Goal: Task Accomplishment & Management: Complete application form

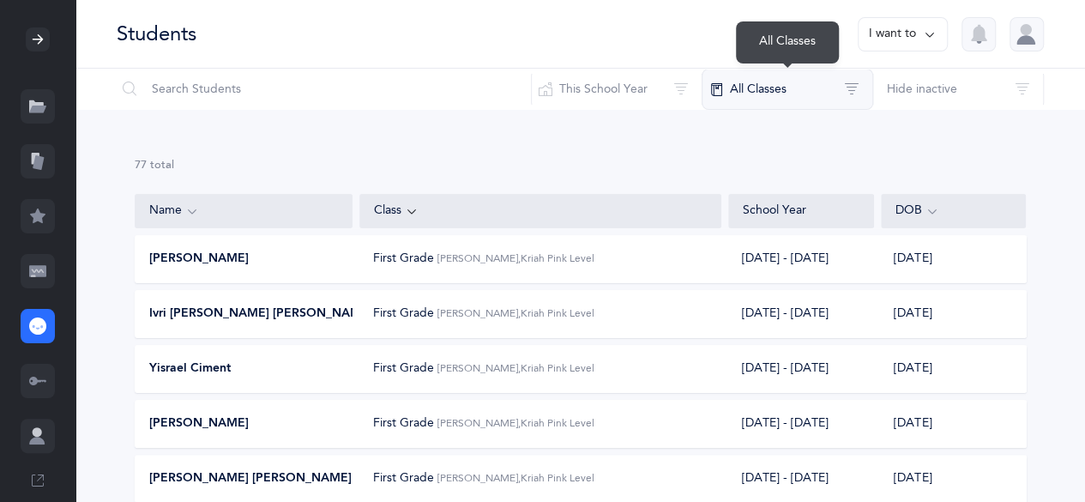
click at [791, 85] on button "All Classes" at bounding box center [786, 89] width 171 height 41
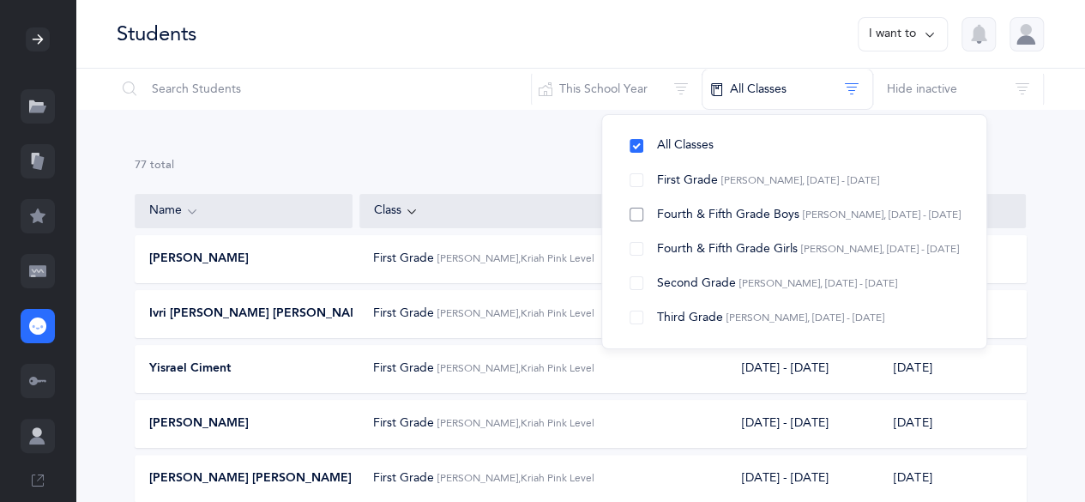
click at [861, 219] on span "[PERSON_NAME], [DATE] - [DATE]" at bounding box center [882, 214] width 158 height 12
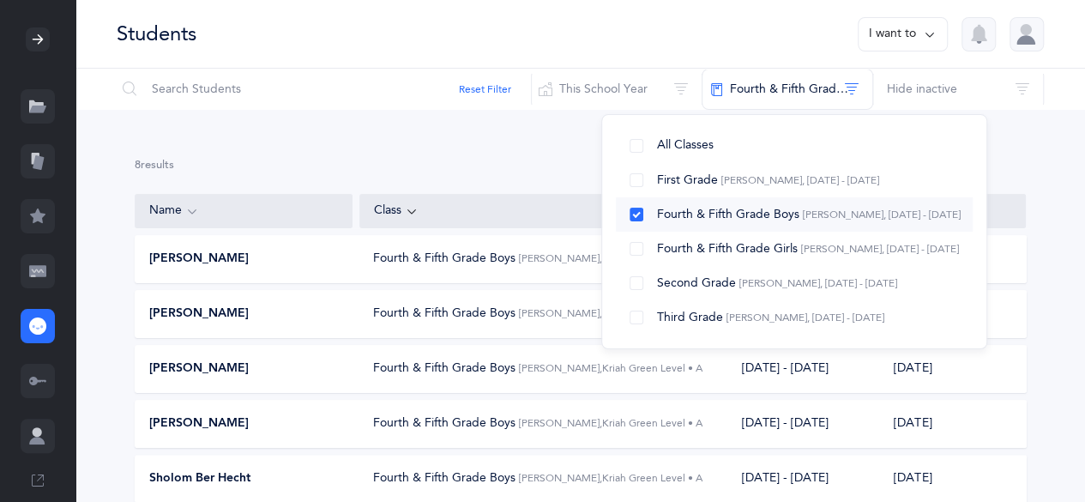
click at [633, 209] on button "Fourth & Fifth Grade Boys [PERSON_NAME], [DATE] - [DATE]" at bounding box center [794, 214] width 357 height 34
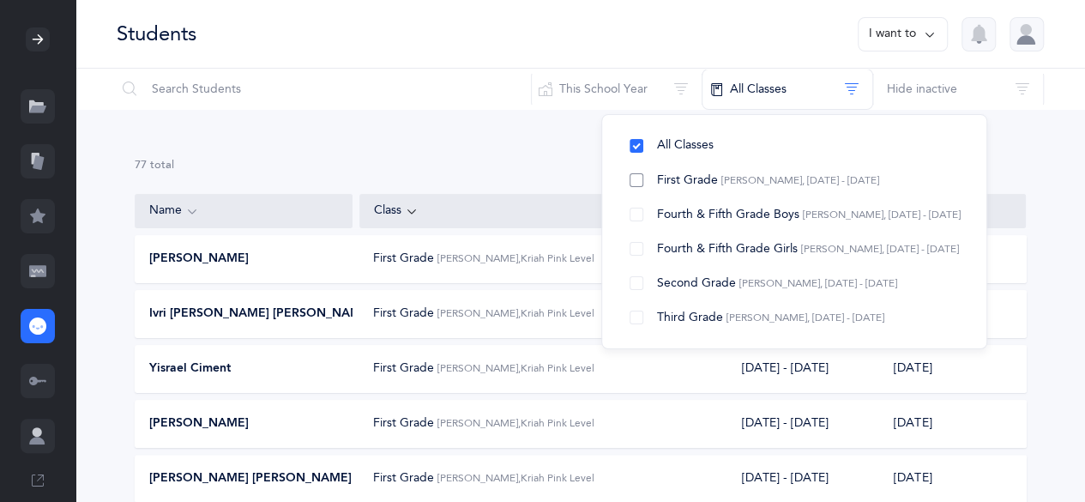
click at [731, 178] on span "[PERSON_NAME], [DATE] - [DATE]" at bounding box center [800, 180] width 158 height 12
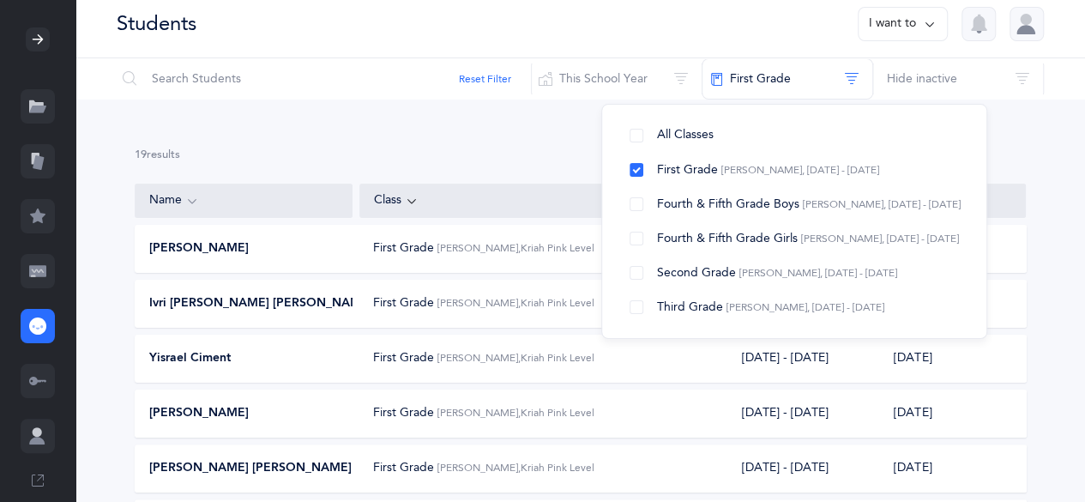
scroll to position [3, 0]
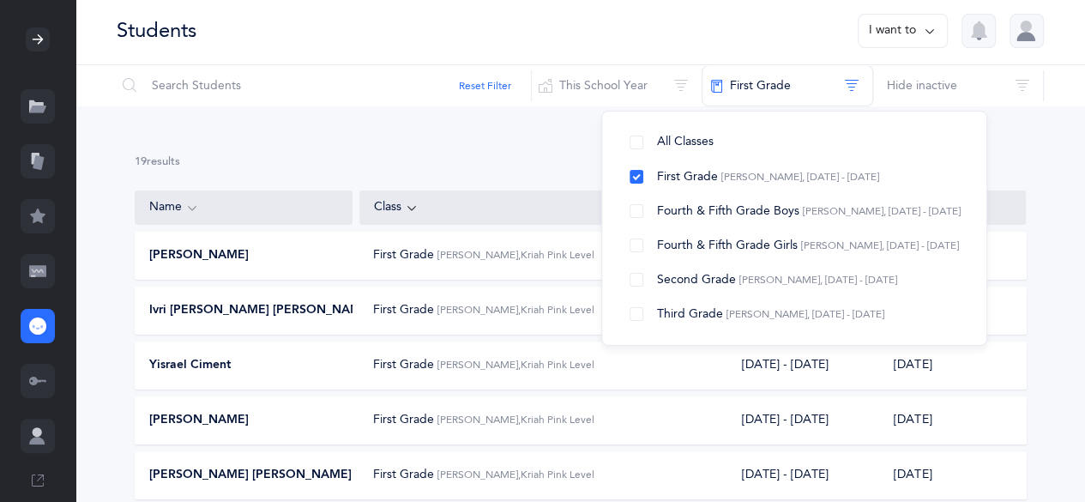
click at [1009, 162] on div "19 results total" at bounding box center [581, 161] width 892 height 15
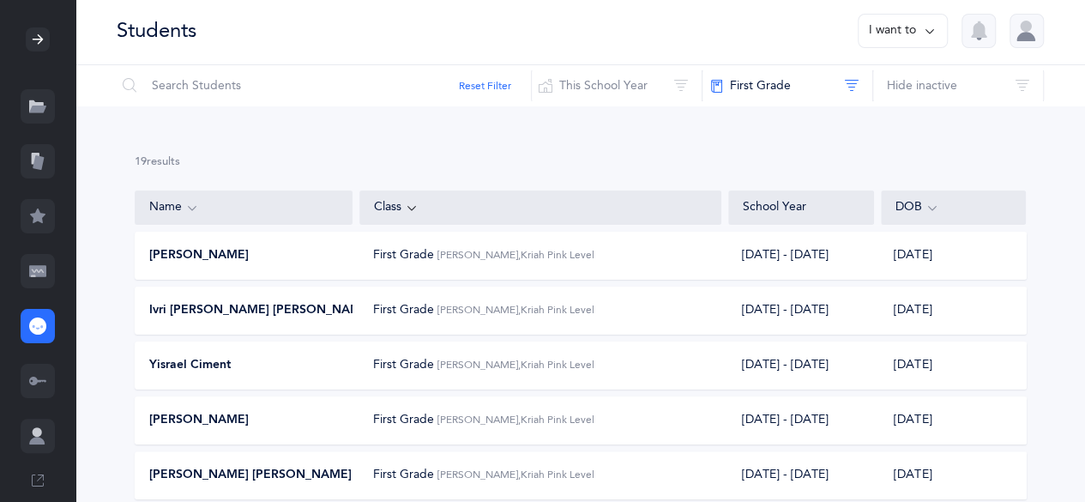
click at [45, 268] on icon at bounding box center [37, 270] width 17 height 11
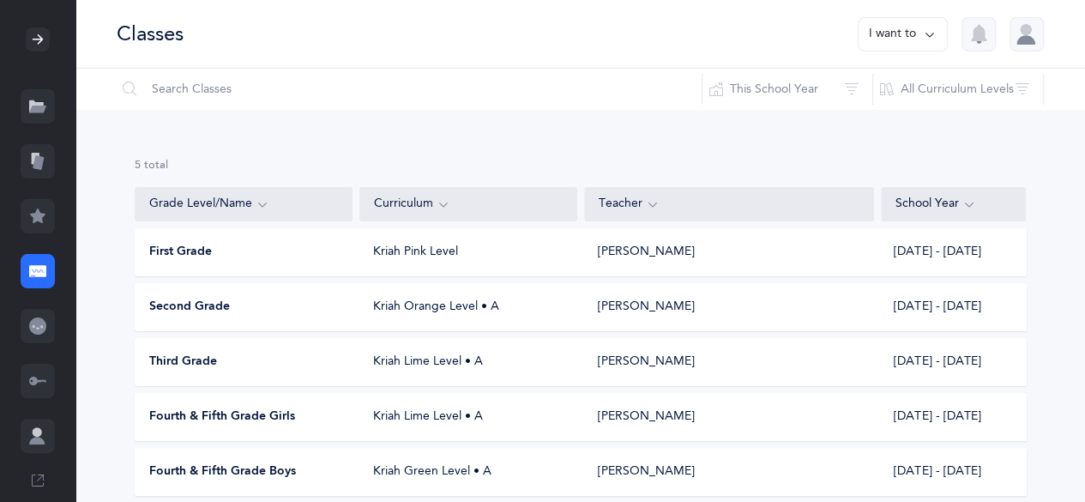
click at [916, 45] on button "I want to" at bounding box center [902, 34] width 90 height 34
click at [903, 122] on button "Add new" at bounding box center [885, 118] width 95 height 31
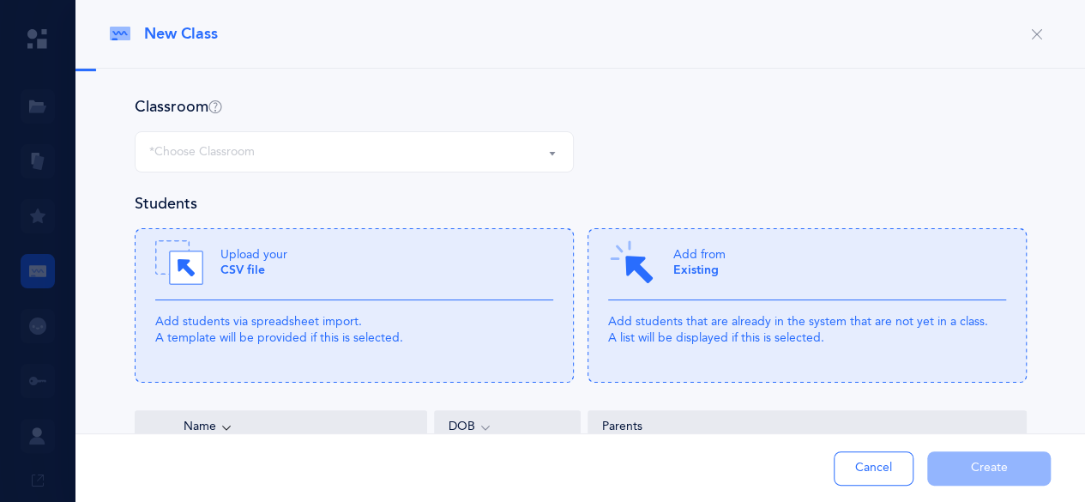
select select "1346"
click at [59, 239] on div at bounding box center [542, 251] width 1085 height 502
click at [186, 33] on span "New Class" at bounding box center [181, 33] width 74 height 21
click at [218, 30] on span "New Class" at bounding box center [181, 33] width 74 height 21
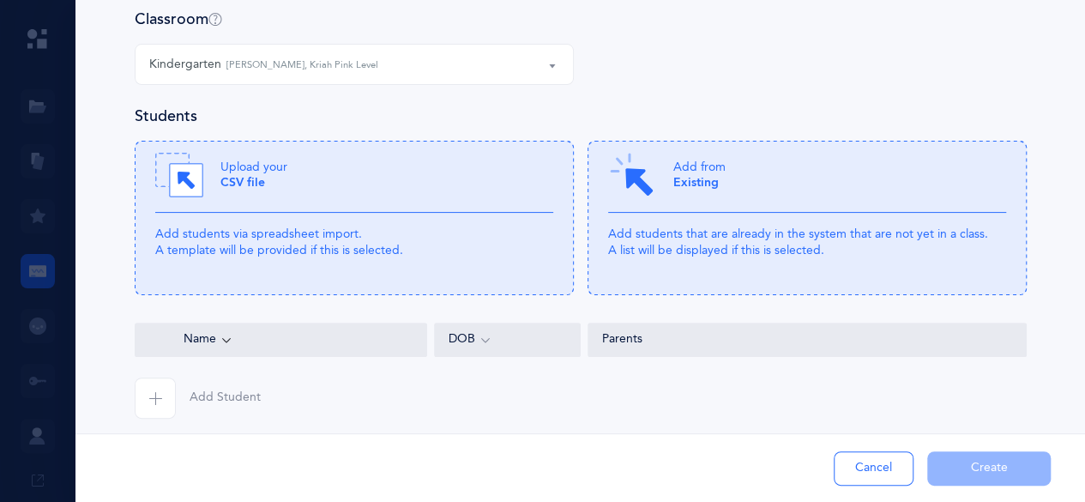
scroll to position [96, 0]
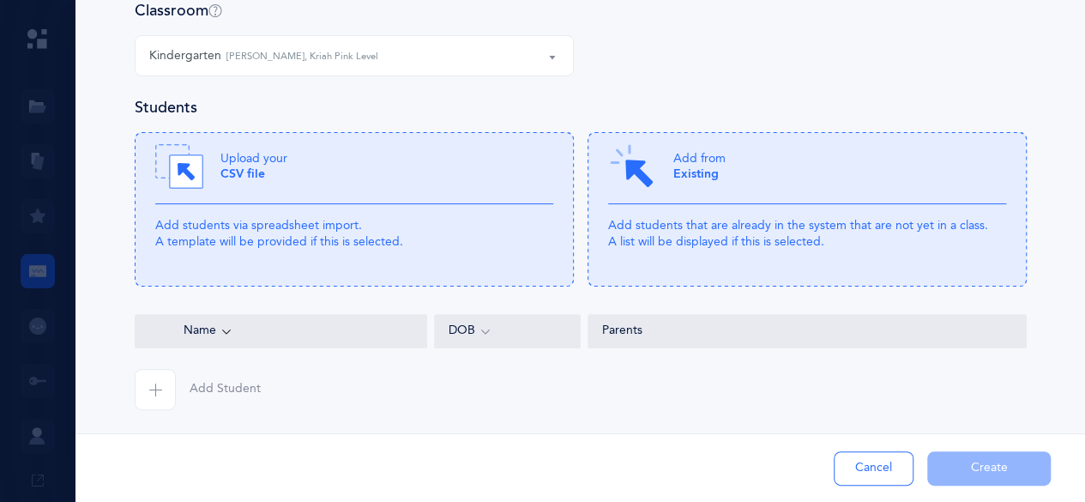
click at [881, 483] on button "Cancel" at bounding box center [873, 468] width 80 height 34
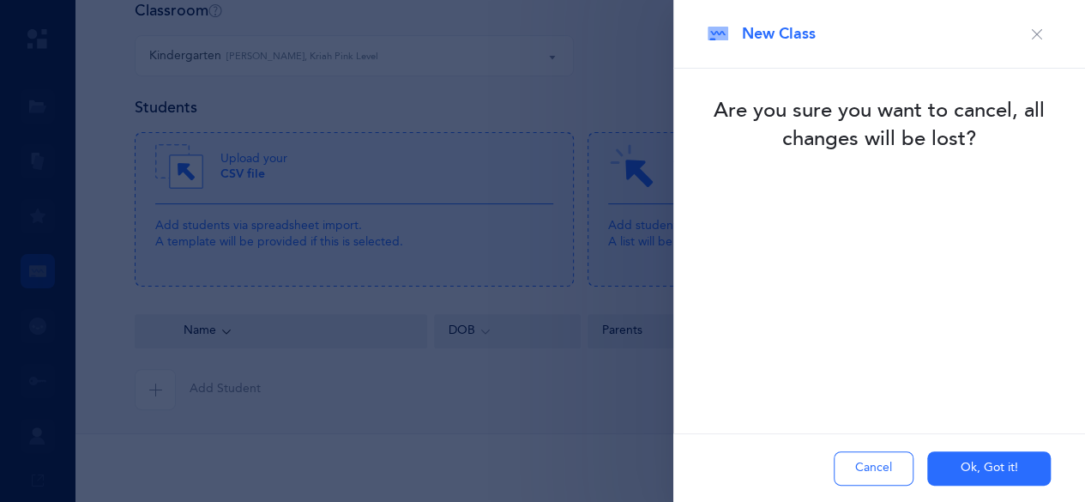
click at [973, 472] on button "Ok, Got it!" at bounding box center [988, 468] width 123 height 34
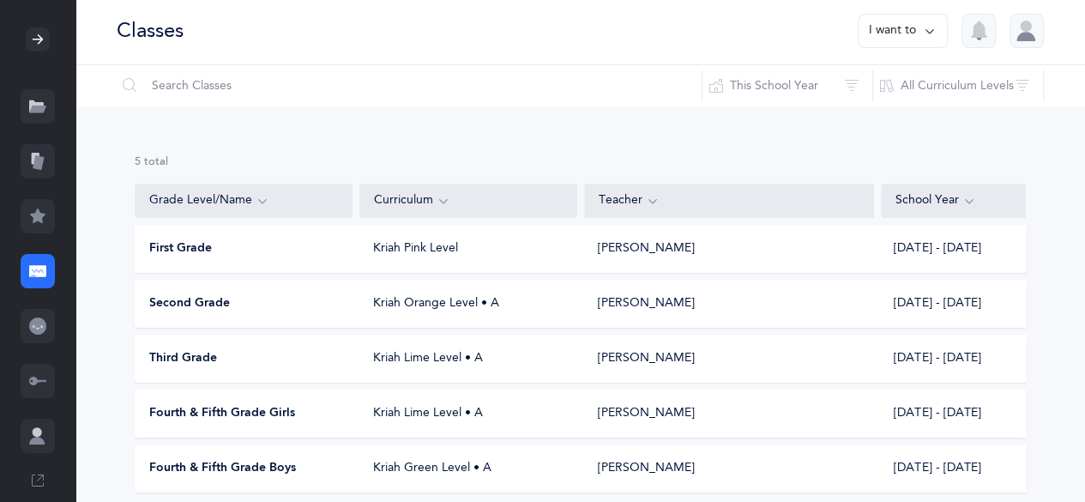
click at [38, 322] on icon at bounding box center [37, 325] width 17 height 17
click at [36, 333] on icon at bounding box center [37, 325] width 17 height 17
click at [47, 172] on div at bounding box center [38, 161] width 34 height 34
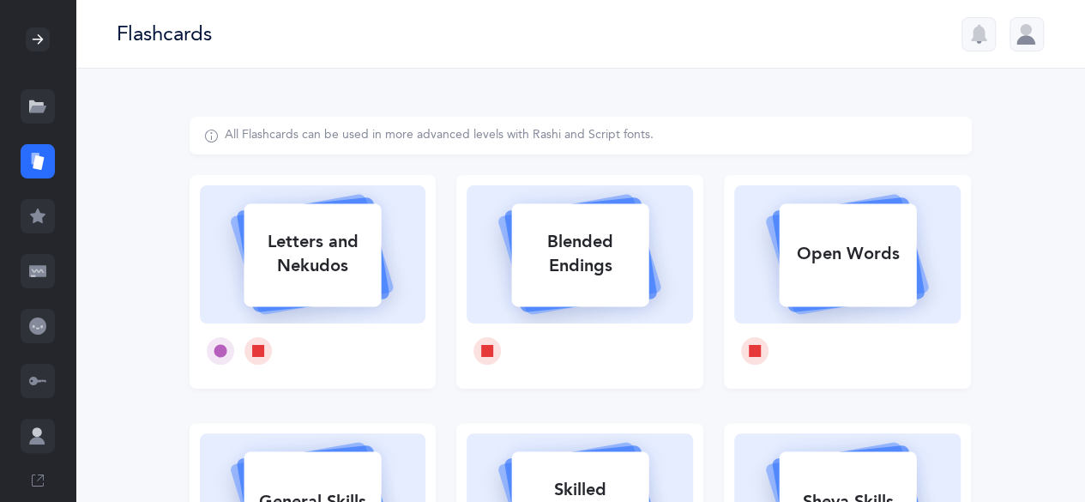
click at [44, 117] on div at bounding box center [38, 106] width 34 height 34
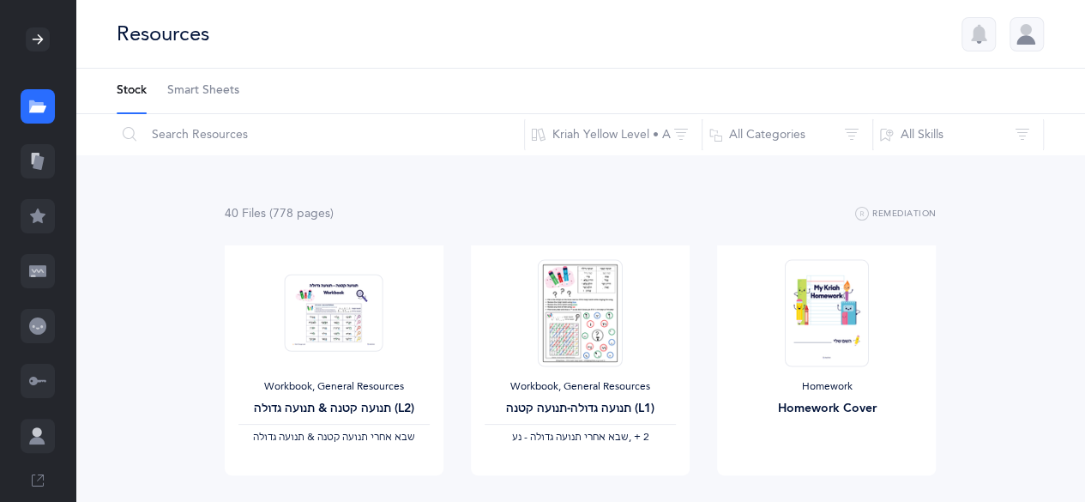
click at [40, 224] on icon at bounding box center [37, 215] width 17 height 17
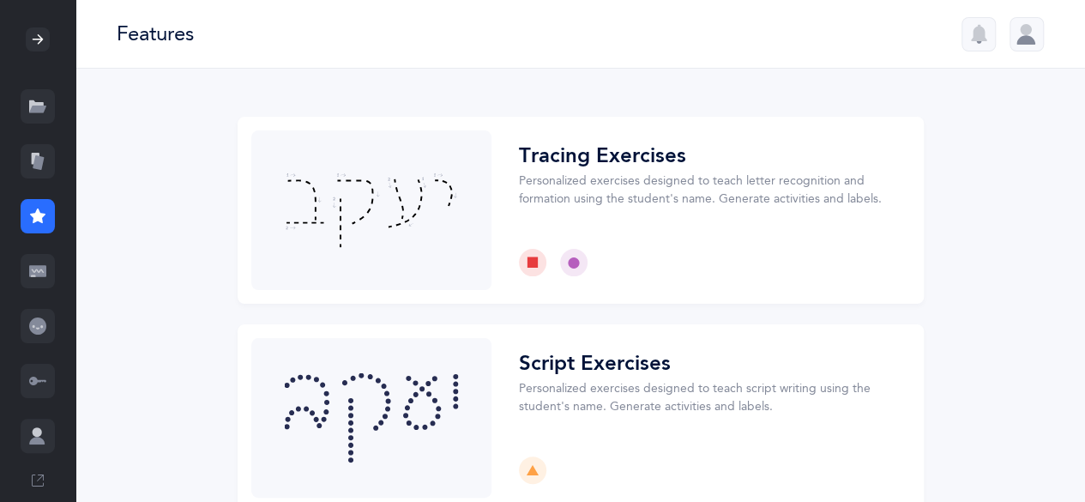
click at [45, 271] on icon at bounding box center [37, 270] width 17 height 11
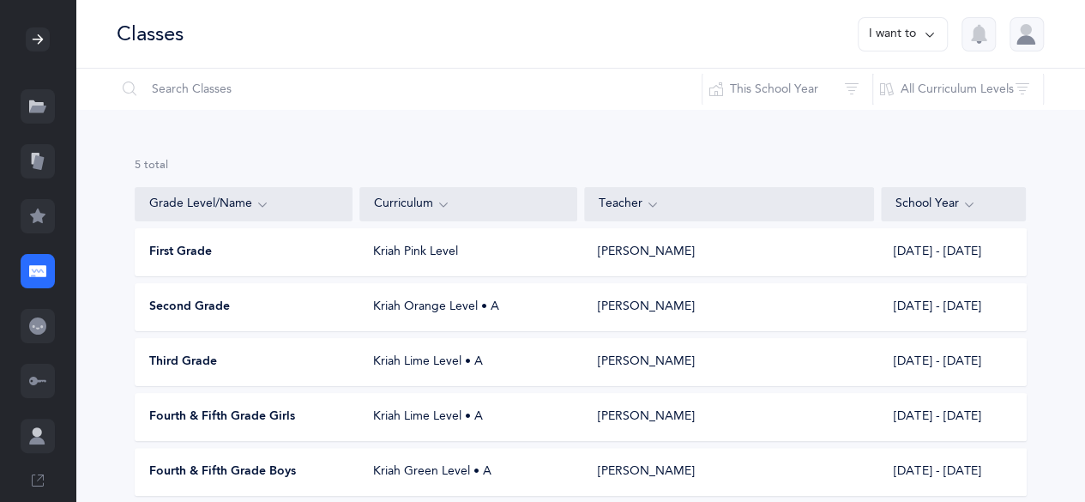
click at [42, 325] on icon at bounding box center [37, 325] width 17 height 17
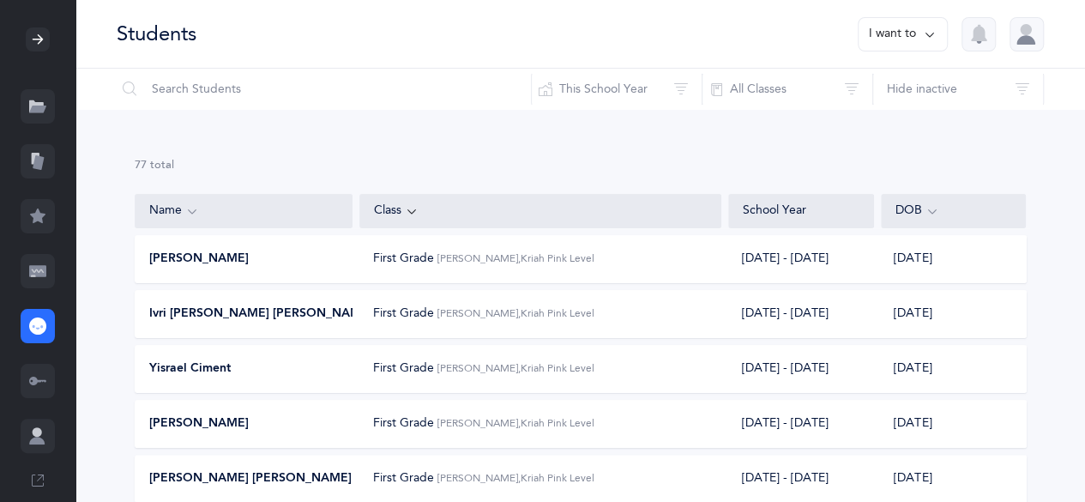
click at [897, 37] on button "I want to" at bounding box center [902, 34] width 90 height 34
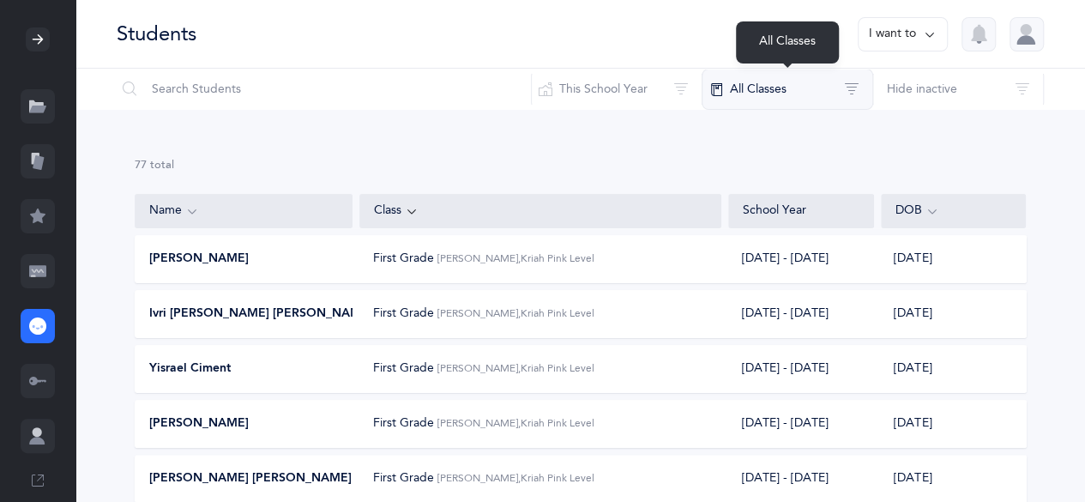
click at [805, 95] on button "All Classes" at bounding box center [786, 89] width 171 height 41
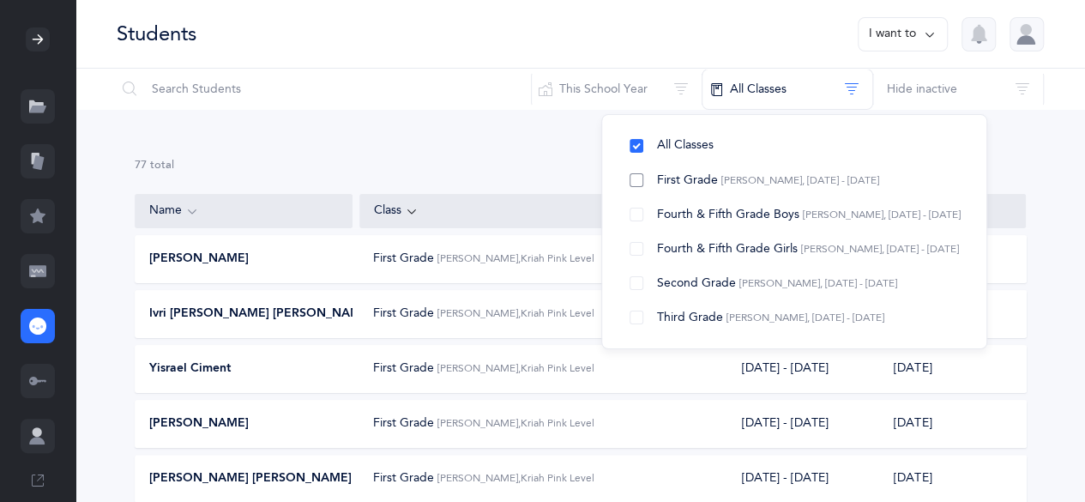
click at [734, 181] on span "[PERSON_NAME], [DATE] - [DATE]" at bounding box center [800, 180] width 158 height 12
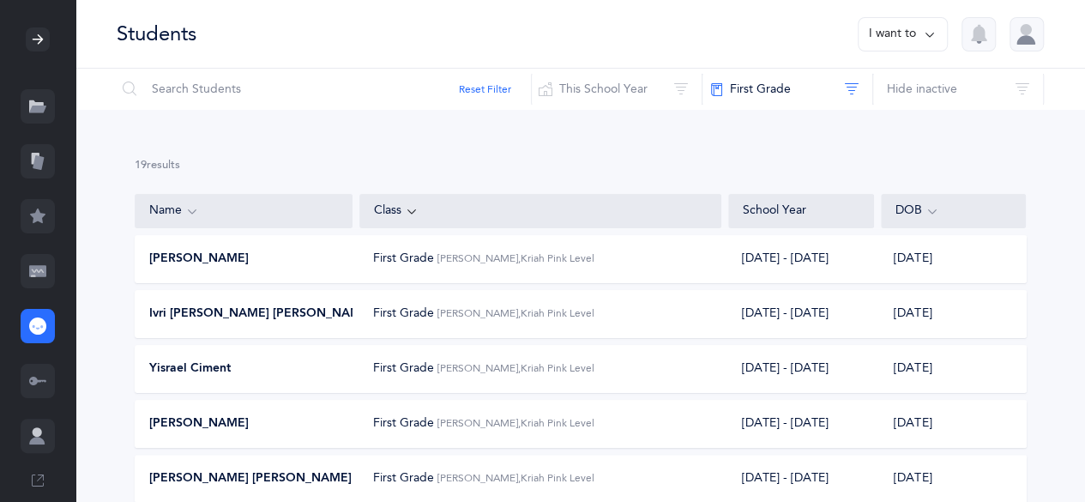
click at [919, 39] on button "I want to" at bounding box center [902, 34] width 90 height 34
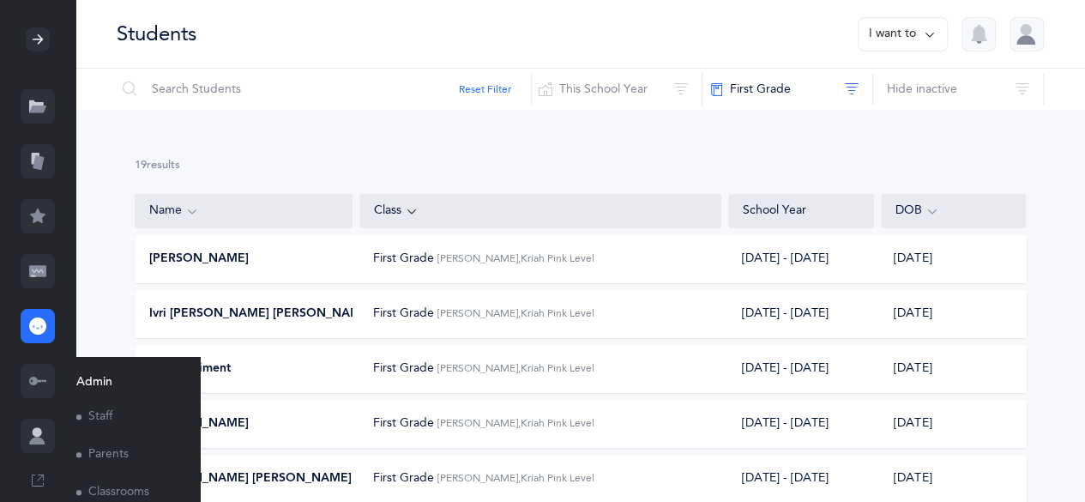
click at [142, 493] on link "Classrooms" at bounding box center [124, 492] width 96 height 38
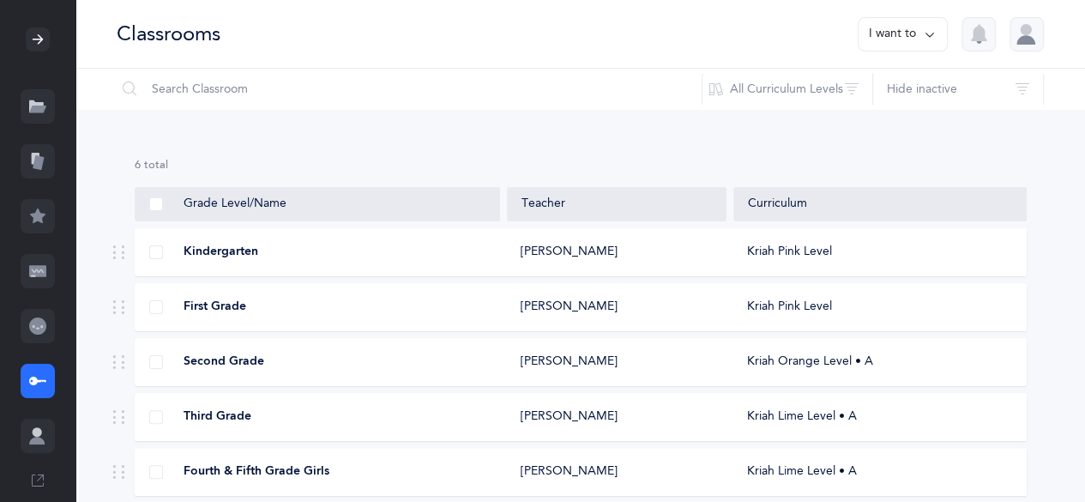
click at [778, 318] on div "First Grade [PERSON_NAME] Kriah Pink Level" at bounding box center [581, 307] width 892 height 48
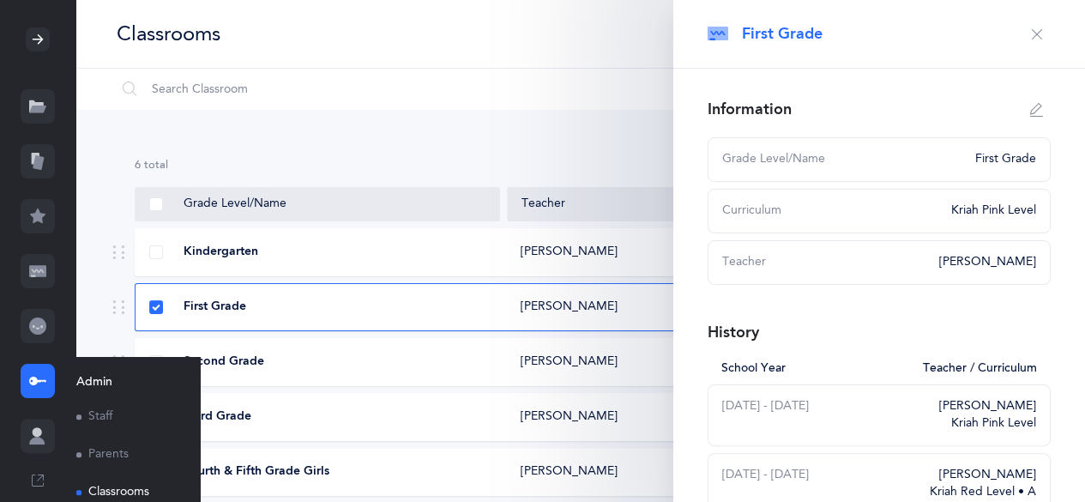
click at [99, 416] on link "Staff" at bounding box center [124, 417] width 96 height 38
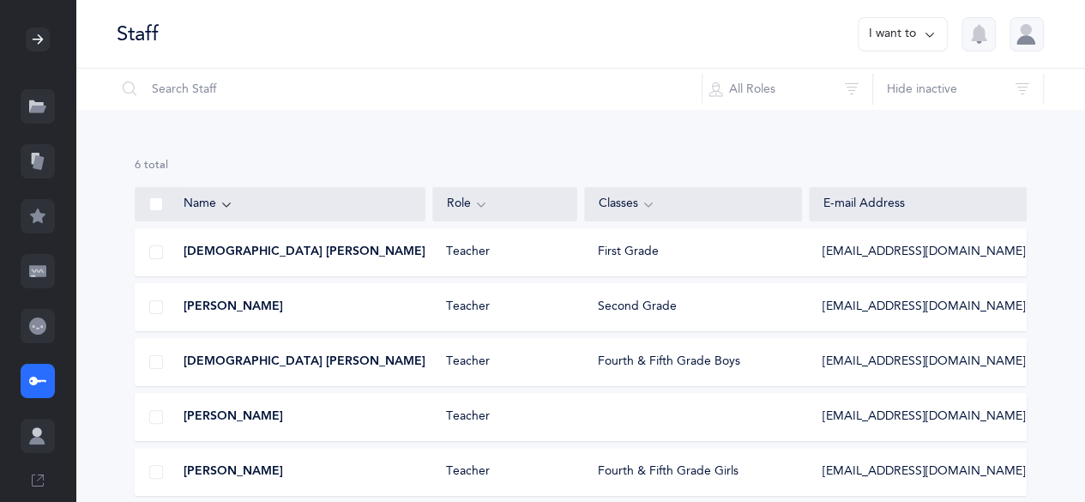
click at [43, 334] on icon at bounding box center [37, 325] width 17 height 17
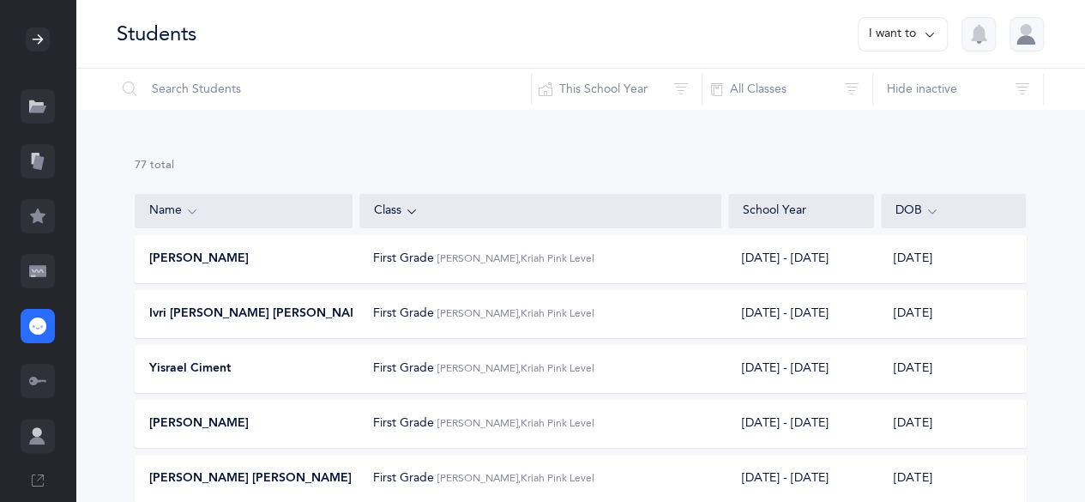
click at [1023, 51] on div "Students I want to" at bounding box center [579, 34] width 1009 height 69
click at [1024, 45] on div at bounding box center [1026, 34] width 34 height 34
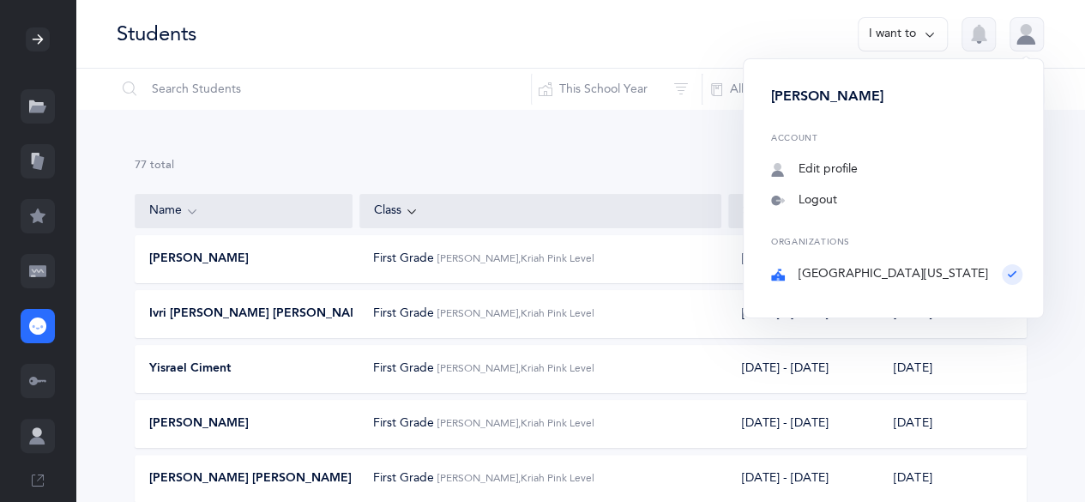
click at [779, 24] on div "Students I want to [PERSON_NAME] Account Edit profile Notifications Logout Orga…" at bounding box center [579, 34] width 1009 height 69
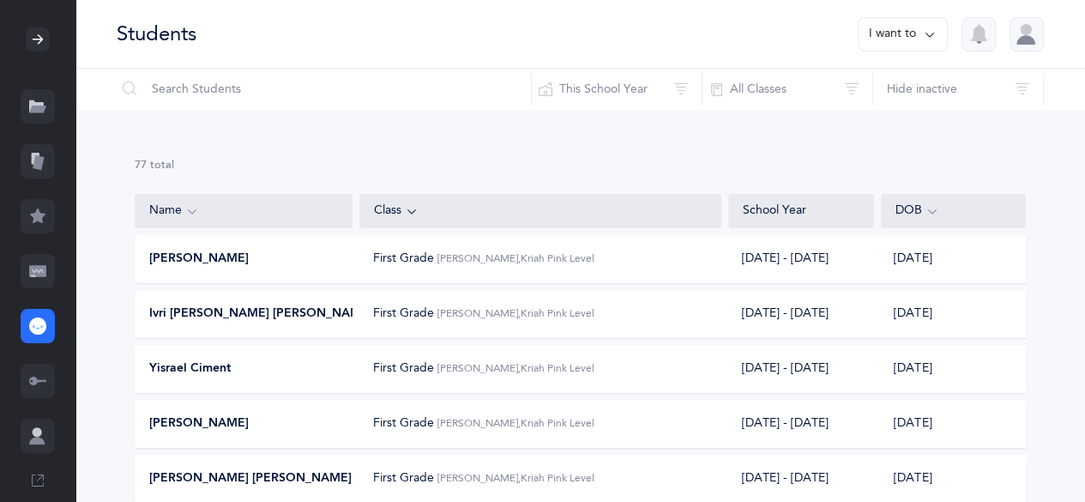
click at [284, 263] on div "[PERSON_NAME]" at bounding box center [244, 258] width 218 height 17
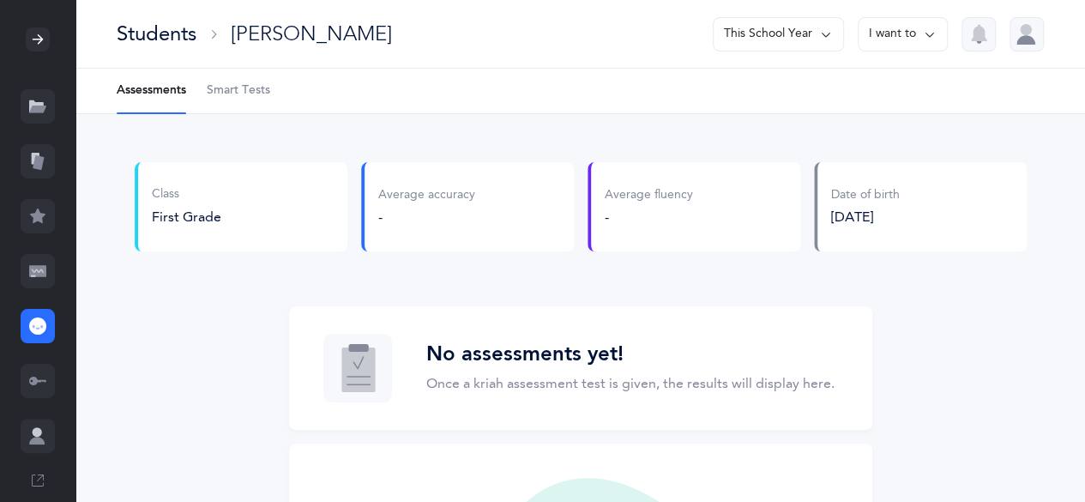
click at [914, 31] on button "I want to" at bounding box center [902, 34] width 90 height 34
click at [801, 27] on button "This School Year" at bounding box center [778, 34] width 131 height 34
click at [913, 37] on button "I want to" at bounding box center [902, 34] width 90 height 34
click at [892, 157] on button "Go to class" at bounding box center [878, 149] width 109 height 31
click at [240, 90] on span "Smart Tests" at bounding box center [238, 90] width 63 height 17
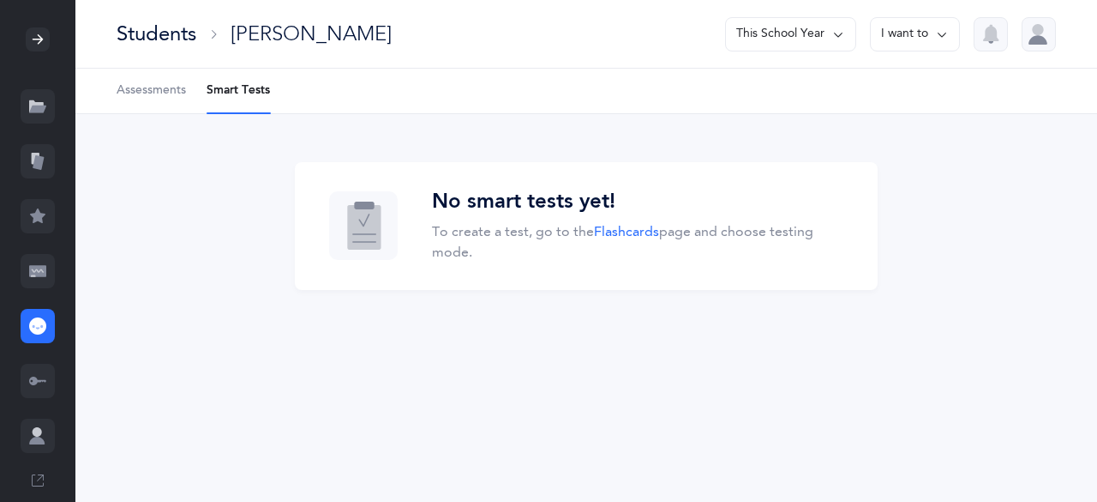
click at [166, 42] on div "Students" at bounding box center [157, 34] width 80 height 28
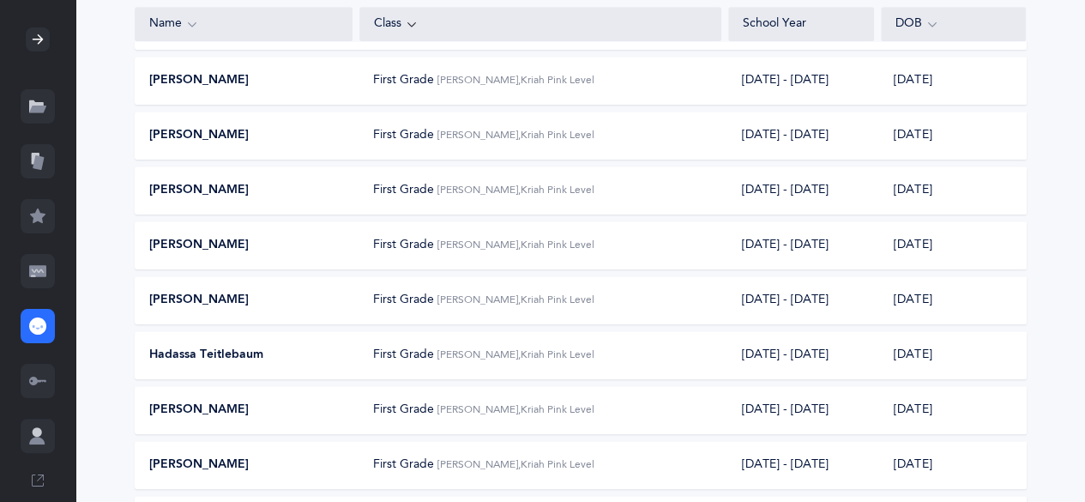
scroll to position [592, 0]
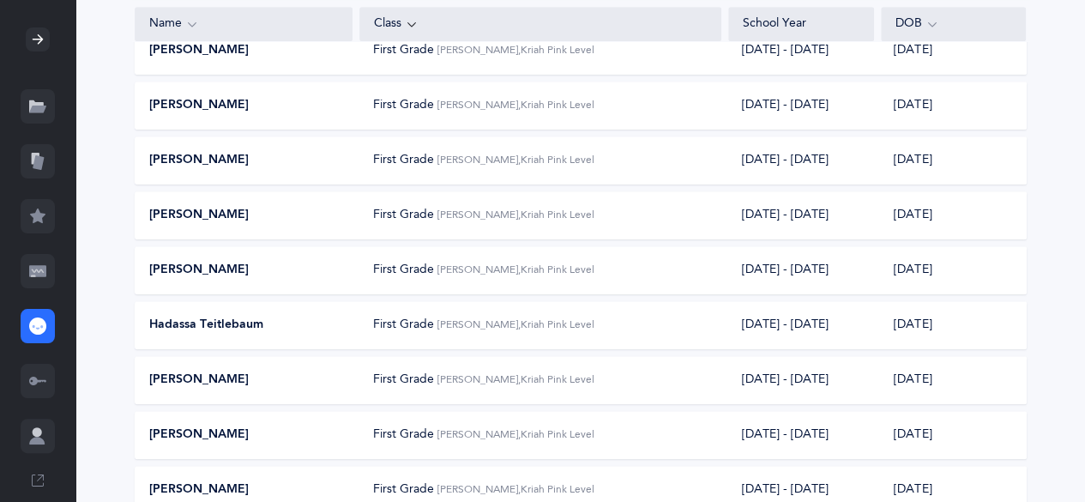
click at [307, 328] on div "Hadassa Teitlebaum" at bounding box center [244, 324] width 218 height 17
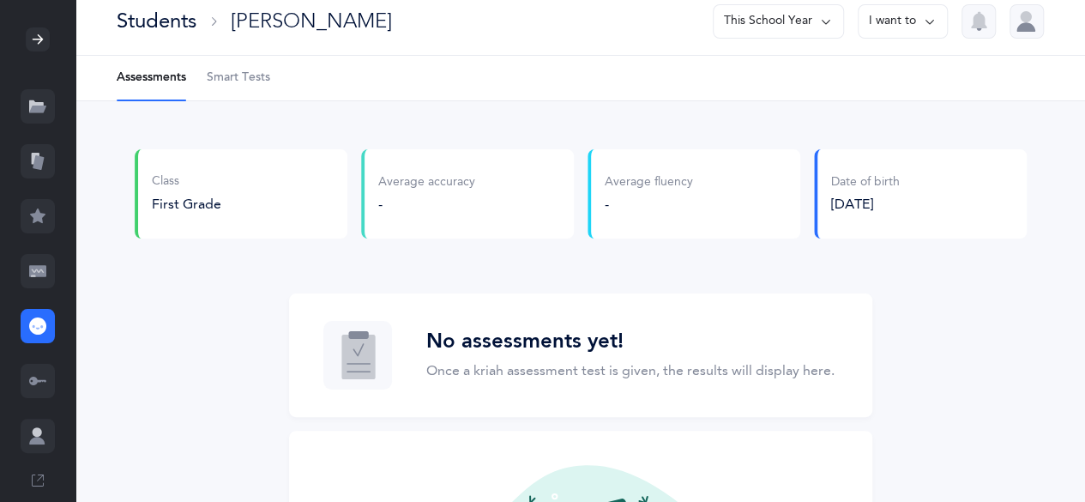
scroll to position [11, 0]
click at [923, 26] on icon at bounding box center [930, 23] width 14 height 19
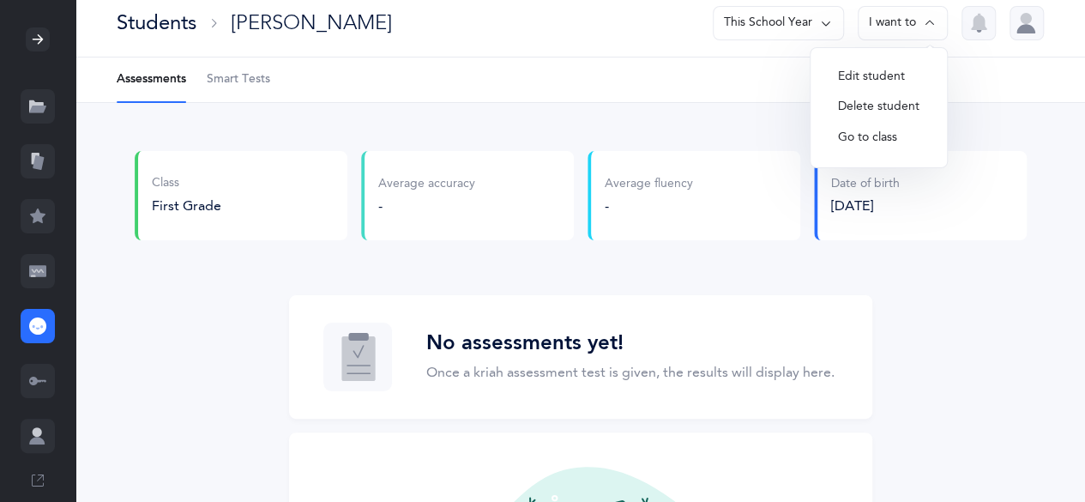
click at [254, 81] on span "Smart Tests" at bounding box center [238, 79] width 63 height 17
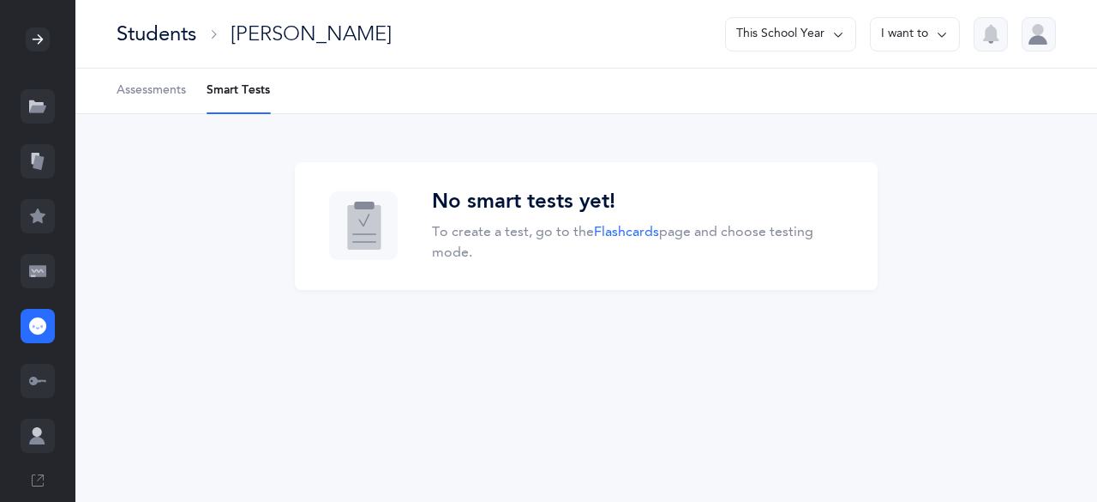
click at [549, 393] on div "Students [PERSON_NAME] This School Year I want to Assessments Smart Tests No sm…" at bounding box center [586, 251] width 1022 height 502
click at [31, 34] on icon at bounding box center [38, 40] width 14 height 14
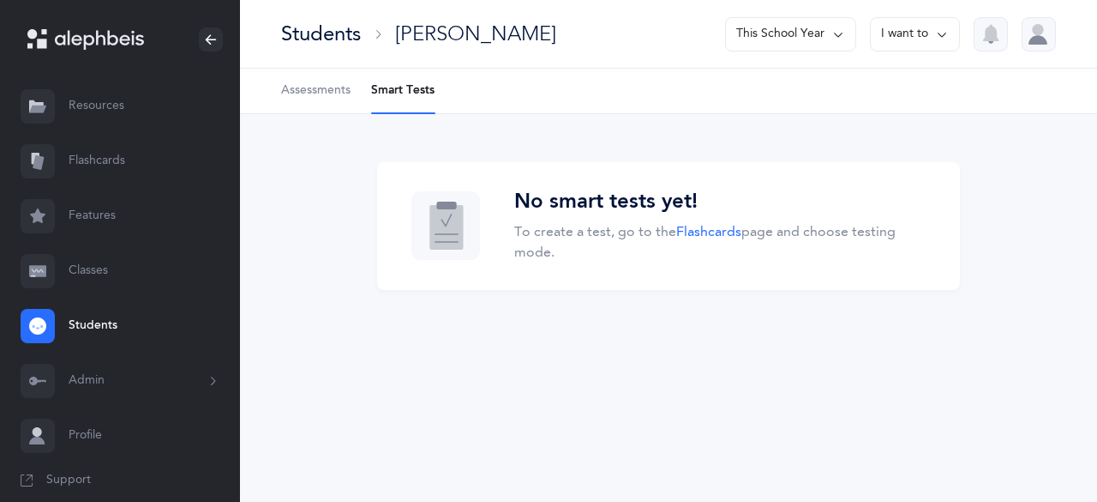
click at [109, 323] on link "Students" at bounding box center [120, 325] width 240 height 55
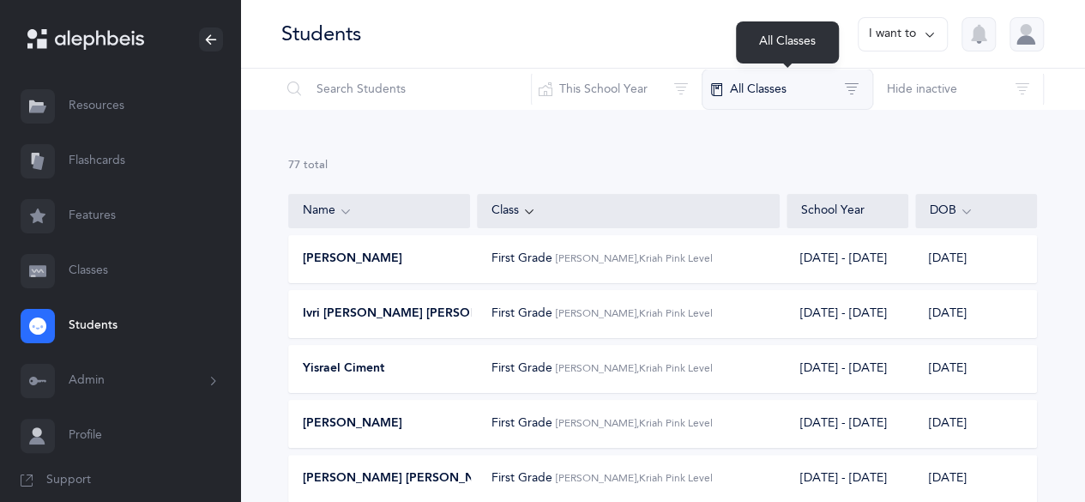
click at [827, 95] on button "All Classes" at bounding box center [786, 89] width 171 height 41
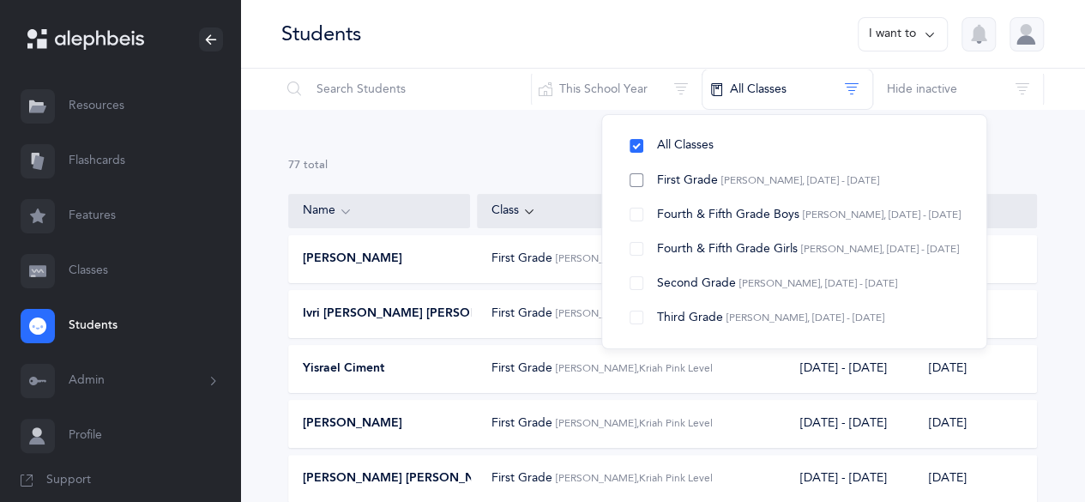
click at [775, 177] on span "[PERSON_NAME], [DATE] - [DATE]" at bounding box center [800, 180] width 158 height 12
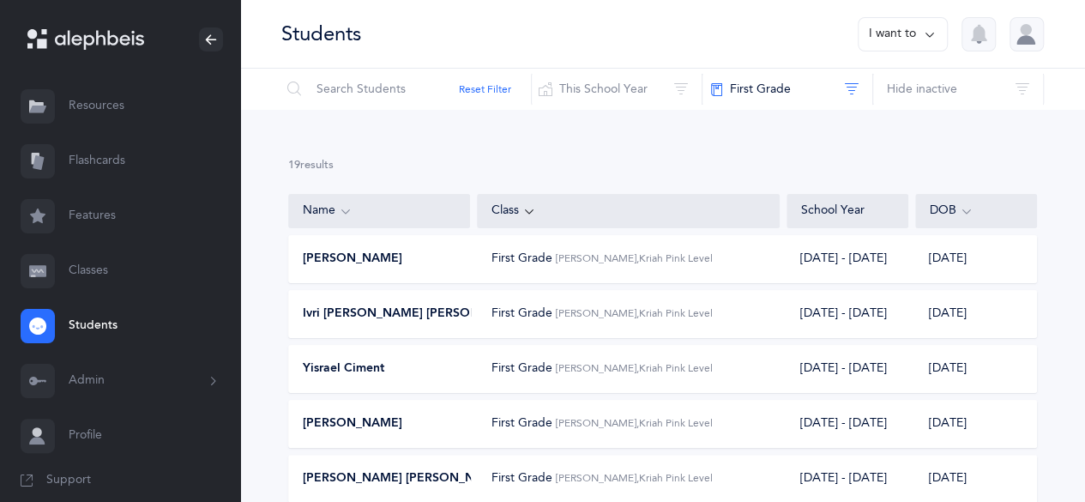
click at [920, 42] on button "I want to" at bounding box center [902, 34] width 90 height 34
click at [1035, 92] on button "Hide inactive" at bounding box center [957, 89] width 171 height 41
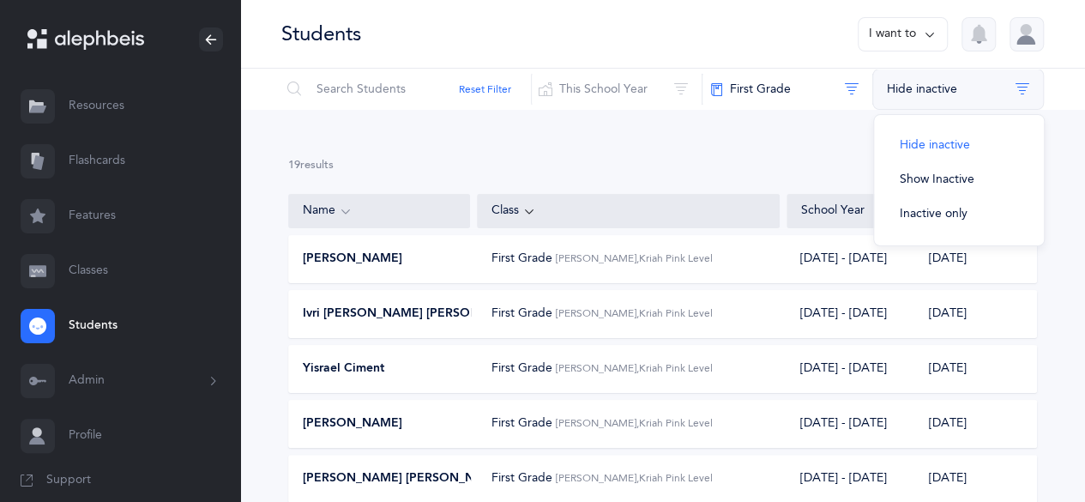
click at [1035, 92] on button "Hide inactive" at bounding box center [957, 89] width 171 height 41
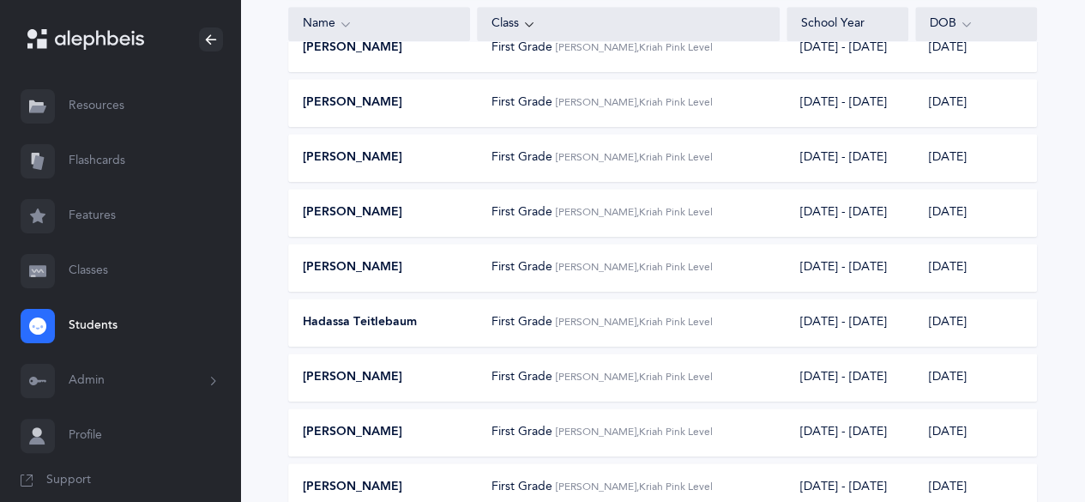
scroll to position [597, 0]
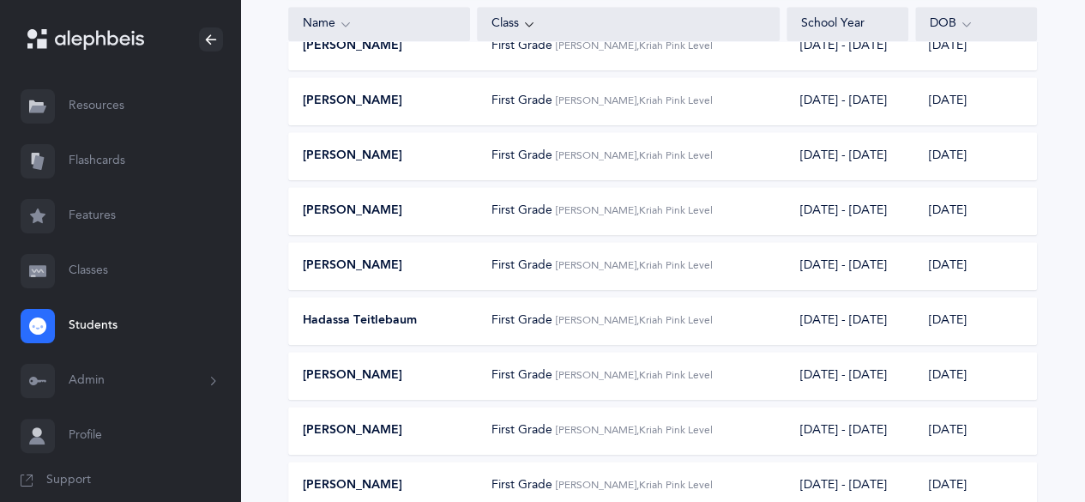
click at [552, 313] on span "First Grade" at bounding box center [521, 320] width 61 height 14
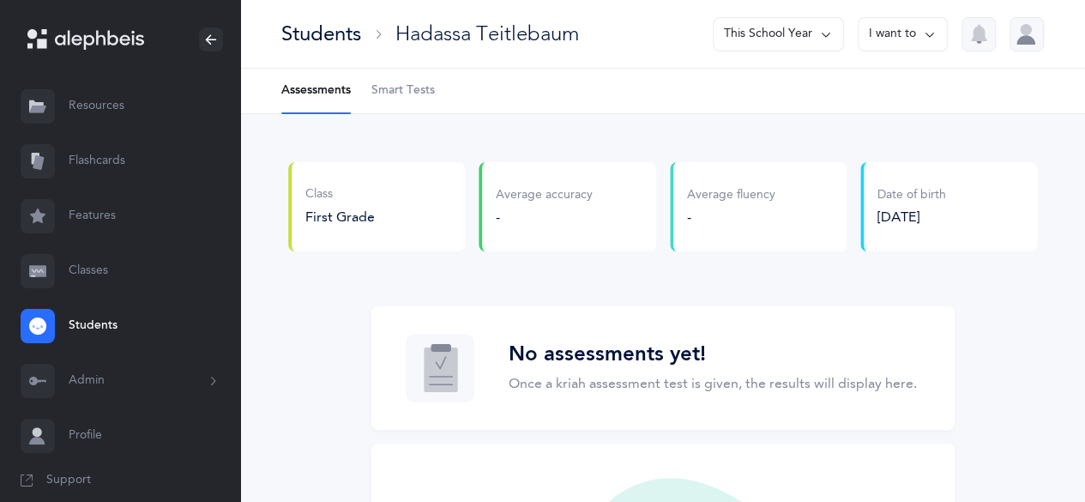
click at [806, 44] on button "This School Year" at bounding box center [778, 34] width 131 height 34
click at [911, 35] on button "I want to" at bounding box center [902, 34] width 90 height 34
click at [641, 138] on div "Class First Grade Average accuracy - Average fluency - Date of birth [DEMOGRAPH…" at bounding box center [662, 461] width 845 height 695
click at [409, 104] on Tests-tab "Smart Tests" at bounding box center [402, 91] width 63 height 45
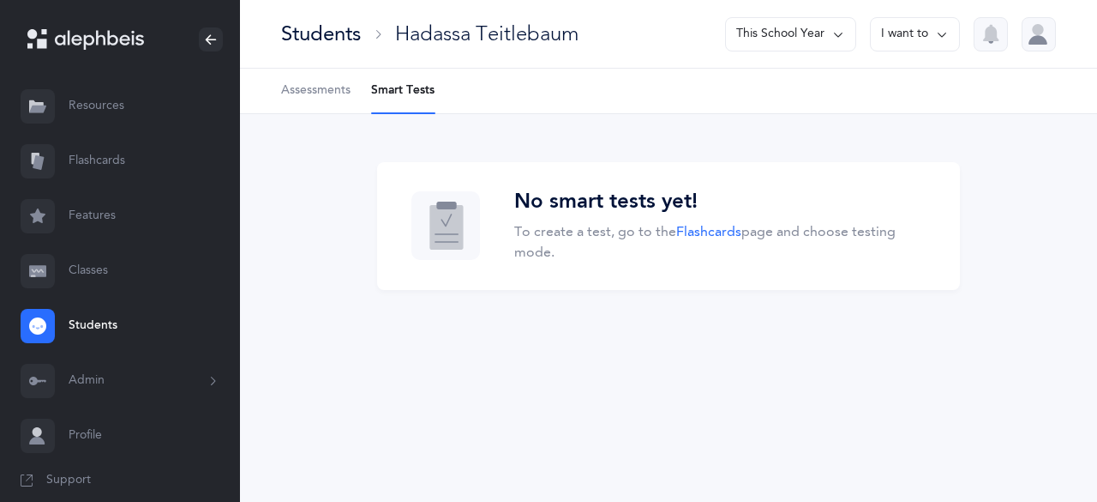
click at [98, 165] on link "Flashcards" at bounding box center [120, 161] width 240 height 55
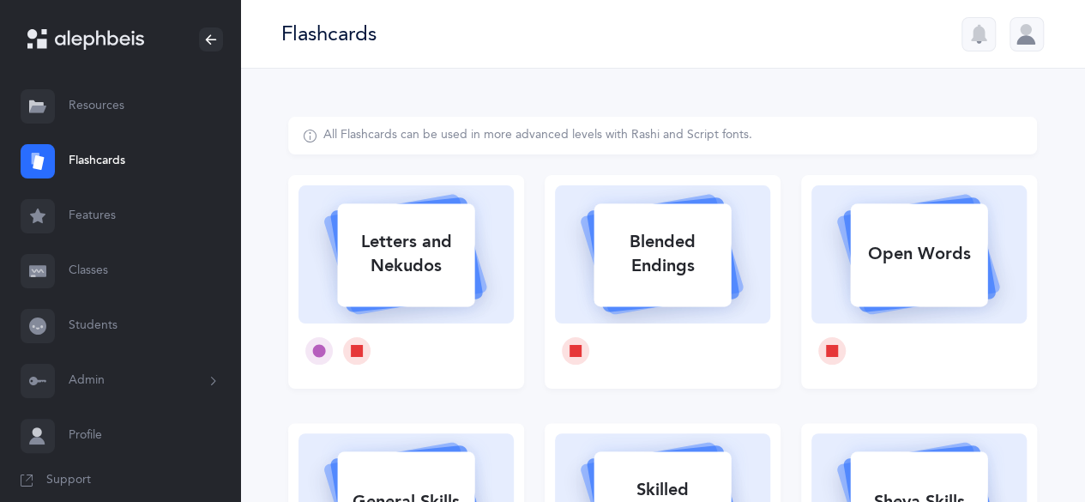
click at [94, 116] on link "Resources" at bounding box center [120, 106] width 240 height 55
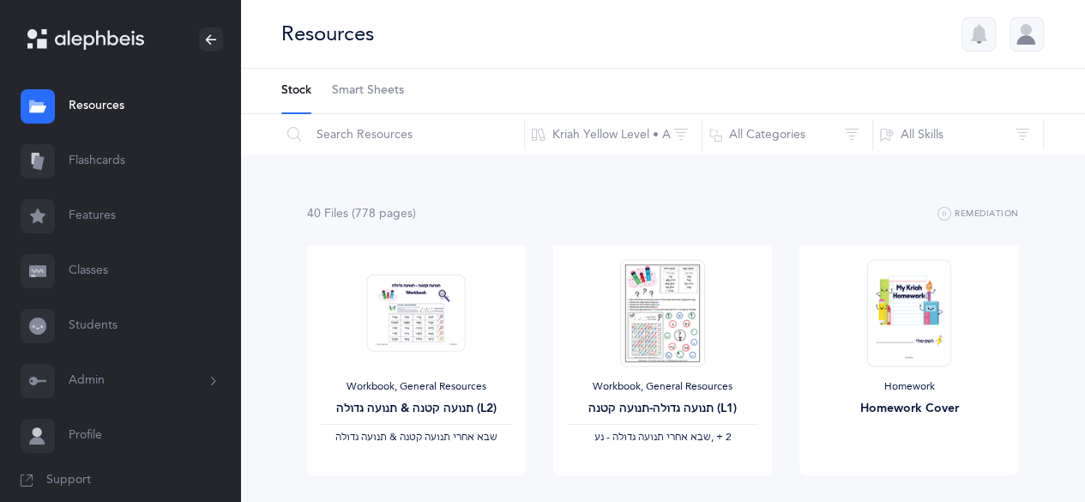
click at [203, 379] on icon at bounding box center [212, 381] width 19 height 14
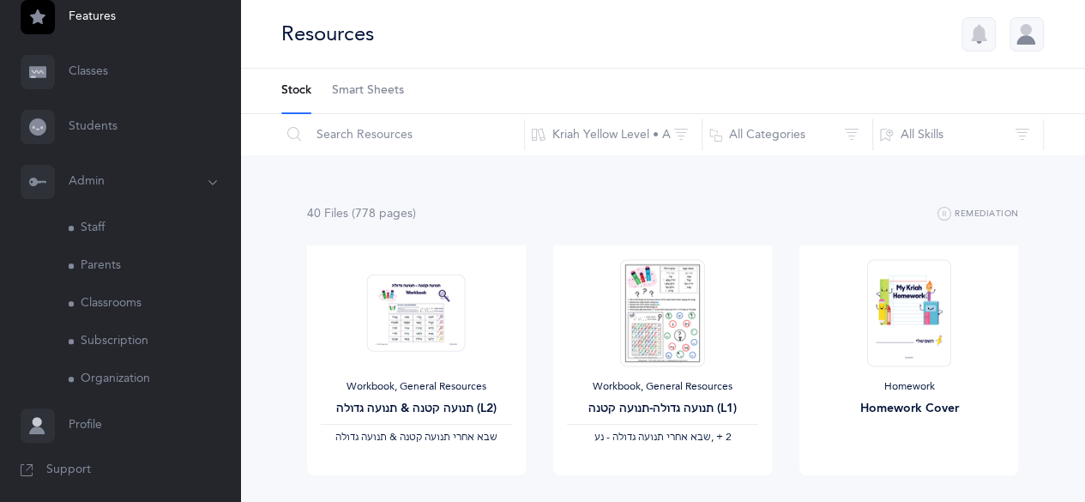
scroll to position [204, 0]
click at [141, 306] on link "Classrooms" at bounding box center [154, 299] width 171 height 38
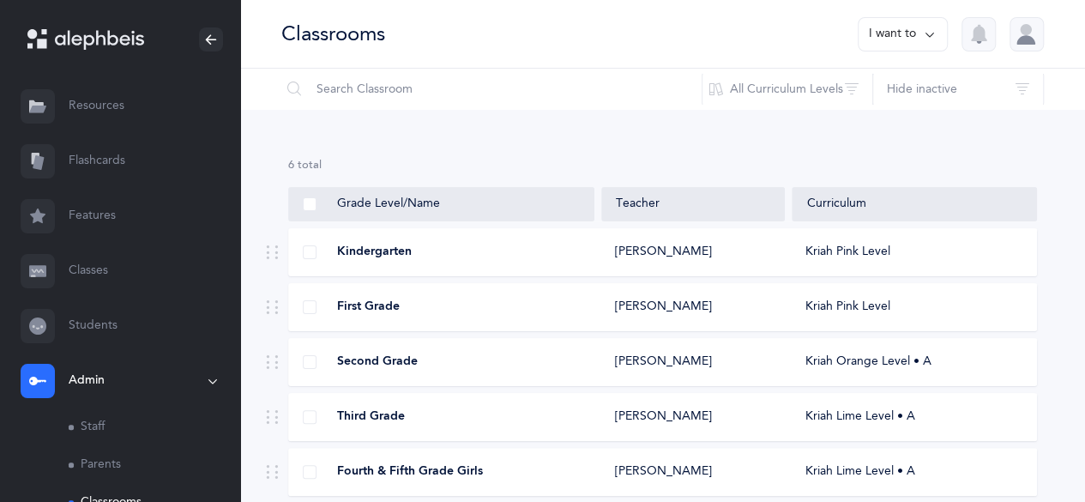
click at [621, 322] on div "First Grade [PERSON_NAME] Kriah Pink Level" at bounding box center [662, 307] width 749 height 48
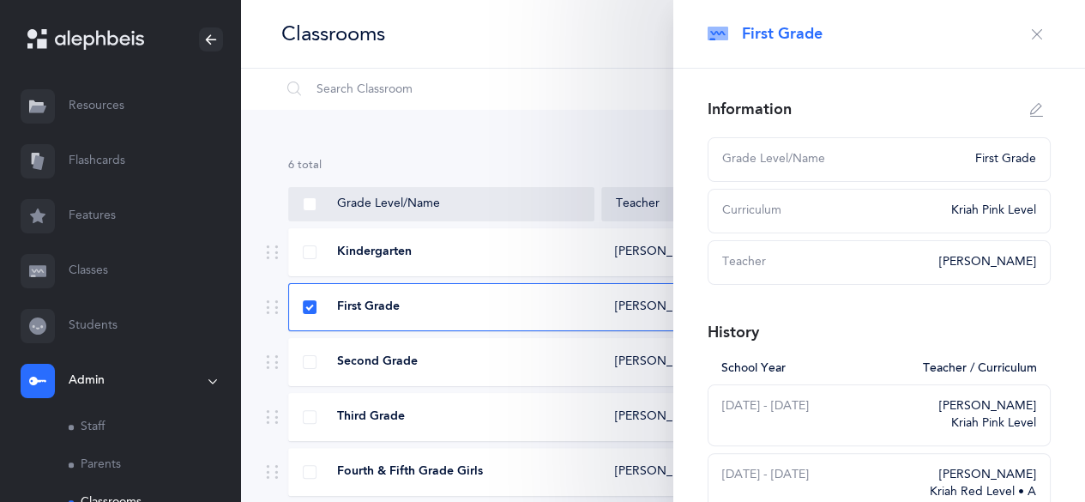
click at [1030, 108] on icon "button" at bounding box center [1037, 110] width 14 height 14
type input "First Grade"
select select "20"
select select "2730"
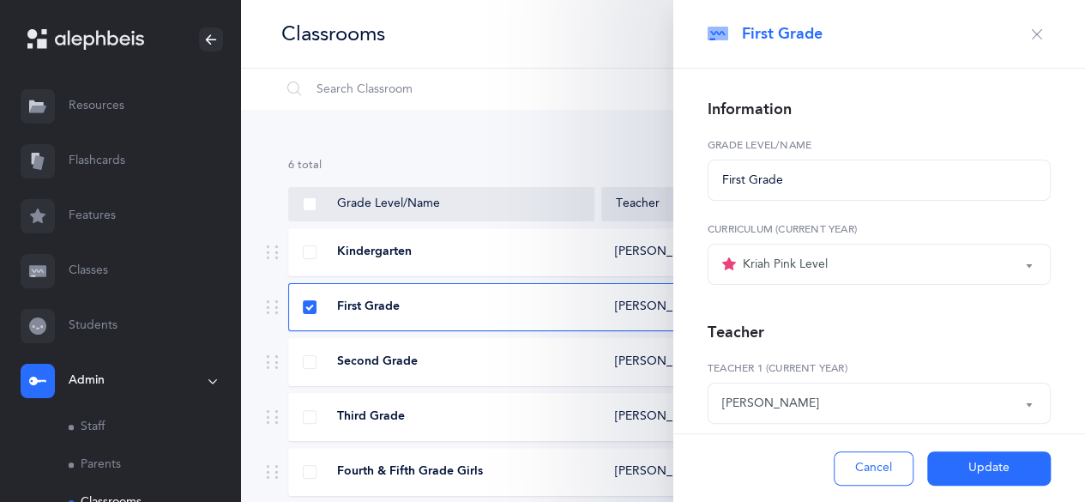
click at [1025, 40] on button "button" at bounding box center [1036, 34] width 27 height 27
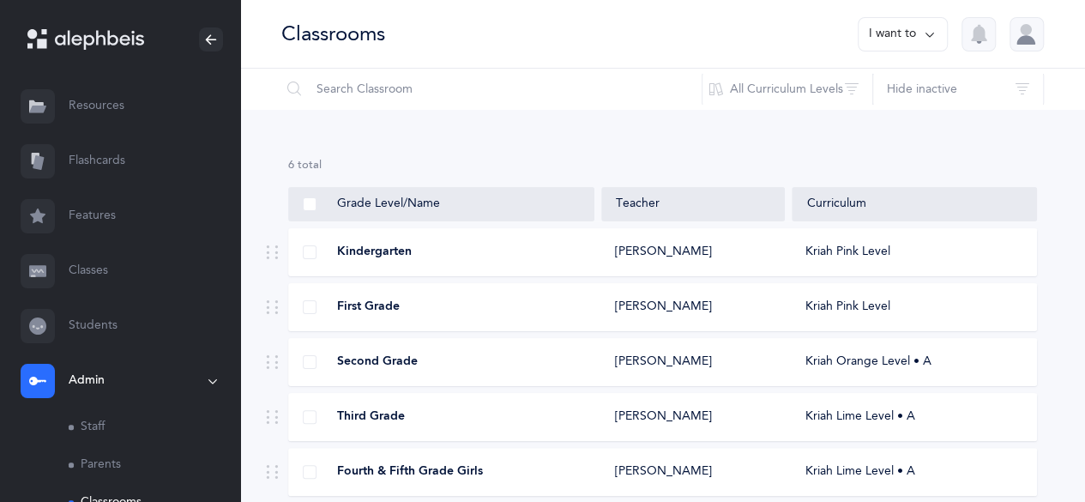
click at [77, 269] on link "Classes" at bounding box center [120, 271] width 240 height 55
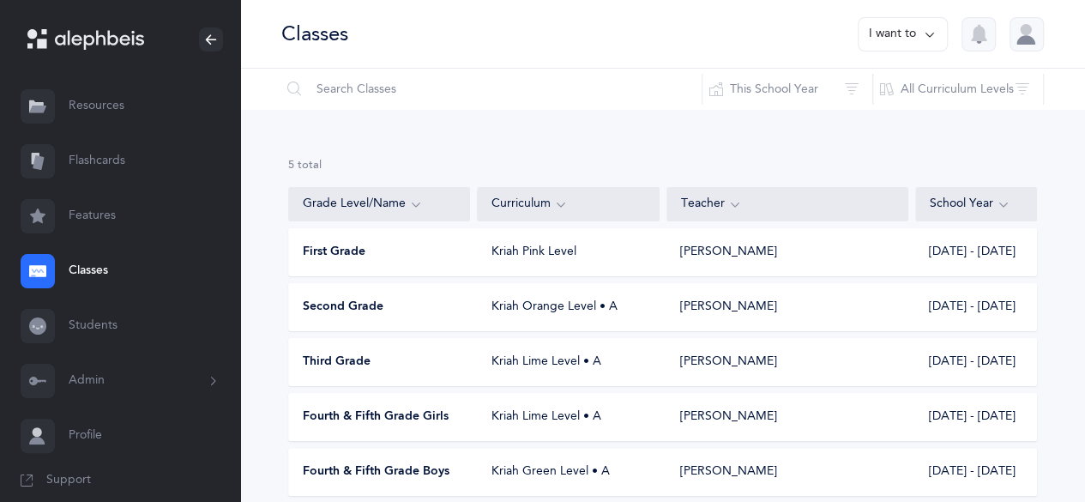
click at [79, 478] on span "Support" at bounding box center [68, 480] width 45 height 17
click at [796, 120] on div "5 results total Grade Level/Name Curriculum Teacher School Year First Grade Kri…" at bounding box center [662, 340] width 845 height 461
click at [473, 241] on div "First Grade Kriah Pink Level [PERSON_NAME] [DATE] - [DATE]" at bounding box center [662, 252] width 749 height 48
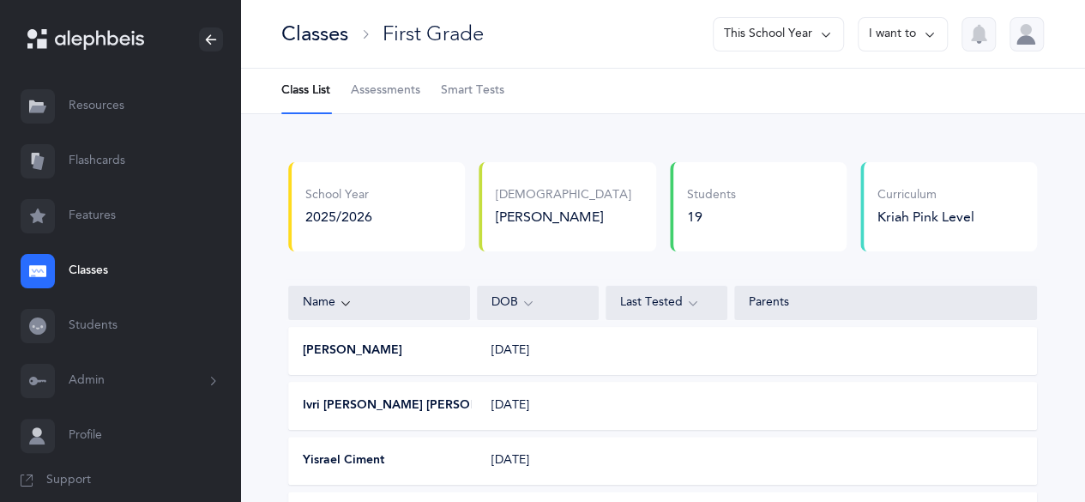
click at [406, 84] on span "Assessments" at bounding box center [385, 90] width 69 height 17
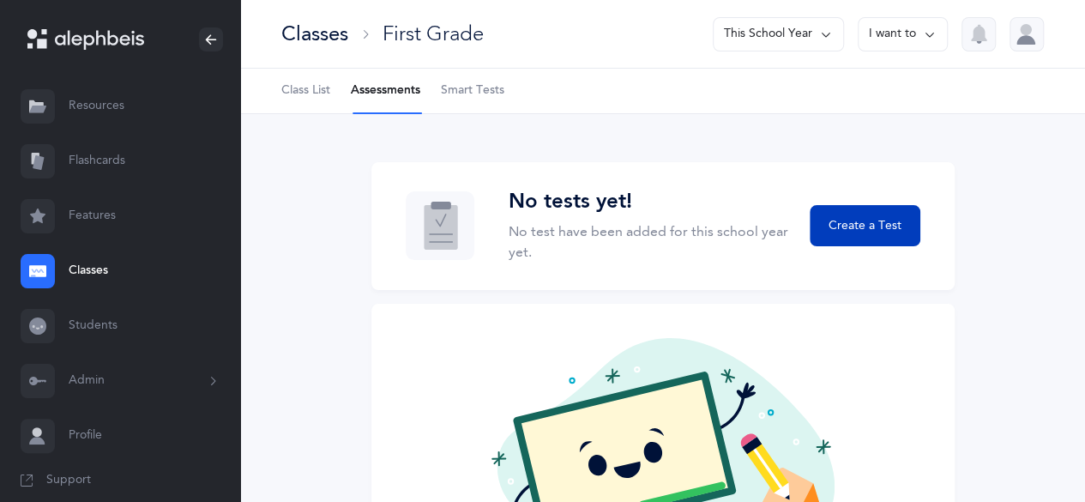
click at [876, 232] on span "Create a Test" at bounding box center [864, 226] width 73 height 18
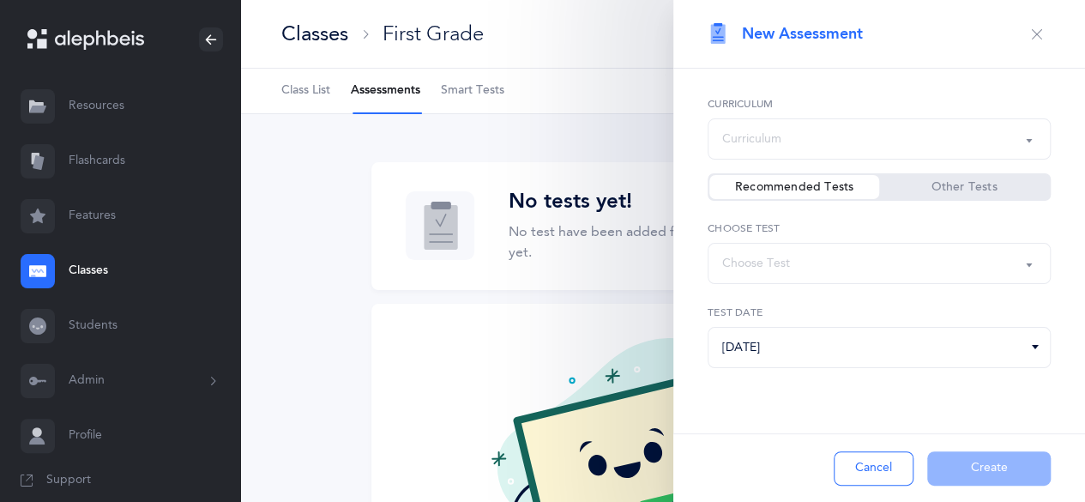
click at [844, 133] on div "Curriculum" at bounding box center [879, 138] width 314 height 29
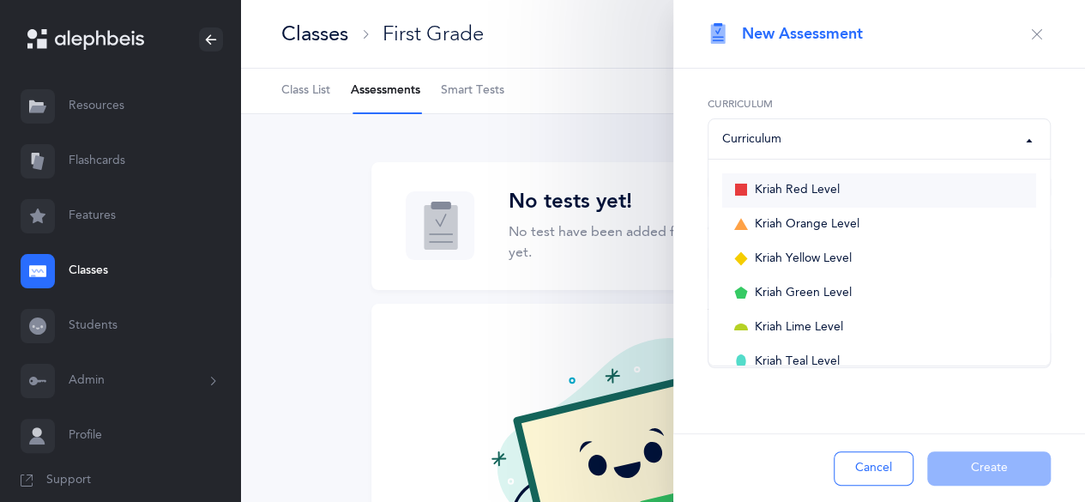
click at [893, 191] on link "Kriah Red Level" at bounding box center [879, 190] width 314 height 34
select select "3"
select select "2"
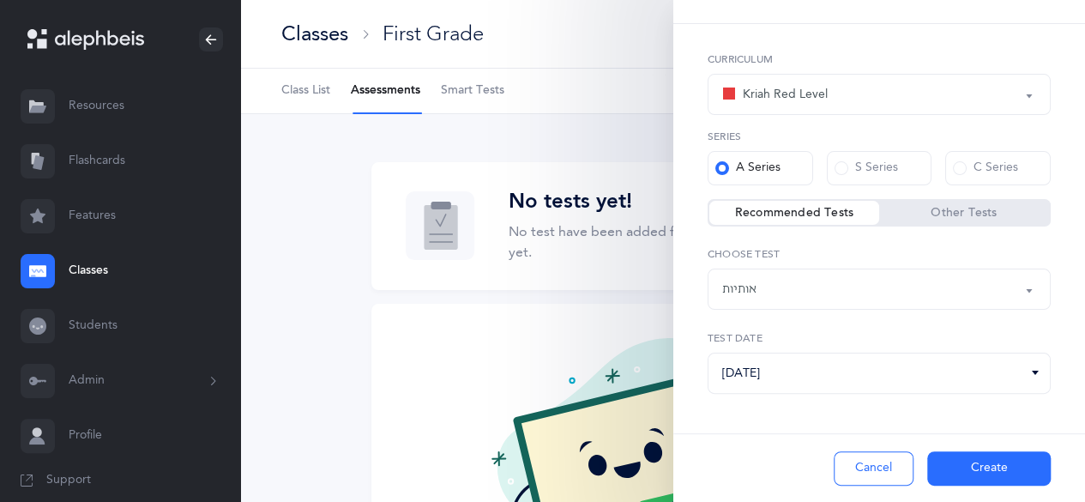
scroll to position [52, 0]
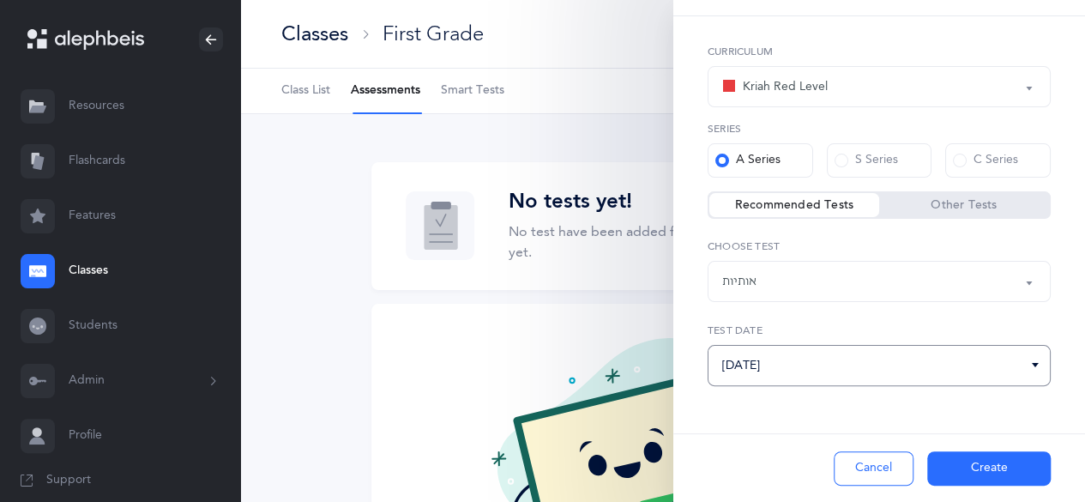
click at [839, 370] on input "[DATE]" at bounding box center [878, 365] width 343 height 41
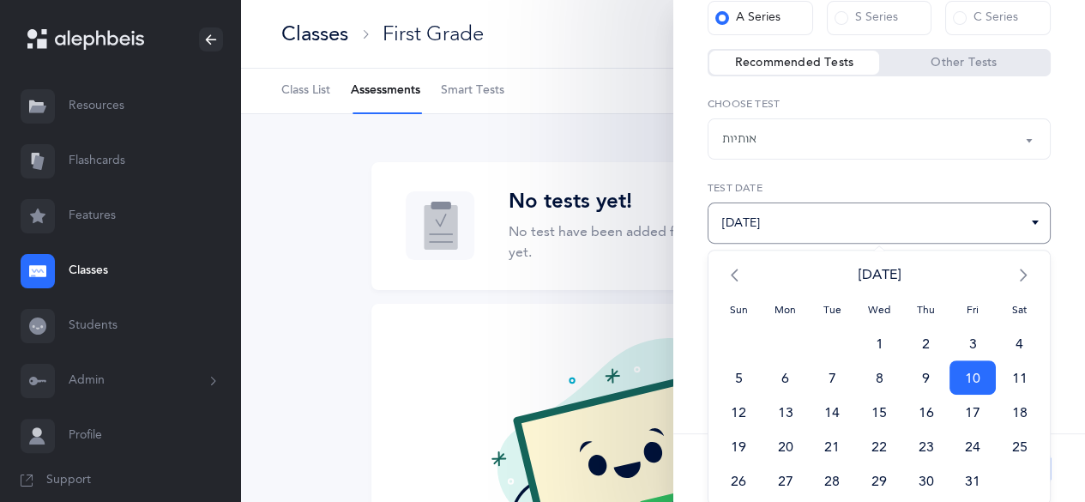
scroll to position [197, 0]
click at [731, 272] on span "<" at bounding box center [738, 272] width 47 height 34
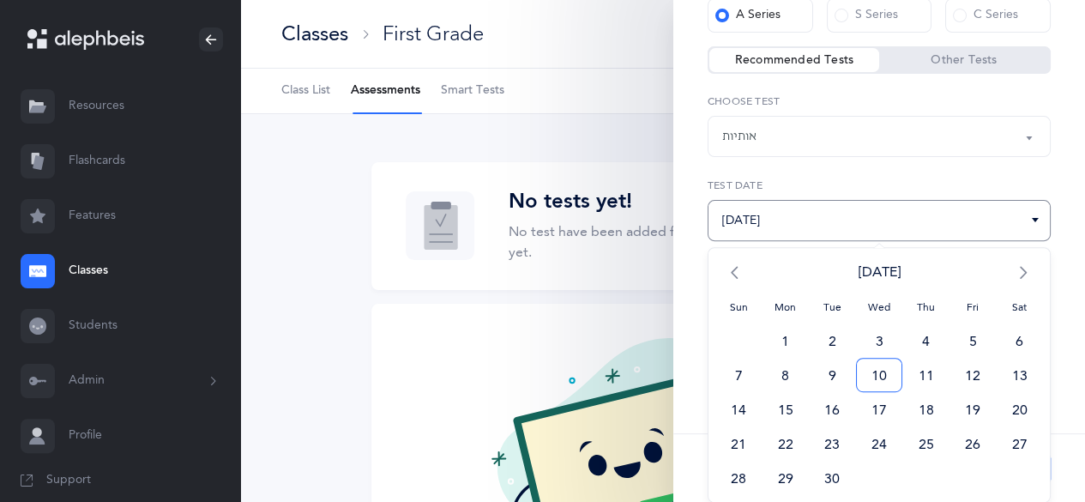
click at [879, 375] on span "10" at bounding box center [879, 375] width 47 height 34
type input "[DATE]"
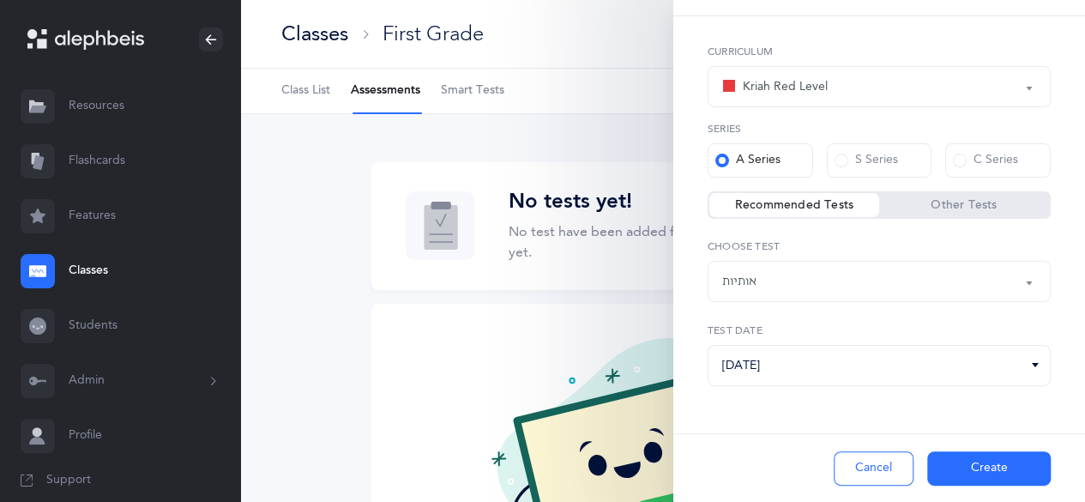
click at [953, 474] on button "Create" at bounding box center [988, 468] width 123 height 34
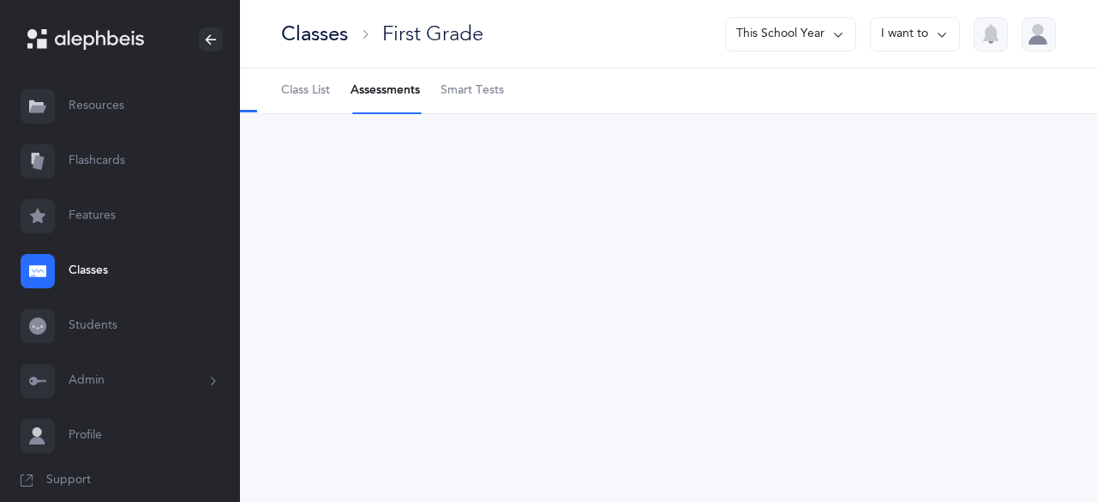
select select "2"
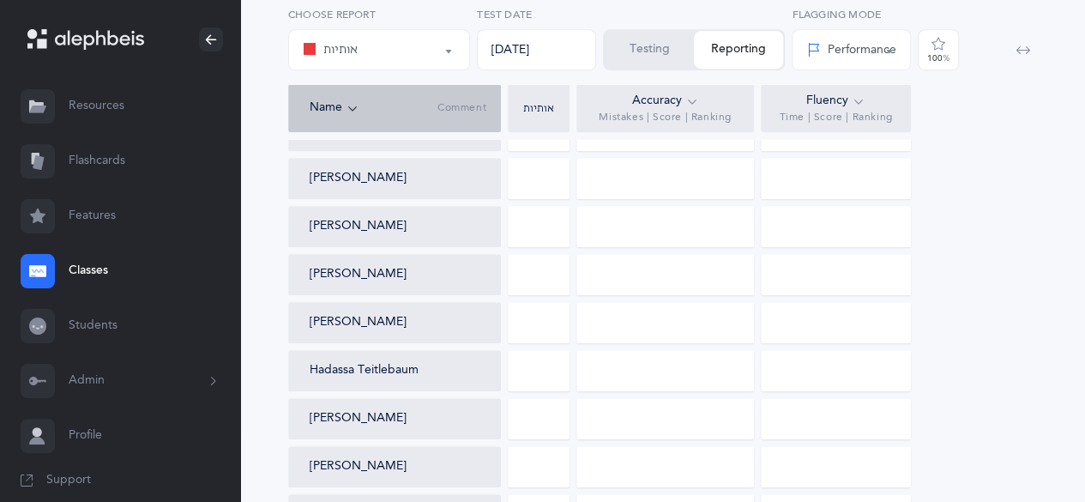
scroll to position [559, 0]
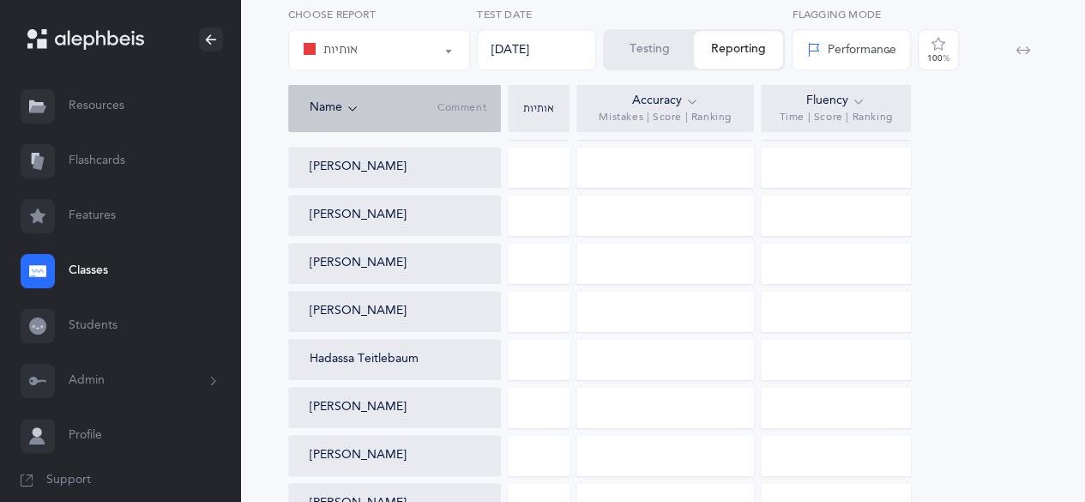
click at [538, 364] on div at bounding box center [539, 359] width 62 height 41
click at [628, 360] on div at bounding box center [664, 359] width 177 height 41
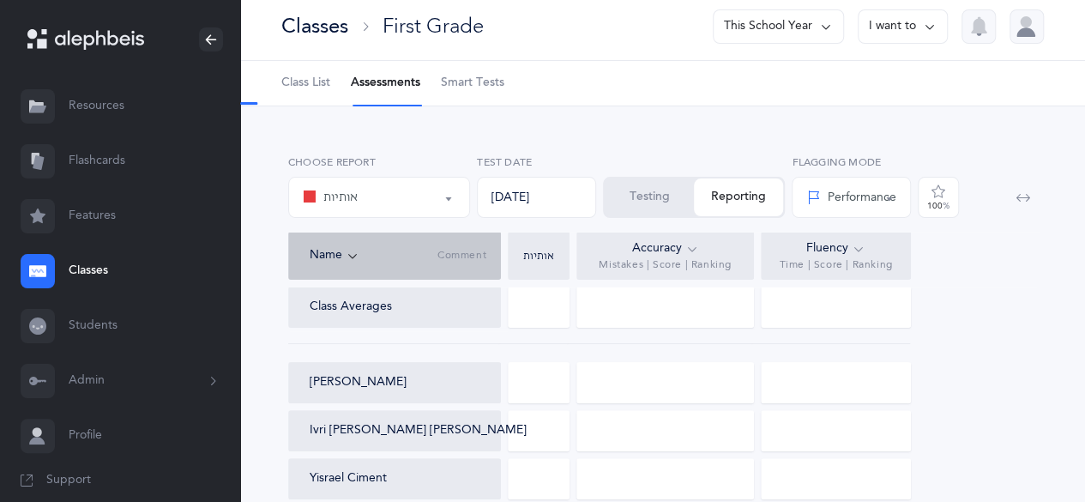
scroll to position [0, 0]
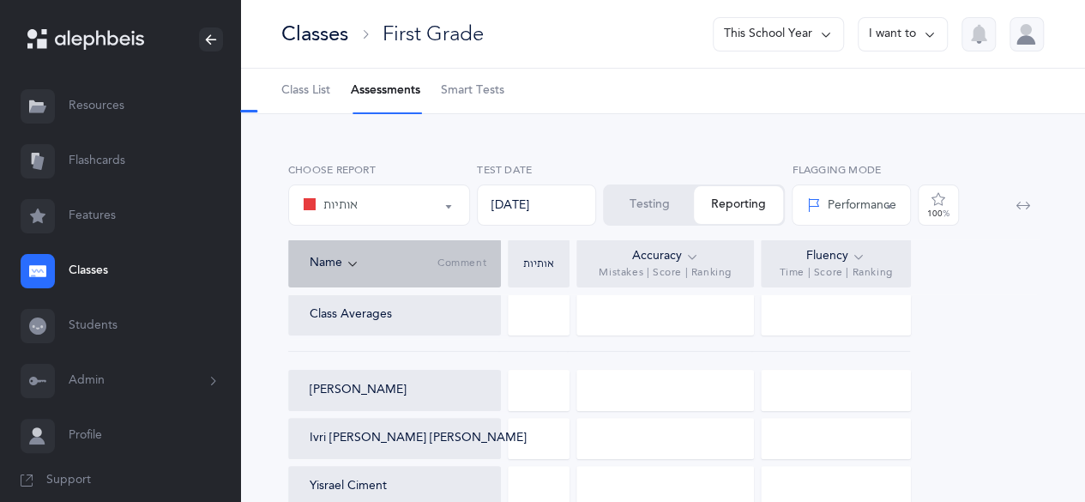
click at [1002, 292] on div "Name Comment אותיות Accuracy Mistakes | Score | Ranking Fluency Time | Score | …" at bounding box center [662, 266] width 749 height 55
click at [645, 208] on button "Testing" at bounding box center [648, 205] width 89 height 38
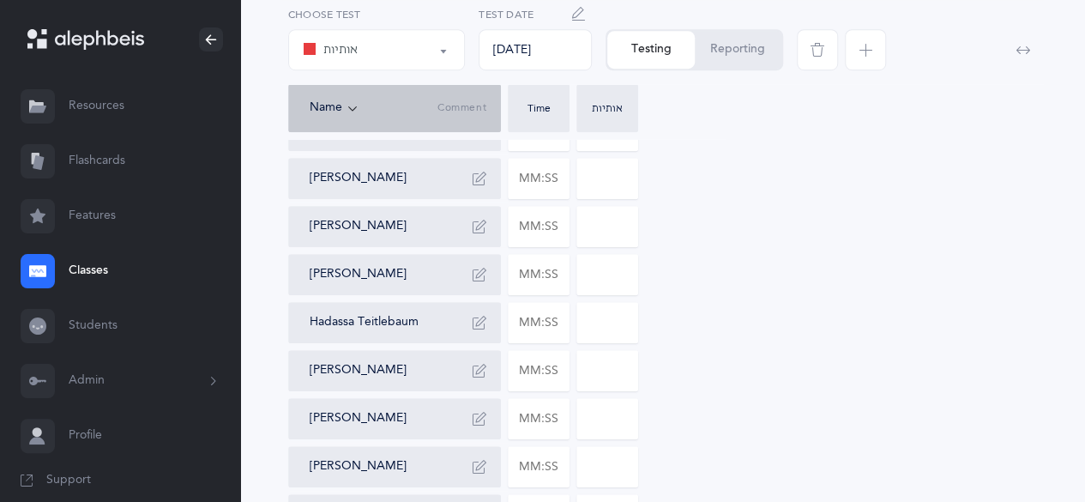
scroll to position [522, 0]
click at [542, 320] on input "text" at bounding box center [538, 320] width 60 height 39
type input "01:51"
click at [597, 318] on input "0" at bounding box center [607, 320] width 60 height 39
type input "2"
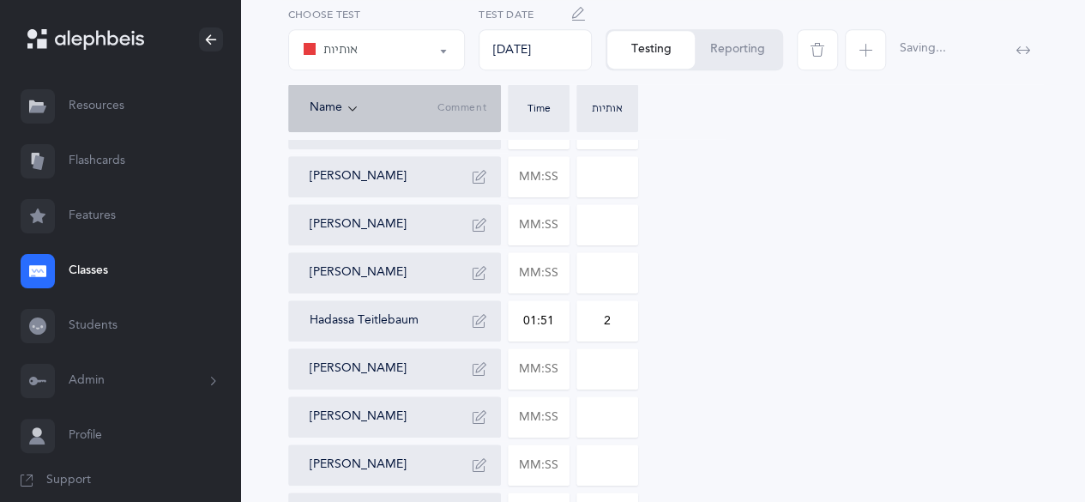
click at [718, 365] on div "[PERSON_NAME] Ivri [PERSON_NAME] [PERSON_NAME] [PERSON_NAME] [PERSON_NAME] [PER…" at bounding box center [662, 224] width 749 height 905
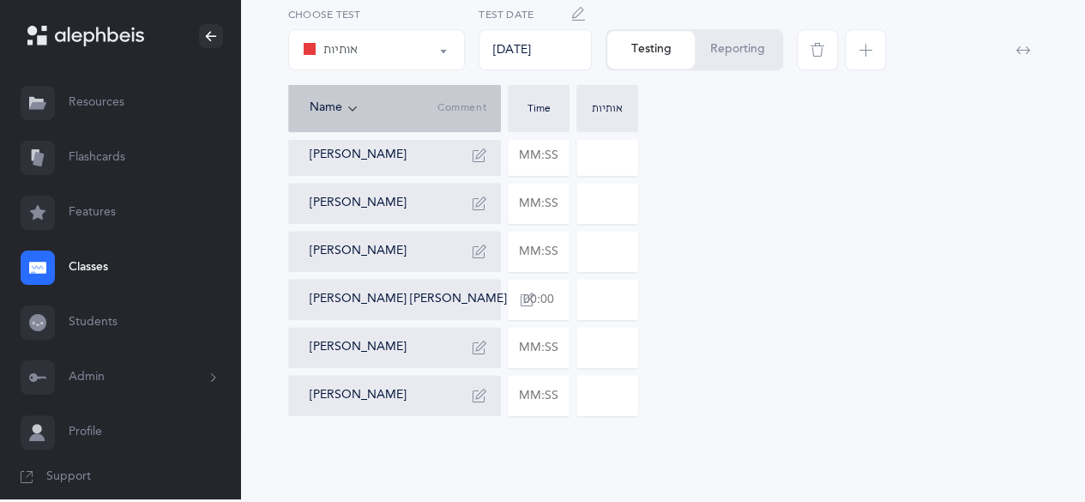
click at [547, 299] on input "text" at bounding box center [538, 299] width 60 height 39
type input "01:35"
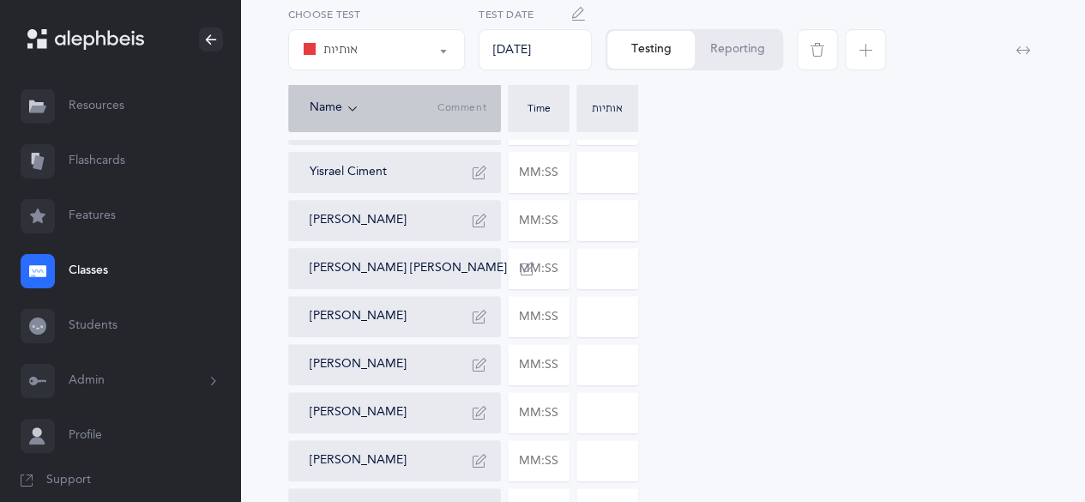
scroll to position [268, 0]
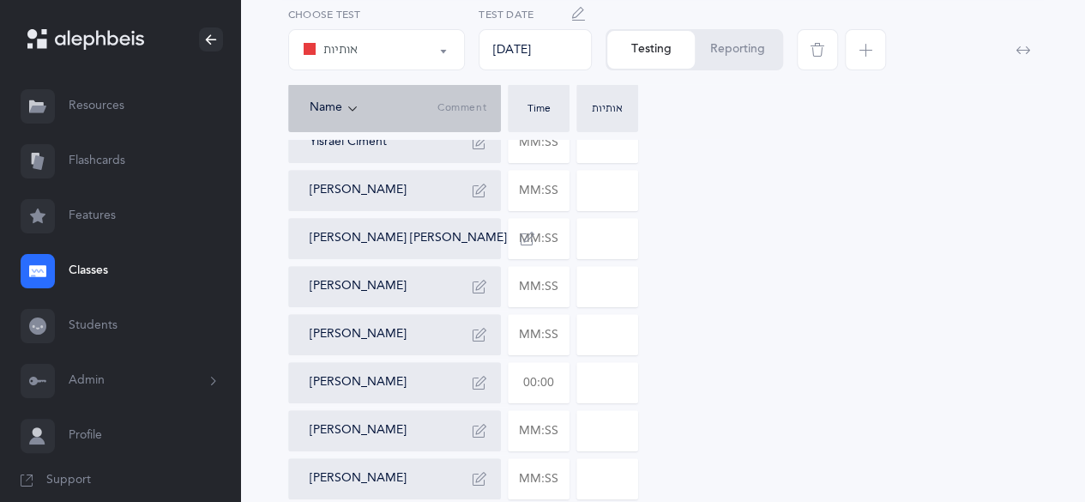
type input "2"
click at [533, 390] on input "text" at bounding box center [538, 382] width 60 height 39
type input "02:58"
type input "17"
click at [540, 283] on input "text" at bounding box center [538, 286] width 60 height 39
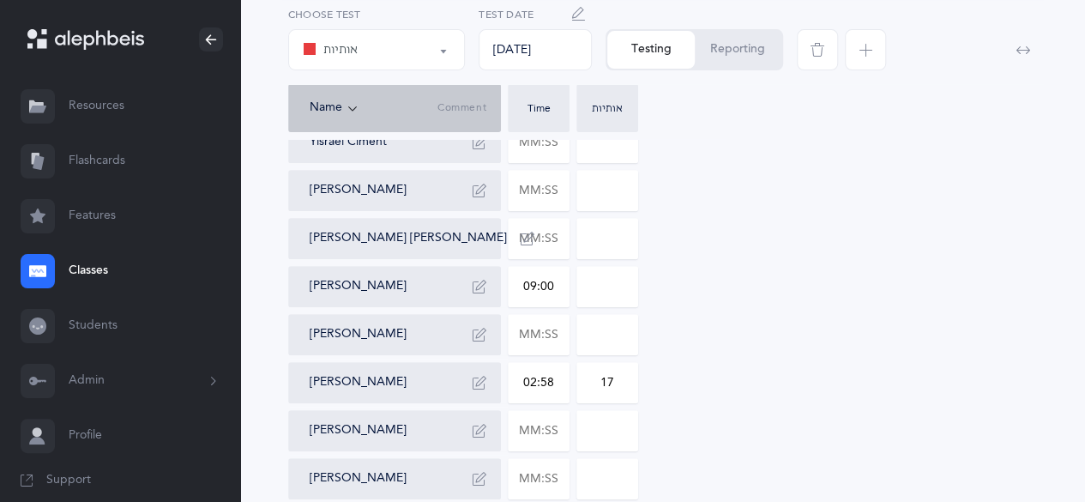
type input "09:00"
type input "0"
click at [610, 298] on input "0" at bounding box center [607, 286] width 60 height 39
click at [880, 315] on div "[PERSON_NAME] Ivri [PERSON_NAME] [PERSON_NAME] [PERSON_NAME] [PERSON_NAME] [PER…" at bounding box center [662, 478] width 749 height 905
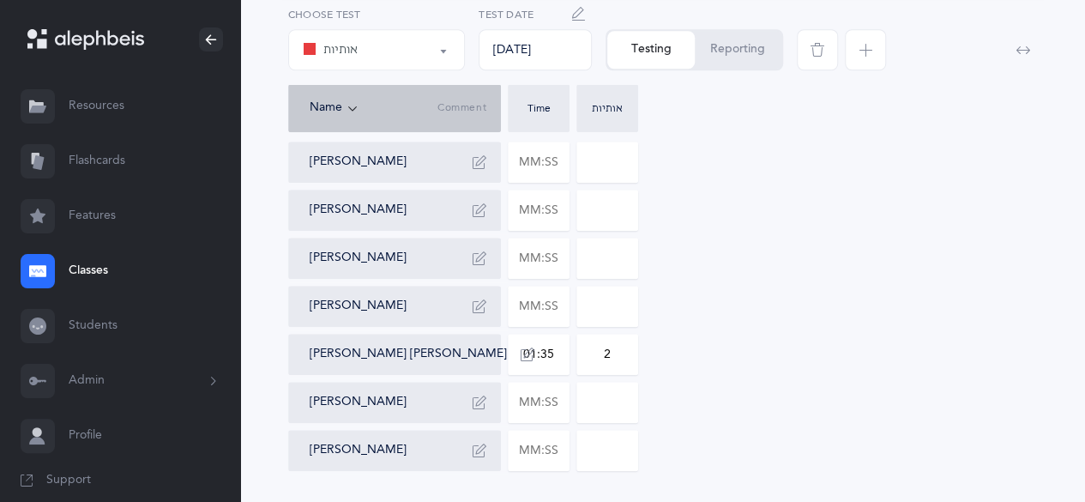
scroll to position [784, 0]
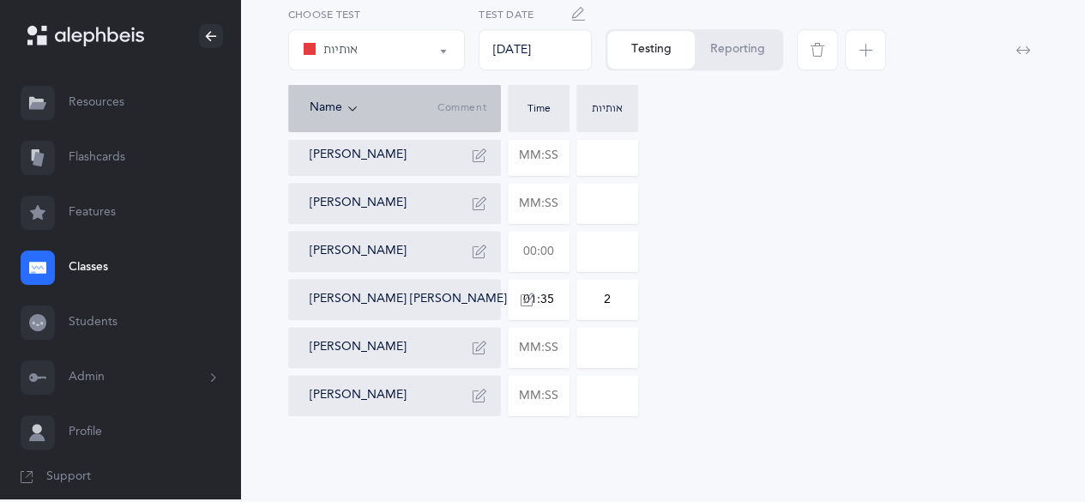
click at [563, 260] on input "text" at bounding box center [538, 250] width 60 height 39
type input "02:27"
type input "0"
click at [563, 260] on input "02:27" at bounding box center [538, 250] width 60 height 39
type input "02:31"
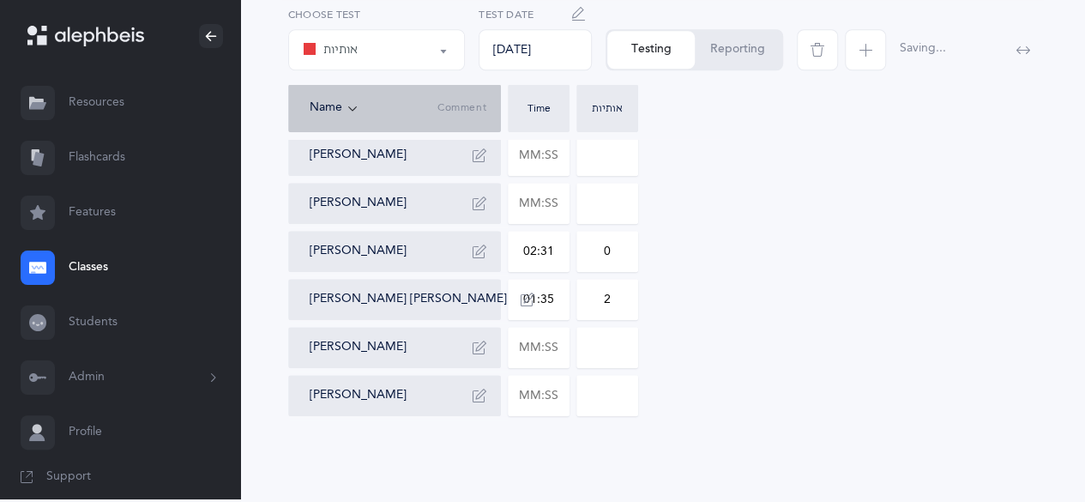
click at [622, 259] on input "0" at bounding box center [607, 250] width 60 height 39
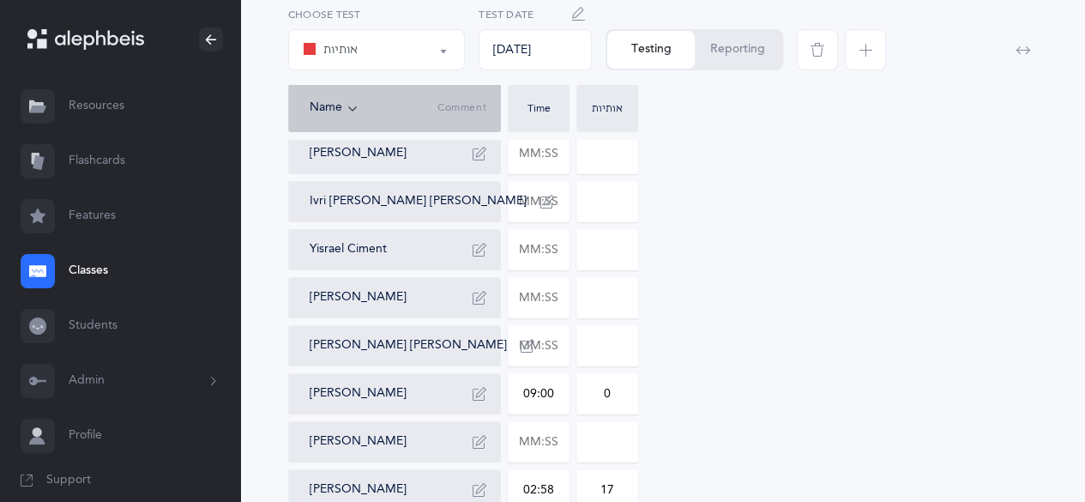
scroll to position [72, 0]
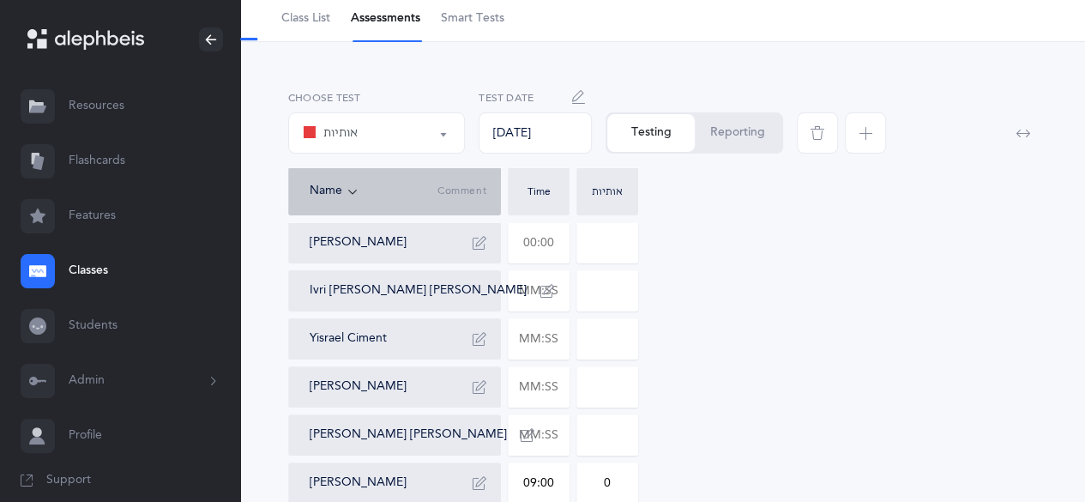
type input "17"
click at [545, 243] on input "text" at bounding box center [538, 242] width 60 height 39
type input "01:43"
type input "0"
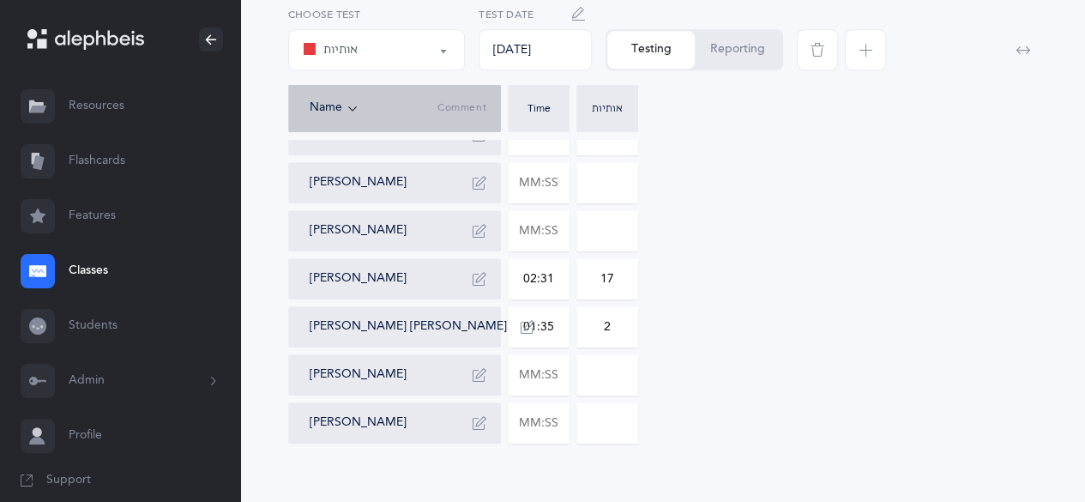
scroll to position [784, 0]
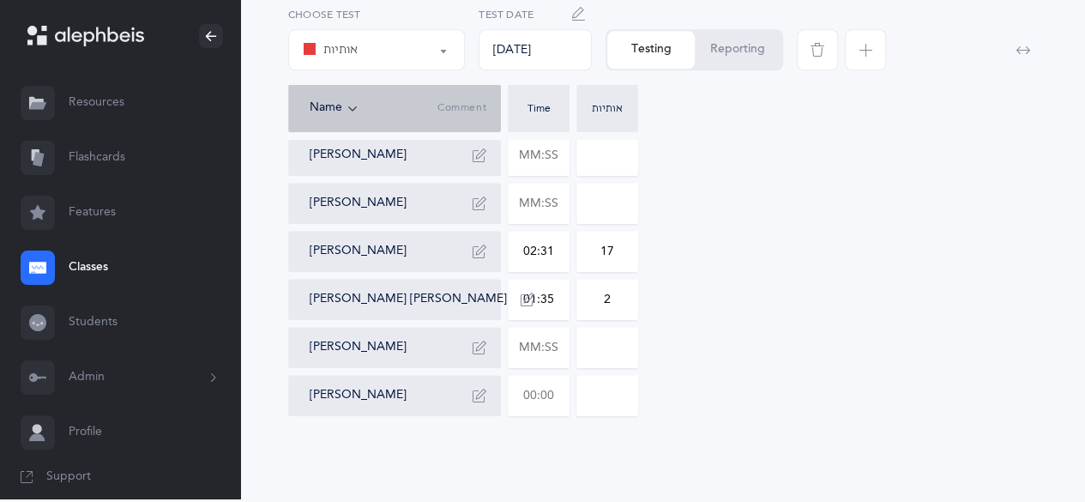
click at [533, 398] on input "text" at bounding box center [538, 395] width 60 height 39
type input "02:37"
type input "0"
click at [628, 394] on input "0" at bounding box center [607, 395] width 60 height 39
type input "2"
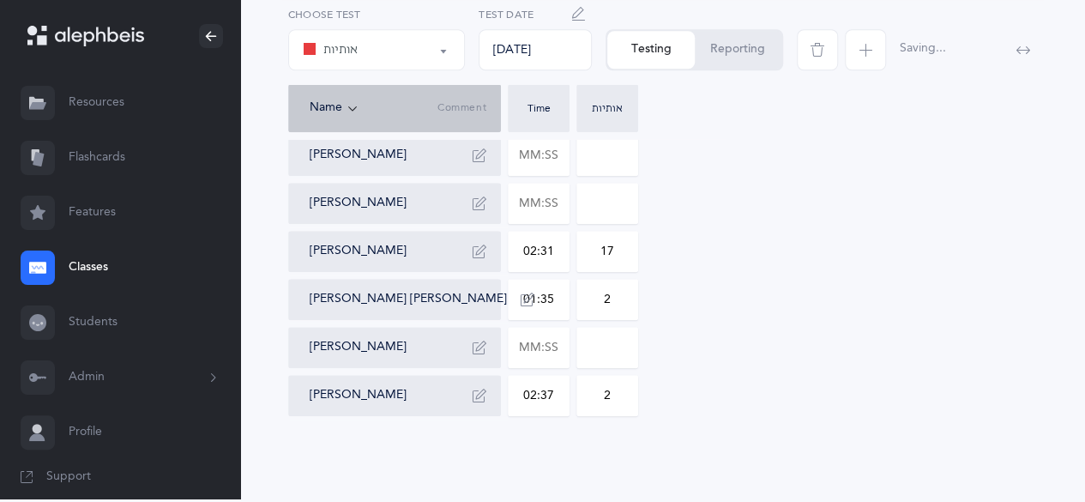
click at [545, 207] on input "text" at bounding box center [538, 202] width 60 height 39
type input "02:38"
type input "3"
click at [550, 158] on input "text" at bounding box center [538, 154] width 60 height 39
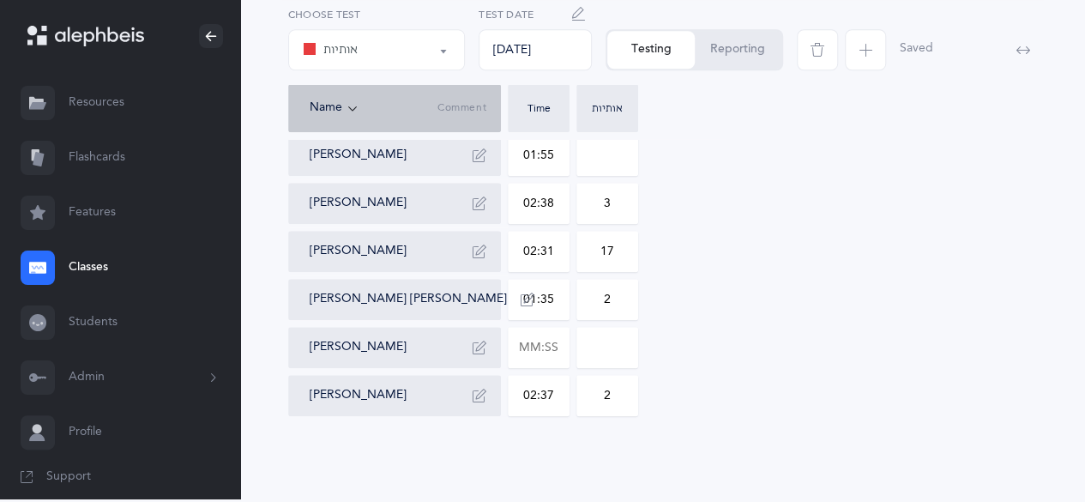
type input "01:55"
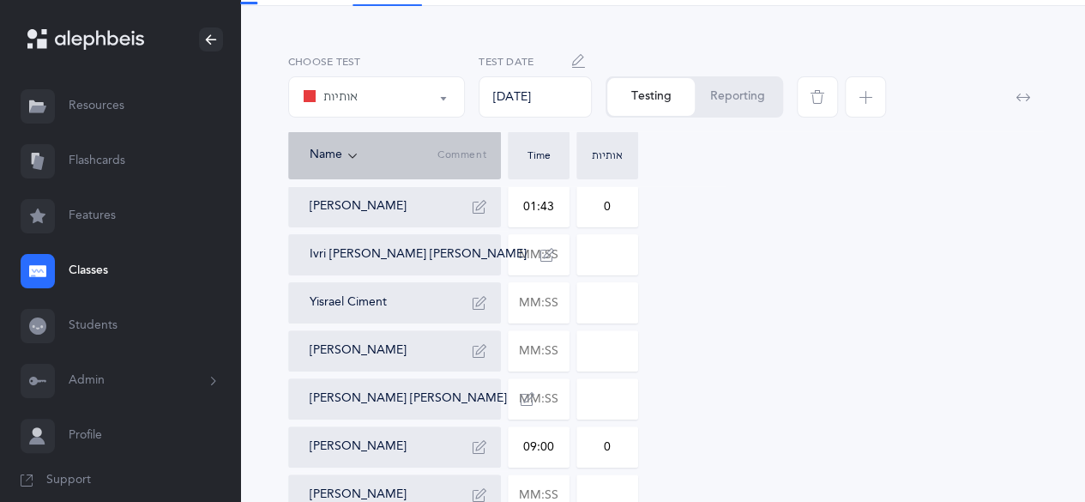
scroll to position [111, 0]
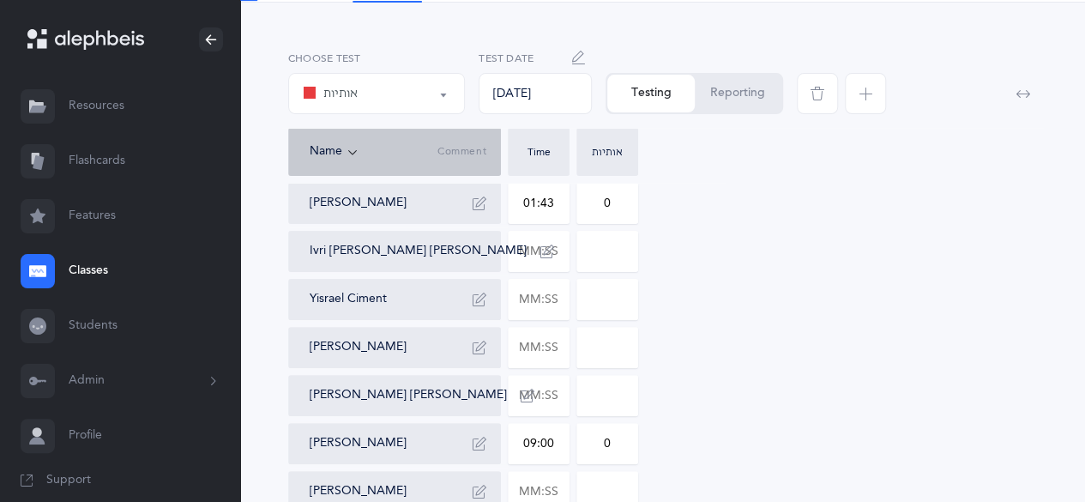
type input "8"
click at [617, 256] on input at bounding box center [607, 250] width 60 height 39
type input "3"
click at [540, 252] on input "text" at bounding box center [538, 250] width 60 height 39
type input "02:26"
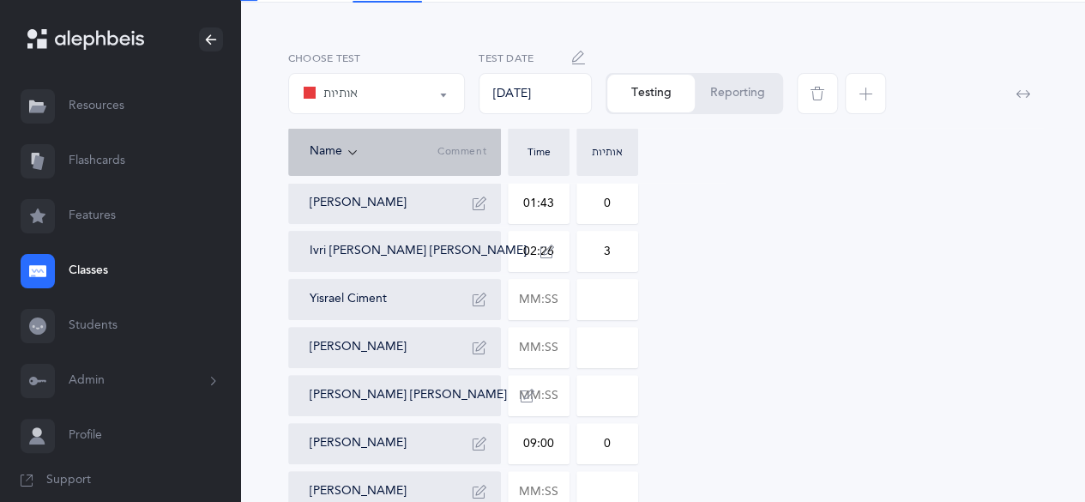
type input "0"
click at [530, 483] on input "text" at bounding box center [538, 491] width 60 height 39
type input "04:06"
type input "0"
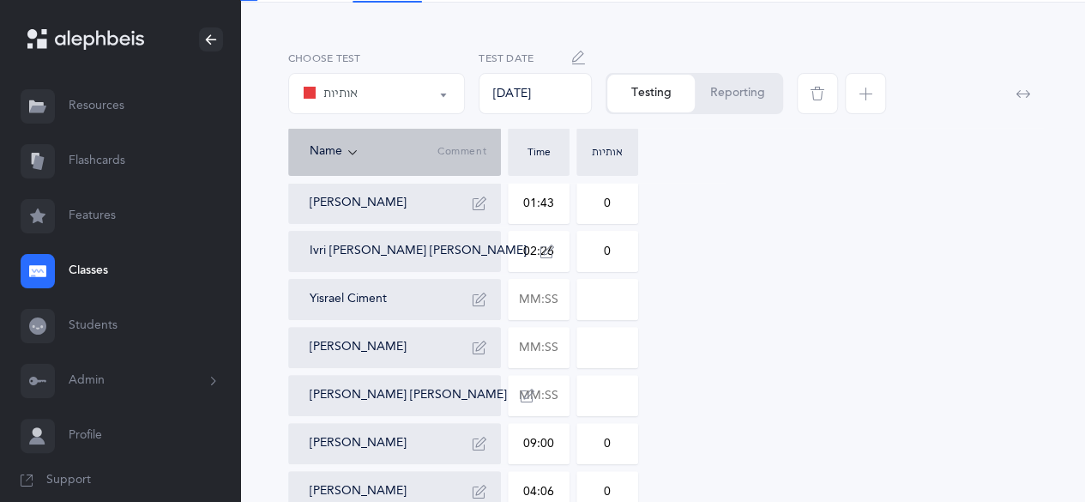
type input "04:06"
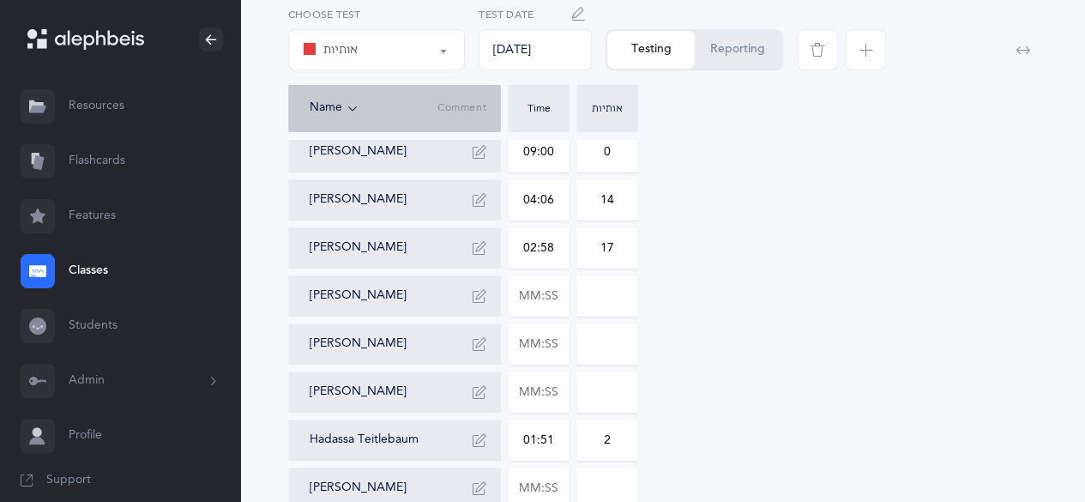
scroll to position [423, 0]
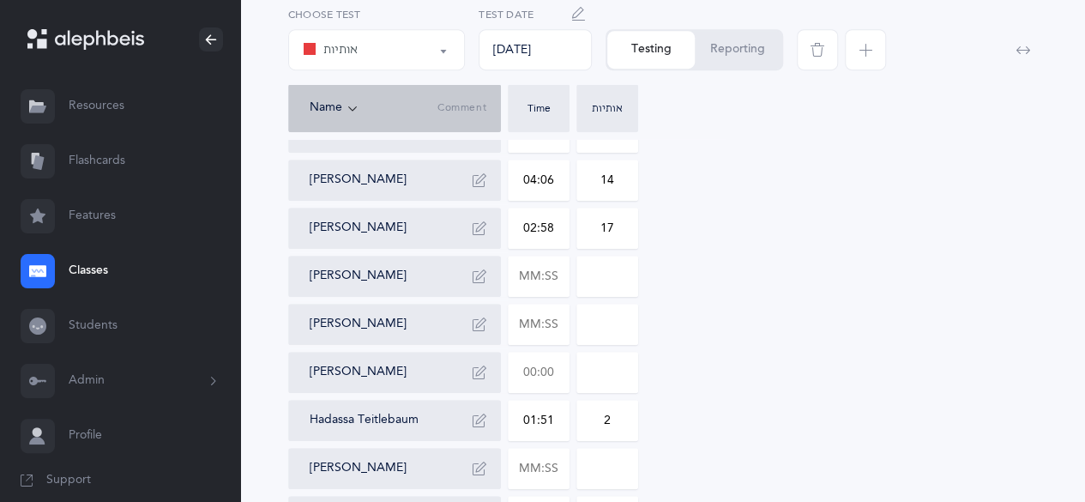
type input "14"
click at [547, 363] on input "text" at bounding box center [538, 371] width 60 height 39
type input "02:04"
type input "0"
click at [808, 378] on div "[PERSON_NAME] 01:43 0 Ivri [PERSON_NAME] [PERSON_NAME] 02:26 0 [PERSON_NAME] [P…" at bounding box center [662, 323] width 749 height 905
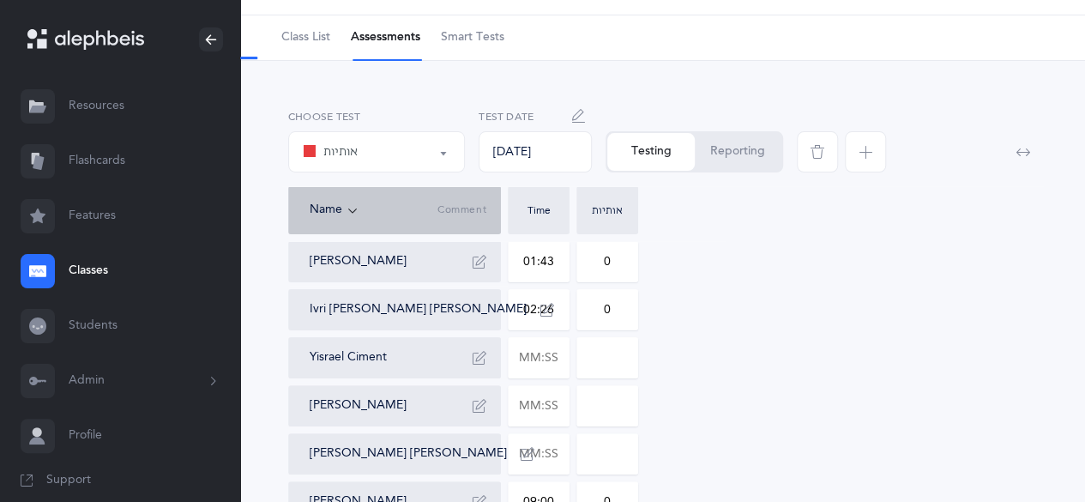
scroll to position [0, 0]
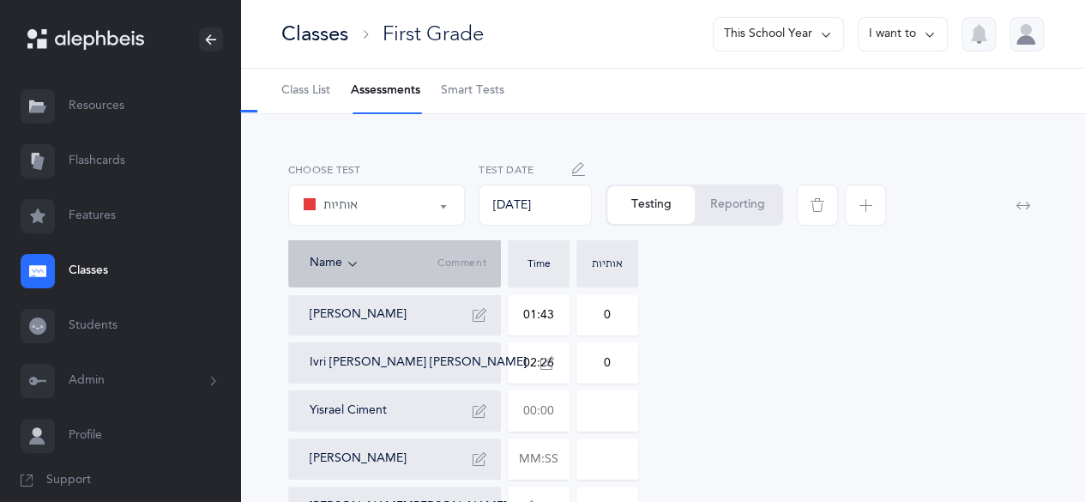
click at [544, 407] on input "text" at bounding box center [538, 410] width 60 height 39
type input "02:10"
type input "0"
type input "02:10"
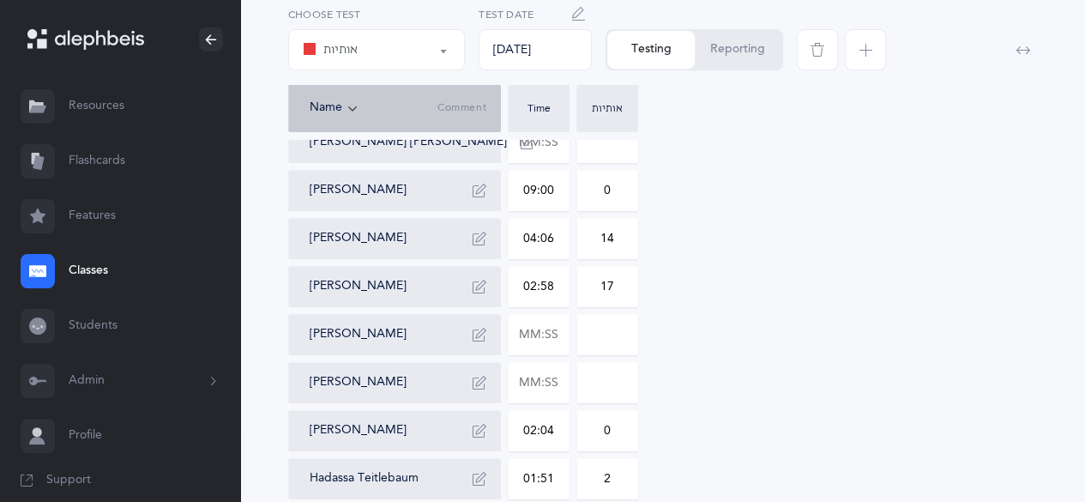
scroll to position [389, 0]
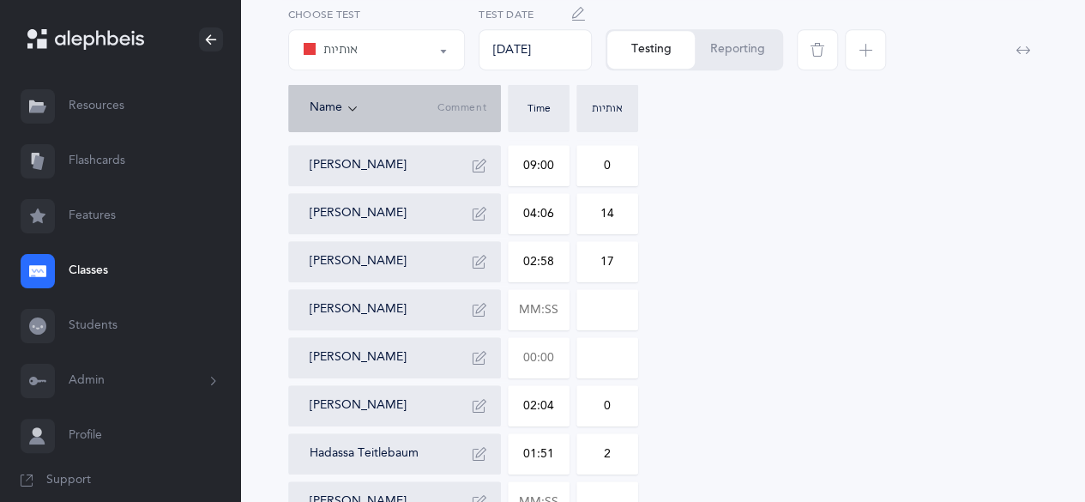
type input "4"
click at [542, 361] on input "text" at bounding box center [538, 357] width 60 height 39
type input "02:20"
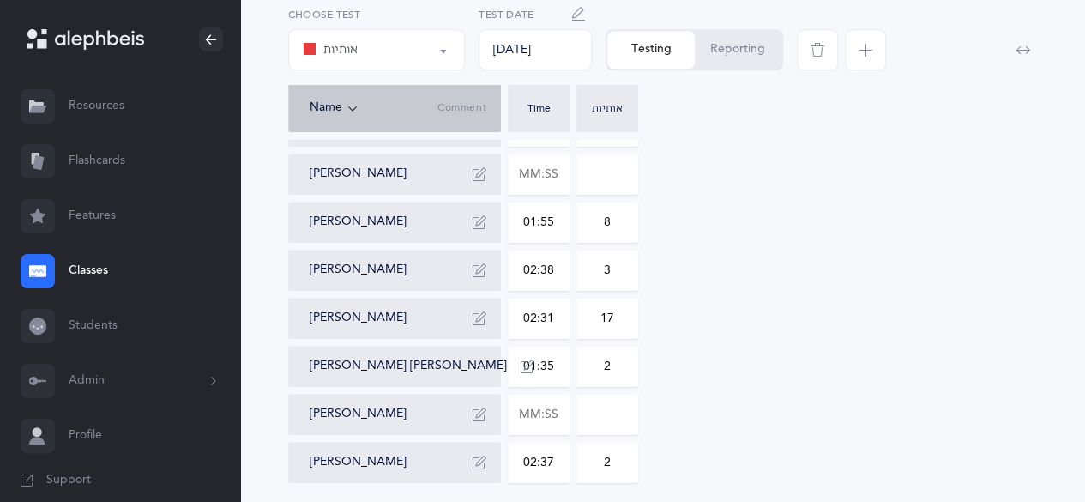
scroll to position [784, 0]
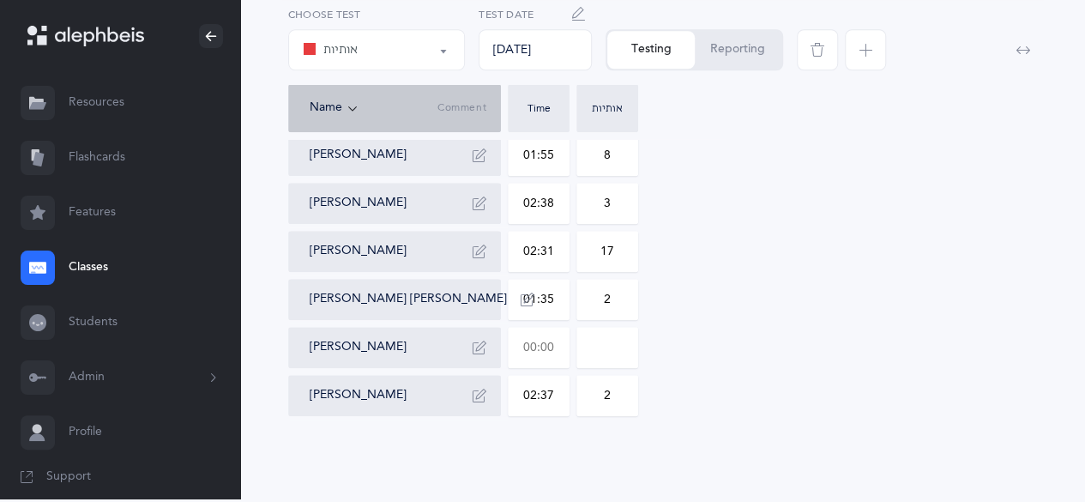
type input "5"
click at [547, 347] on input "text" at bounding box center [538, 347] width 60 height 39
type input "01:31"
type input "0"
click at [618, 348] on input "0" at bounding box center [607, 347] width 60 height 39
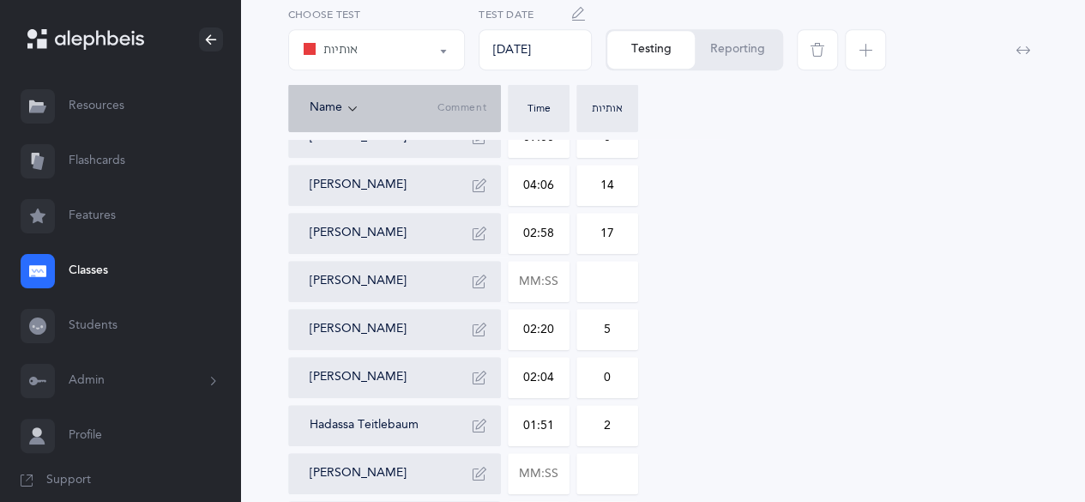
scroll to position [419, 0]
type input "1"
click at [532, 282] on input "text" at bounding box center [538, 279] width 60 height 39
type input "02:33"
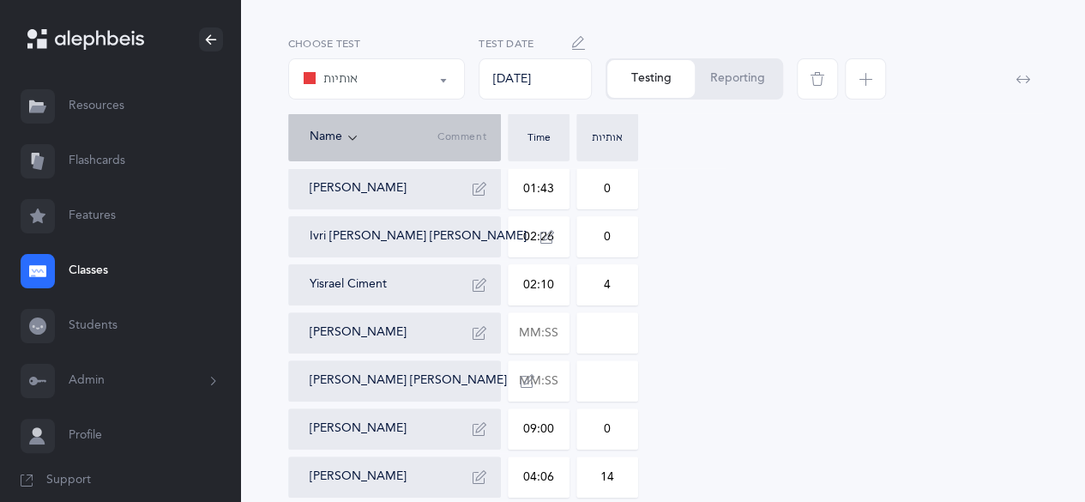
scroll to position [125, 0]
type input "4"
click at [535, 328] on input "text" at bounding box center [538, 333] width 60 height 39
type input "02:41"
type input "0"
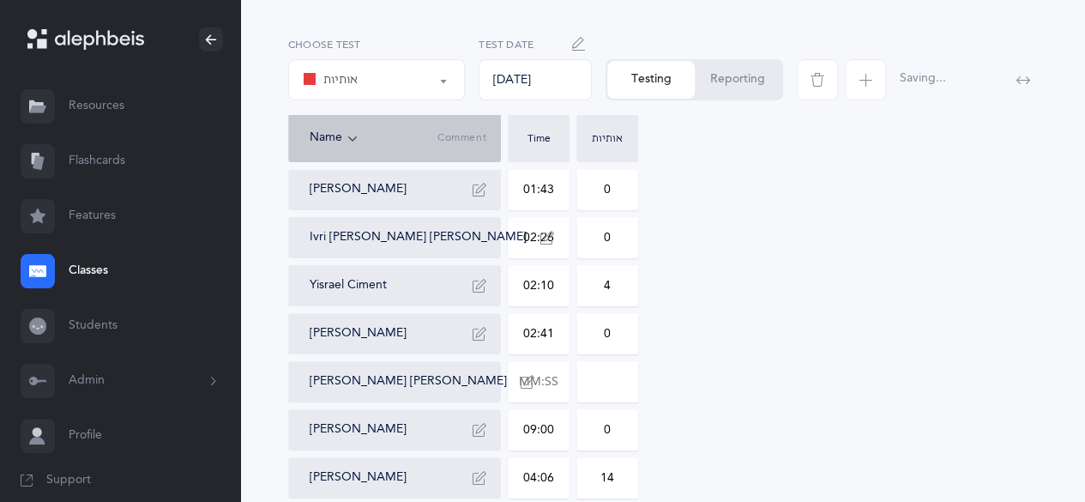
click at [615, 329] on input "0" at bounding box center [607, 333] width 60 height 39
type input "1"
click at [742, 76] on button "Reporting" at bounding box center [737, 80] width 87 height 38
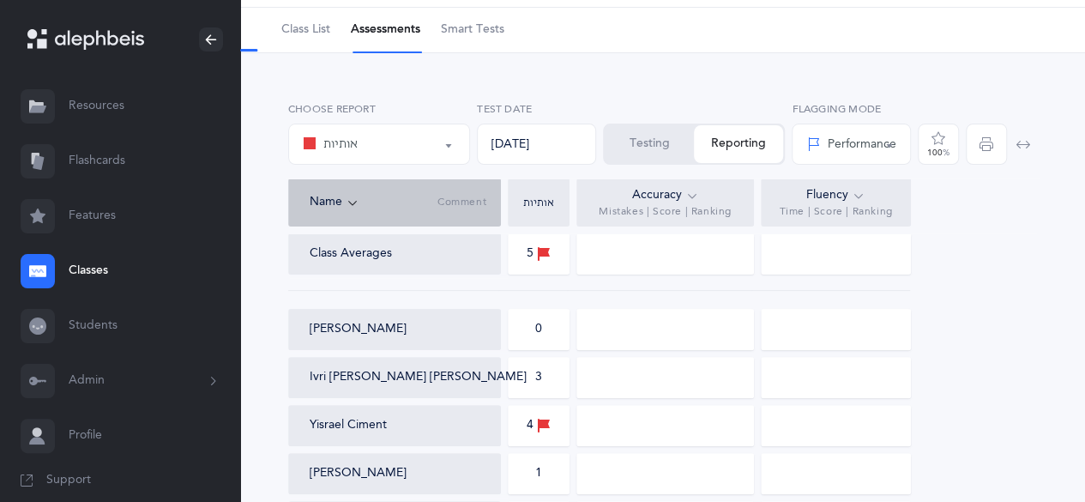
scroll to position [0, 0]
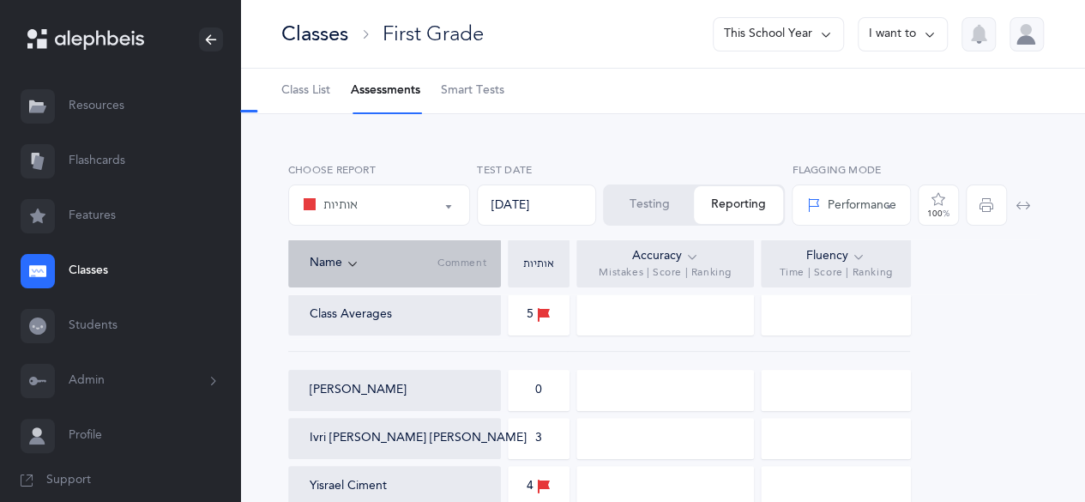
click at [878, 199] on div "Performance" at bounding box center [850, 205] width 89 height 18
click at [879, 199] on div "Performance" at bounding box center [850, 205] width 89 height 18
click at [655, 210] on button "Testing" at bounding box center [648, 205] width 89 height 38
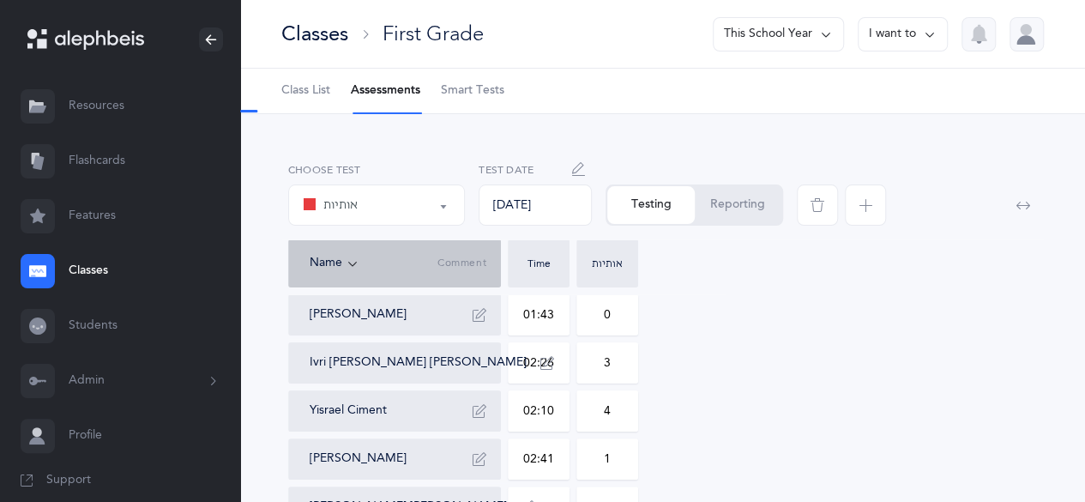
click at [725, 201] on button "Reporting" at bounding box center [737, 205] width 87 height 38
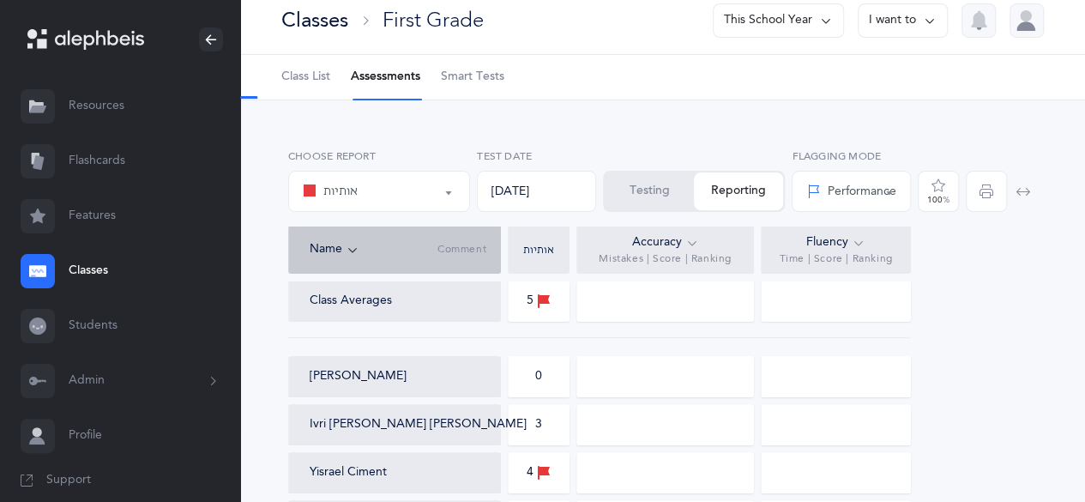
scroll to position [12, 0]
click at [679, 299] on div at bounding box center [664, 302] width 177 height 41
click at [461, 200] on button "אותיות" at bounding box center [379, 192] width 182 height 41
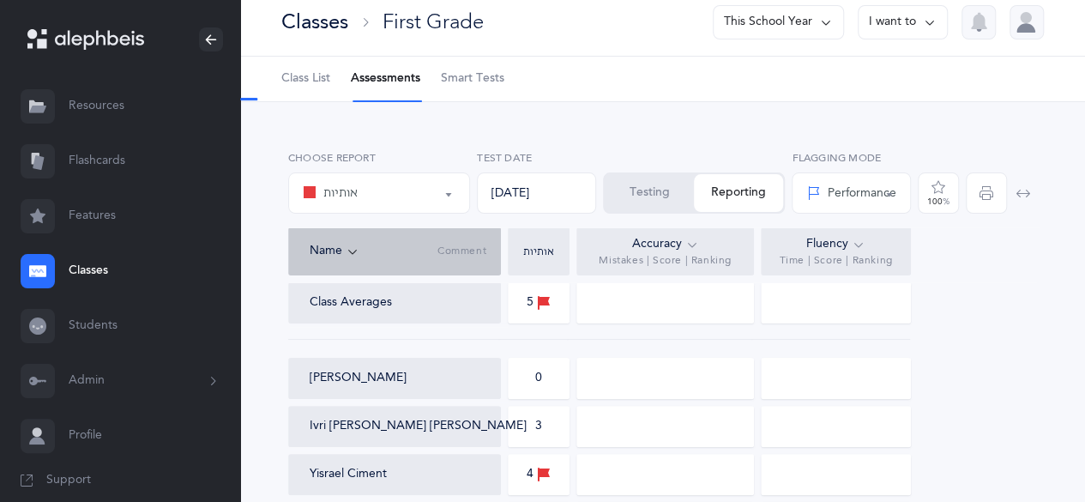
click at [477, 86] on span "Smart Tests" at bounding box center [472, 78] width 63 height 17
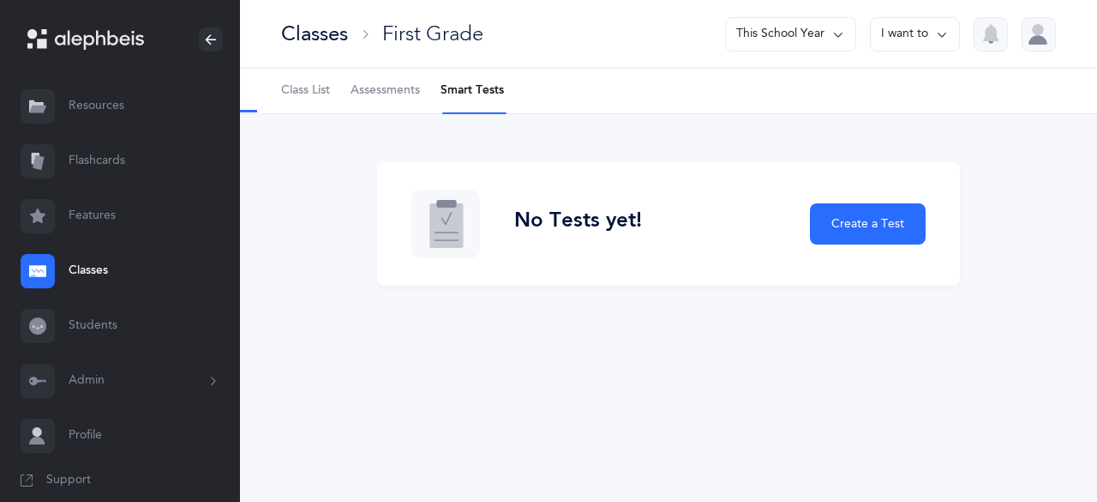
click at [370, 87] on span "Assessments" at bounding box center [385, 90] width 69 height 17
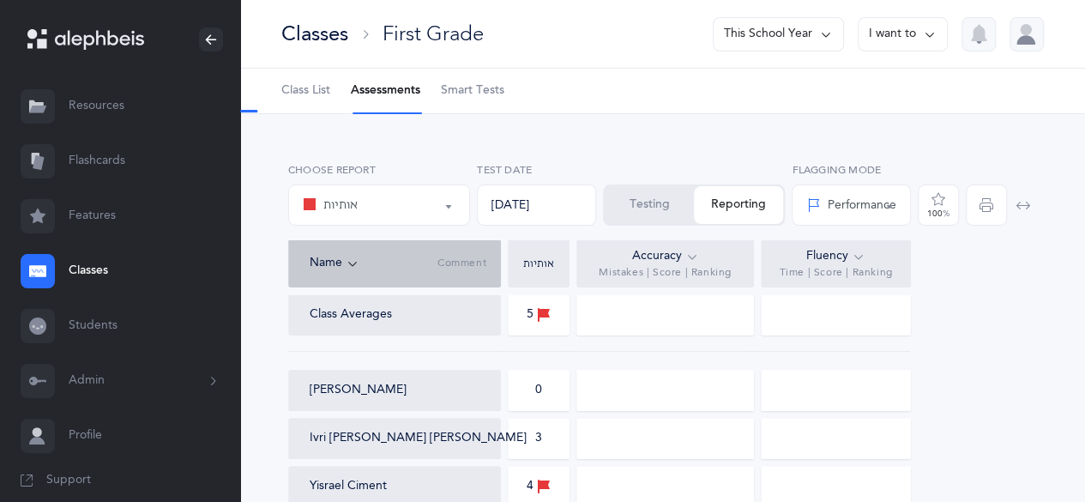
click at [317, 92] on span "Class List" at bounding box center [305, 90] width 49 height 17
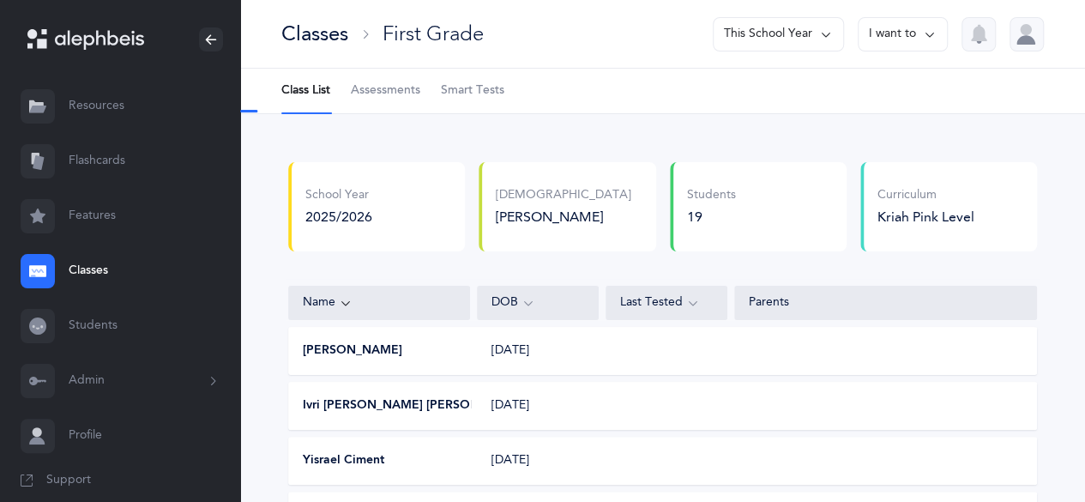
click at [383, 92] on span "Assessments" at bounding box center [385, 90] width 69 height 17
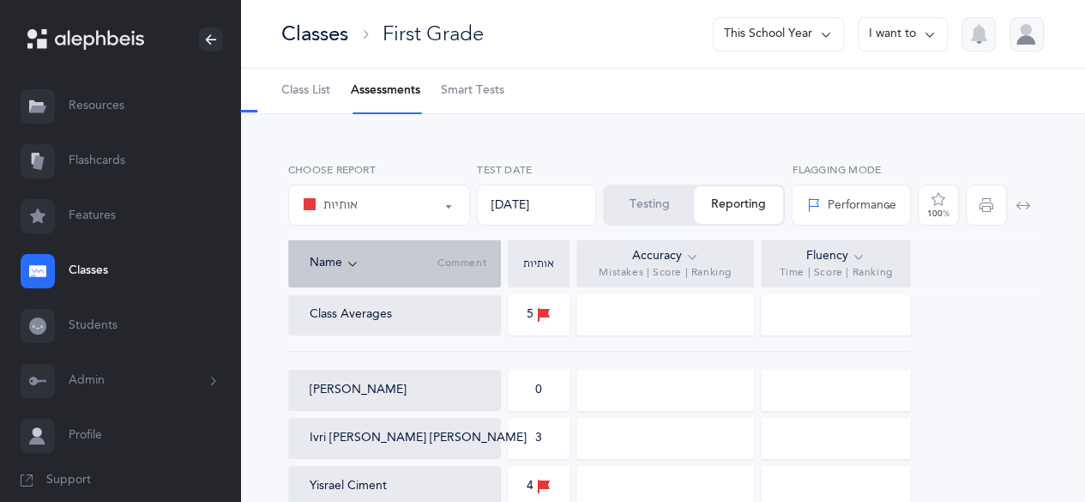
click at [911, 39] on button "I want to" at bounding box center [902, 34] width 90 height 34
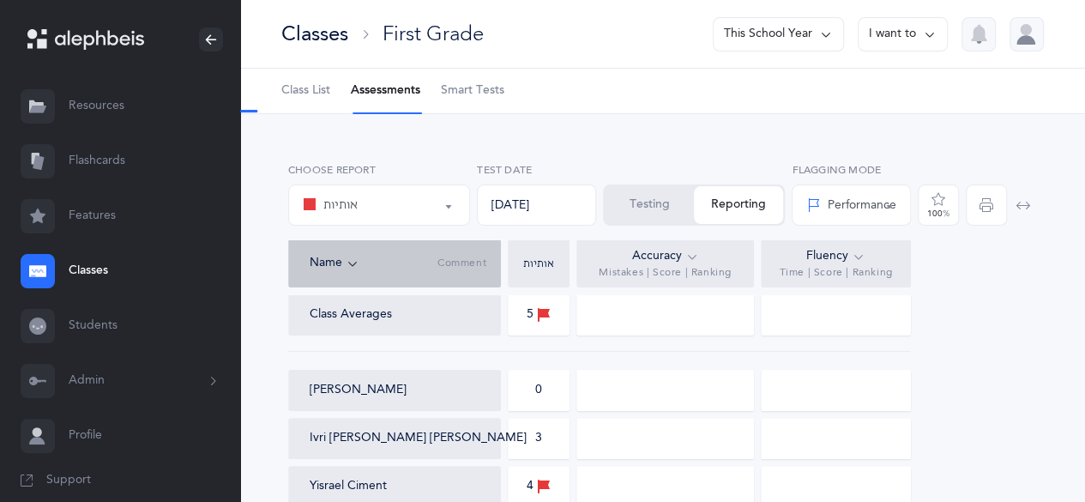
click at [928, 45] on button "I want to" at bounding box center [902, 34] width 90 height 34
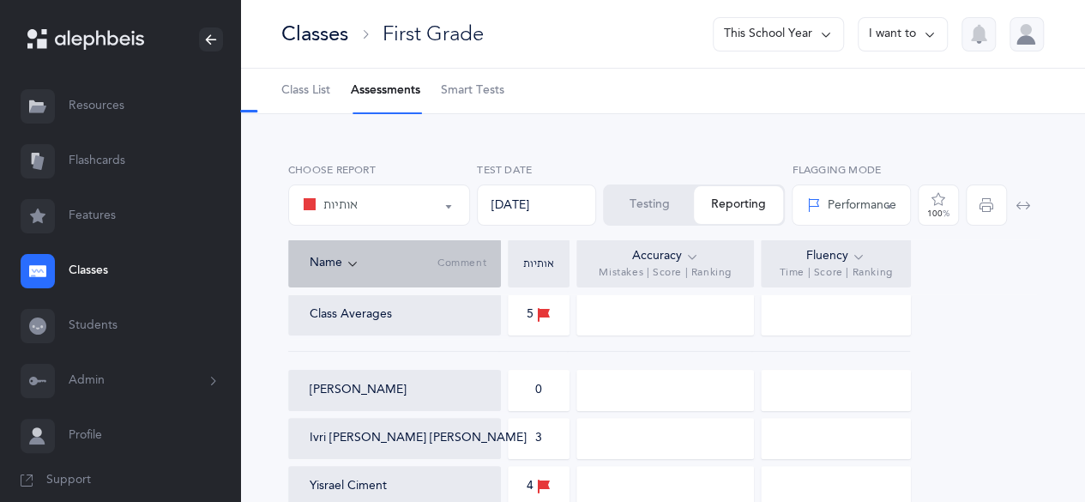
click at [422, 207] on div "אותיות" at bounding box center [379, 204] width 153 height 29
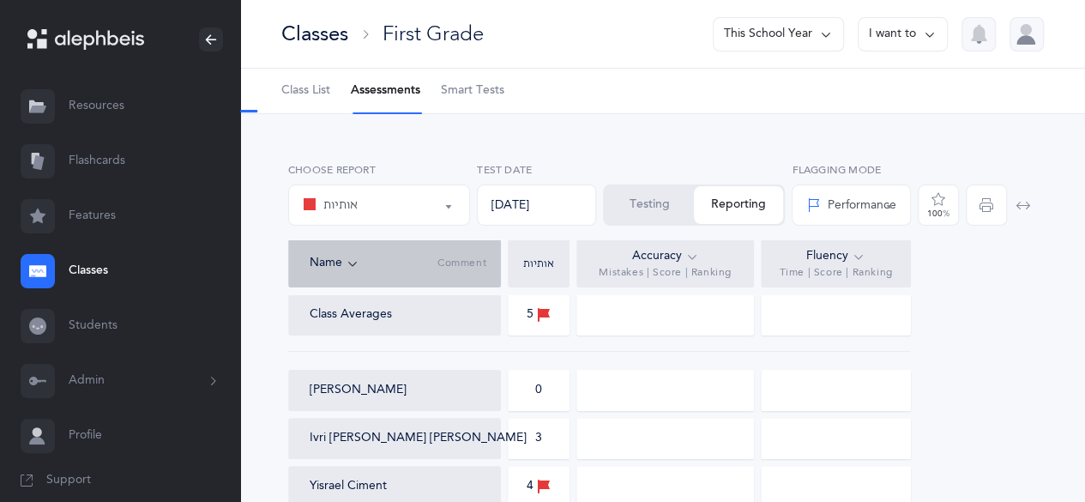
click at [1025, 208] on icon "button" at bounding box center [1023, 205] width 14 height 14
click at [393, 102] on li "Assessments" at bounding box center [385, 91] width 69 height 45
click at [328, 33] on div "Classes" at bounding box center [314, 34] width 67 height 28
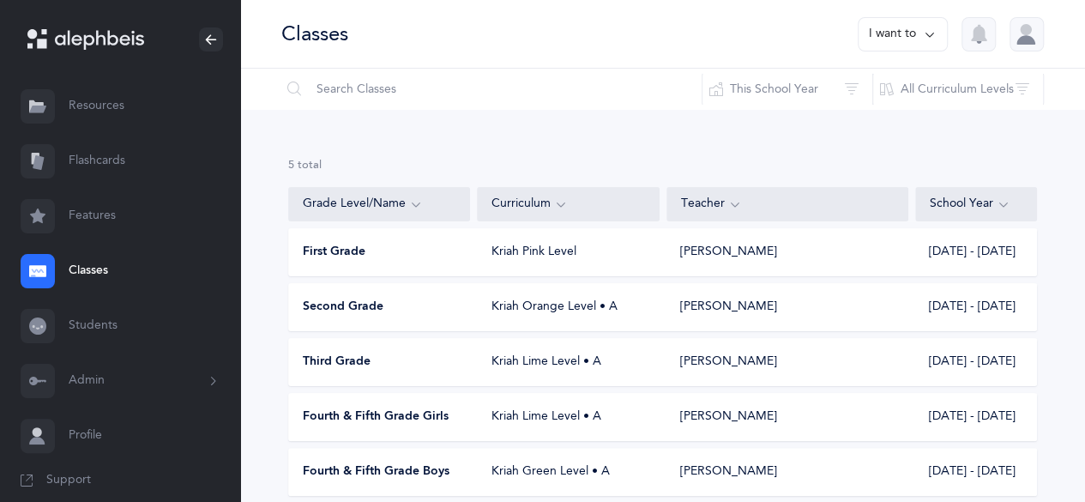
click at [516, 249] on div "Kriah Pink Level" at bounding box center [569, 252] width 182 height 17
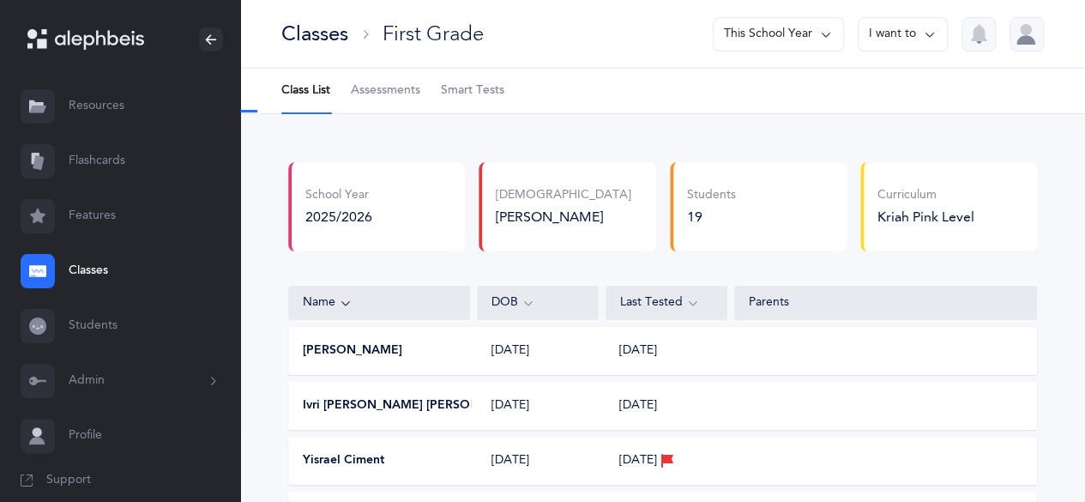
click at [393, 85] on span "Assessments" at bounding box center [385, 90] width 69 height 17
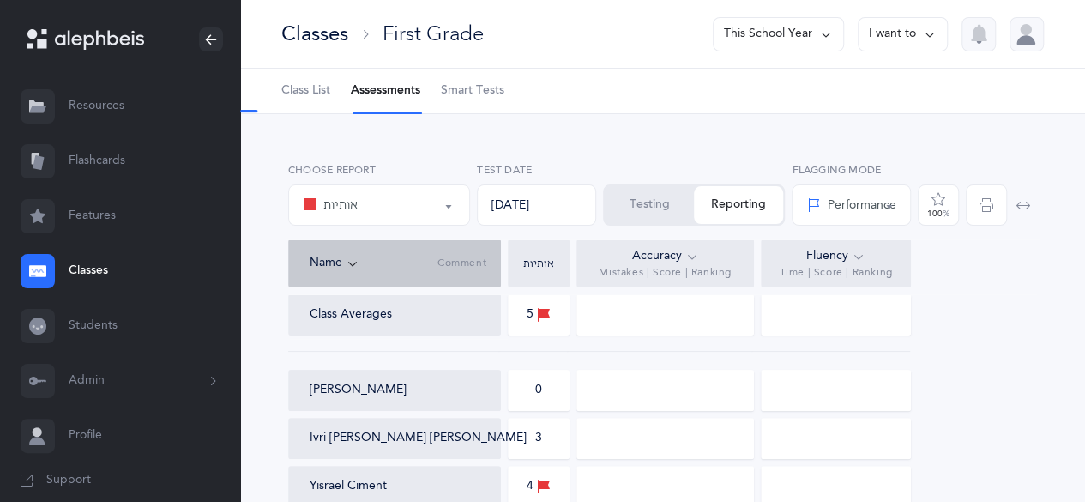
click at [912, 34] on button "I want to" at bounding box center [902, 34] width 90 height 34
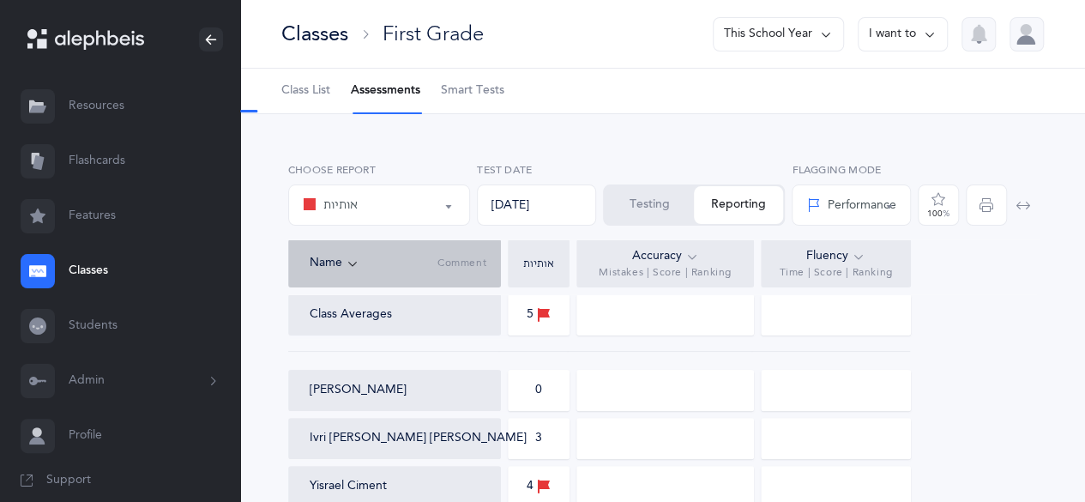
click at [662, 191] on button "Testing" at bounding box center [648, 205] width 89 height 38
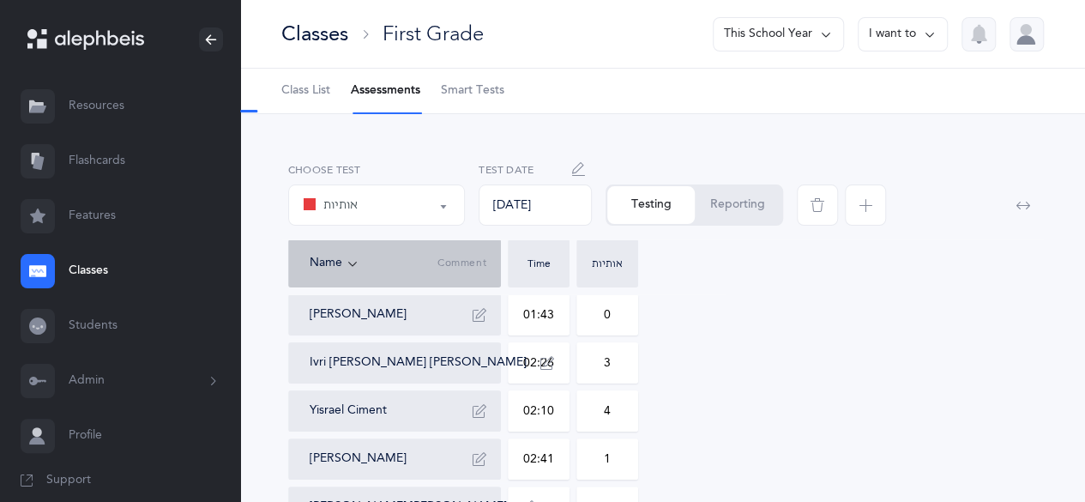
click at [403, 202] on div "אותיות" at bounding box center [376, 204] width 147 height 29
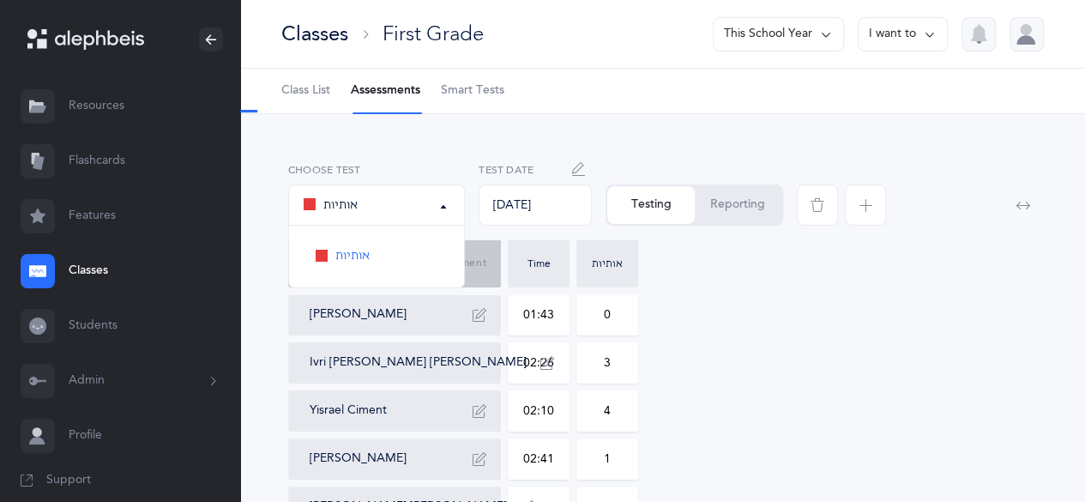
click at [403, 202] on div "אותיות" at bounding box center [376, 204] width 147 height 29
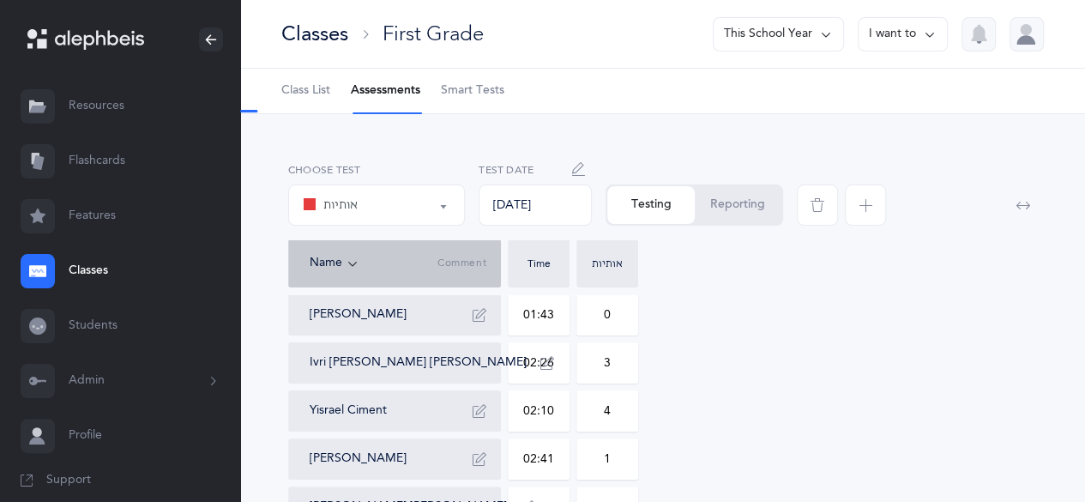
click at [893, 36] on button "I want to" at bounding box center [902, 34] width 90 height 34
click at [658, 159] on div "אותיות אותיות אותיות Choose test [DATE] Test Date Testing Reporting" at bounding box center [662, 197] width 762 height 84
click at [388, 190] on div "אותיות" at bounding box center [376, 204] width 147 height 29
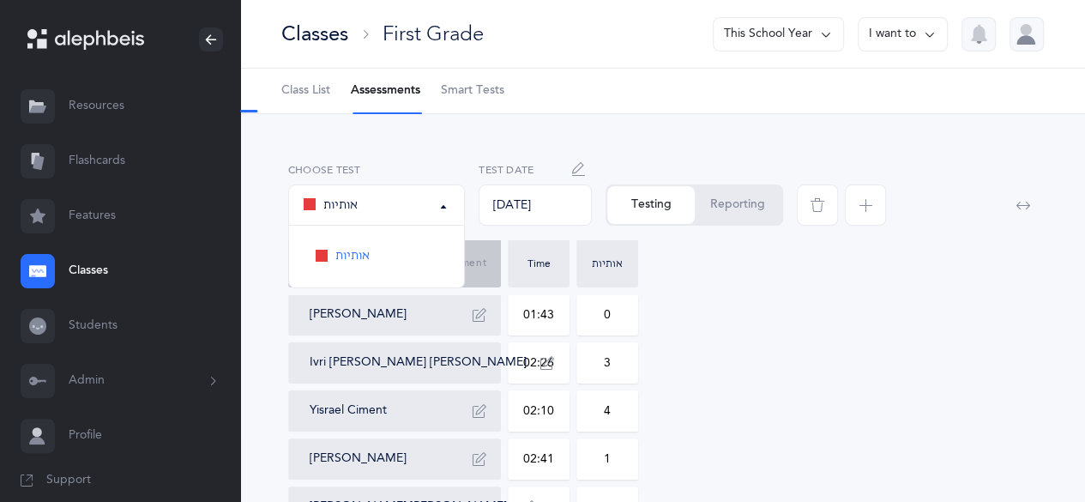
click at [388, 190] on div "אותיות" at bounding box center [376, 204] width 147 height 29
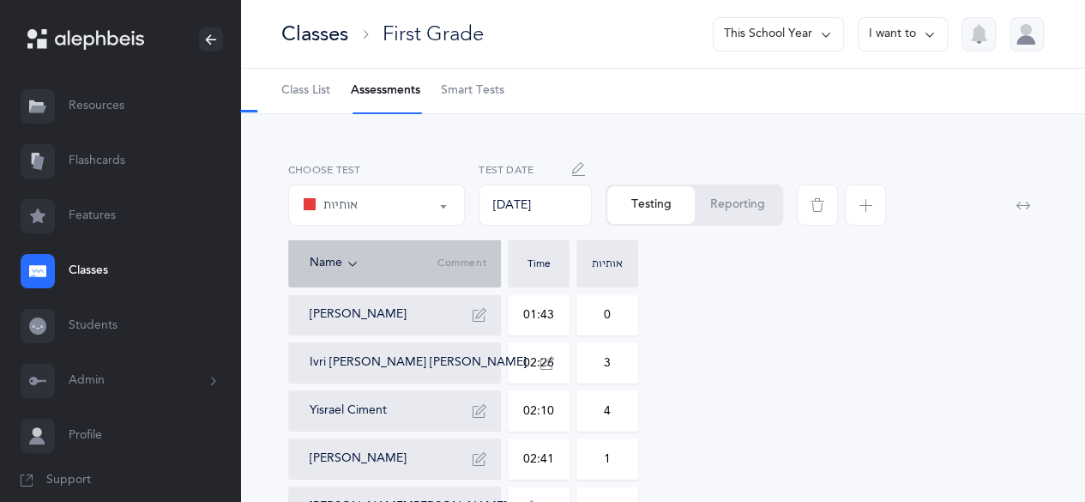
click at [321, 91] on span "Class List" at bounding box center [305, 90] width 49 height 17
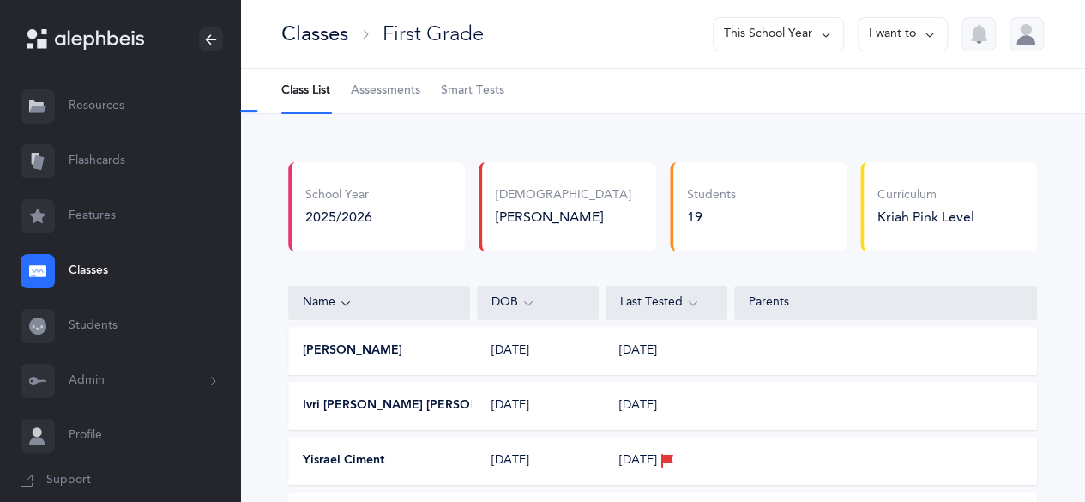
click at [379, 86] on span "Assessments" at bounding box center [385, 90] width 69 height 17
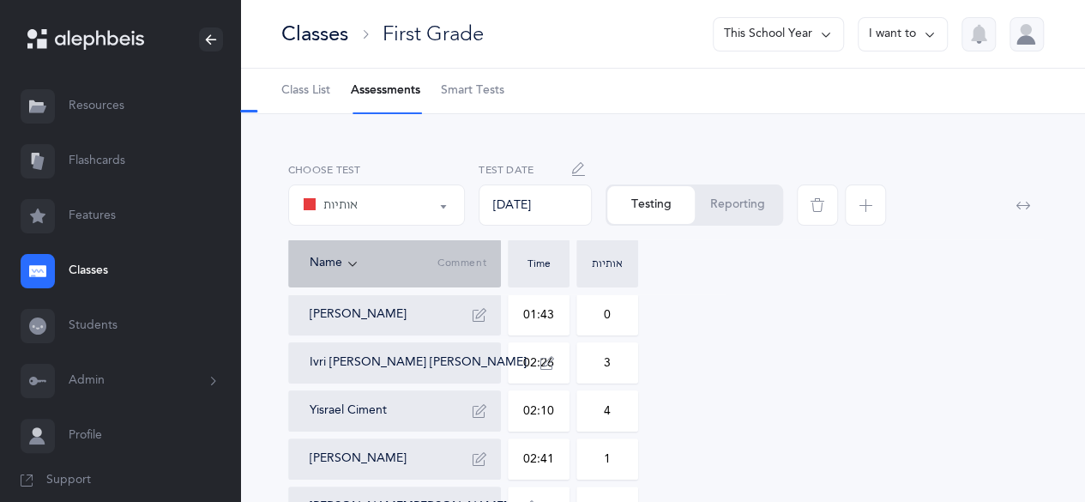
click at [749, 212] on button "Reporting" at bounding box center [737, 205] width 87 height 38
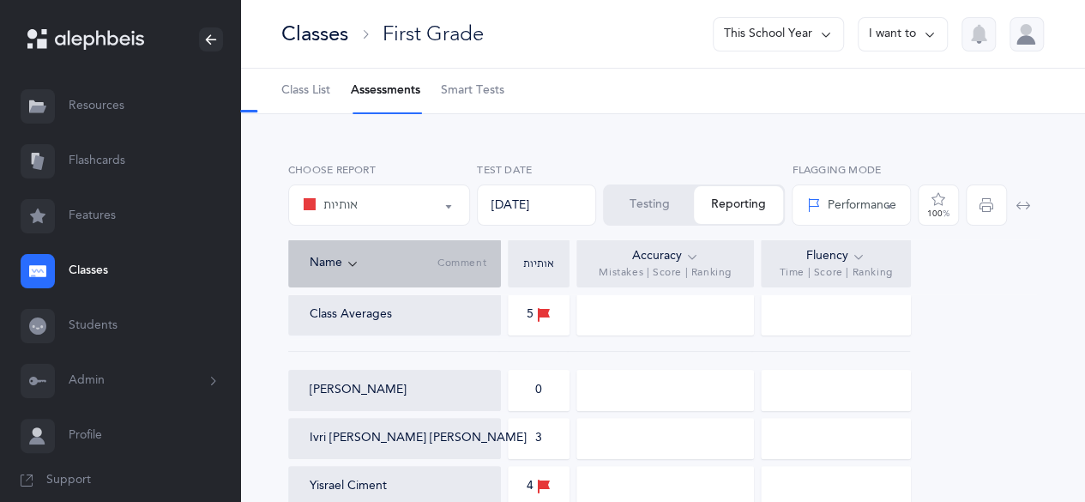
click at [900, 40] on button "I want to" at bounding box center [902, 34] width 90 height 34
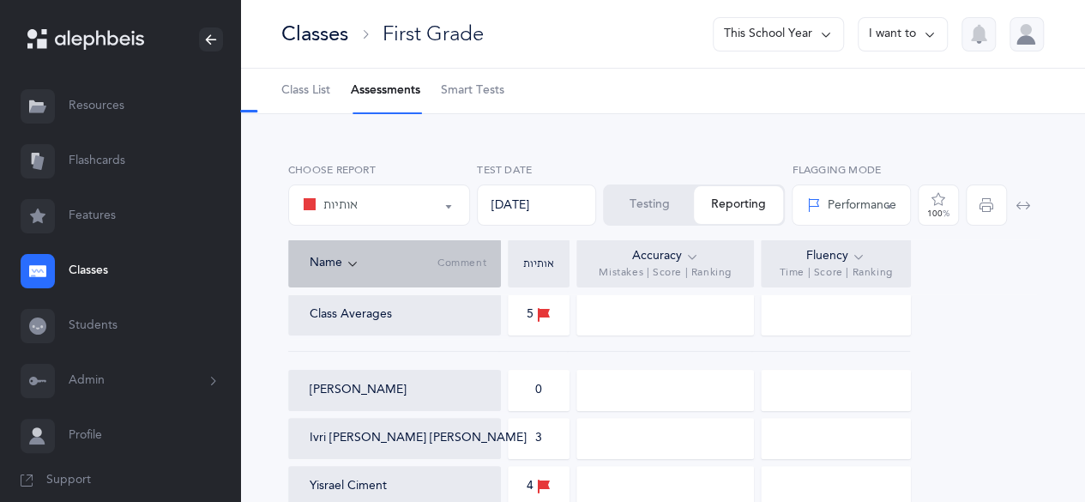
click at [790, 24] on button "This School Year" at bounding box center [778, 34] width 131 height 34
click at [322, 31] on div "Classes" at bounding box center [314, 34] width 67 height 28
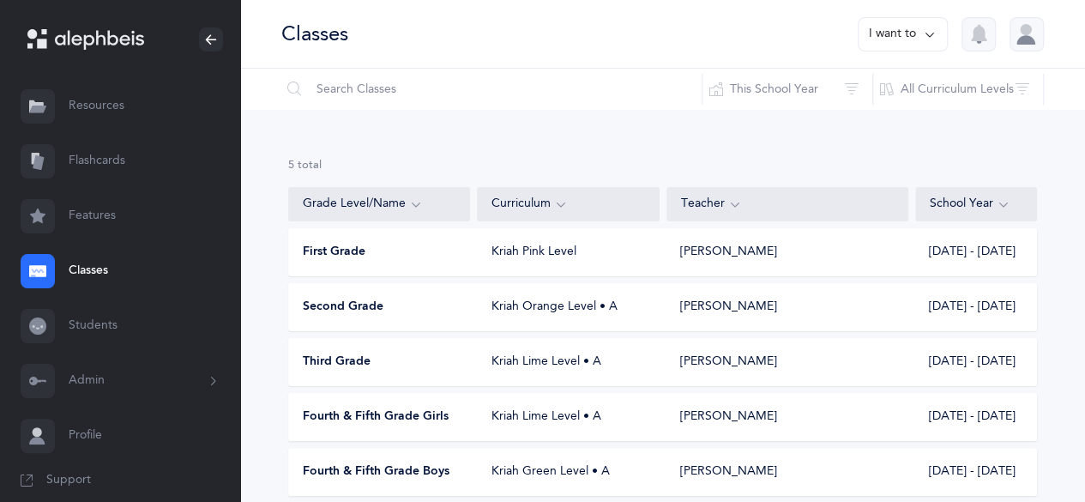
click at [99, 102] on link "Resources" at bounding box center [120, 106] width 240 height 55
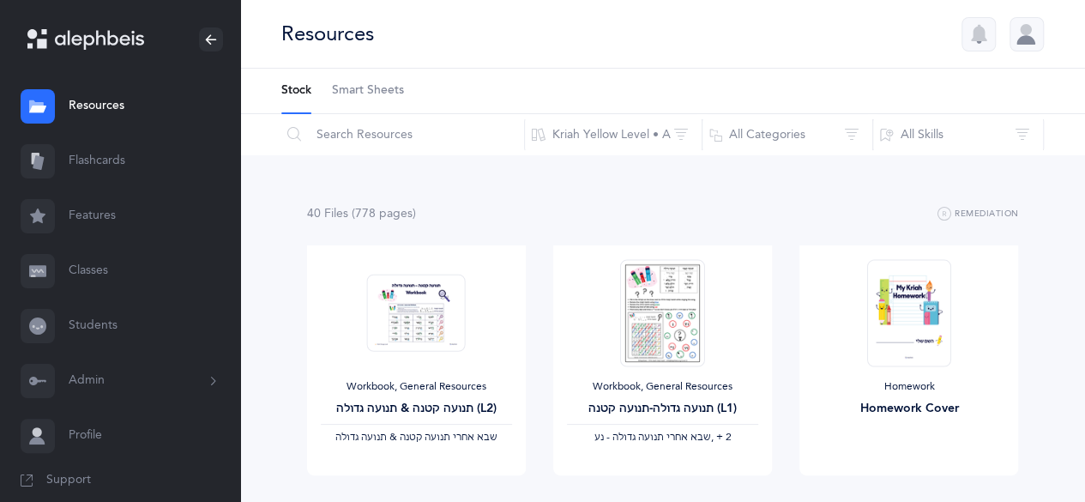
click at [109, 208] on link "Features" at bounding box center [120, 216] width 240 height 55
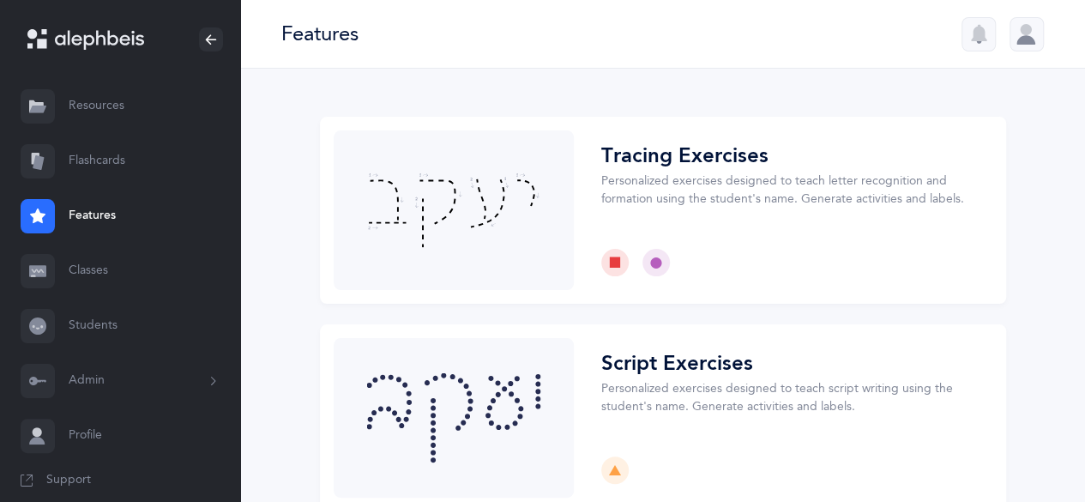
click at [84, 270] on link "Classes" at bounding box center [120, 271] width 240 height 55
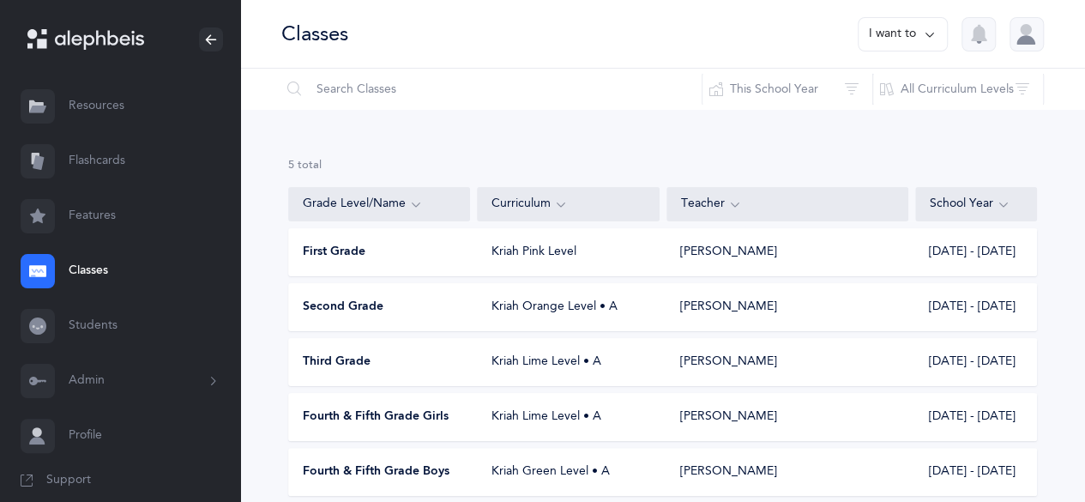
click at [513, 253] on div "Kriah Pink Level" at bounding box center [569, 252] width 182 height 17
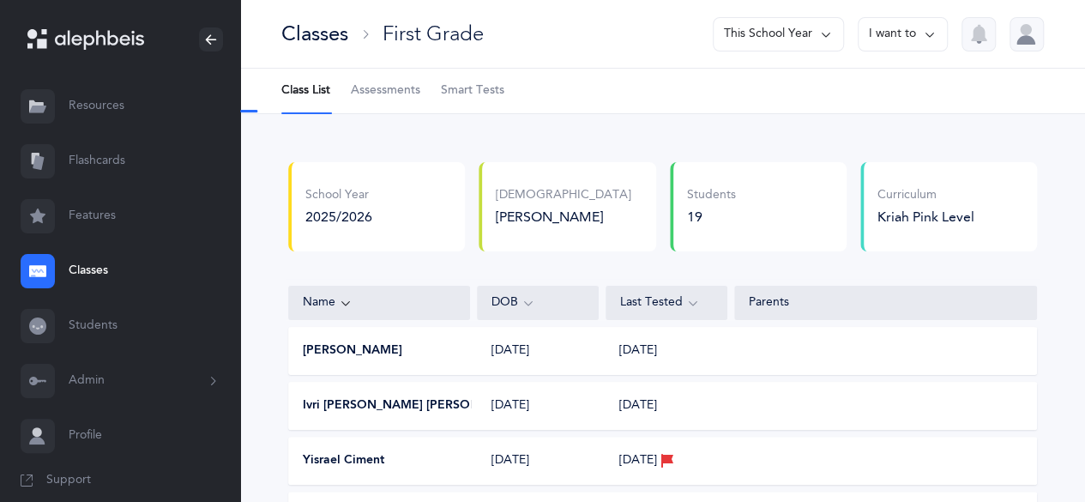
click at [374, 92] on span "Assessments" at bounding box center [385, 90] width 69 height 17
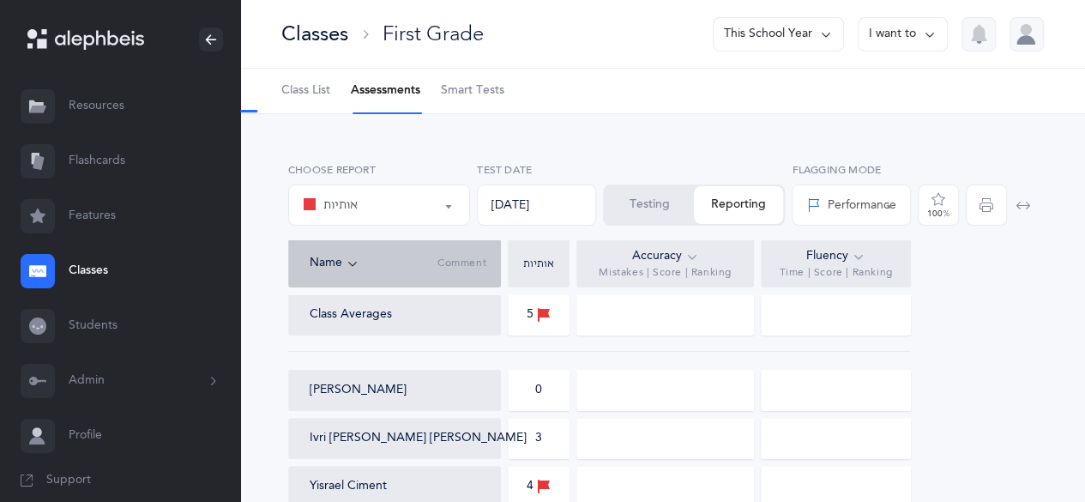
click at [436, 213] on div "אותיות" at bounding box center [379, 204] width 153 height 29
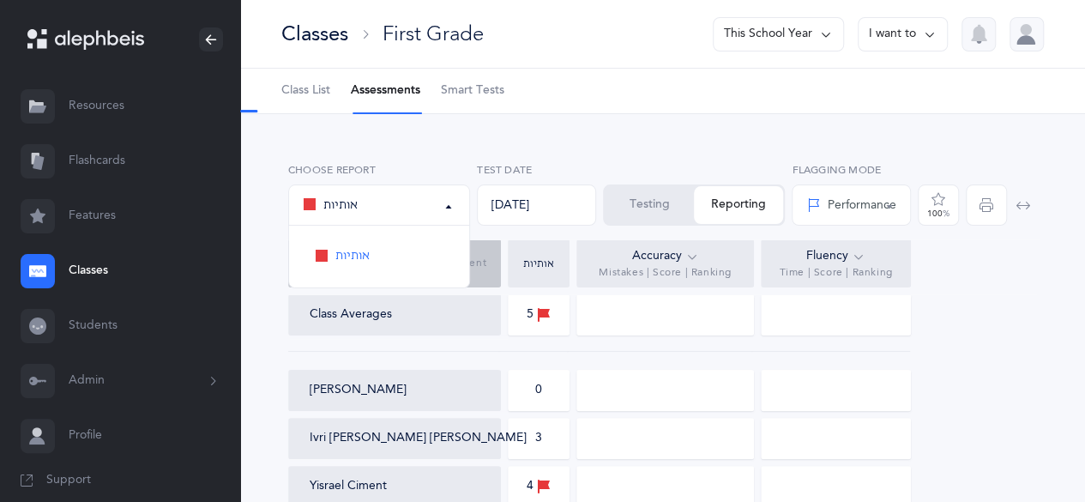
click at [436, 213] on div "אותיות" at bounding box center [379, 204] width 153 height 29
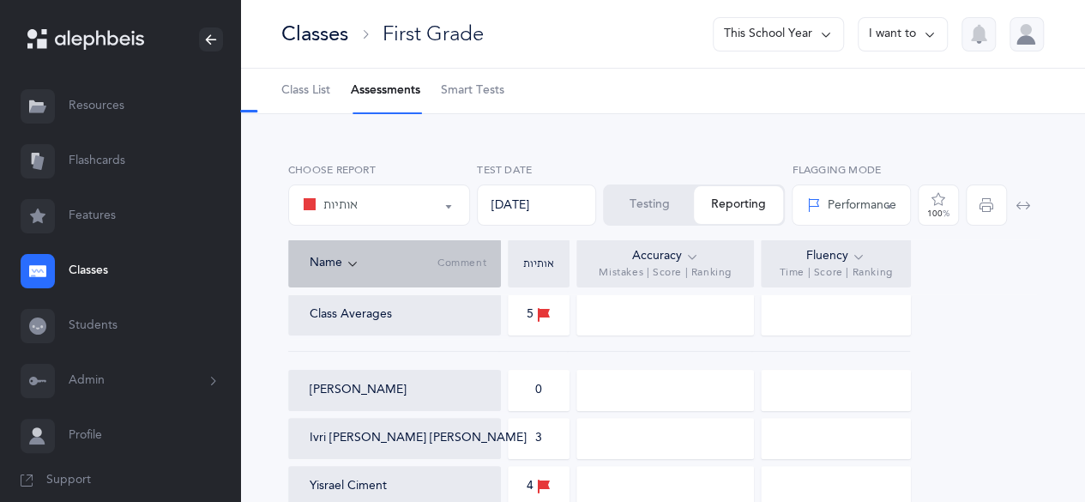
click at [918, 32] on button "I want to" at bounding box center [902, 34] width 90 height 34
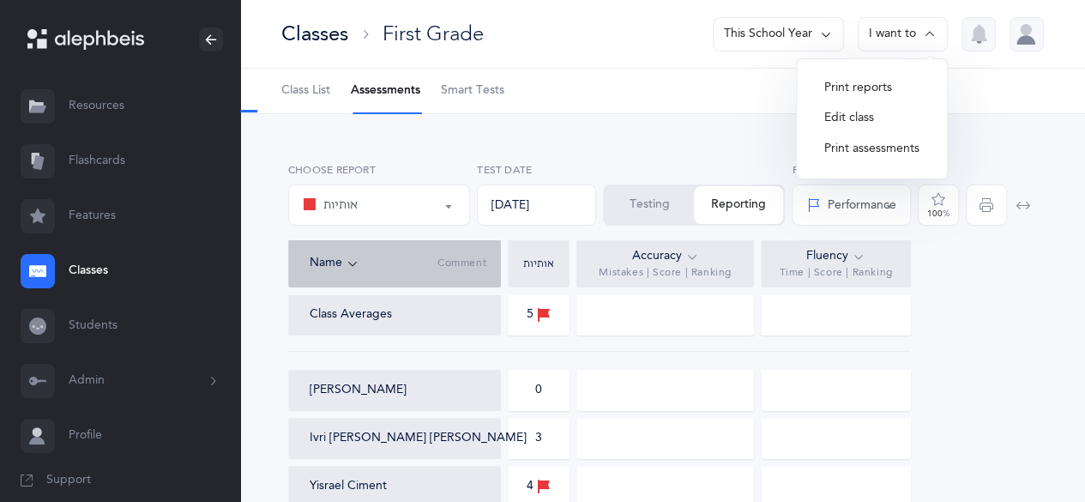
click at [633, 212] on button "Testing" at bounding box center [648, 205] width 89 height 38
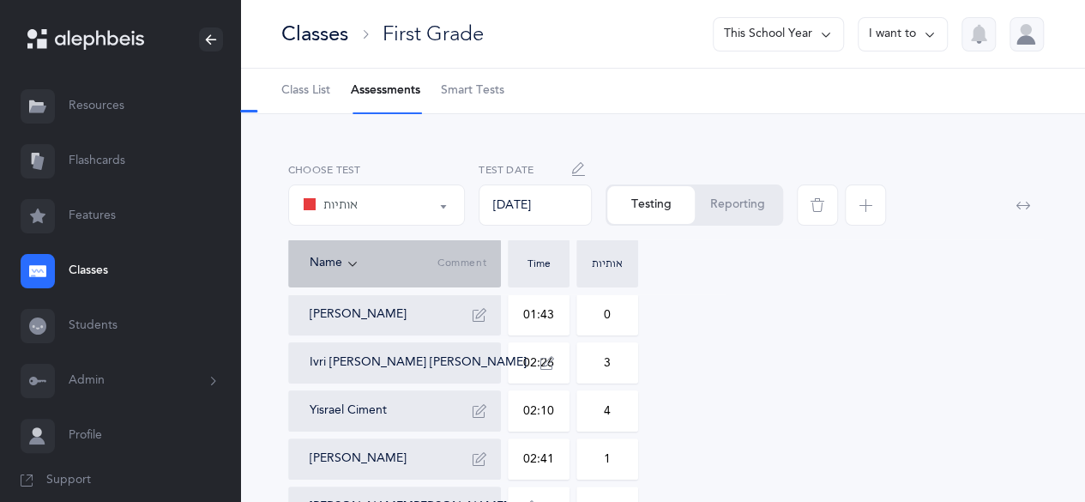
click at [305, 76] on link "Class List" at bounding box center [305, 91] width 49 height 45
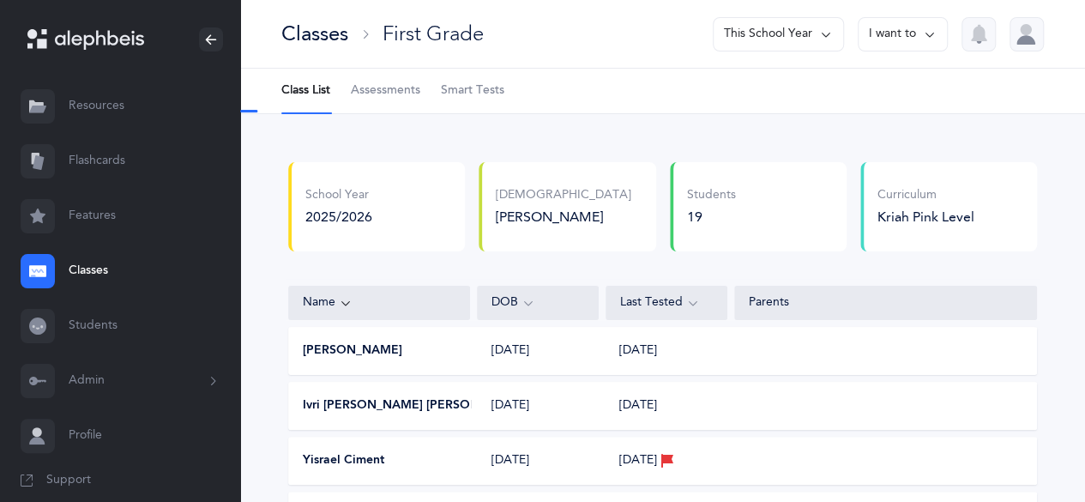
click at [926, 34] on icon at bounding box center [930, 34] width 14 height 19
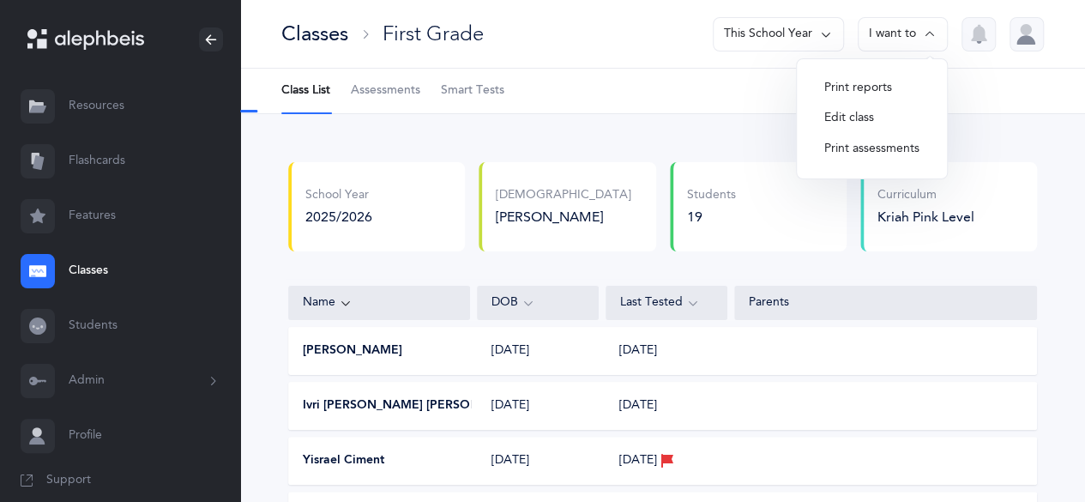
click at [995, 89] on ul "Class List Assessments Smart Tests" at bounding box center [662, 91] width 845 height 45
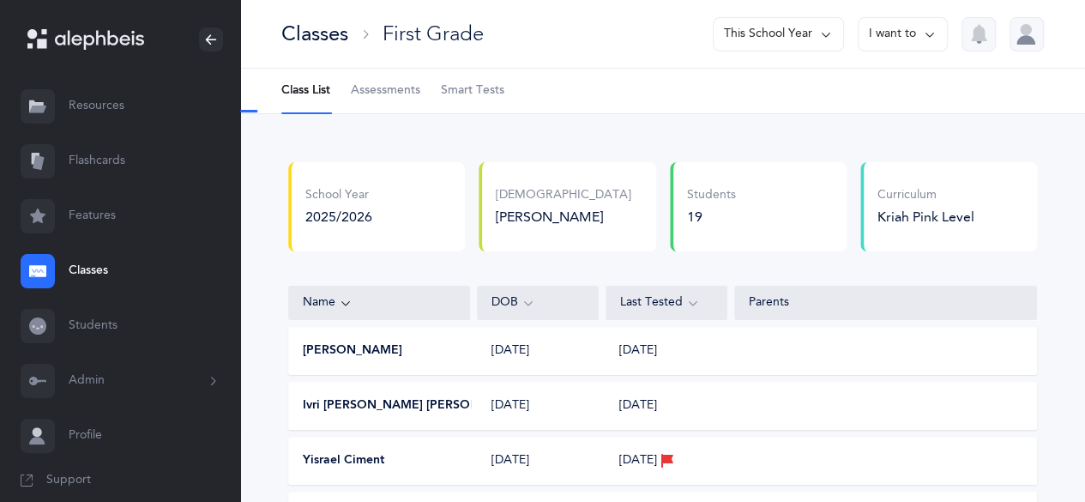
click at [1034, 47] on div at bounding box center [1026, 34] width 34 height 34
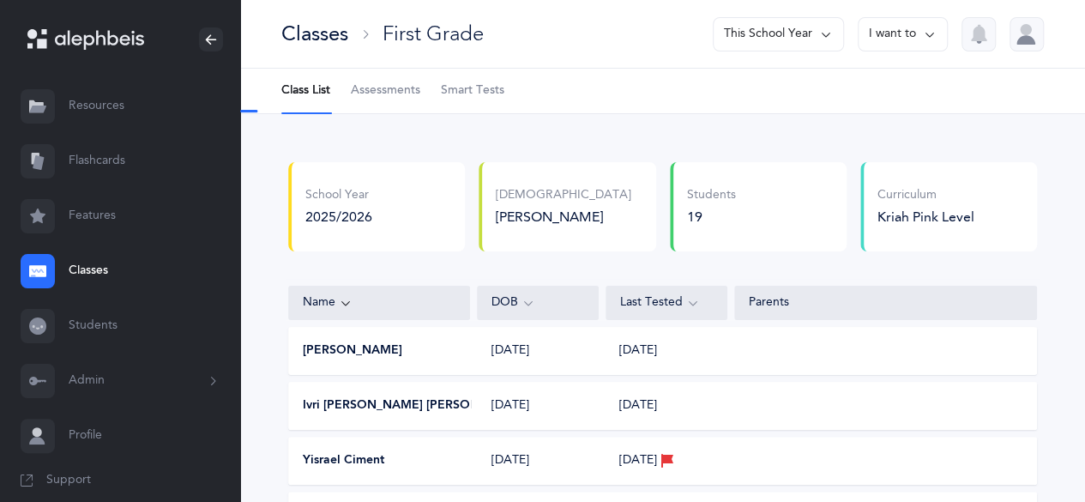
click at [398, 82] on span "Assessments" at bounding box center [385, 90] width 69 height 17
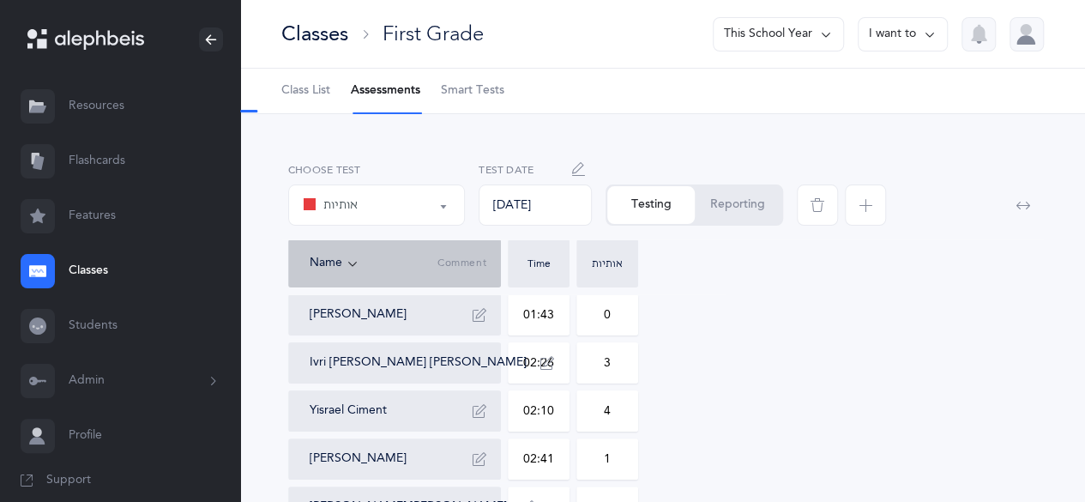
click at [587, 170] on button "button" at bounding box center [577, 168] width 27 height 27
type input "[DATE]"
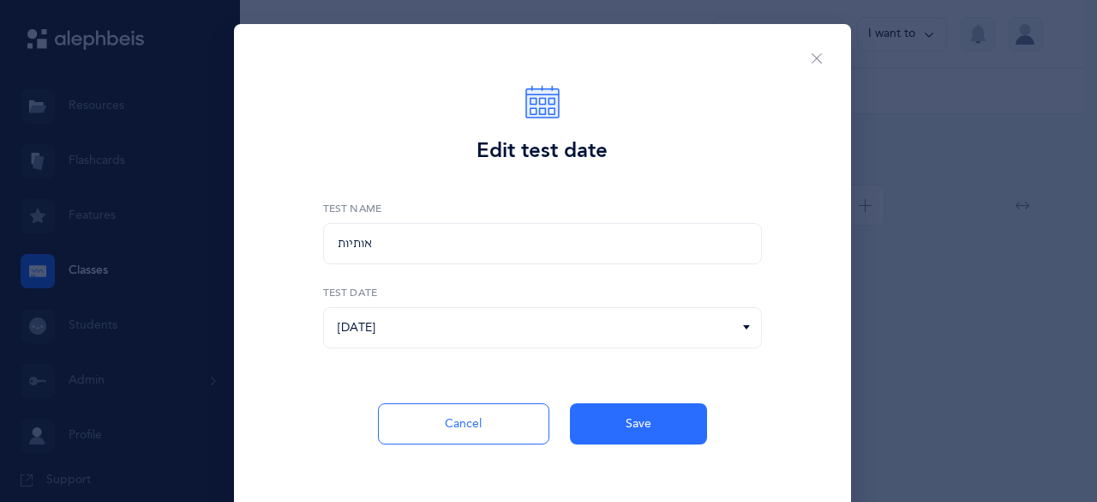
click at [556, 254] on div "אותיות" at bounding box center [542, 243] width 439 height 41
click at [483, 251] on div "אותיות" at bounding box center [542, 243] width 439 height 41
click at [665, 419] on button "Save" at bounding box center [638, 423] width 137 height 41
type input "01:43"
type input "02:26"
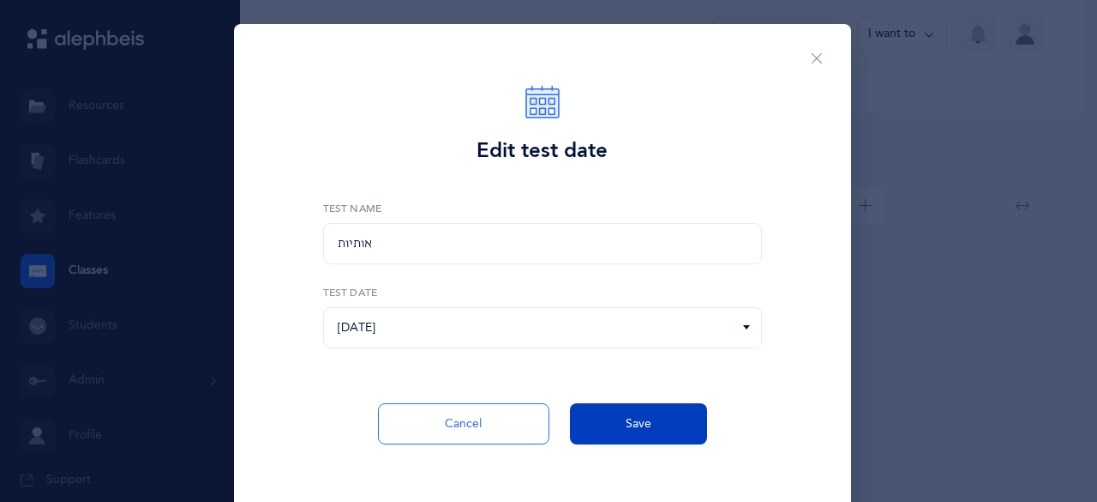
type input "02:10"
type input "02:41"
type input "09:00"
type input "04:06"
type input "02:58"
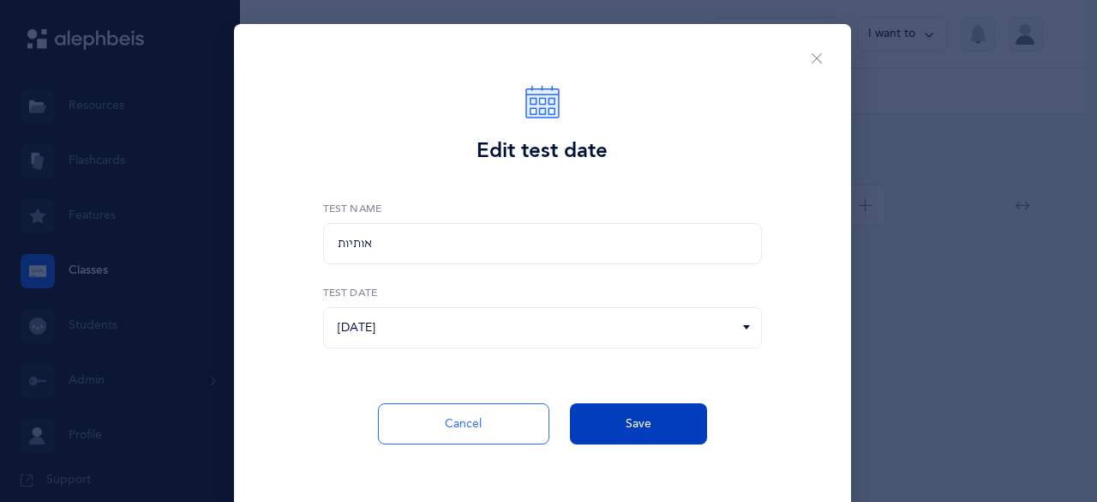
type input "02:33"
type input "02:20"
type input "02:04"
type input "01:51"
type input "01:55"
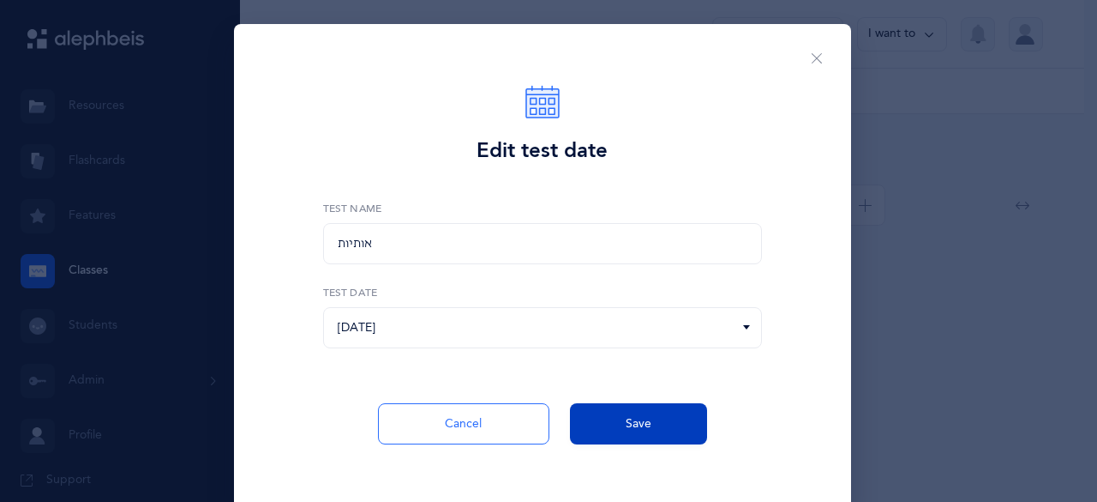
type input "02:38"
type input "02:31"
type input "01:35"
type input "01:31"
type input "02:37"
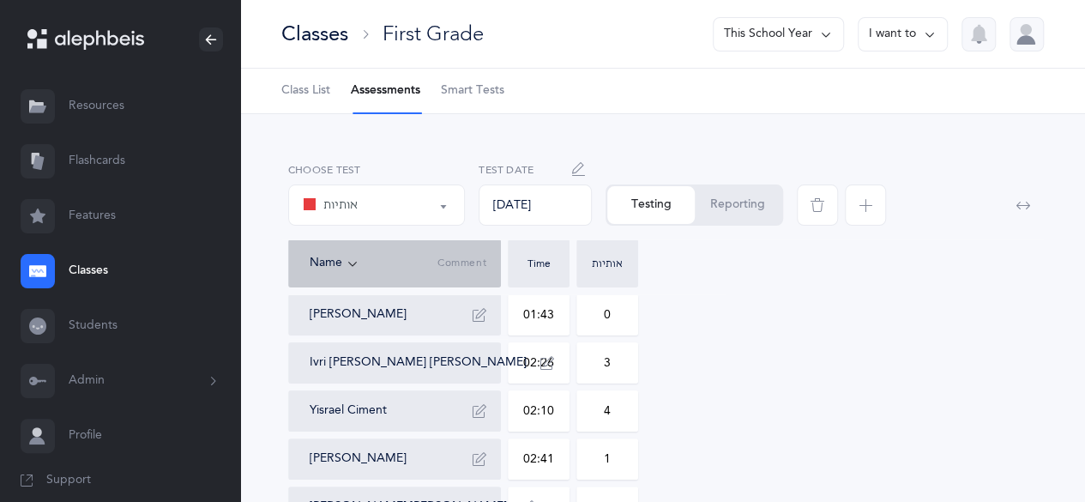
click at [394, 97] on li "Assessments" at bounding box center [385, 91] width 69 height 45
click at [911, 37] on button "I want to" at bounding box center [902, 34] width 90 height 34
click at [648, 105] on ul "Class List Assessments Smart Tests" at bounding box center [662, 91] width 845 height 45
drag, startPoint x: 367, startPoint y: 88, endPoint x: 292, endPoint y: 92, distance: 74.7
click at [292, 92] on ul "Class List Assessments Smart Tests" at bounding box center [662, 91] width 845 height 45
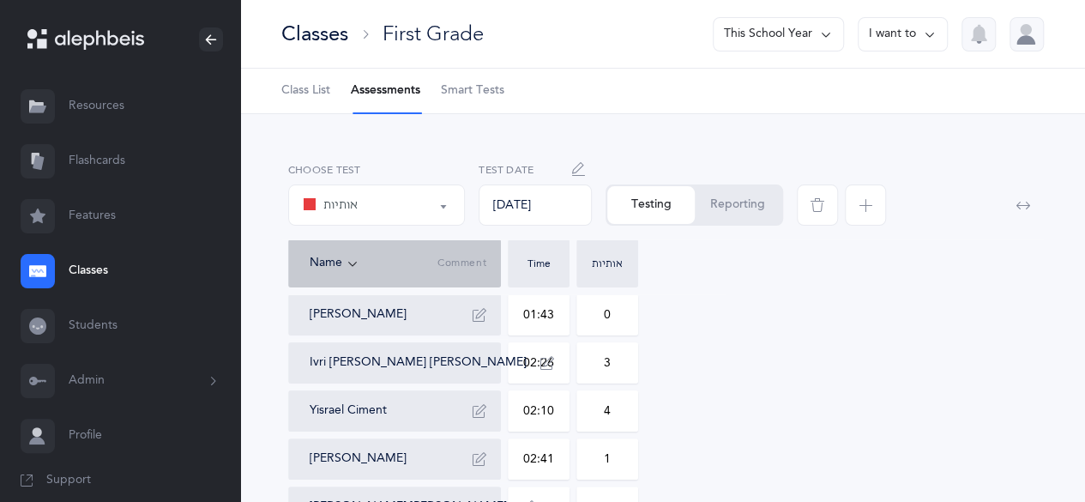
click at [292, 92] on span "Class List" at bounding box center [305, 90] width 49 height 17
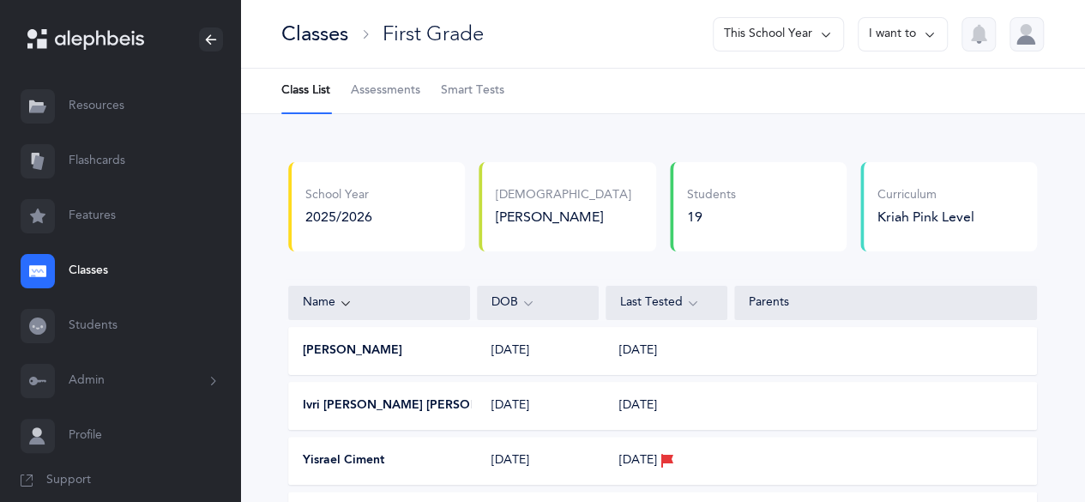
click at [401, 88] on span "Assessments" at bounding box center [385, 90] width 69 height 17
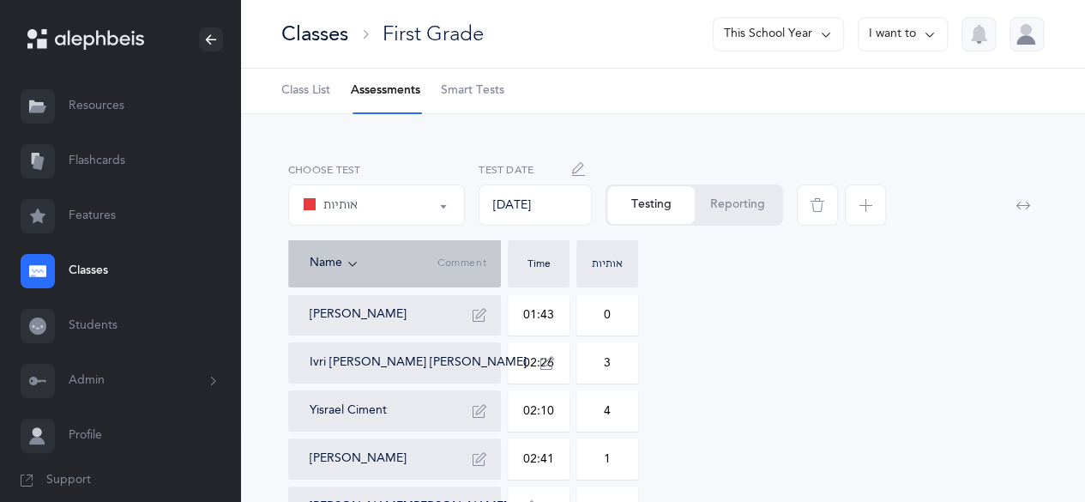
click at [918, 39] on button "I want to" at bounding box center [902, 34] width 90 height 34
click at [1032, 262] on div "Name Comment Time אותיות" at bounding box center [662, 263] width 749 height 48
click at [1031, 45] on div at bounding box center [1026, 34] width 34 height 34
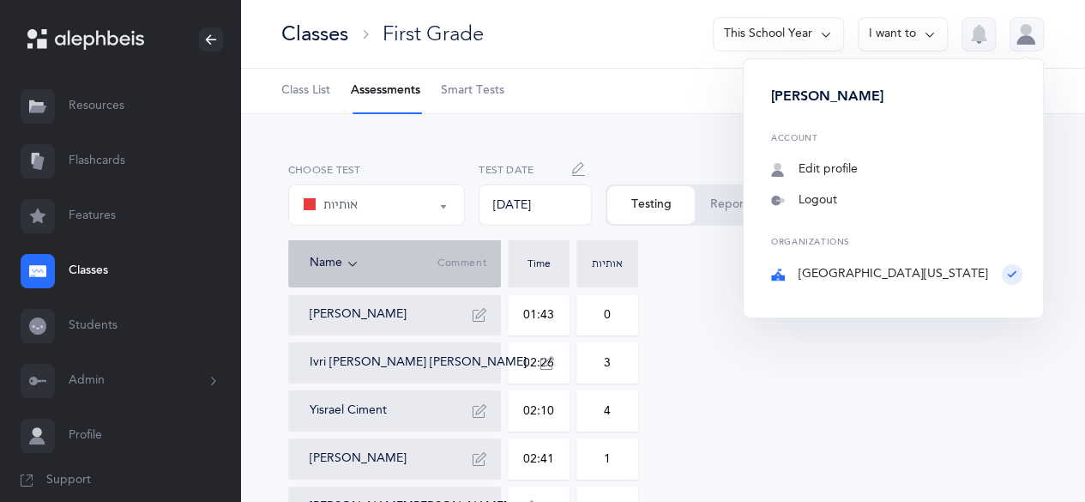
click at [1031, 45] on div at bounding box center [1026, 34] width 34 height 34
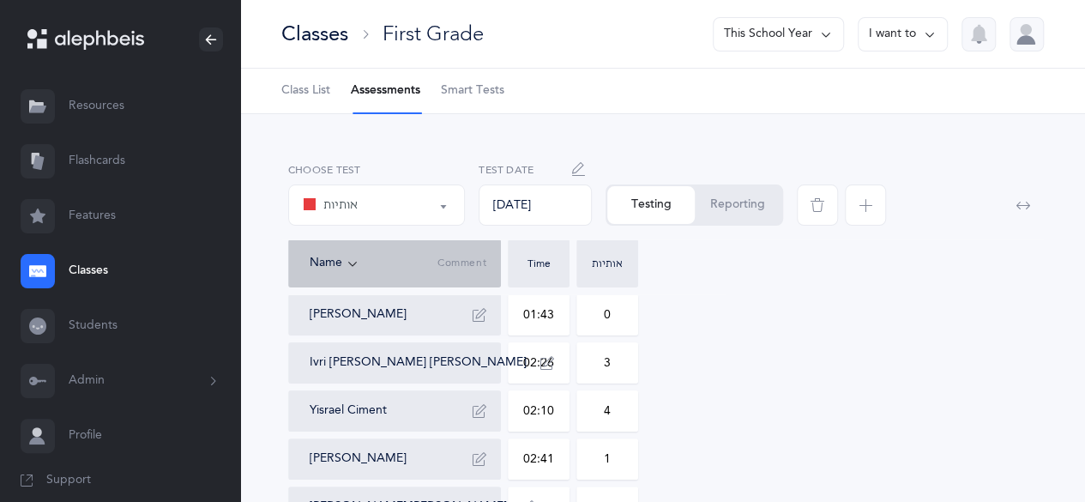
click at [908, 39] on button "I want to" at bounding box center [902, 34] width 90 height 34
click at [887, 81] on button "Print reports" at bounding box center [871, 88] width 123 height 31
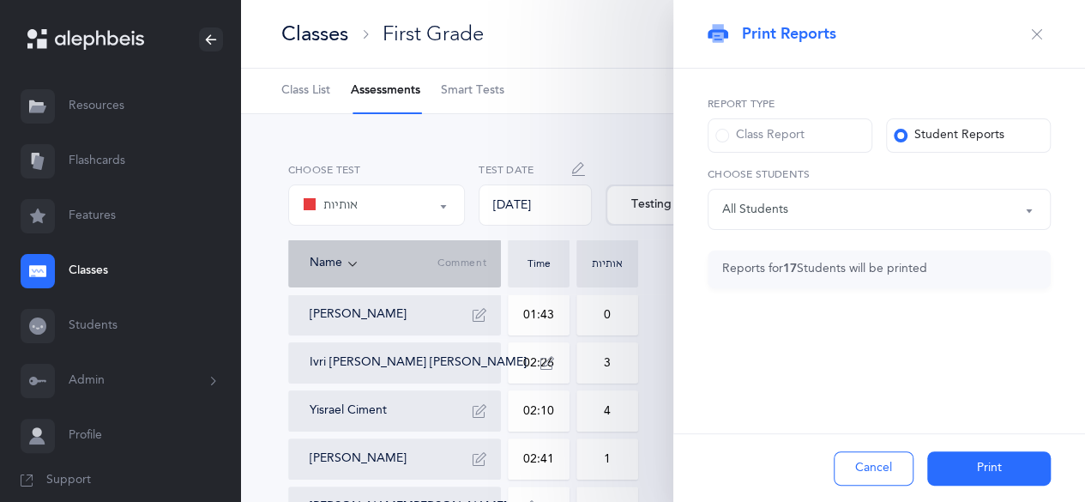
click at [869, 476] on button "Cancel" at bounding box center [873, 468] width 80 height 34
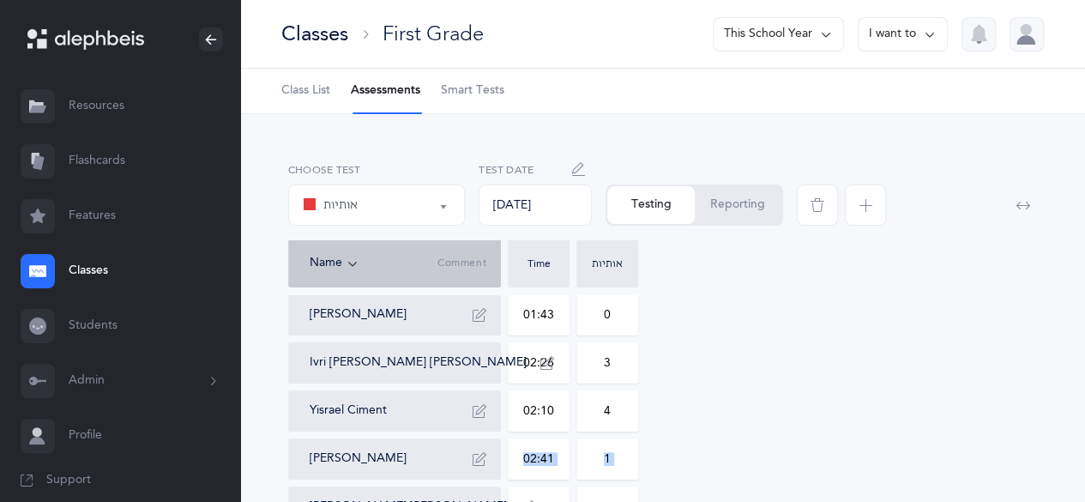
click at [798, 32] on button "This School Year" at bounding box center [778, 34] width 131 height 34
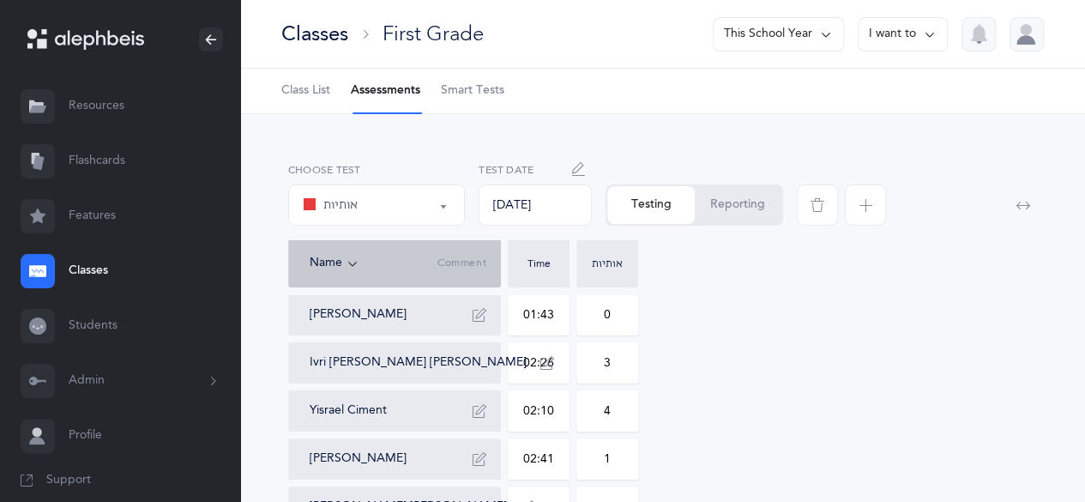
click at [343, 171] on label "Choose test" at bounding box center [376, 169] width 177 height 15
click at [393, 223] on button "אותיות" at bounding box center [376, 204] width 177 height 41
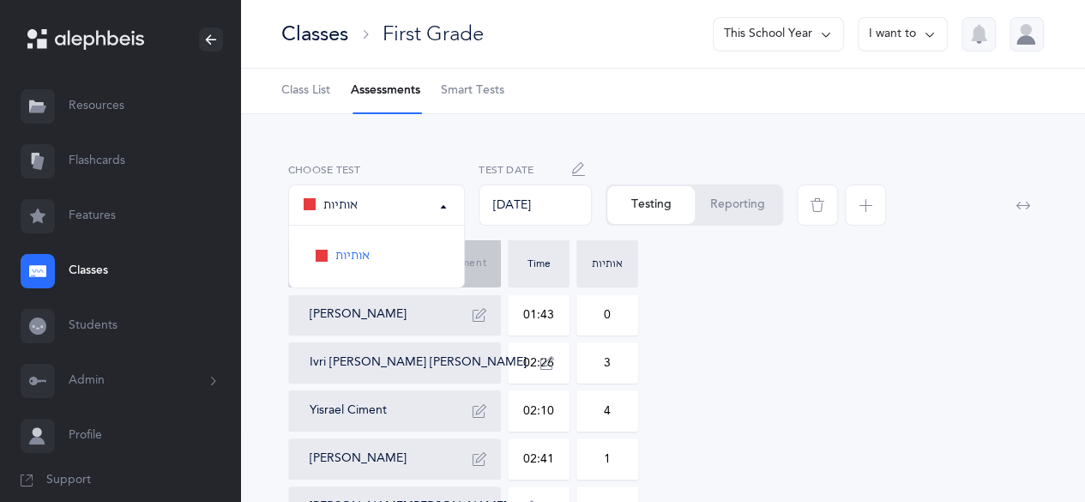
click at [393, 223] on button "אותיות" at bounding box center [376, 204] width 177 height 41
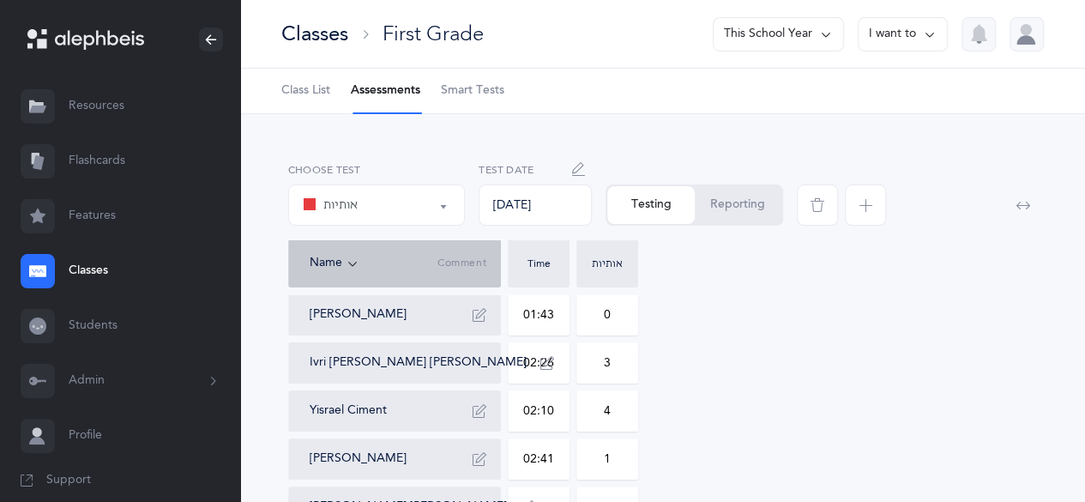
click at [387, 213] on div "אותיות" at bounding box center [376, 204] width 147 height 29
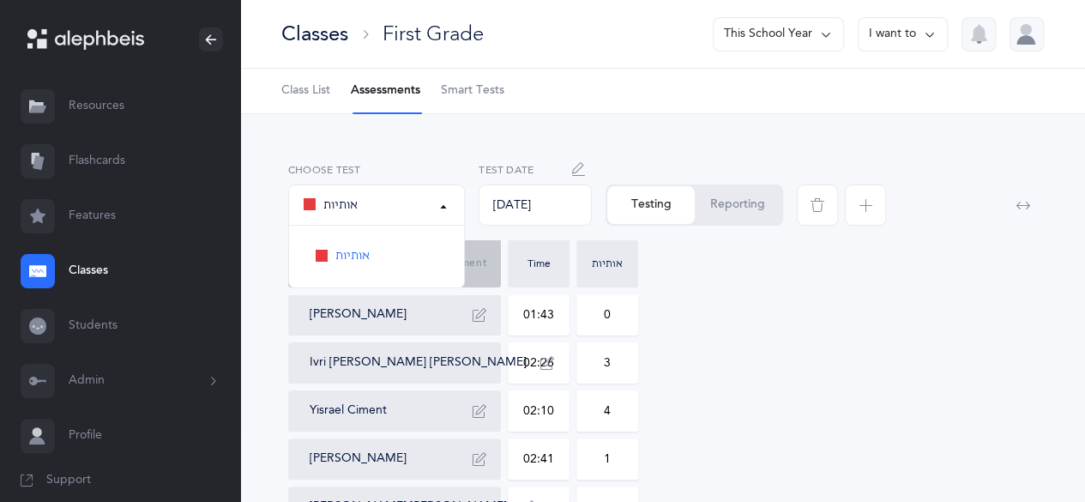
click at [576, 163] on icon "button" at bounding box center [578, 169] width 14 height 14
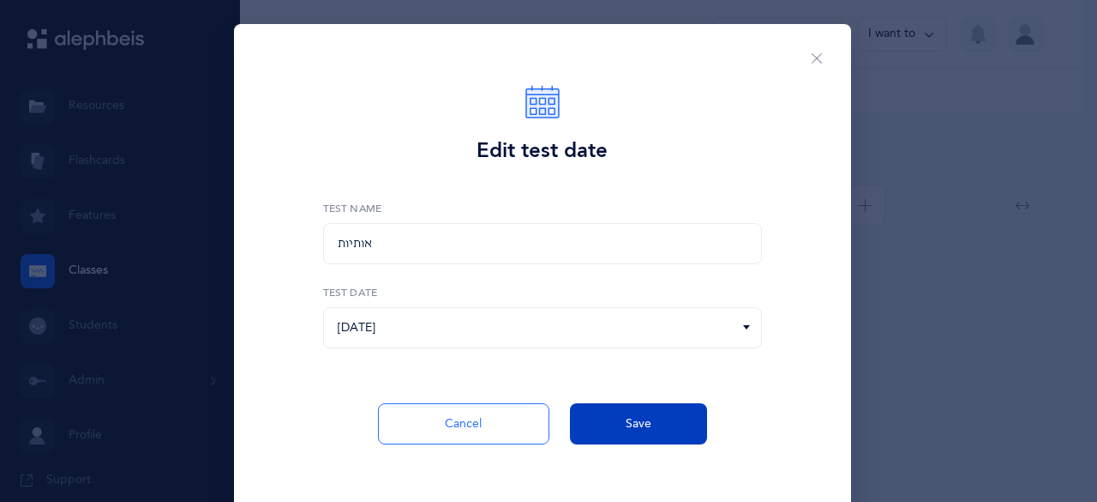
click at [628, 427] on span "Save" at bounding box center [639, 424] width 26 height 18
type input "01:43"
type input "02:26"
type input "02:10"
type input "02:41"
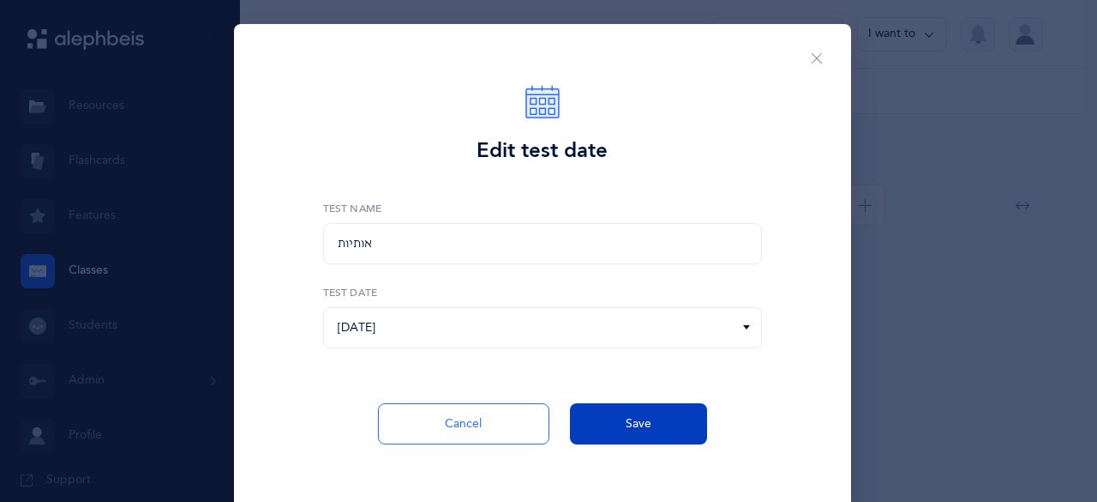
type input "09:00"
type input "04:06"
type input "02:58"
type input "02:33"
type input "02:20"
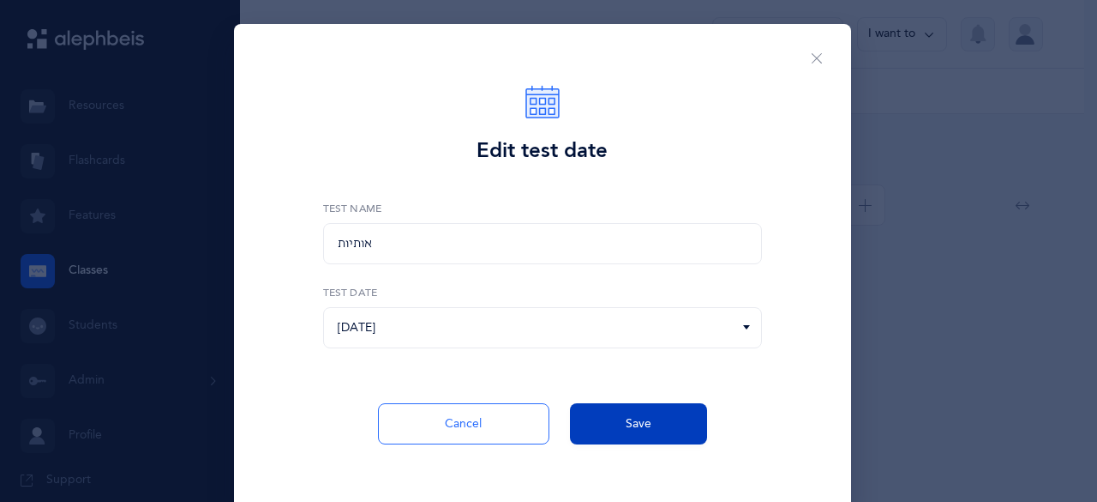
type input "02:04"
type input "01:51"
type input "01:55"
type input "02:38"
type input "02:31"
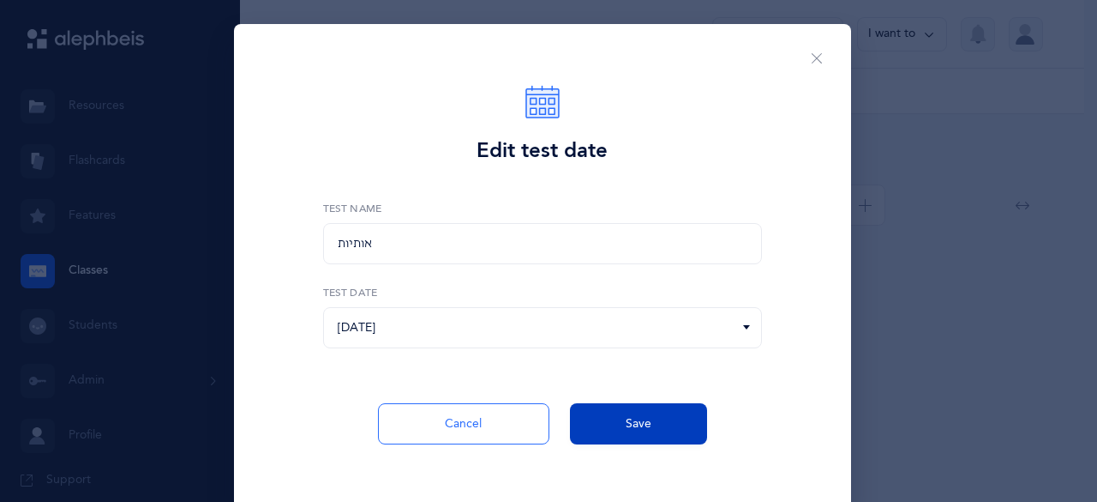
type input "01:35"
type input "01:31"
type input "02:37"
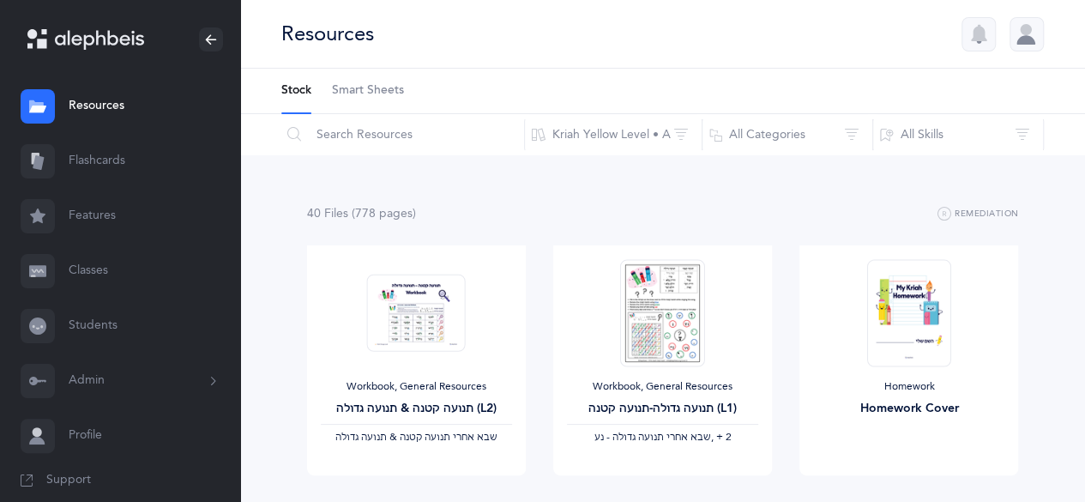
click at [94, 275] on link "Classes" at bounding box center [120, 271] width 240 height 55
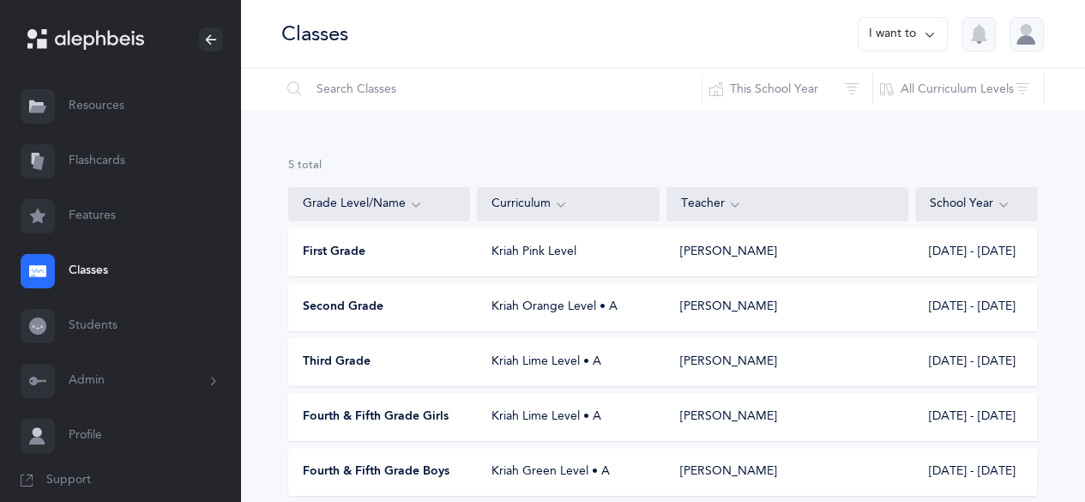
click at [486, 244] on div "Kriah Pink Level" at bounding box center [569, 252] width 182 height 17
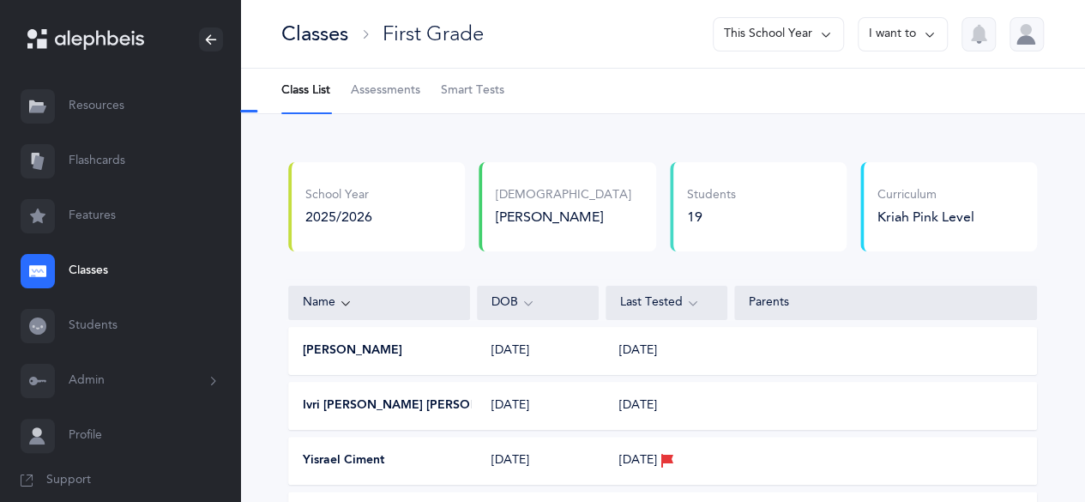
select select "2"
click at [393, 89] on span "Assessments" at bounding box center [385, 90] width 69 height 17
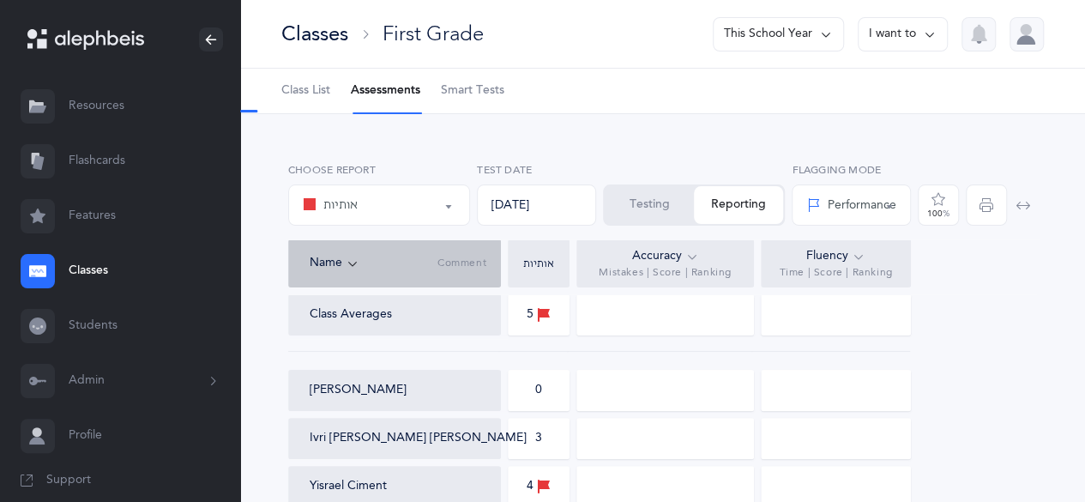
click at [658, 201] on button "Testing" at bounding box center [648, 205] width 89 height 38
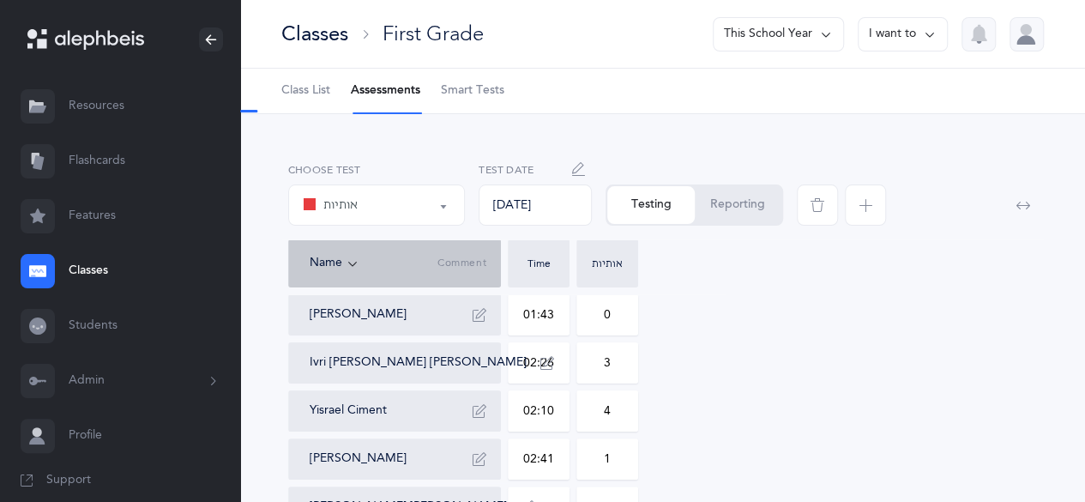
click at [573, 170] on icon "button" at bounding box center [578, 169] width 14 height 14
type input "[DATE]"
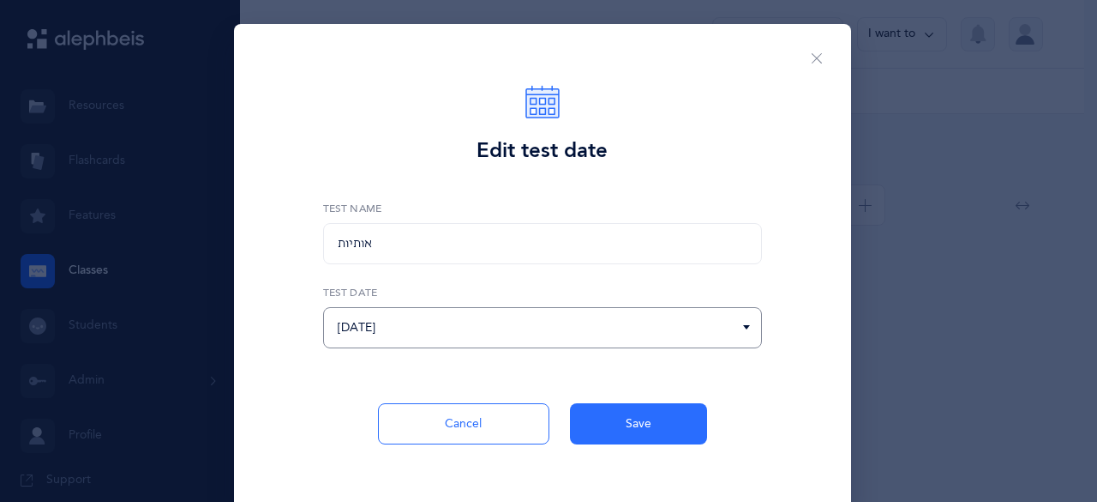
click at [569, 324] on input "[DATE]" at bounding box center [542, 327] width 439 height 41
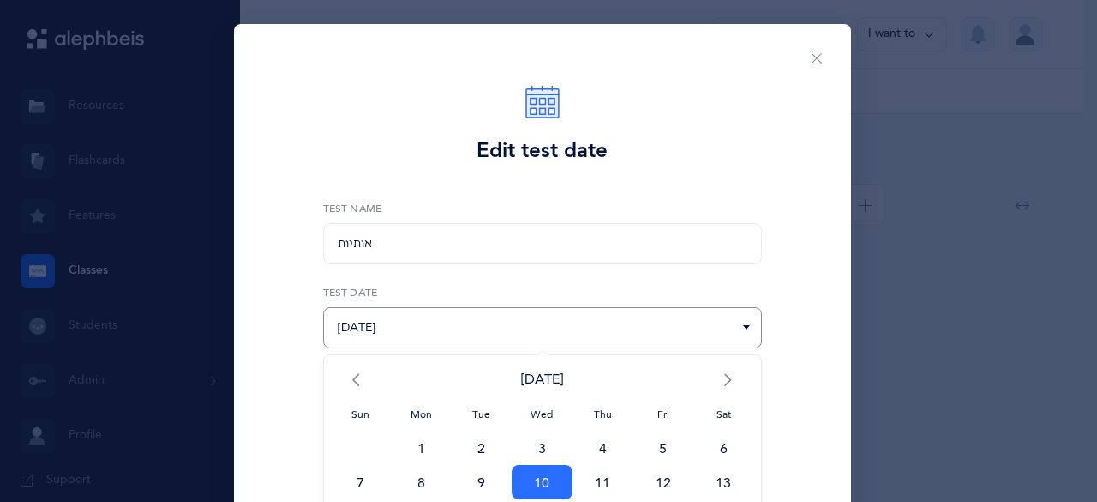
click at [569, 324] on input "[DATE]" at bounding box center [542, 327] width 439 height 41
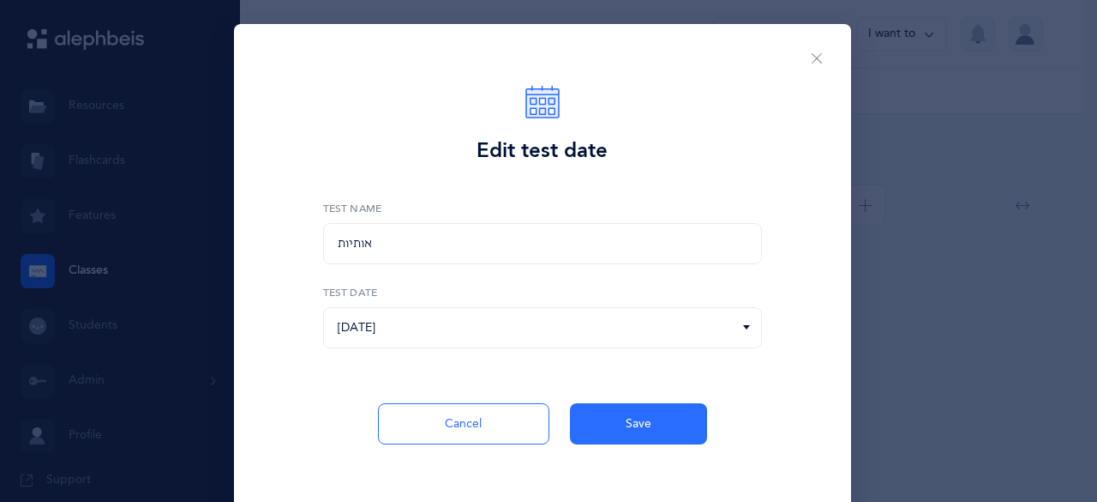
click at [549, 246] on div "אותיות" at bounding box center [542, 243] width 439 height 41
click at [362, 231] on div "אותיות" at bounding box center [542, 243] width 439 height 41
click at [487, 445] on div "Cancel Save" at bounding box center [542, 458] width 597 height 110
click at [504, 422] on button "Cancel" at bounding box center [463, 423] width 171 height 41
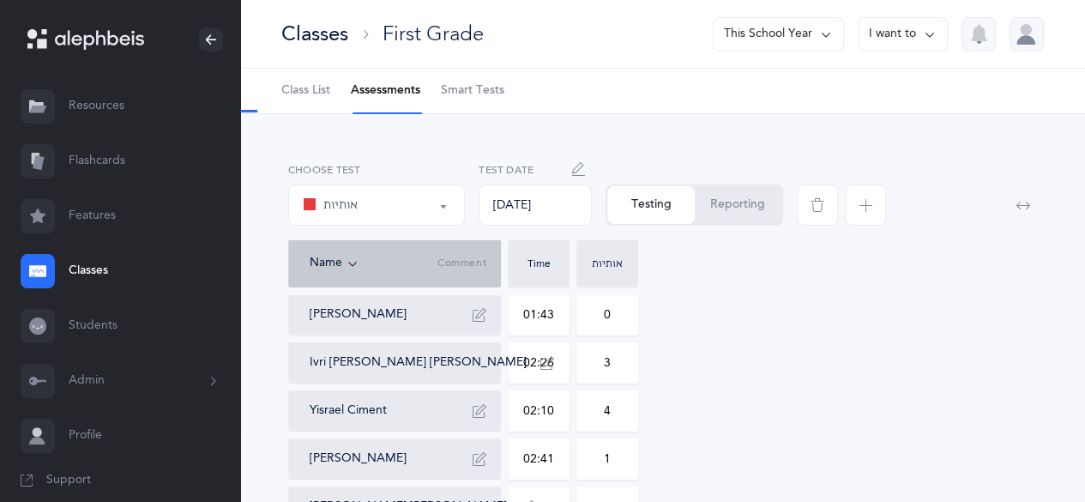
click at [93, 262] on link "Classes" at bounding box center [120, 271] width 240 height 55
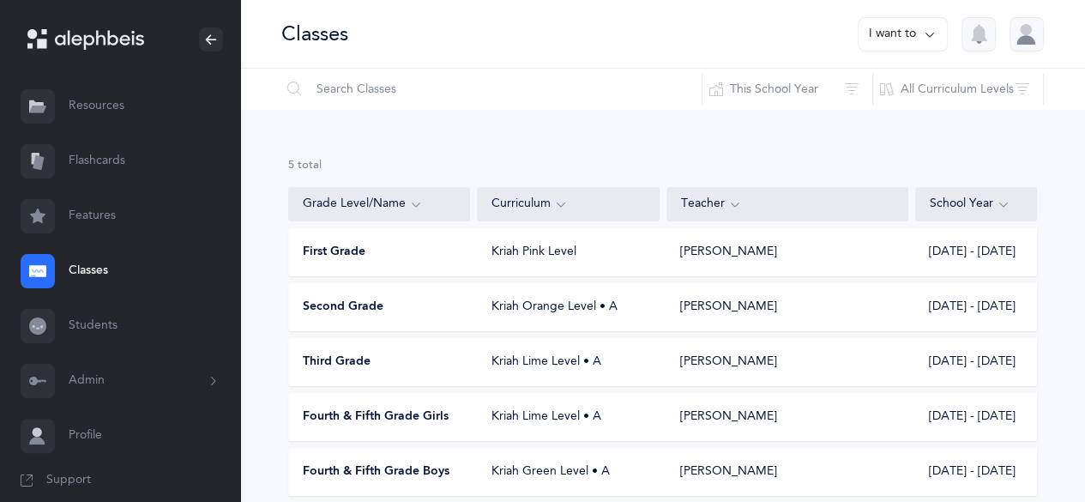
click at [97, 274] on link "Classes" at bounding box center [120, 271] width 240 height 55
click at [446, 266] on div "First Grade Kriah Pink Level [PERSON_NAME] [DATE] - [DATE]" at bounding box center [662, 252] width 749 height 48
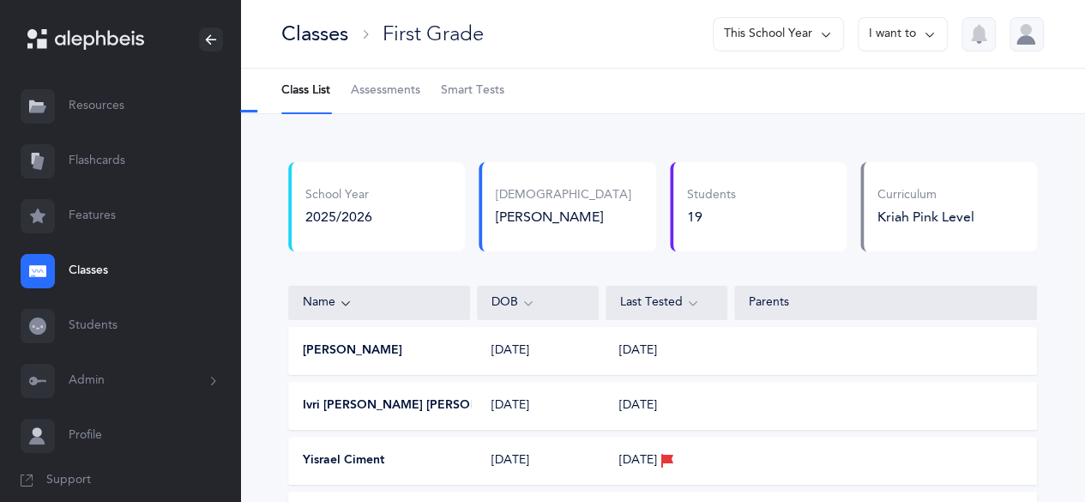
click at [364, 90] on span "Assessments" at bounding box center [385, 90] width 69 height 17
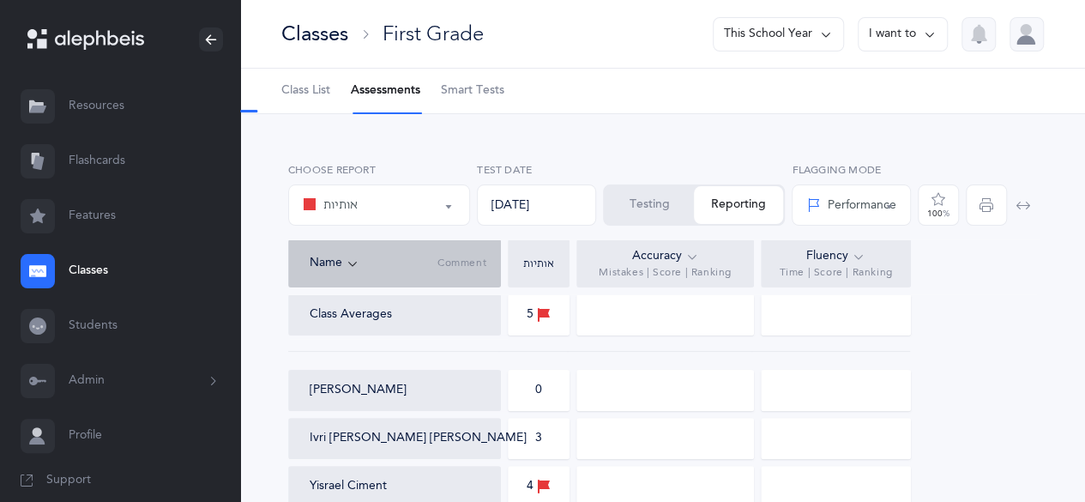
click at [855, 207] on div "Performance" at bounding box center [850, 205] width 89 height 18
click at [927, 209] on div "100 %" at bounding box center [938, 213] width 22 height 9
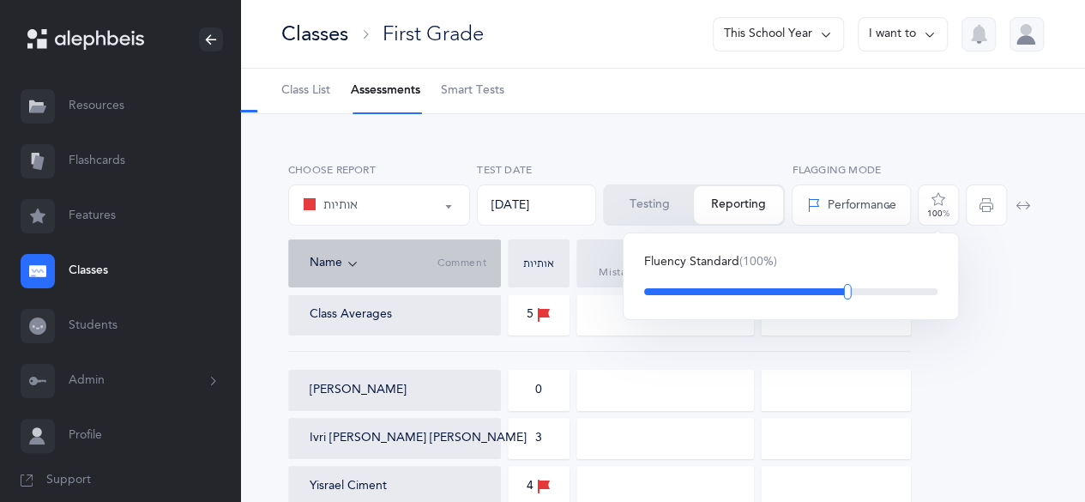
click at [927, 209] on div "100 %" at bounding box center [938, 213] width 22 height 9
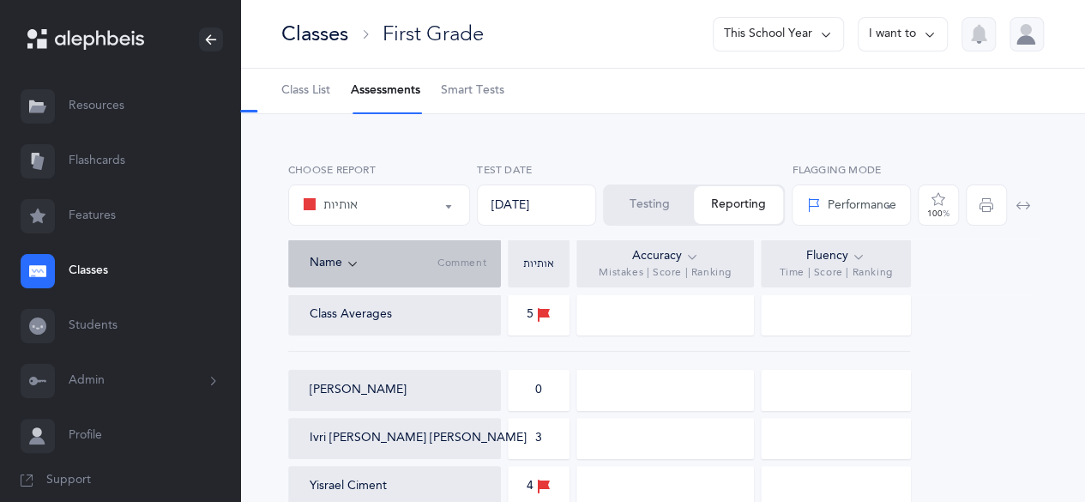
click at [1022, 203] on icon "button" at bounding box center [1023, 205] width 14 height 14
click at [854, 214] on div "Performance" at bounding box center [851, 204] width 90 height 29
click at [855, 294] on span "Percentile" at bounding box center [861, 290] width 45 height 15
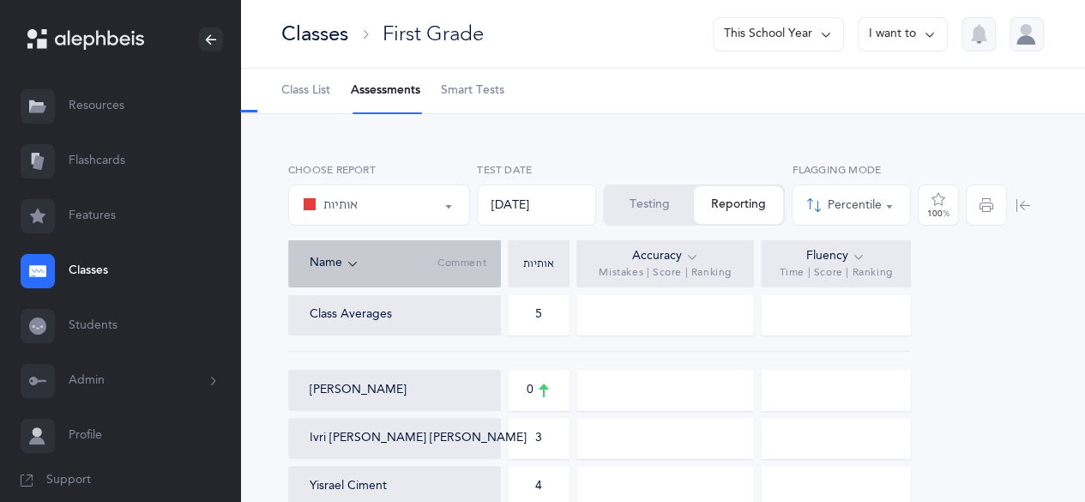
click at [854, 221] on button "Percentile" at bounding box center [850, 204] width 119 height 41
click at [863, 239] on link "Performance" at bounding box center [851, 256] width 90 height 34
select select "1"
click at [634, 186] on button "Testing" at bounding box center [648, 205] width 89 height 38
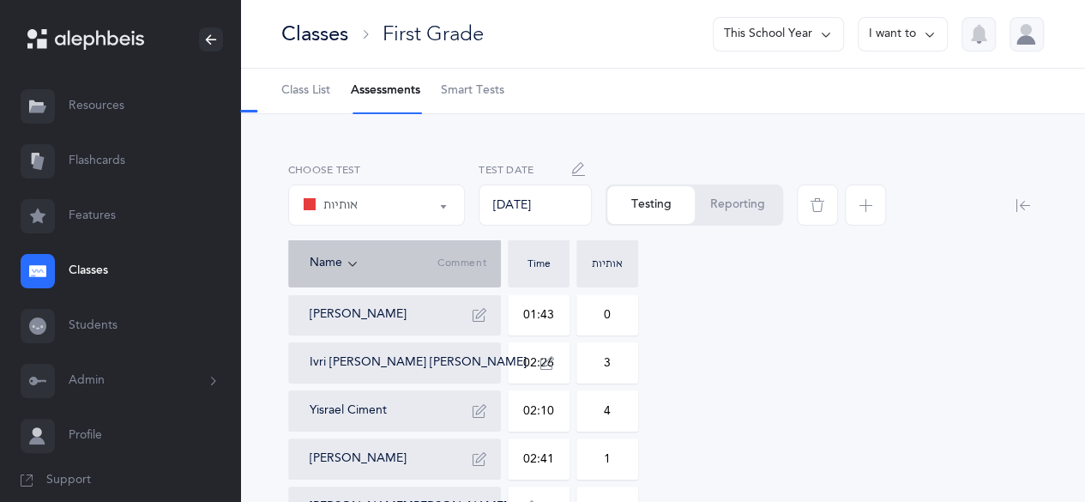
click at [333, 36] on div "Classes" at bounding box center [314, 34] width 67 height 28
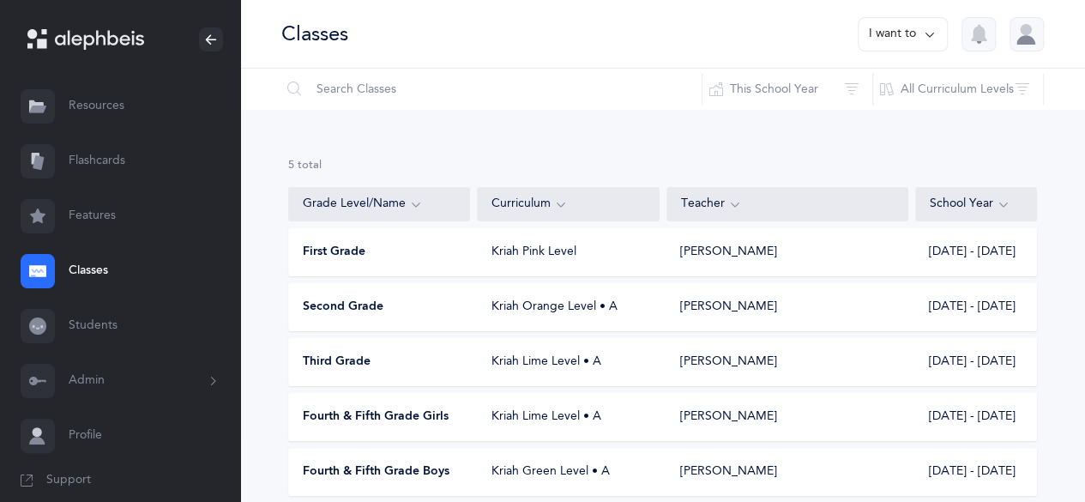
click at [505, 313] on div "Kriah Orange Level • A" at bounding box center [569, 306] width 182 height 17
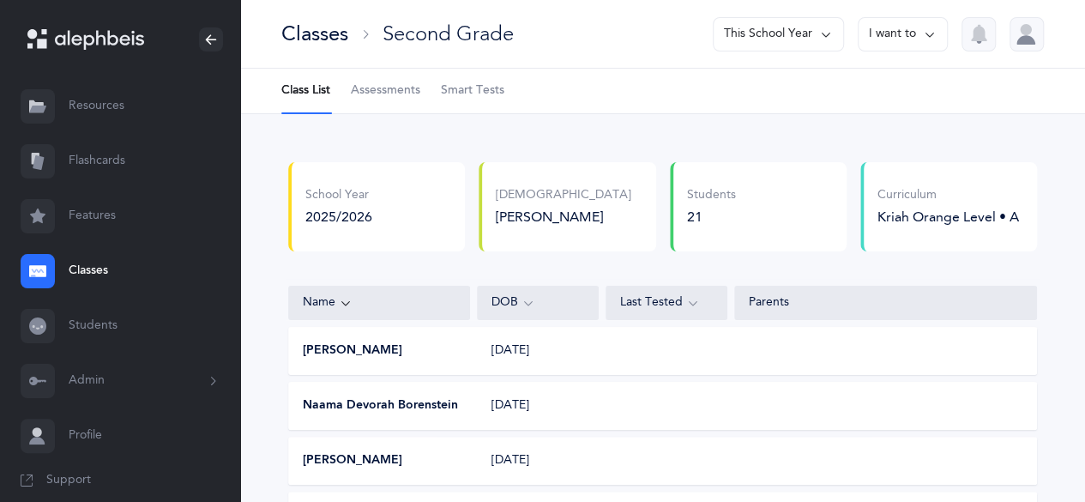
click at [904, 21] on button "I want to" at bounding box center [902, 34] width 90 height 34
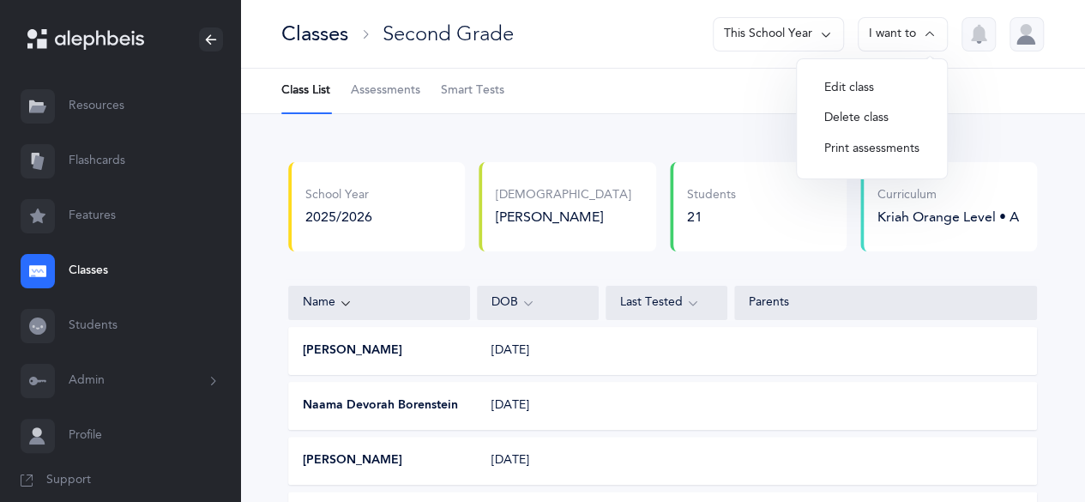
click at [388, 98] on span "Assessments" at bounding box center [385, 90] width 69 height 17
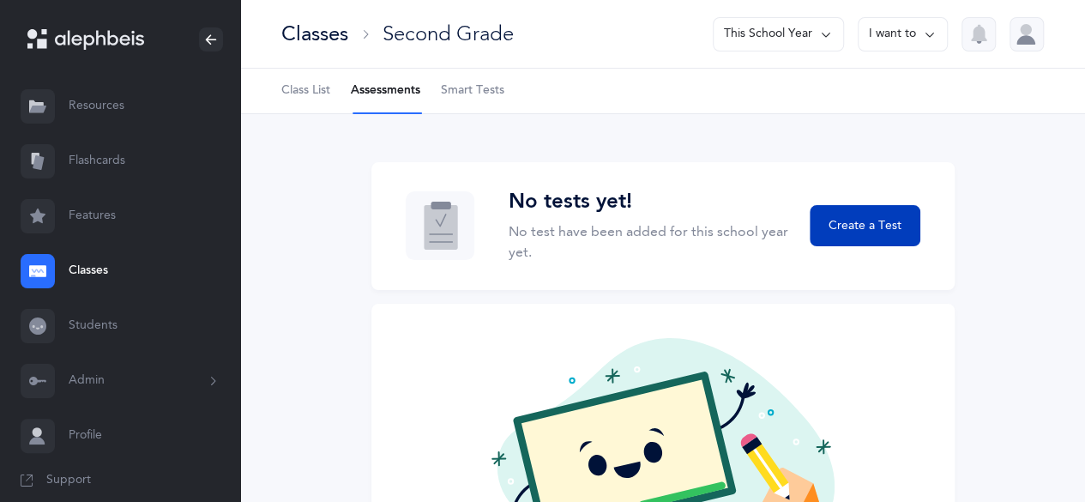
click at [889, 219] on span "Create a Test" at bounding box center [864, 226] width 73 height 18
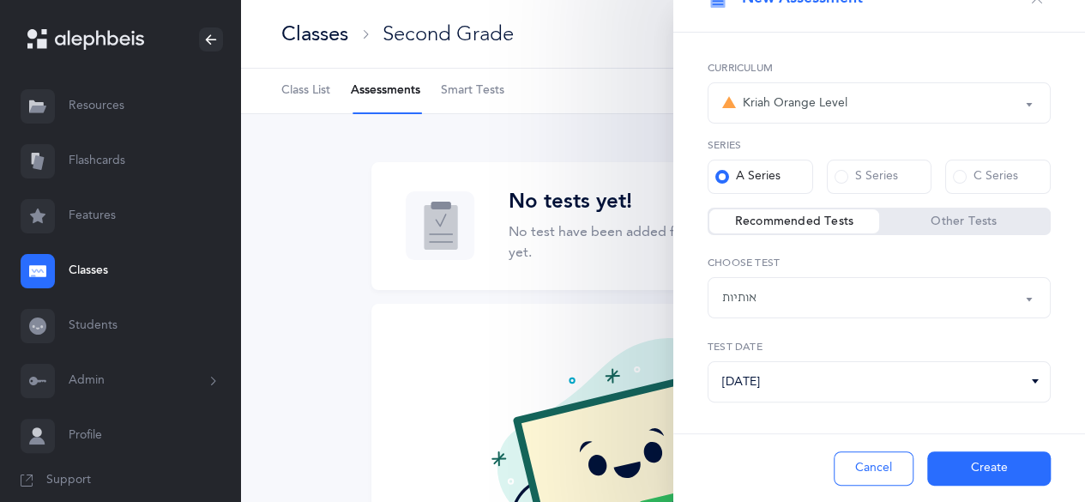
scroll to position [52, 0]
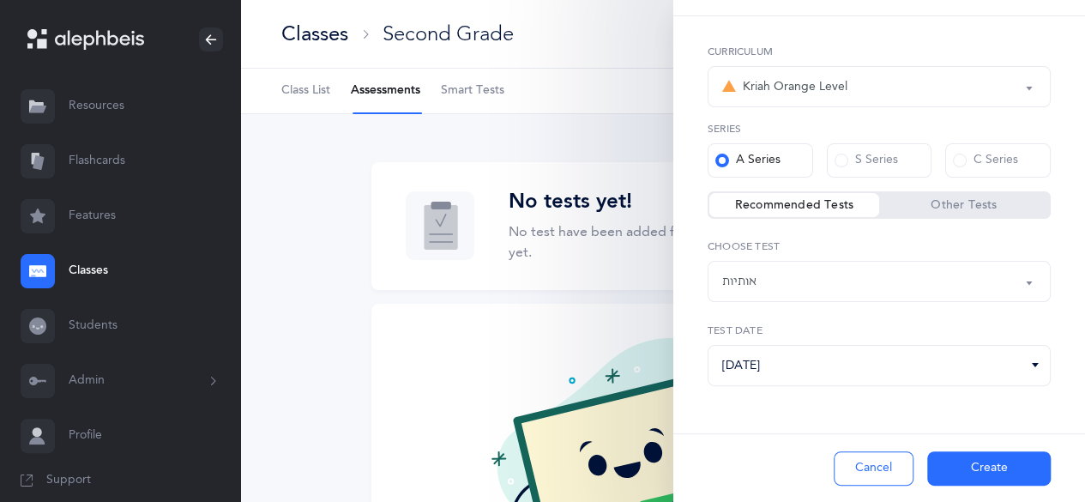
click at [976, 457] on button "Create" at bounding box center [988, 468] width 123 height 34
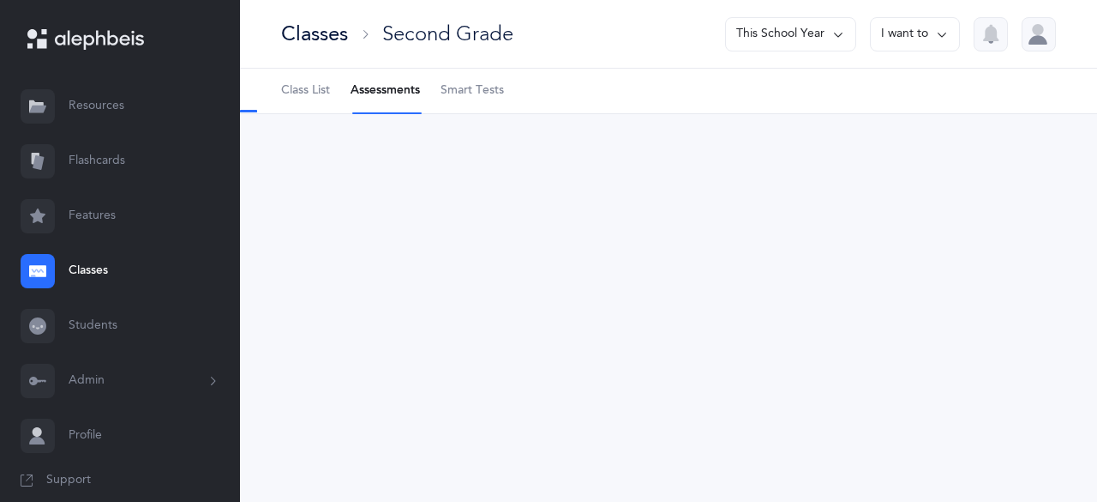
select select "2"
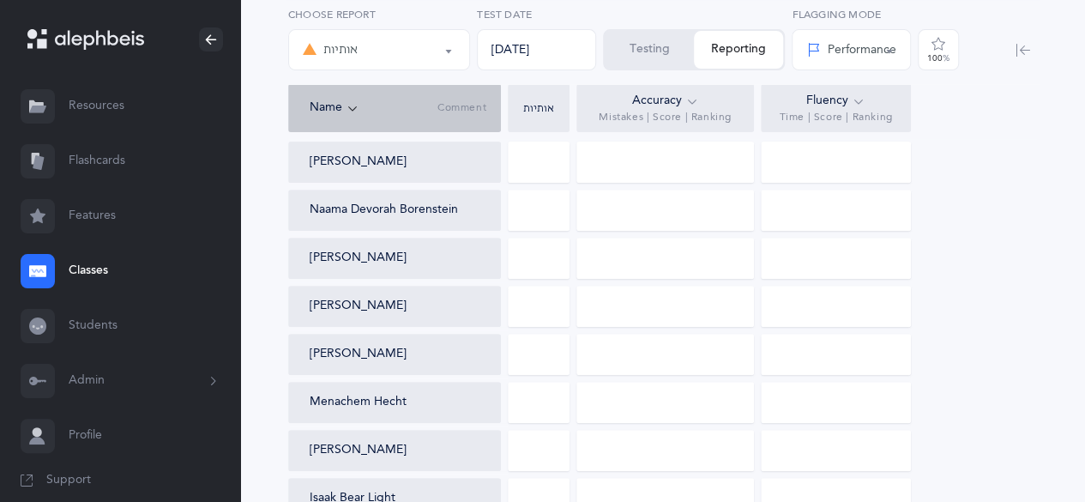
scroll to position [0, 0]
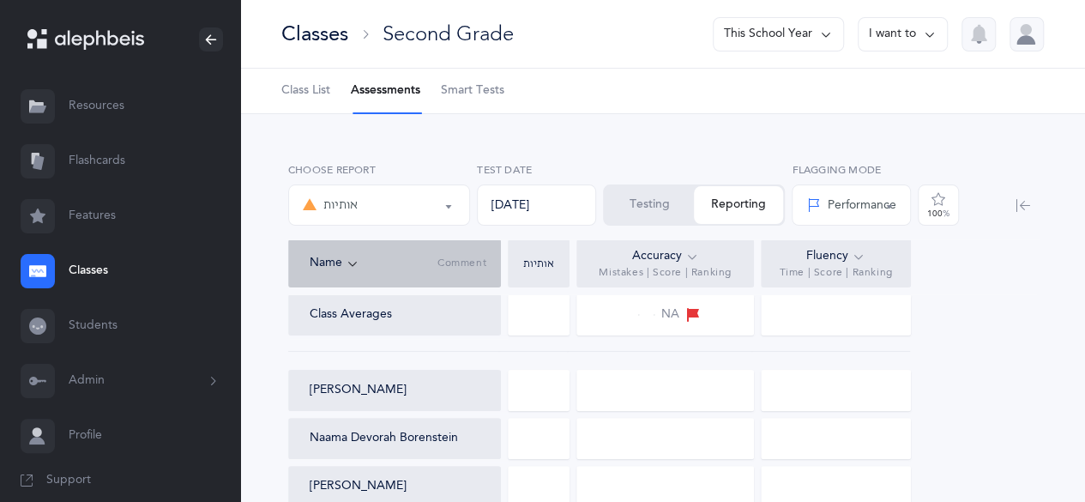
click at [440, 204] on div "אותיות" at bounding box center [379, 204] width 153 height 29
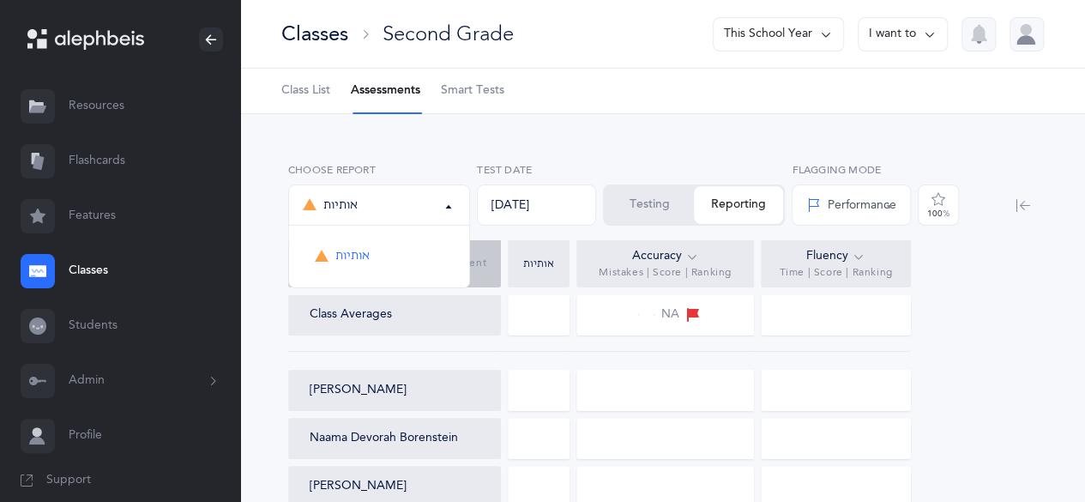
click at [364, 212] on div "אותיות" at bounding box center [379, 204] width 153 height 29
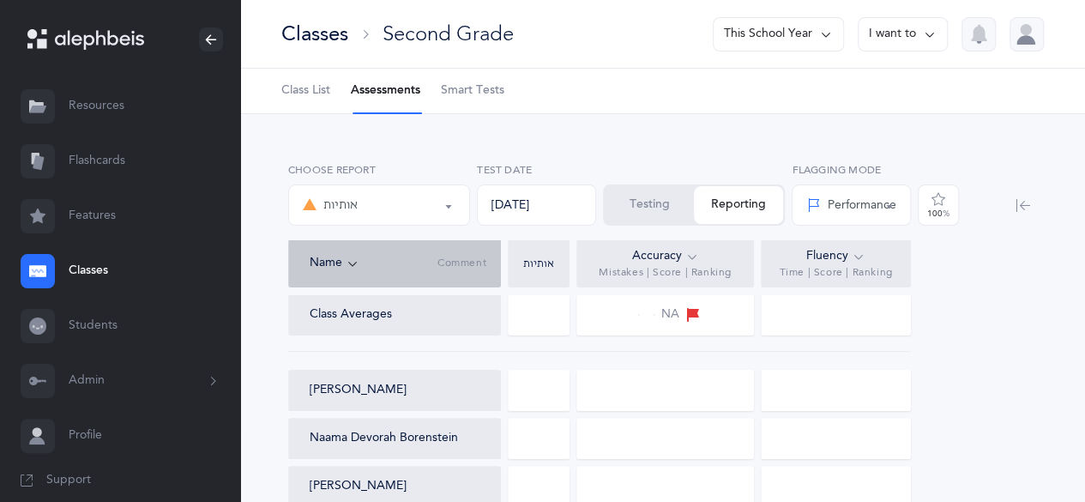
click at [328, 43] on div "Classes" at bounding box center [314, 34] width 67 height 28
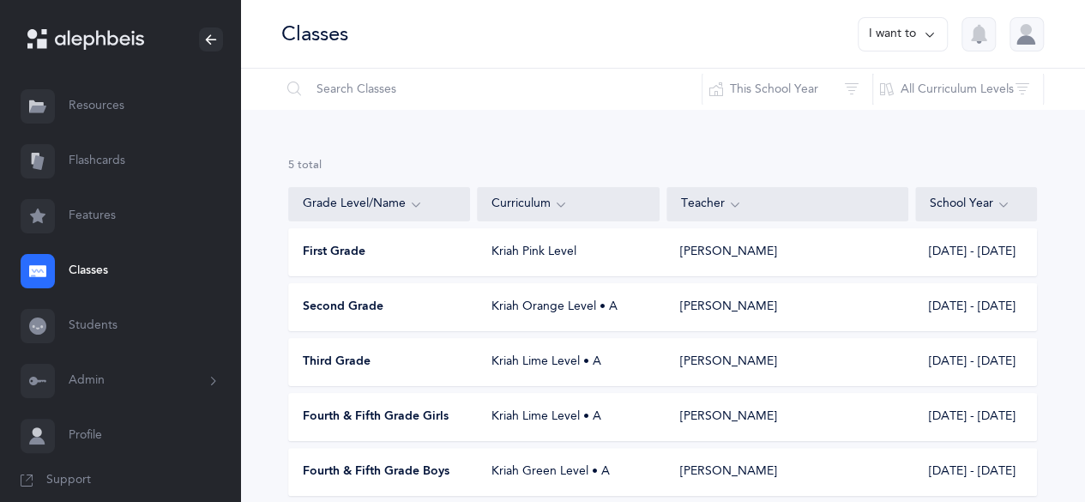
click at [453, 258] on div "First Grade" at bounding box center [380, 252] width 182 height 17
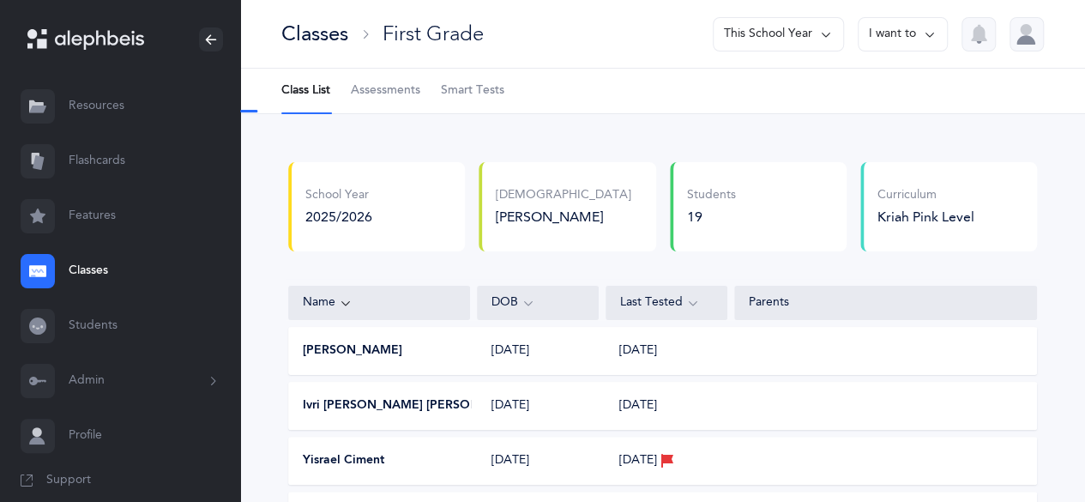
click at [387, 91] on span "Assessments" at bounding box center [385, 90] width 69 height 17
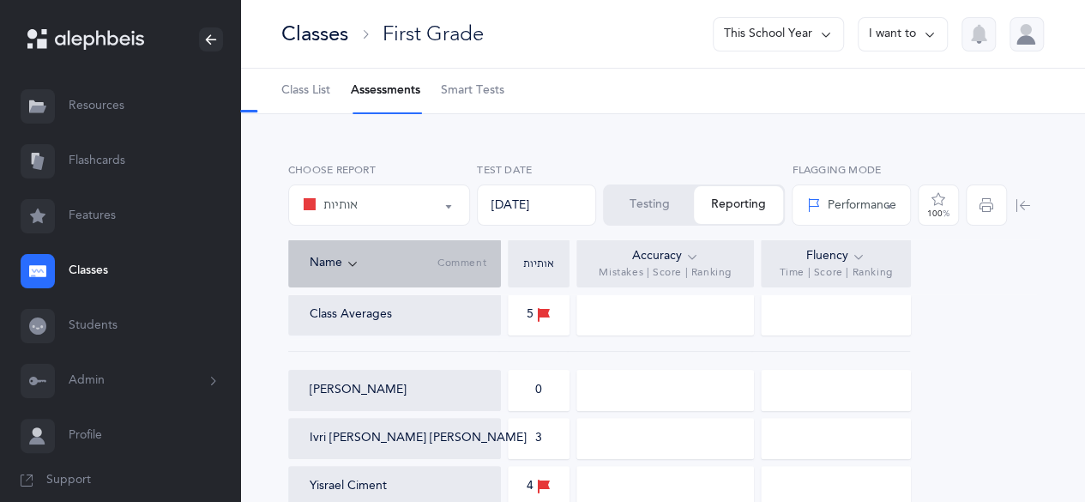
click at [641, 210] on button "Testing" at bounding box center [648, 205] width 89 height 38
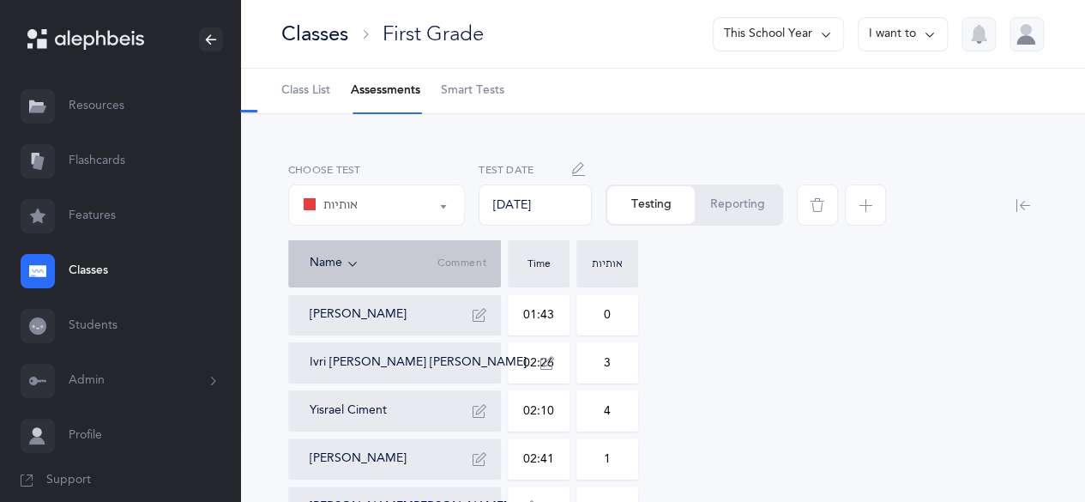
click at [870, 198] on icon "button" at bounding box center [865, 205] width 14 height 14
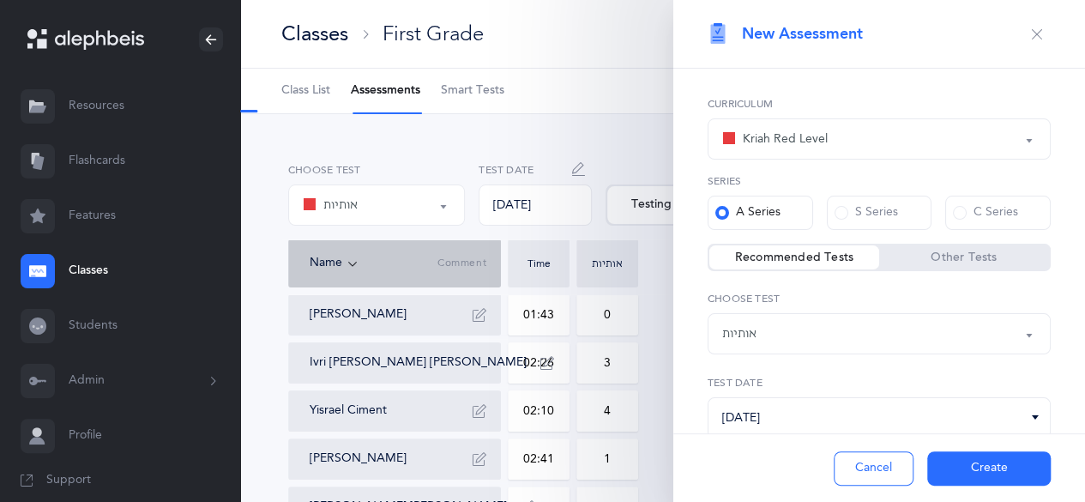
click at [863, 360] on div "Kriah Red Level Kriah Orange Level Kriah Yellow Level Kriah Green Level Kriah L…" at bounding box center [879, 312] width 412 height 486
click at [880, 334] on div "אותיות" at bounding box center [879, 333] width 314 height 29
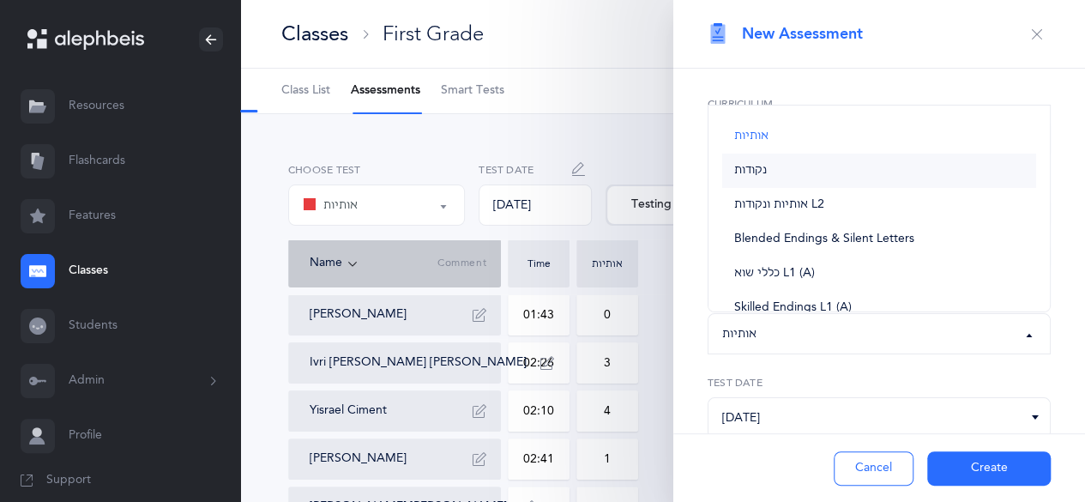
click at [769, 172] on link "נקודות" at bounding box center [879, 170] width 314 height 34
select select "3"
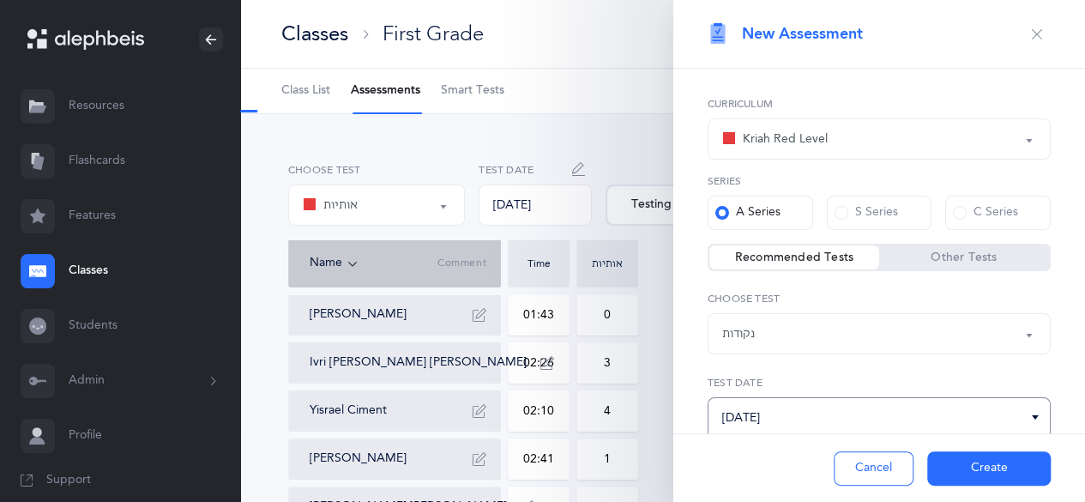
click at [866, 416] on input "[DATE]" at bounding box center [878, 417] width 343 height 41
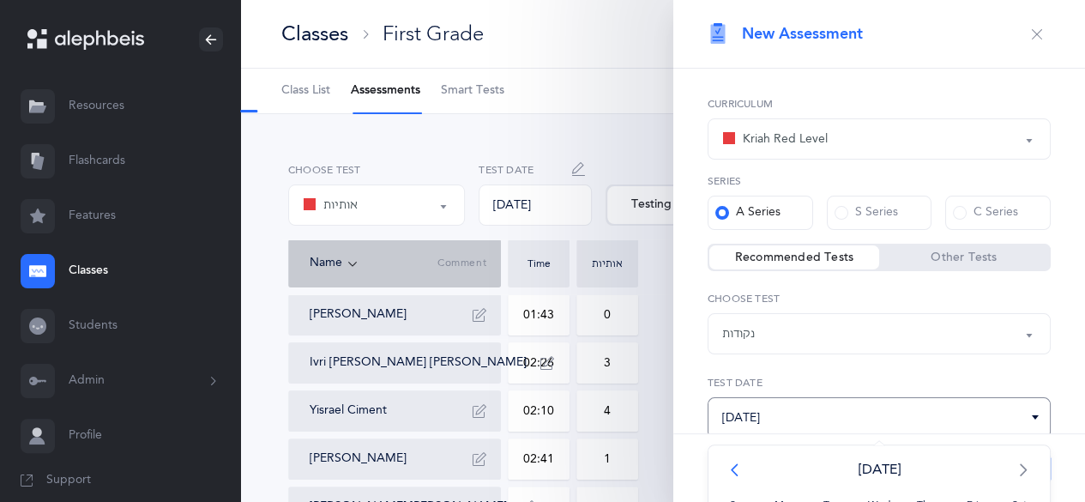
click at [728, 470] on span "<" at bounding box center [738, 469] width 47 height 34
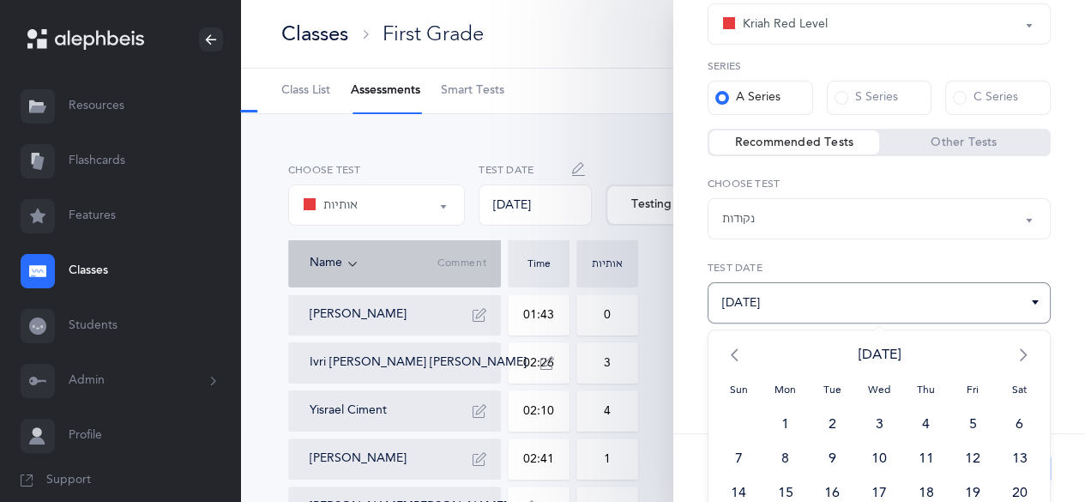
scroll to position [197, 0]
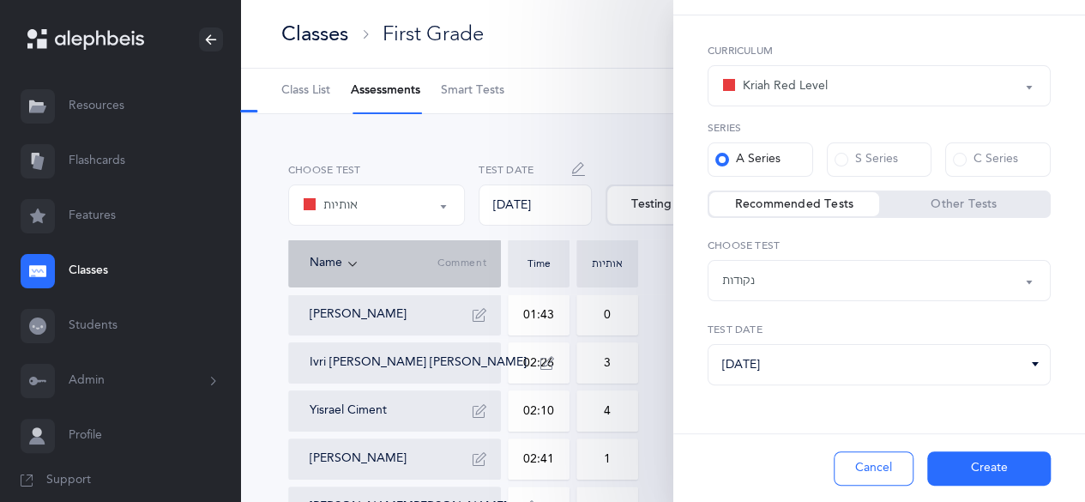
click at [1047, 260] on div "Kriah Red Level Kriah Orange Level Kriah Yellow Level Kriah Green Level Kriah L…" at bounding box center [879, 258] width 412 height 486
click at [845, 376] on input "[DATE]" at bounding box center [878, 365] width 343 height 41
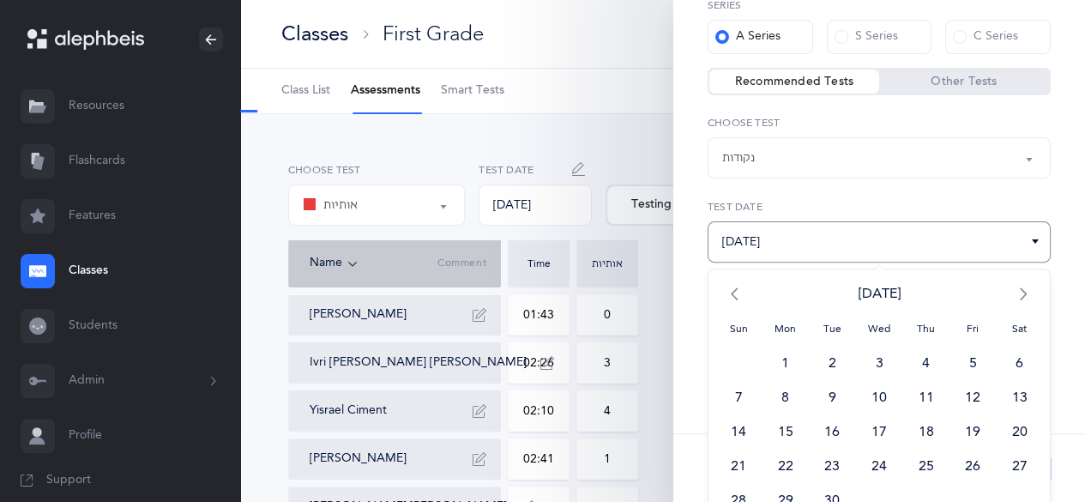
scroll to position [197, 0]
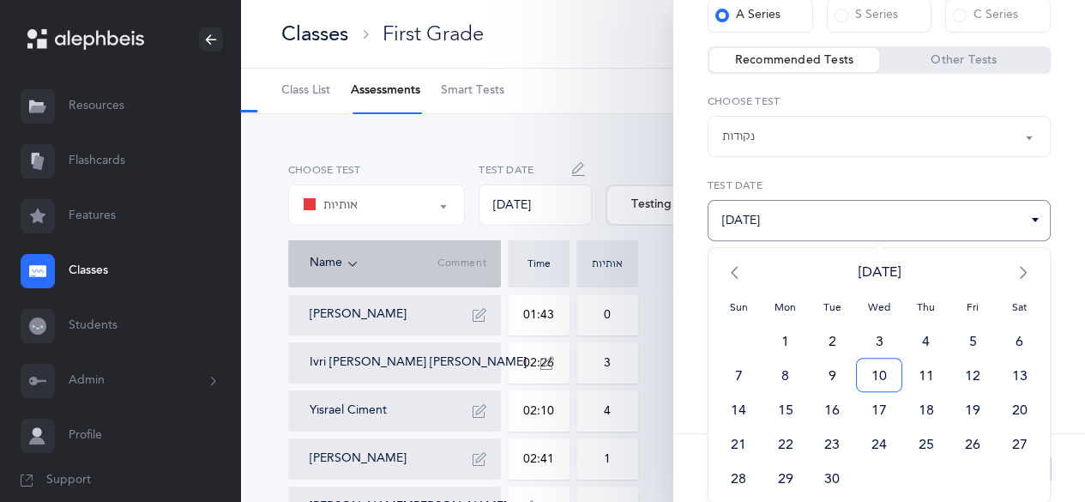
click at [860, 366] on span "10" at bounding box center [879, 375] width 47 height 34
type input "[DATE]"
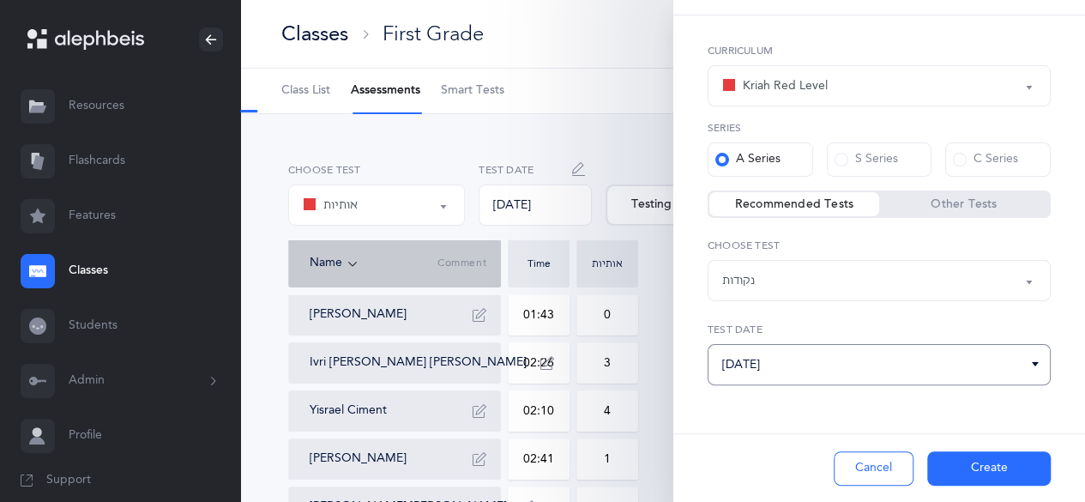
scroll to position [52, 0]
click at [971, 469] on button "Create" at bounding box center [988, 468] width 123 height 34
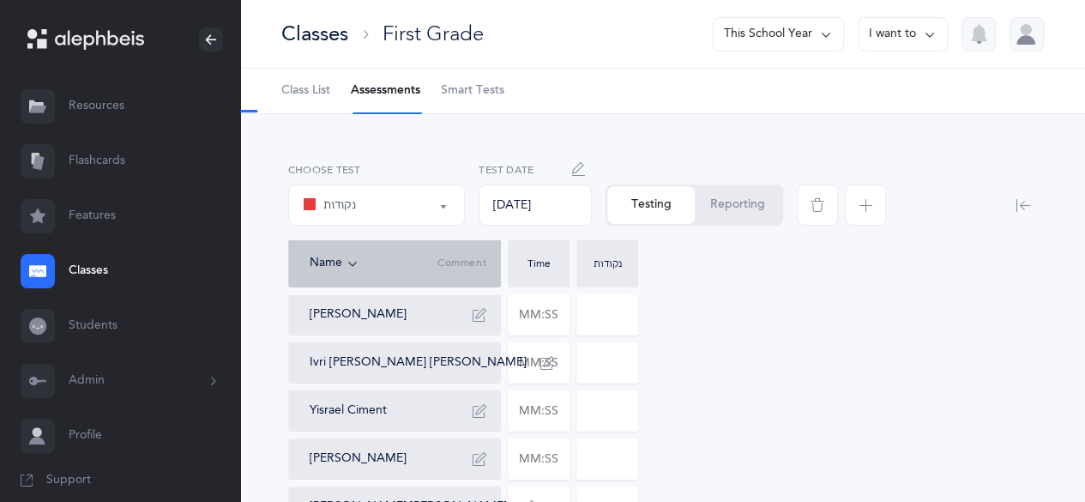
click at [574, 168] on icon "button" at bounding box center [578, 169] width 14 height 14
type input "[DATE]"
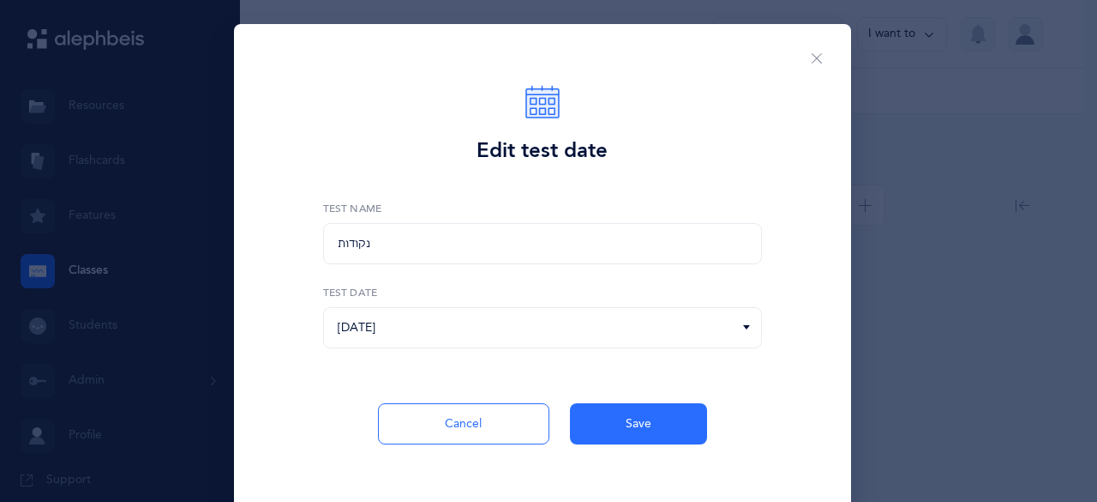
click at [544, 304] on div "09/10/2025 < Sep 2025 > Sun Mon Tue Wed Thu Fri Sat 1 2 3 4 5 6 7 8 9 10 11 12 …" at bounding box center [542, 316] width 439 height 63
click at [464, 424] on button "Cancel" at bounding box center [463, 423] width 171 height 41
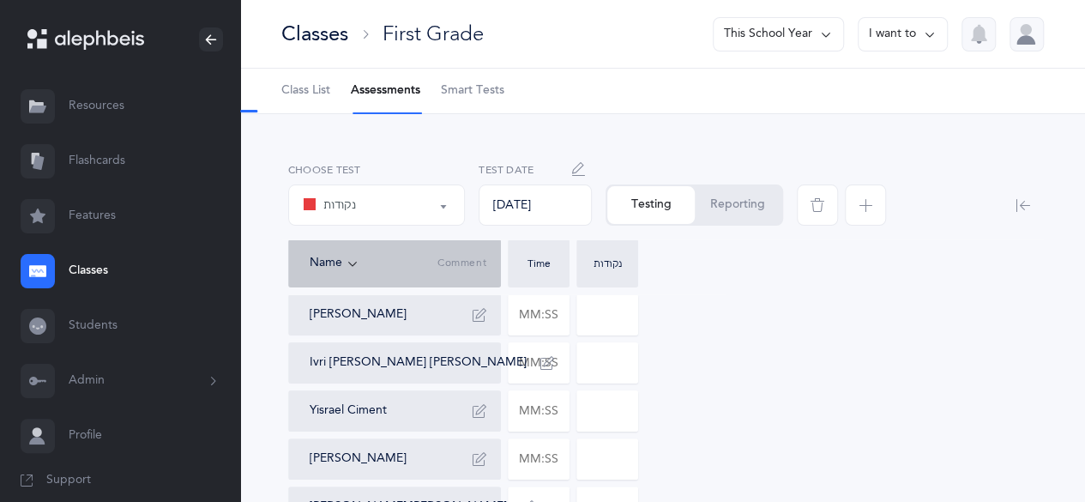
click at [818, 200] on icon "button" at bounding box center [817, 205] width 14 height 14
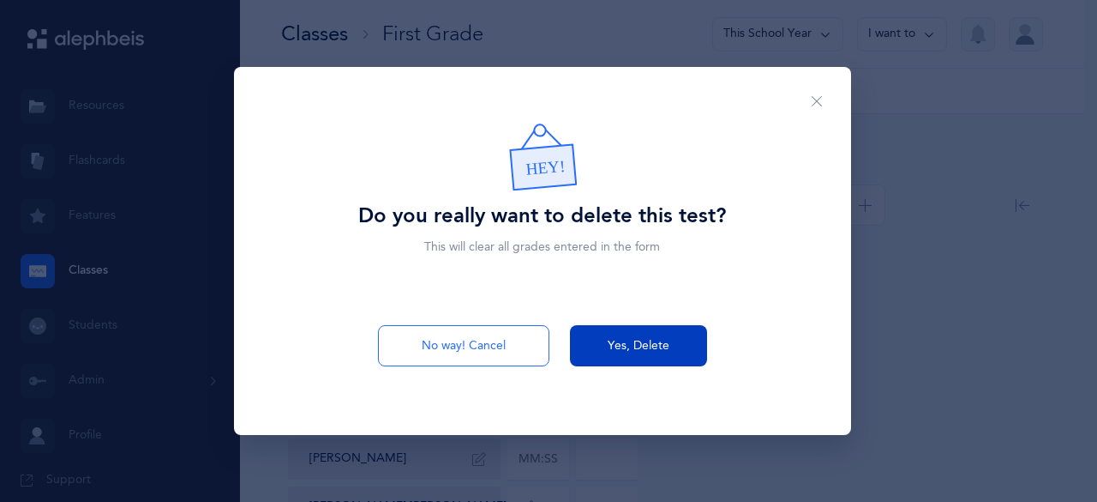
click at [633, 336] on button "Yes, Delete" at bounding box center [638, 345] width 137 height 41
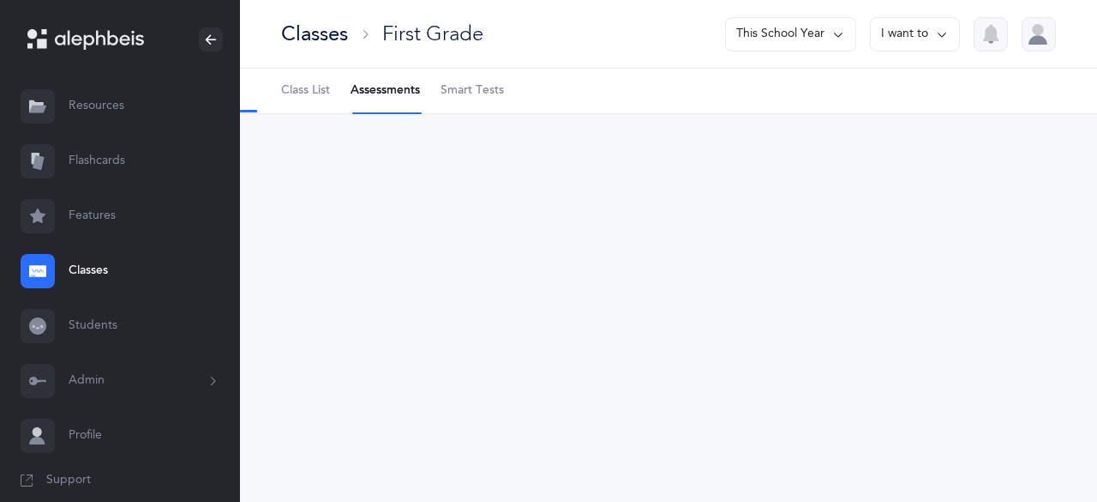
select select "2"
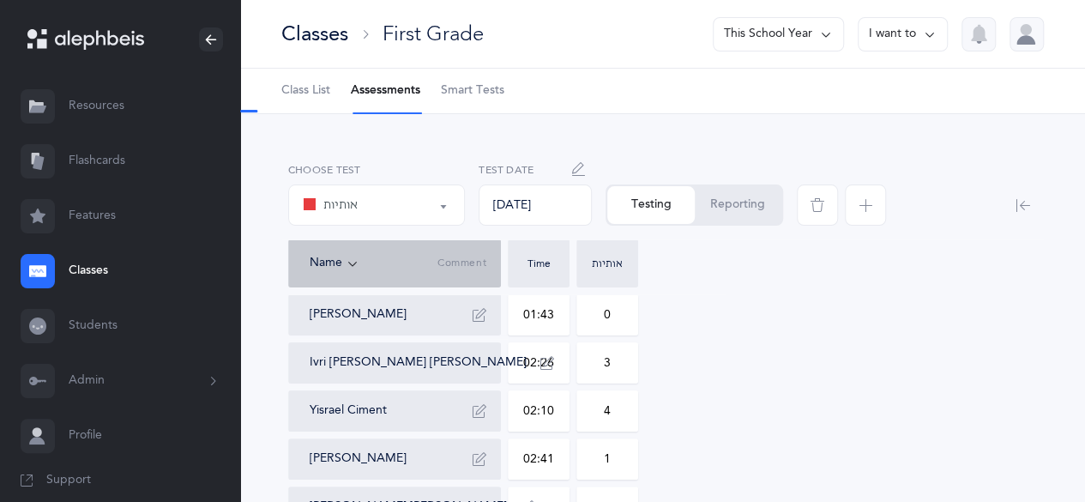
click at [865, 201] on icon "button" at bounding box center [865, 205] width 14 height 14
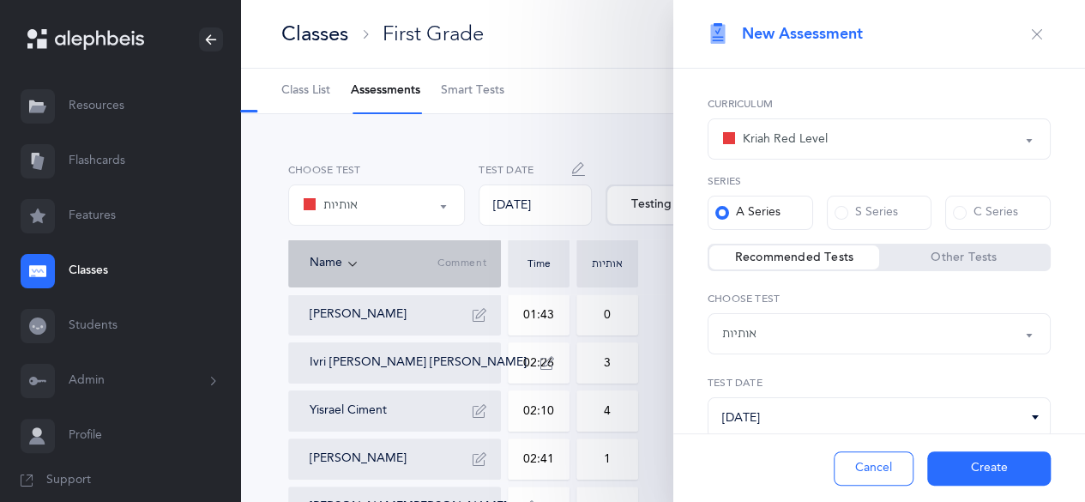
click at [777, 343] on div "אותיות" at bounding box center [879, 333] width 314 height 29
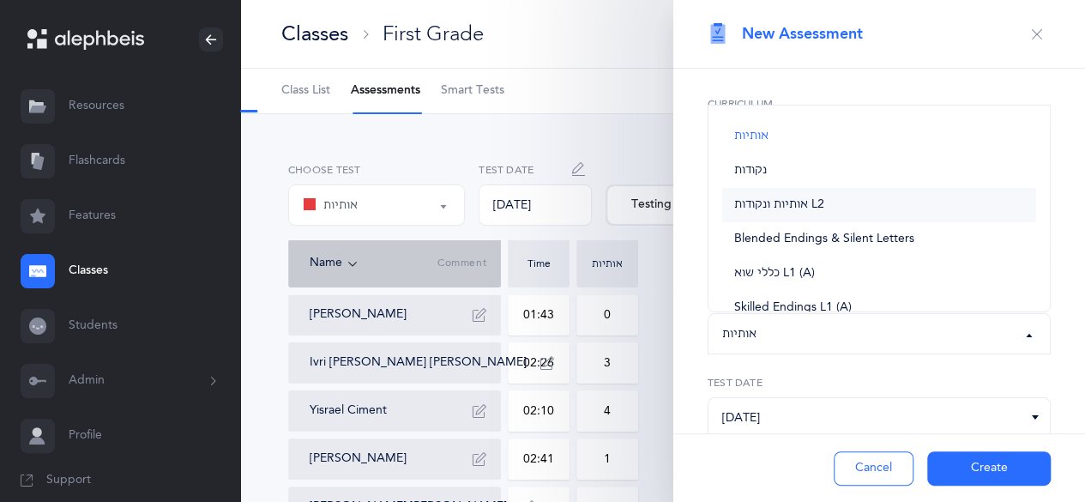
click at [820, 203] on span "אותיות ונקודות L2" at bounding box center [779, 204] width 90 height 15
select select "9"
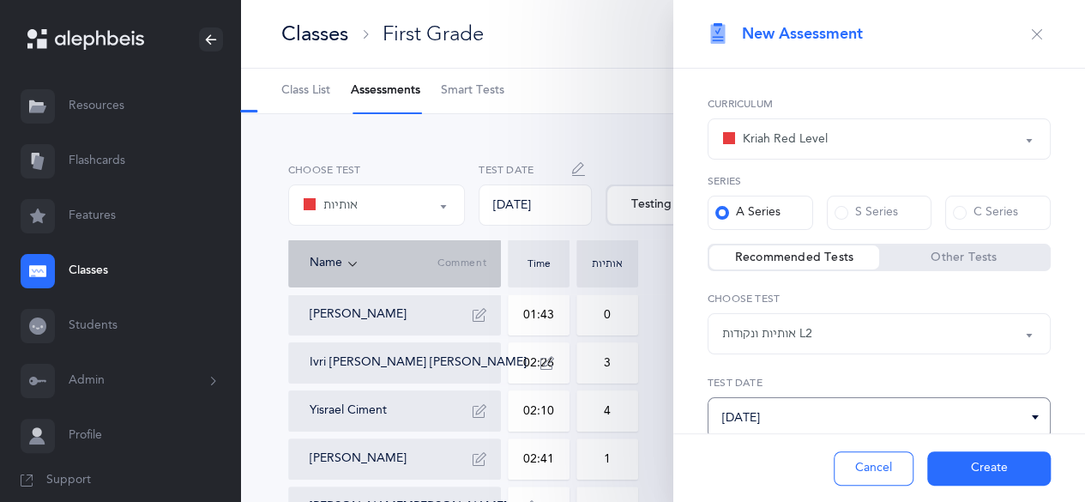
click at [939, 418] on input "[DATE]" at bounding box center [878, 417] width 343 height 41
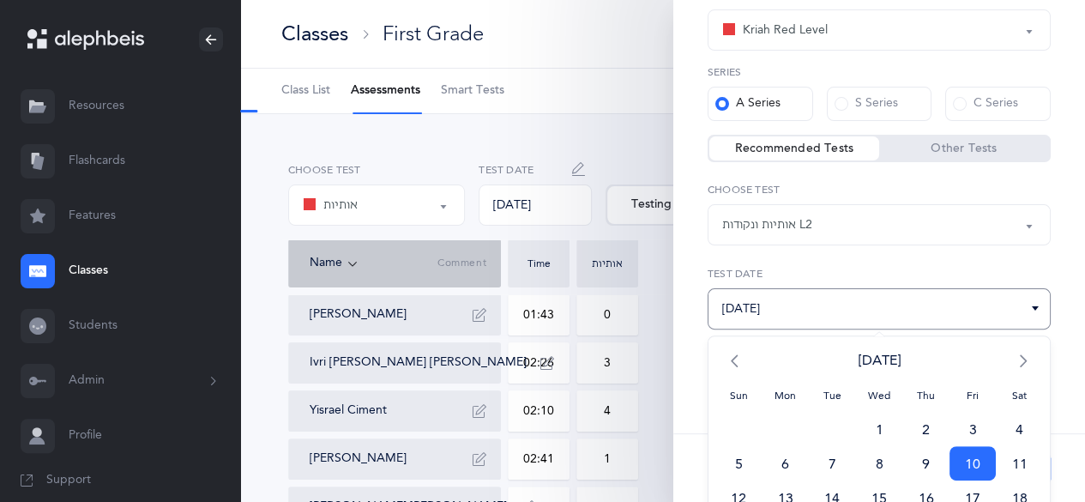
scroll to position [197, 0]
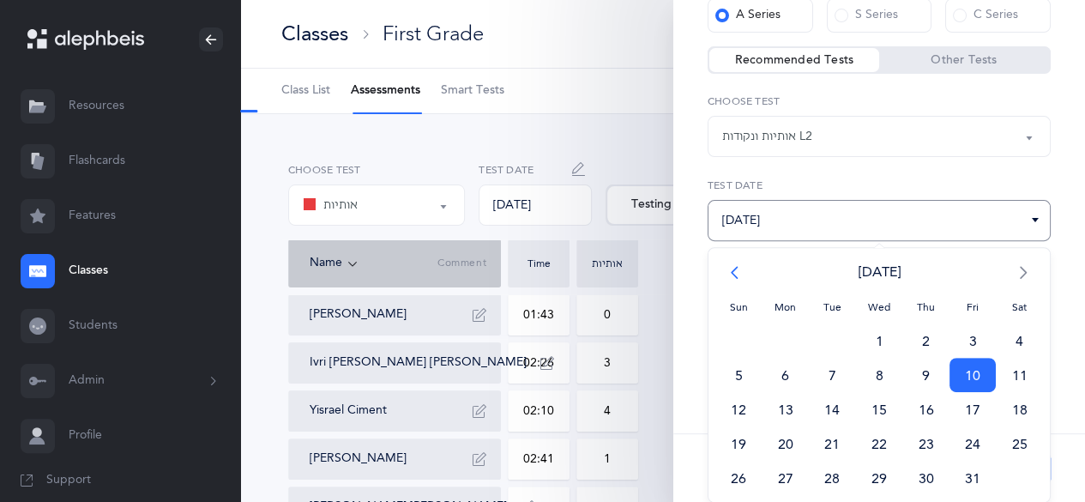
click at [736, 280] on span "<" at bounding box center [738, 272] width 47 height 34
click at [880, 368] on span "10" at bounding box center [879, 375] width 47 height 34
type input "[DATE]"
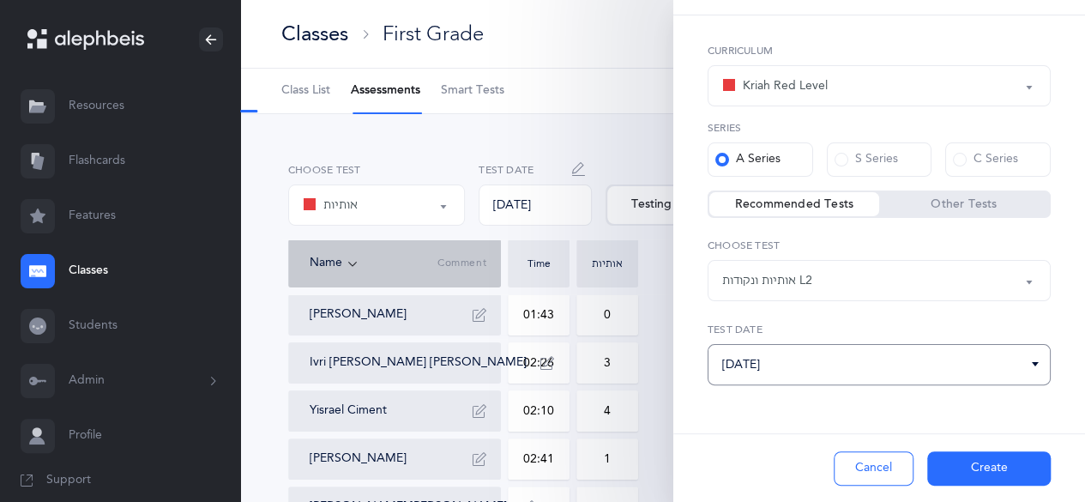
scroll to position [52, 0]
click at [987, 466] on button "Create" at bounding box center [988, 468] width 123 height 34
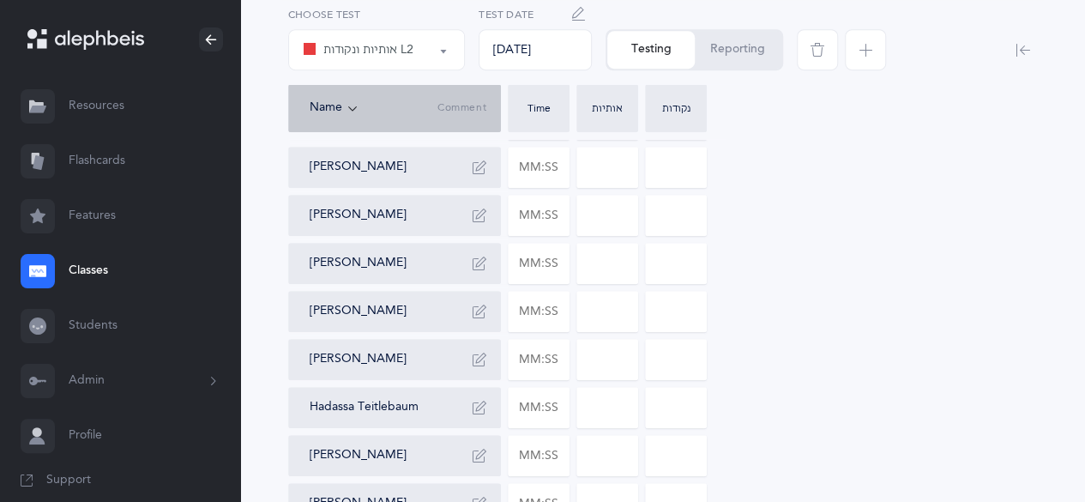
scroll to position [439, 0]
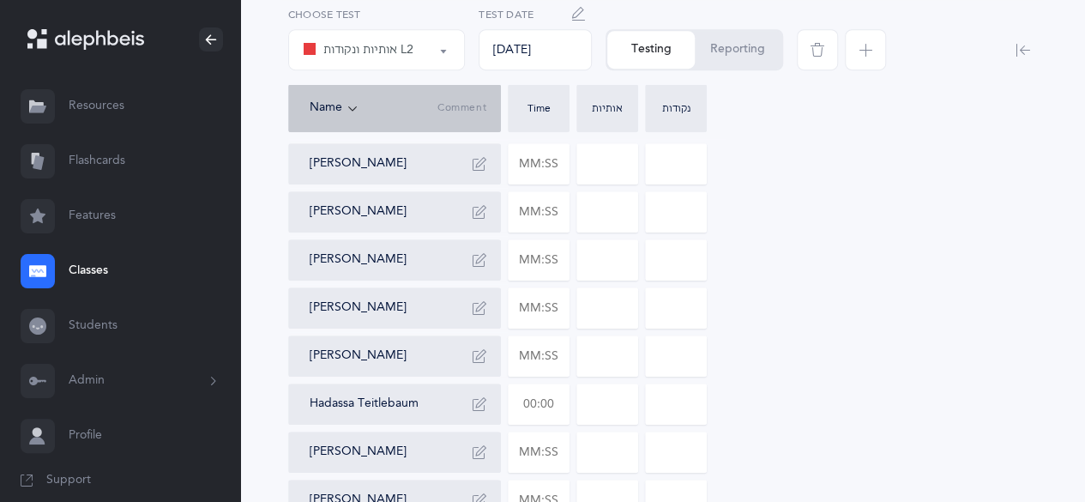
click at [535, 403] on input "text" at bounding box center [538, 403] width 60 height 39
type input "03:00"
type input "0"
type input "5"
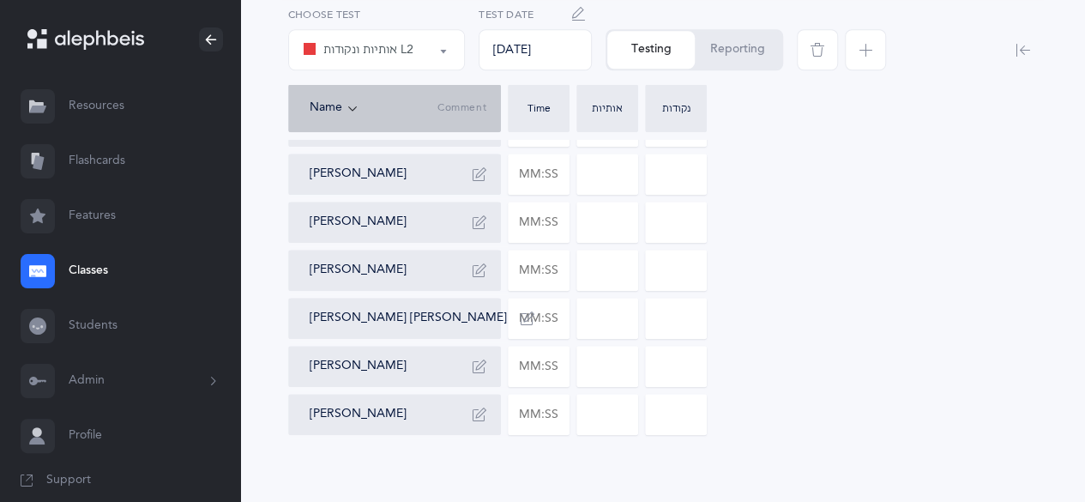
scroll to position [784, 0]
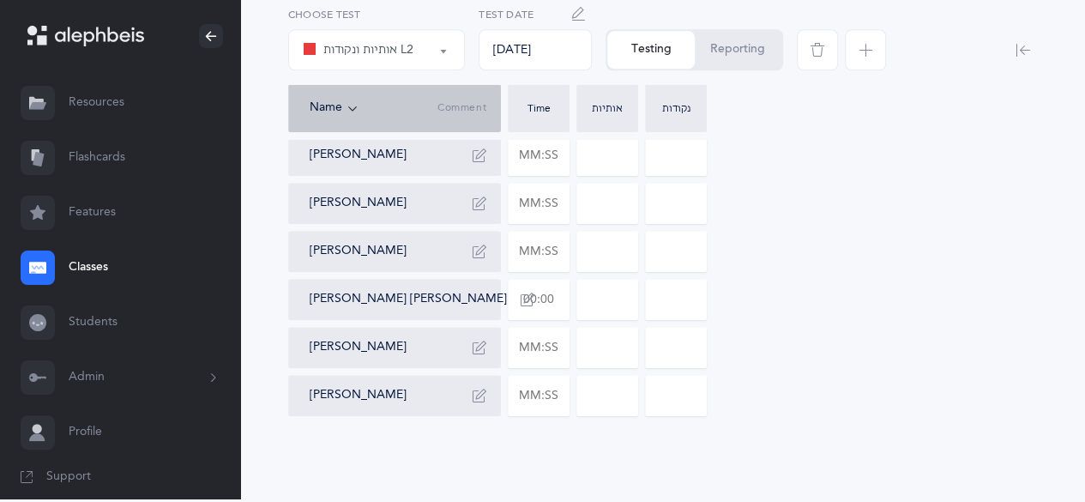
type input "17"
click at [546, 307] on input "text" at bounding box center [538, 299] width 60 height 39
type input "02:18"
type input "0"
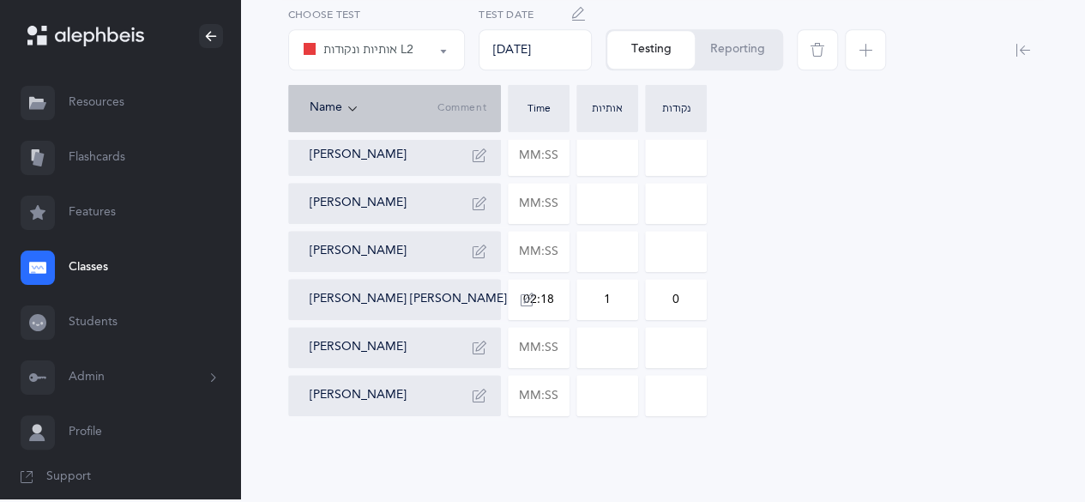
type input "1"
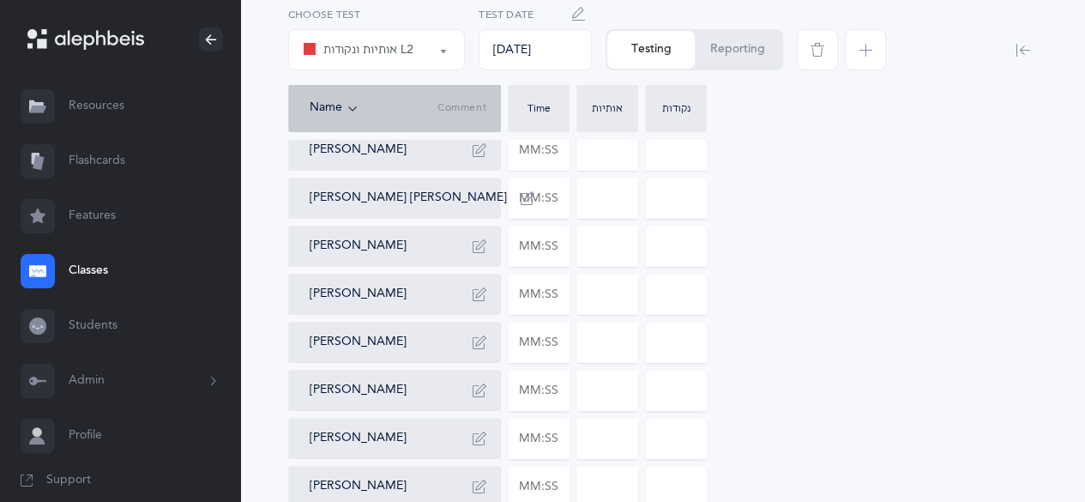
scroll to position [313, 0]
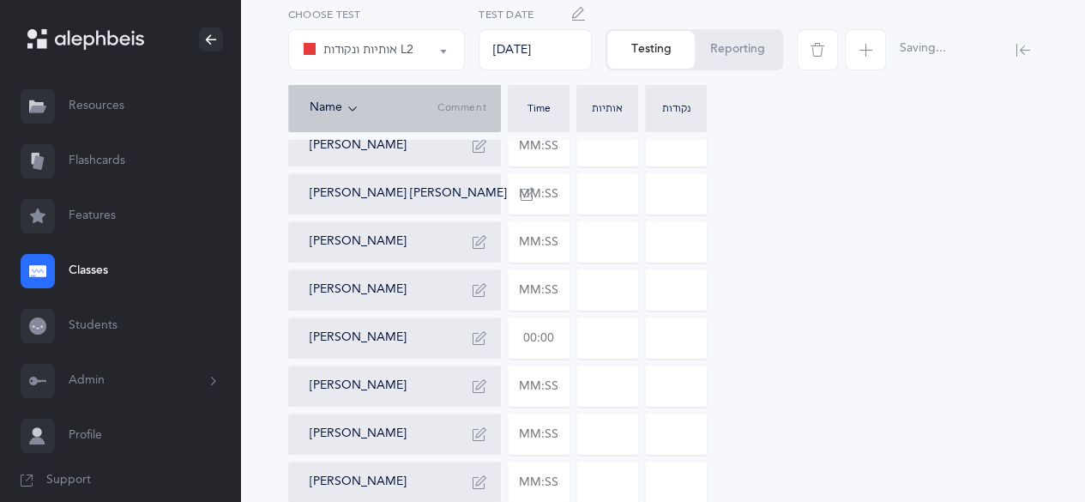
click at [535, 337] on input "text" at bounding box center [538, 337] width 60 height 39
type input "05:12"
type input "0"
type input "16"
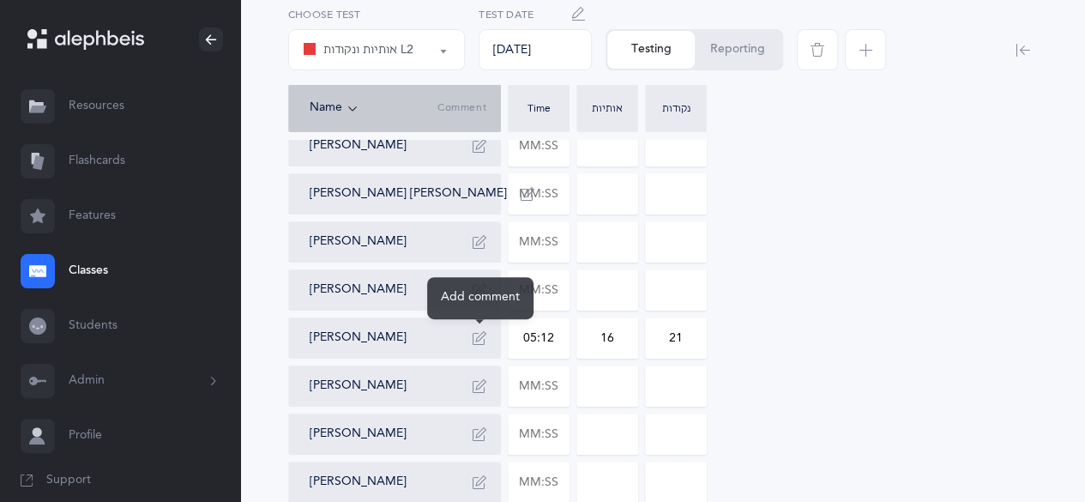
type input "21"
click at [472, 335] on icon "button" at bounding box center [479, 338] width 14 height 14
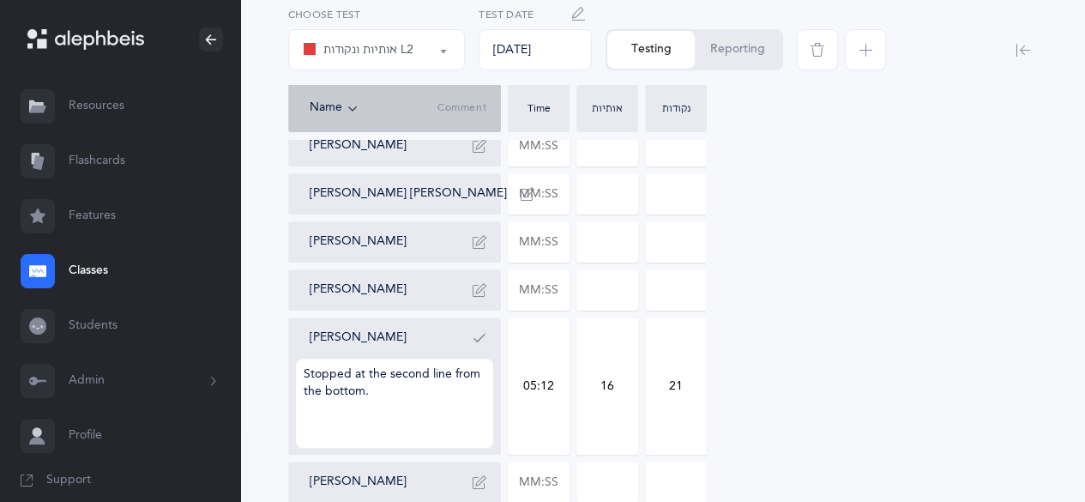
type textarea "Stopped at the second line from the bottom."
click at [475, 344] on icon "button" at bounding box center [479, 338] width 14 height 14
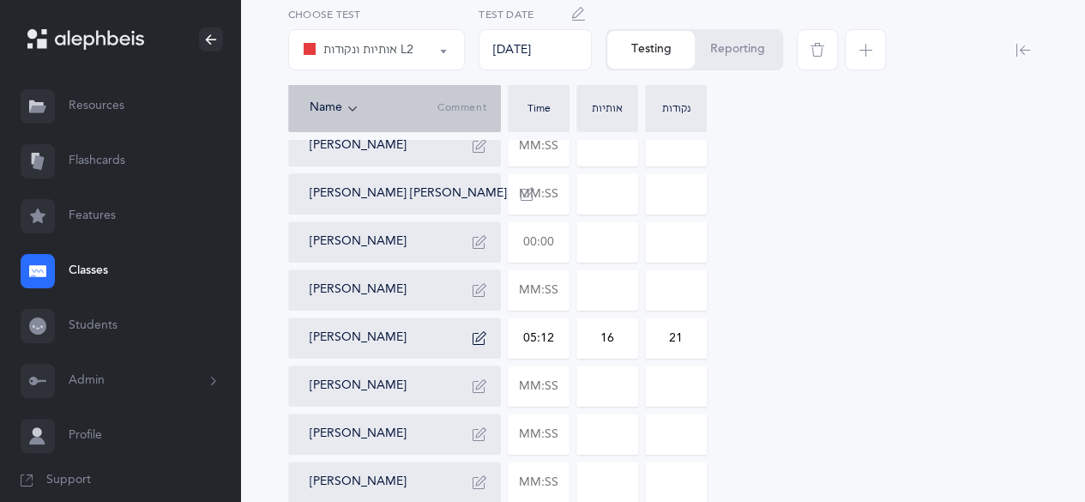
click at [540, 248] on input "text" at bounding box center [538, 241] width 60 height 39
type input "03:14"
type input "0"
type input "5"
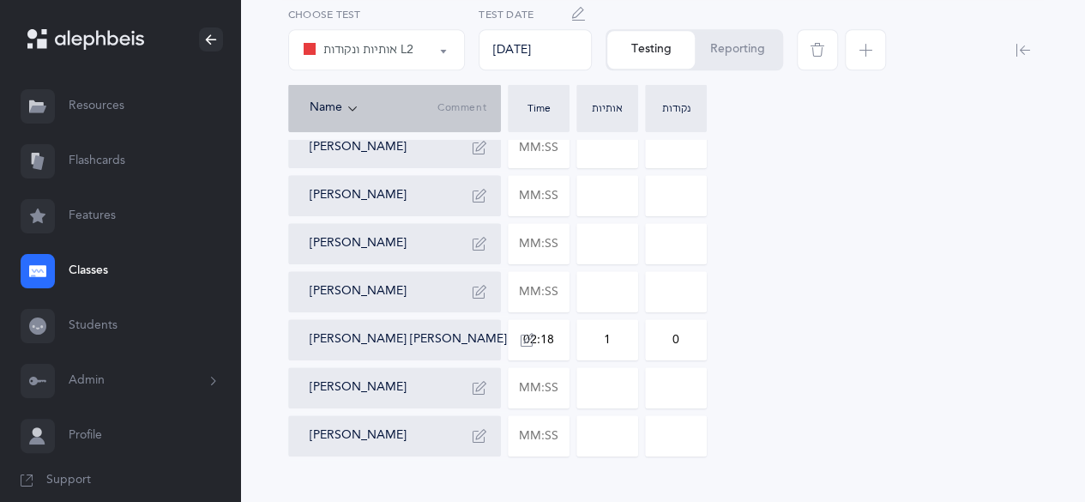
scroll to position [784, 0]
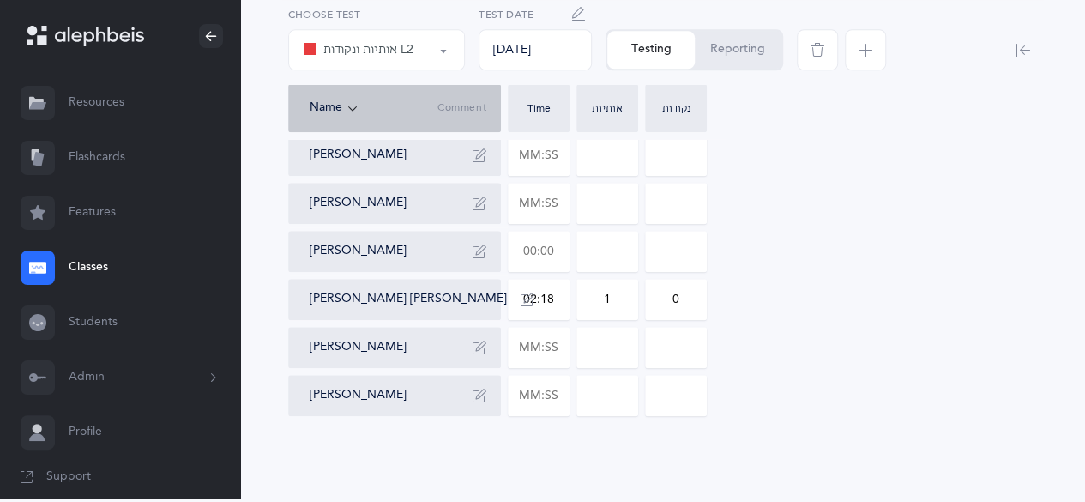
type input "3"
click at [535, 251] on input "text" at bounding box center [538, 250] width 60 height 39
type input "02:27"
type input "0"
type input "02:27"
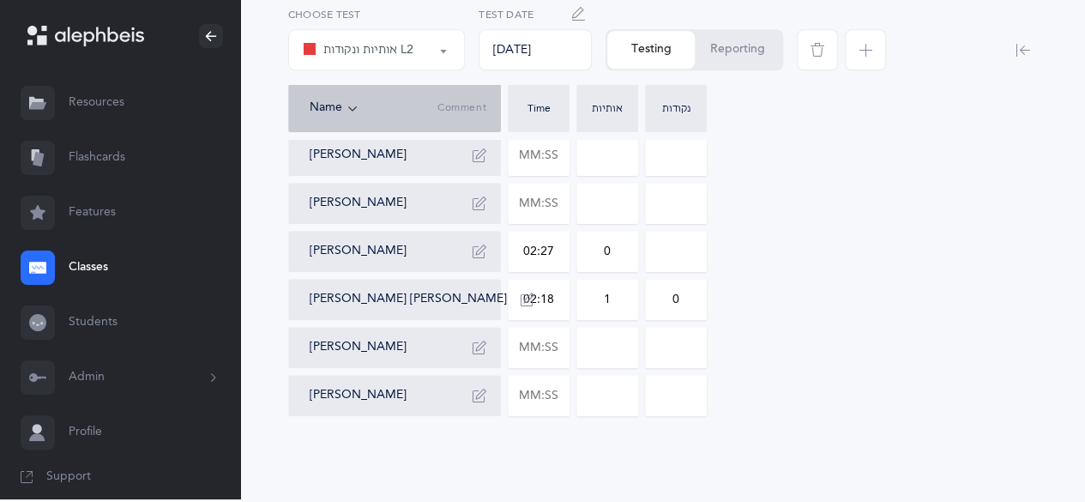
type input "0"
type input "20"
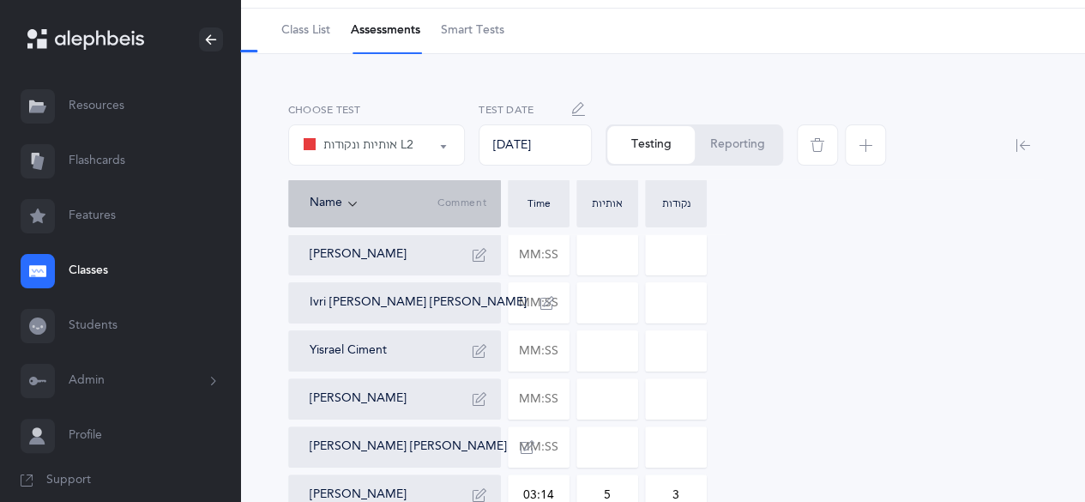
scroll to position [58, 0]
type input "11"
click at [538, 272] on input "text" at bounding box center [538, 256] width 60 height 39
type input "03:25"
type input "0"
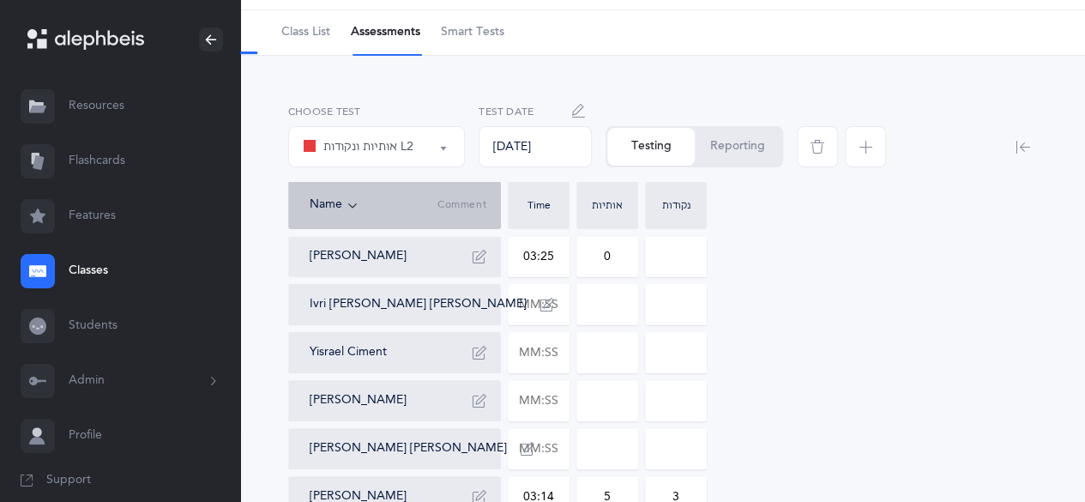
type input "03:25"
type input "0"
type input "3"
type input "10"
click at [535, 311] on input "text" at bounding box center [538, 304] width 60 height 39
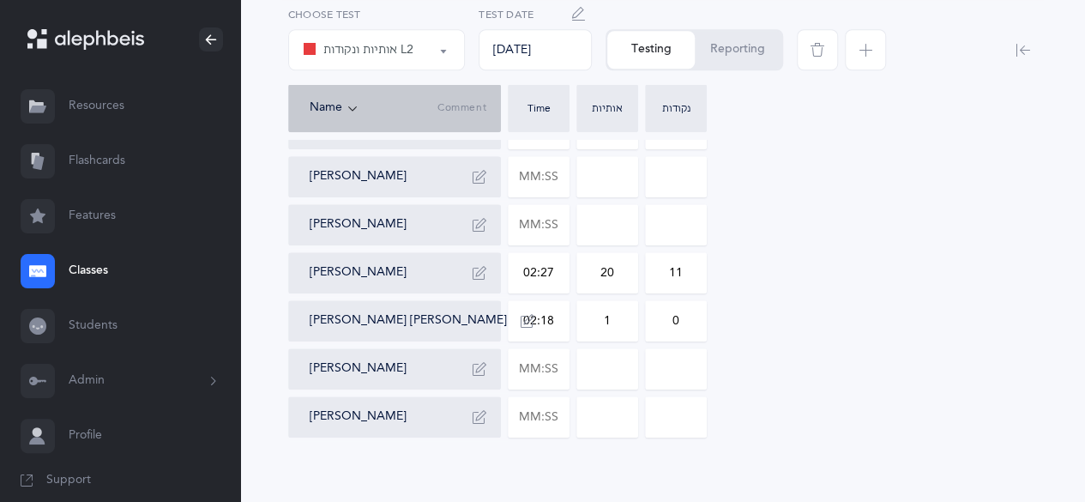
scroll to position [784, 0]
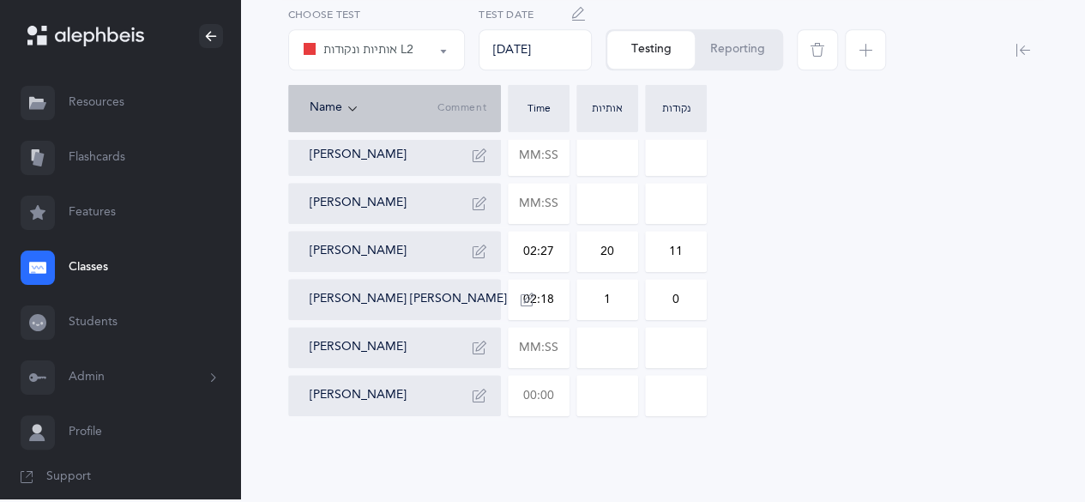
click at [541, 394] on input "text" at bounding box center [538, 395] width 60 height 39
type input "02:14"
type input "0"
type input "5"
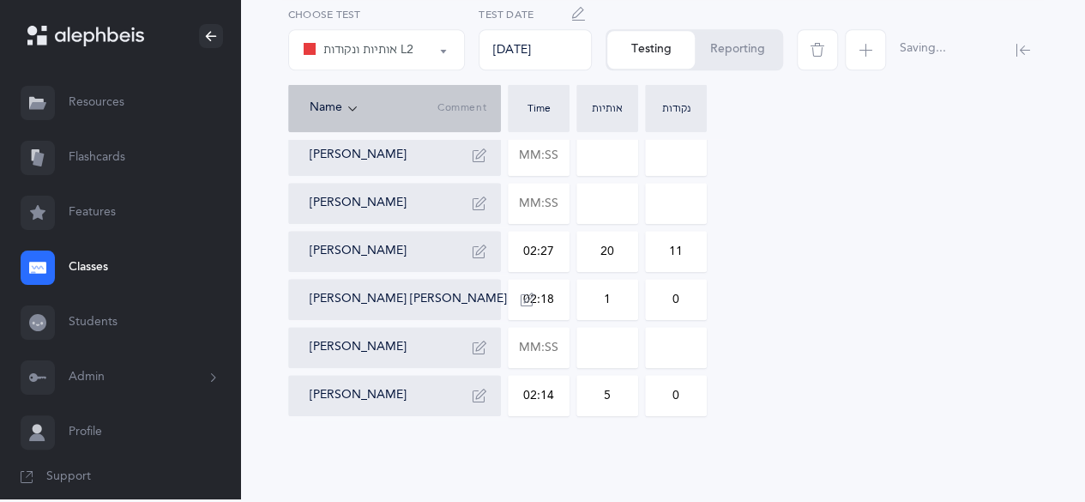
click at [669, 390] on input "0" at bounding box center [676, 395] width 60 height 39
type input "1"
click at [550, 211] on input "text" at bounding box center [538, 202] width 60 height 39
type input "03:12"
type input "0"
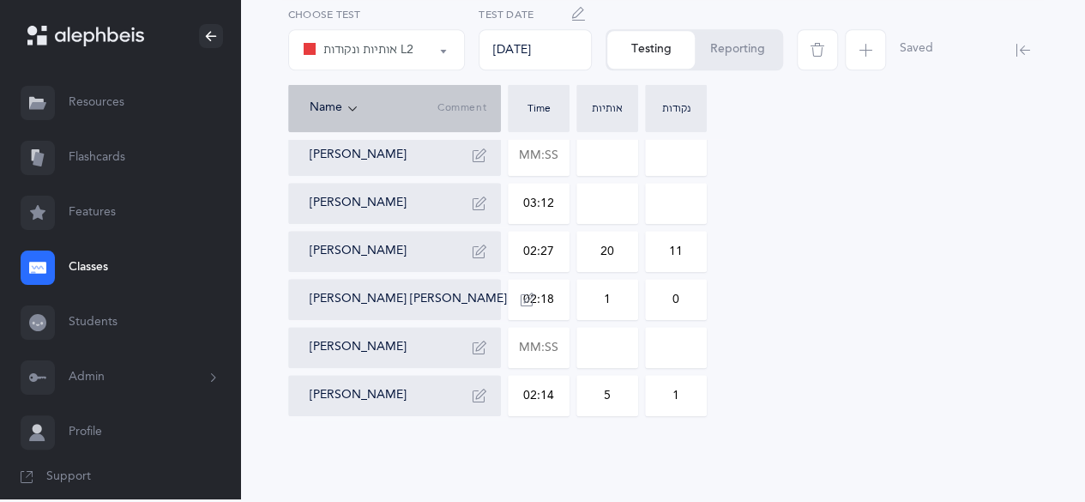
type input "0"
click at [592, 207] on input "0" at bounding box center [607, 202] width 60 height 39
type input "5"
type input "13"
click at [556, 149] on input "text" at bounding box center [538, 154] width 60 height 39
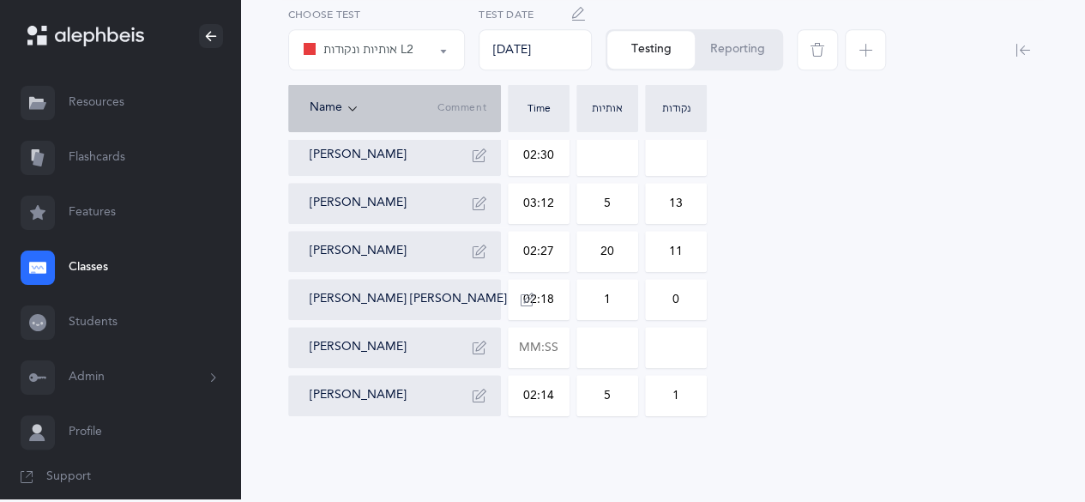
type input "02:30"
type input "0"
type input "9"
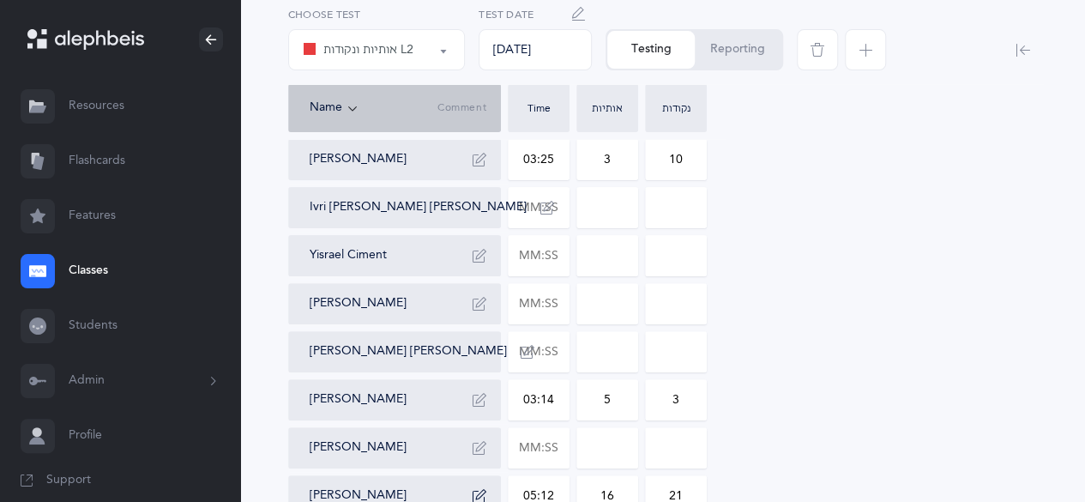
scroll to position [157, 0]
type input "26"
click at [545, 196] on input "text" at bounding box center [538, 205] width 60 height 39
type input "03:38"
type input "0"
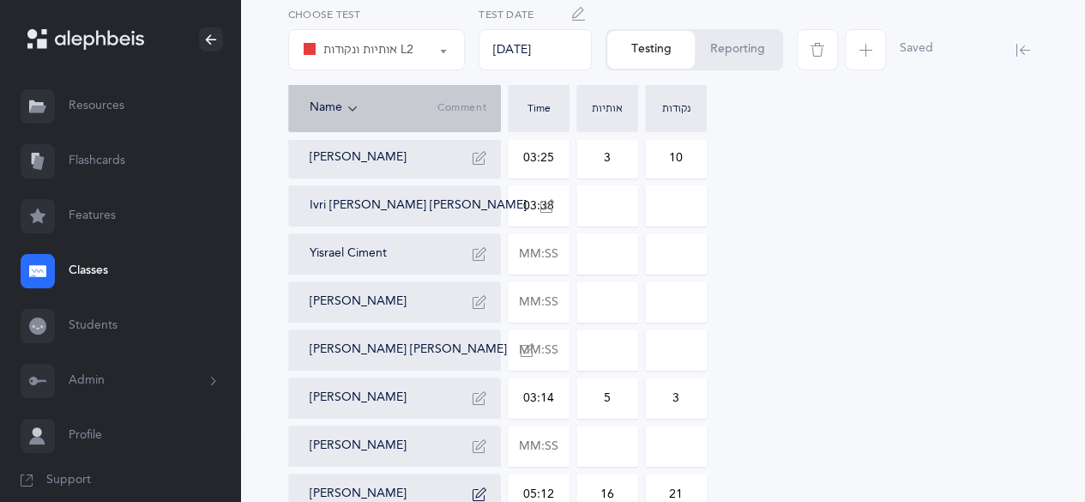
type input "0"
type input "8"
type input "4"
click at [533, 457] on input "text" at bounding box center [538, 445] width 60 height 39
type input "05:01"
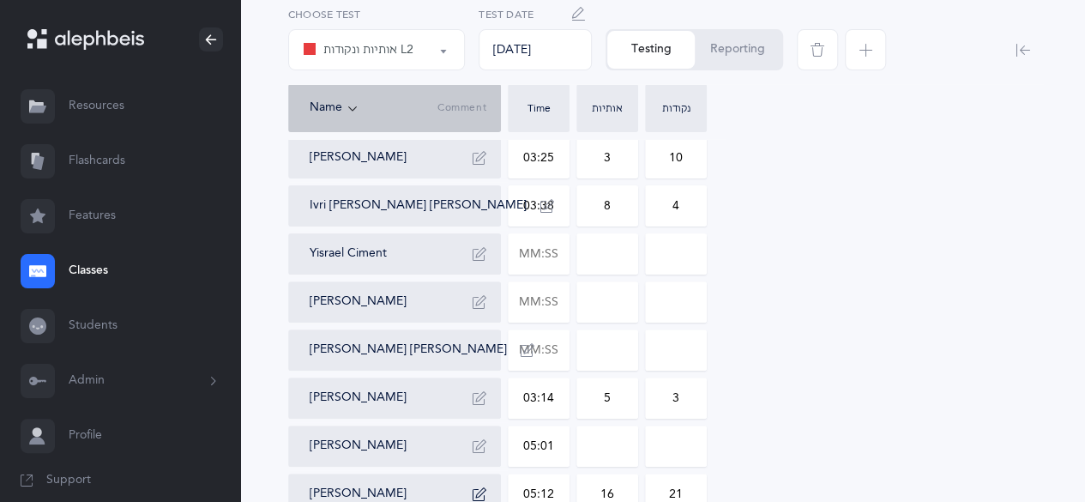
type input "0"
type input "8"
type input "7"
click at [473, 448] on icon "button" at bounding box center [479, 446] width 14 height 14
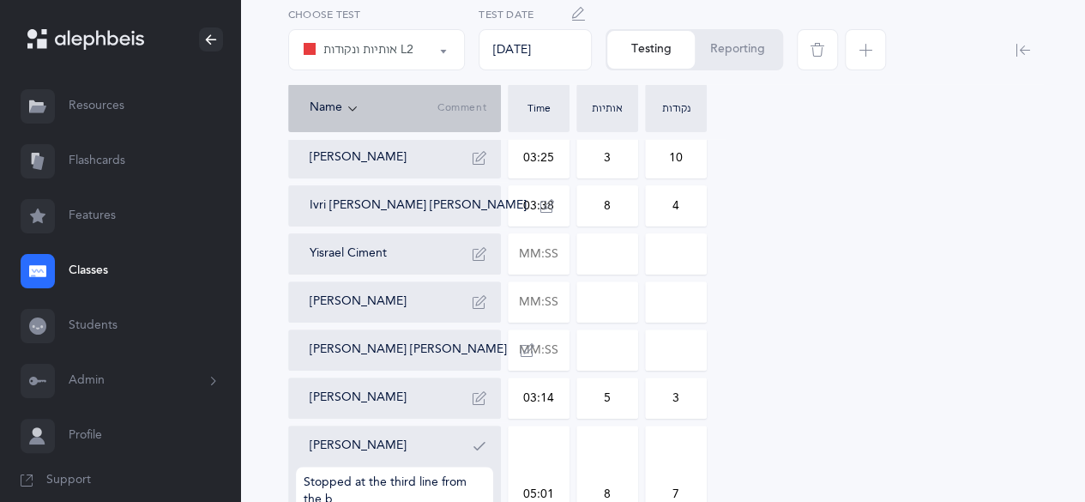
scroll to position [161, 0]
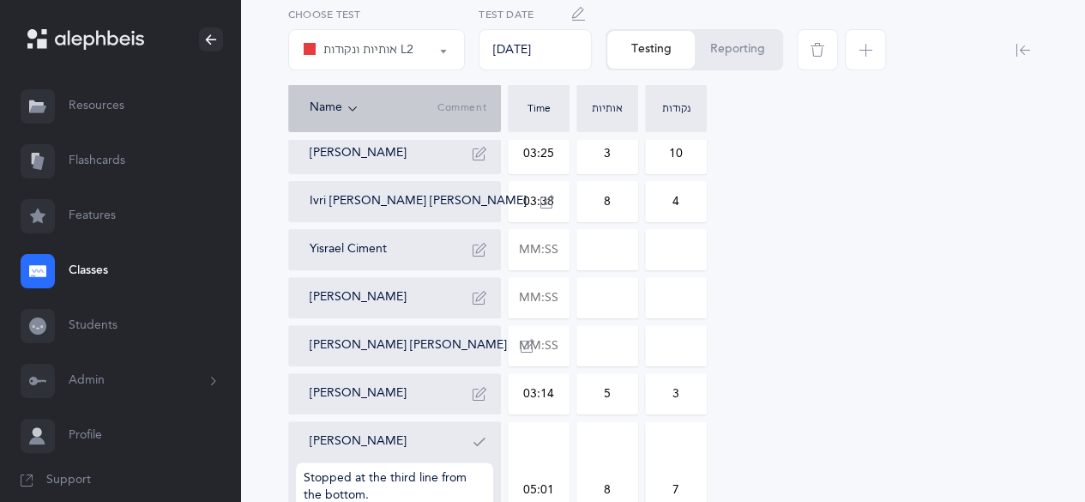
type textarea "Stopped at the third line from the bottom."
click at [478, 447] on icon "button" at bounding box center [479, 442] width 14 height 14
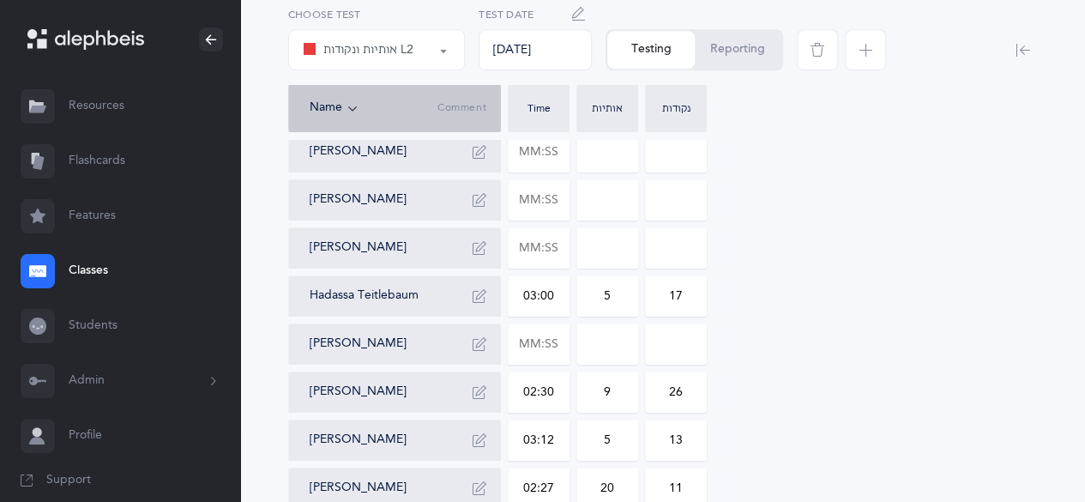
scroll to position [556, 0]
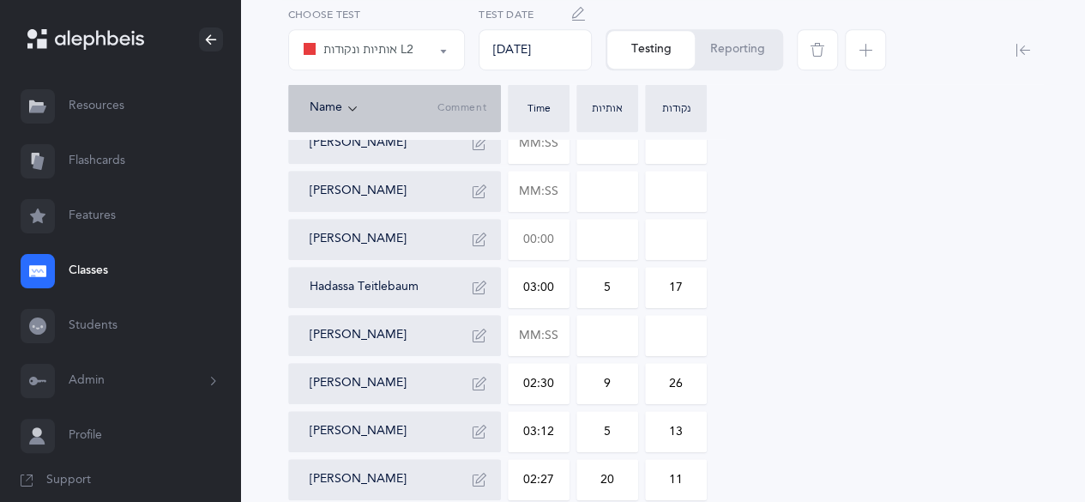
click at [529, 237] on input "text" at bounding box center [538, 238] width 60 height 39
type input "02:35"
type input "0"
type input "1"
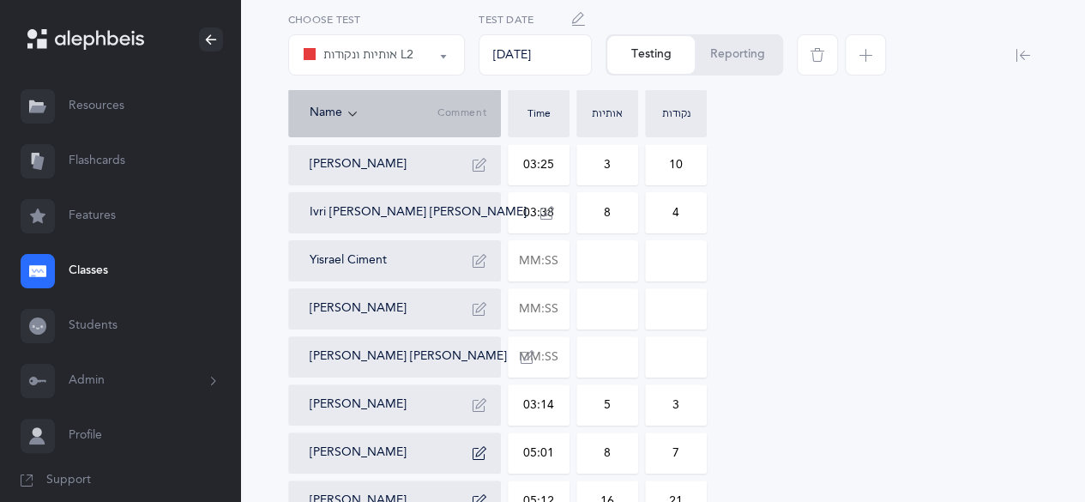
scroll to position [147, 0]
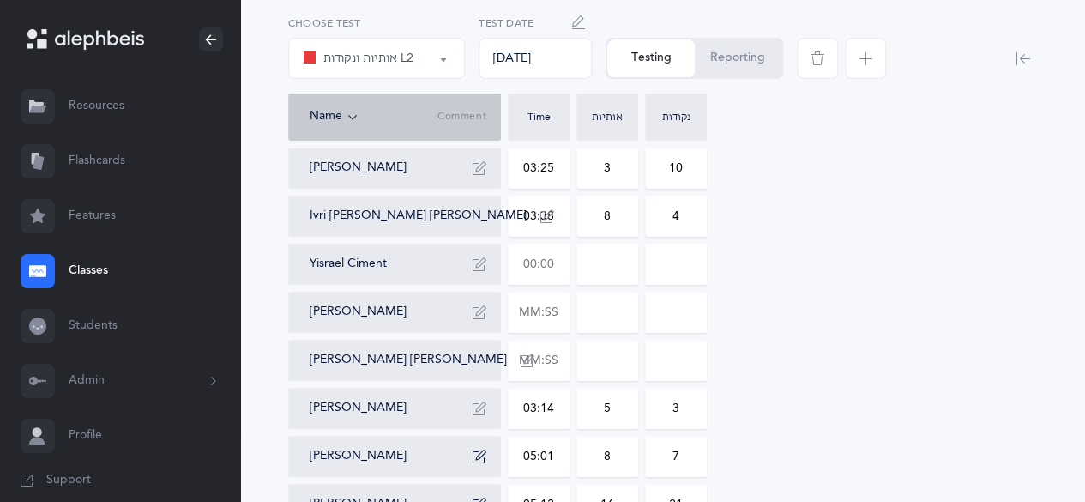
type input "1"
click at [526, 266] on input "text" at bounding box center [538, 263] width 60 height 39
type input "04:01"
type input "0"
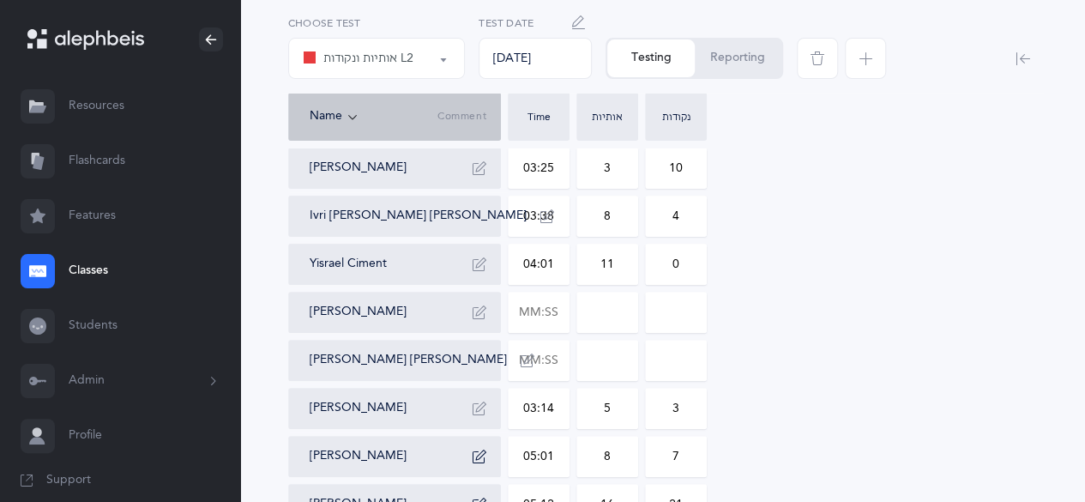
type input "11"
type input "5"
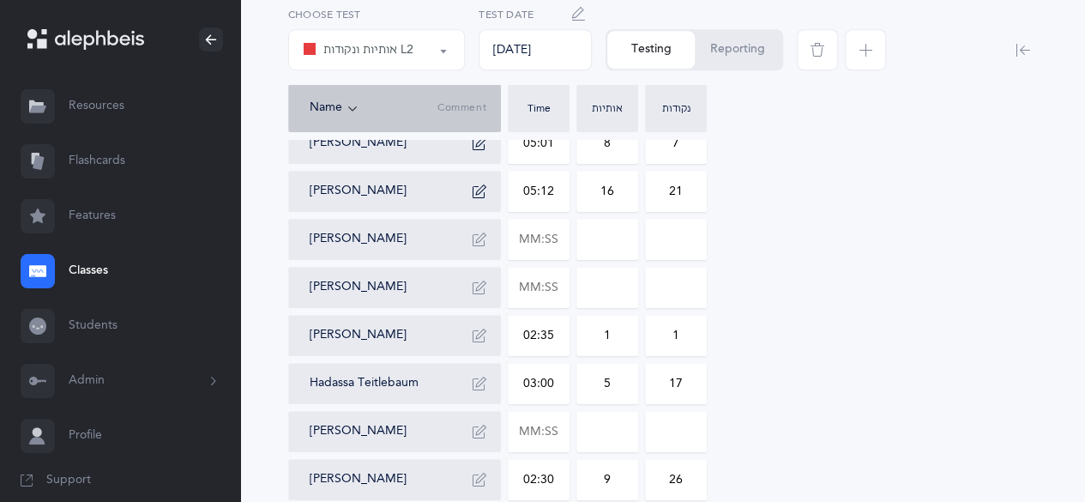
scroll to position [472, 0]
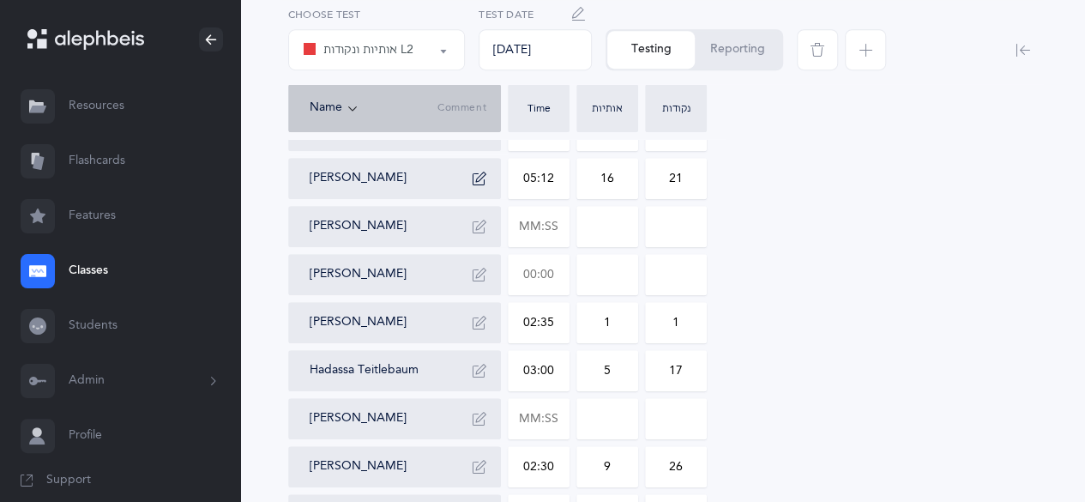
click at [543, 286] on input "text" at bounding box center [538, 274] width 60 height 39
type input "05:36"
type input "0"
click at [608, 277] on input "0" at bounding box center [607, 274] width 60 height 39
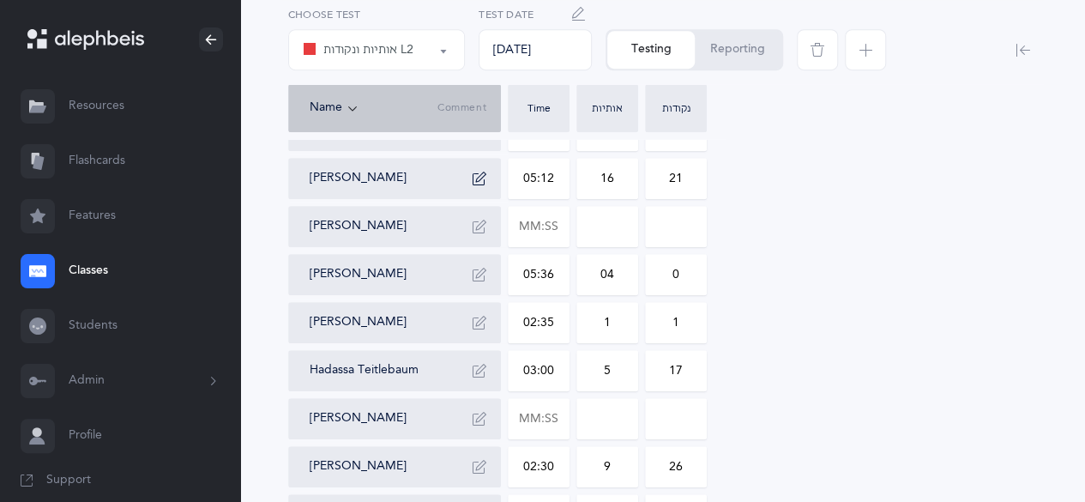
type input "0"
type input "4"
type input "7"
click at [841, 325] on div "Aron Aber 03:25 3 10 Ivri Bartfeld Shapiro 03:38 8 4 Yisrael Ciment 04:01 11 5 …" at bounding box center [662, 274] width 749 height 905
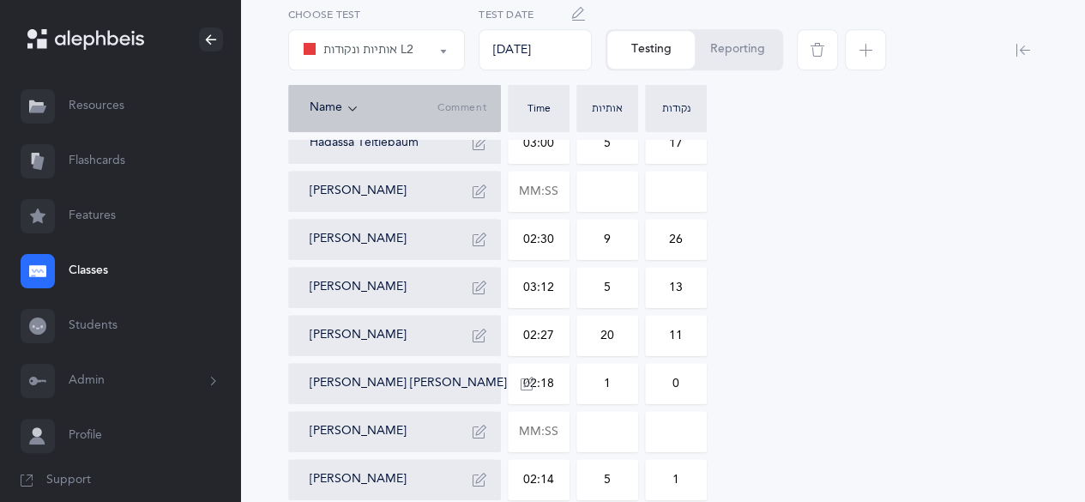
scroll to position [784, 0]
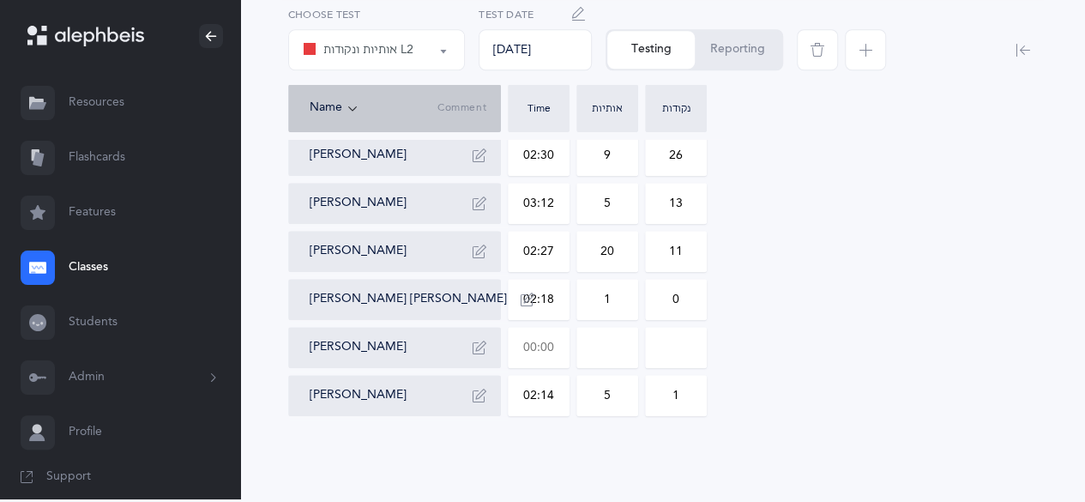
click at [549, 351] on input "text" at bounding box center [538, 347] width 60 height 39
type input "01:28"
type input "0"
click at [622, 351] on input "0" at bounding box center [607, 347] width 60 height 39
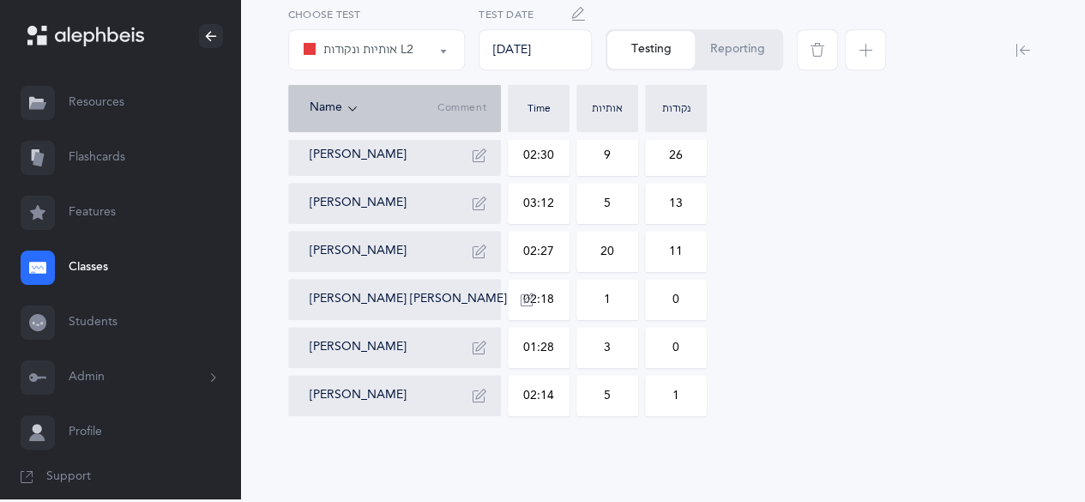
type input "3"
type input "15"
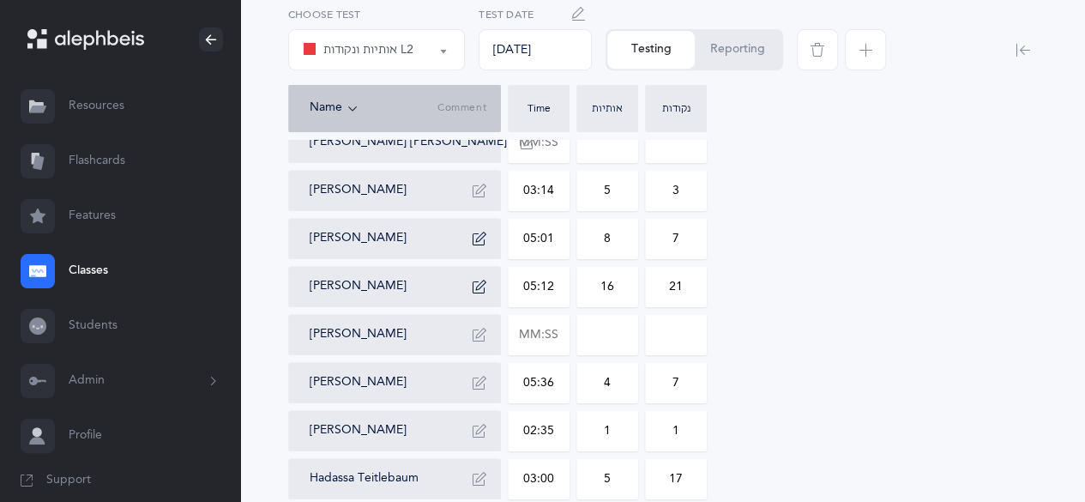
scroll to position [351, 0]
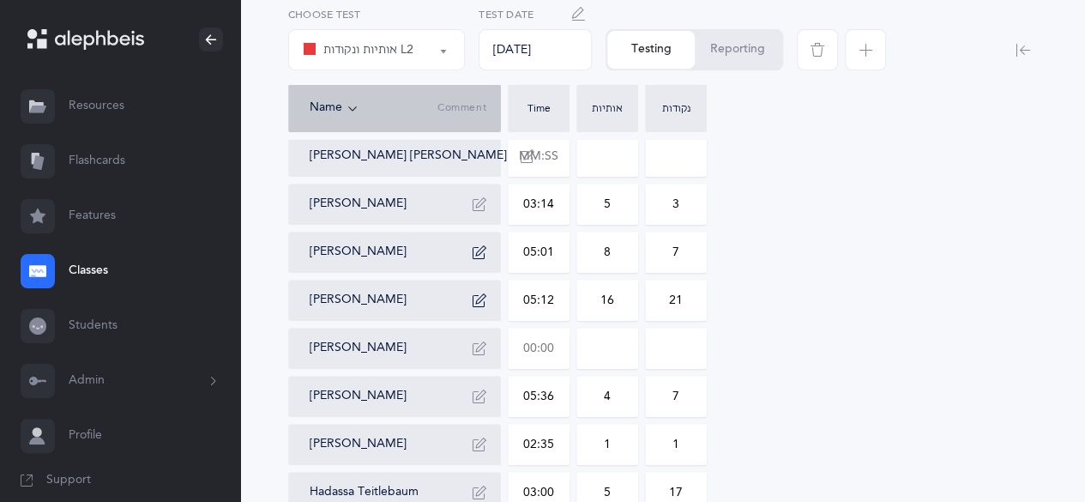
click at [533, 355] on input "text" at bounding box center [538, 347] width 60 height 39
type input "03:46"
type input "0"
click at [592, 352] on input "0" at bounding box center [607, 347] width 60 height 39
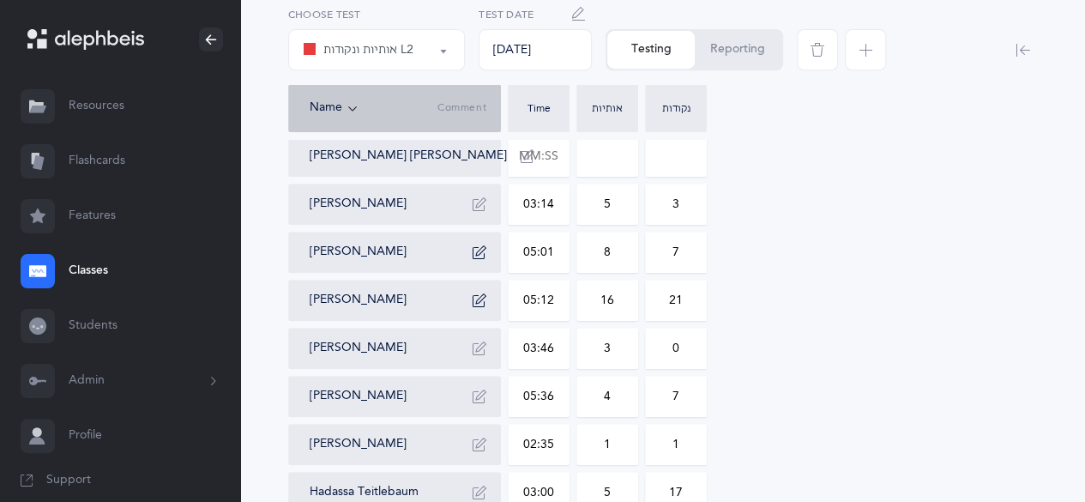
type input "3"
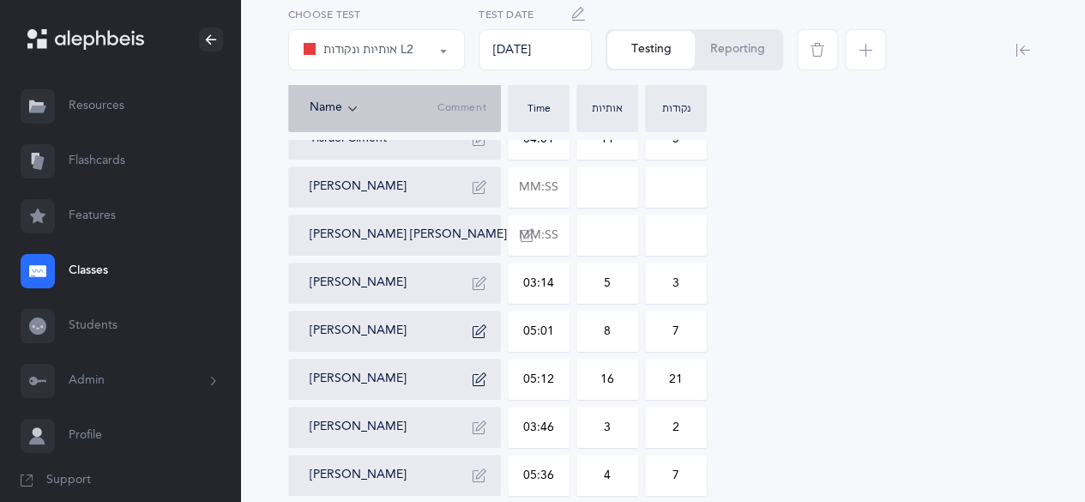
scroll to position [270, 0]
type input "2"
click at [549, 186] on input "text" at bounding box center [538, 188] width 60 height 39
type input "04:36"
type input "0"
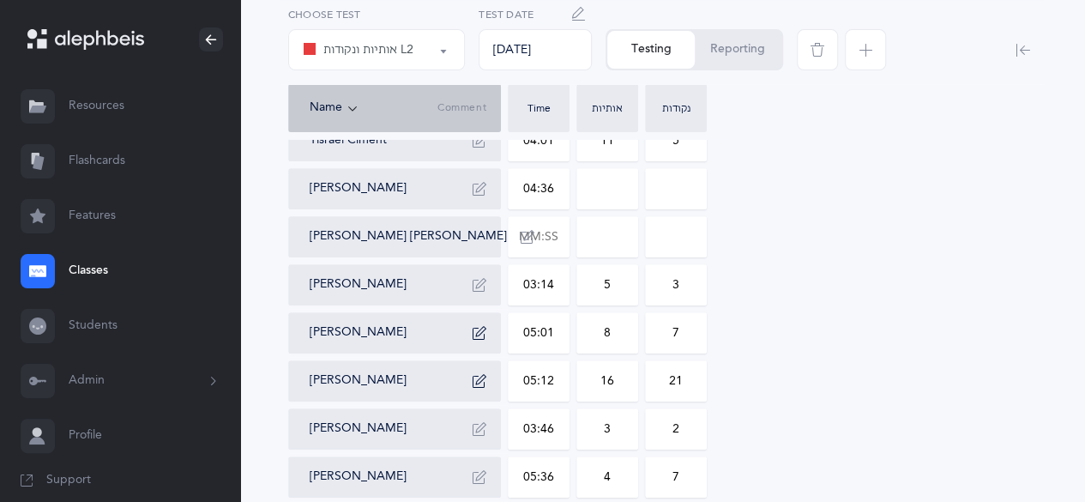
type input "0"
type input "7"
type input "17"
click at [825, 186] on div "Aron Aber 03:25 3 10 Ivri Bartfeld Shapiro 03:38 8 4 Yisrael Ciment 04:01 11 5 …" at bounding box center [662, 476] width 749 height 905
click at [749, 61] on button "Reporting" at bounding box center [737, 50] width 87 height 38
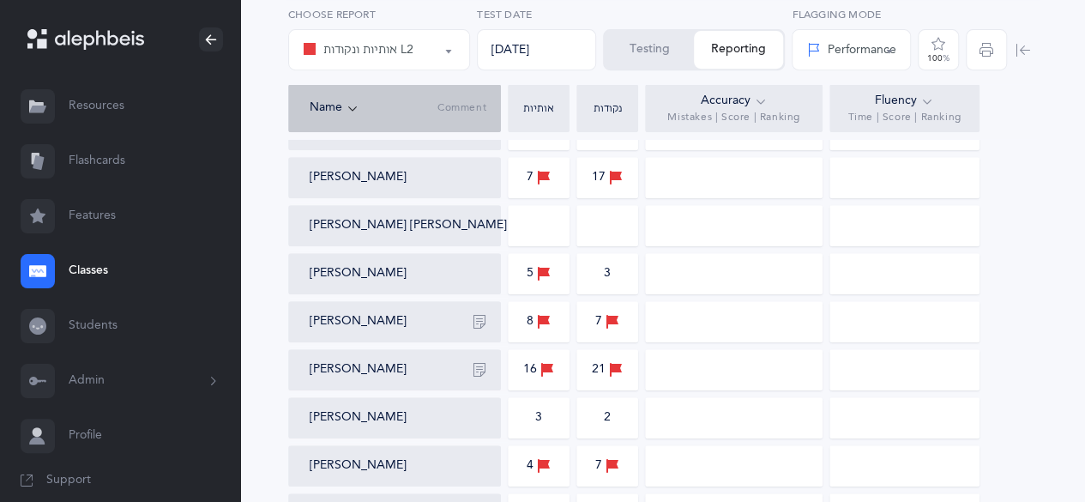
scroll to position [54, 0]
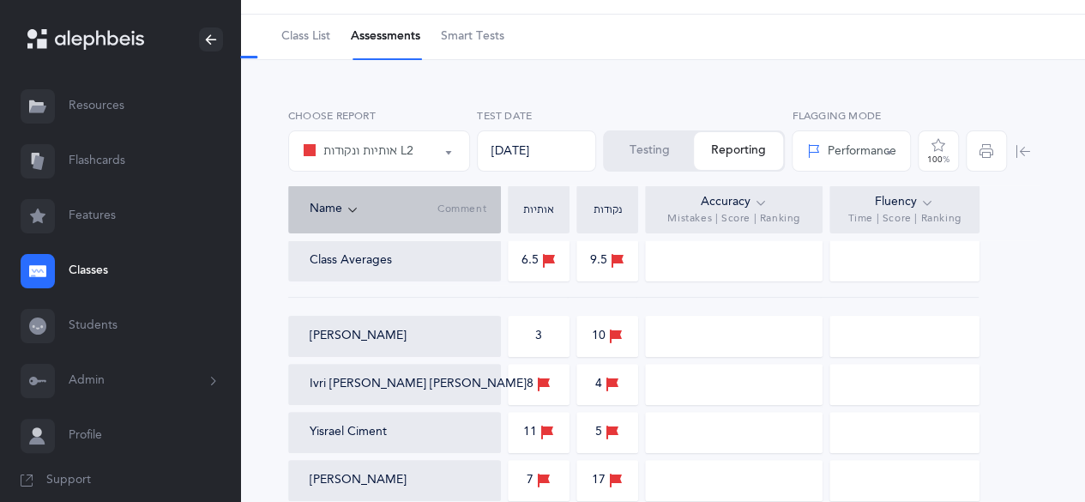
click at [87, 272] on link "Classes" at bounding box center [120, 271] width 240 height 55
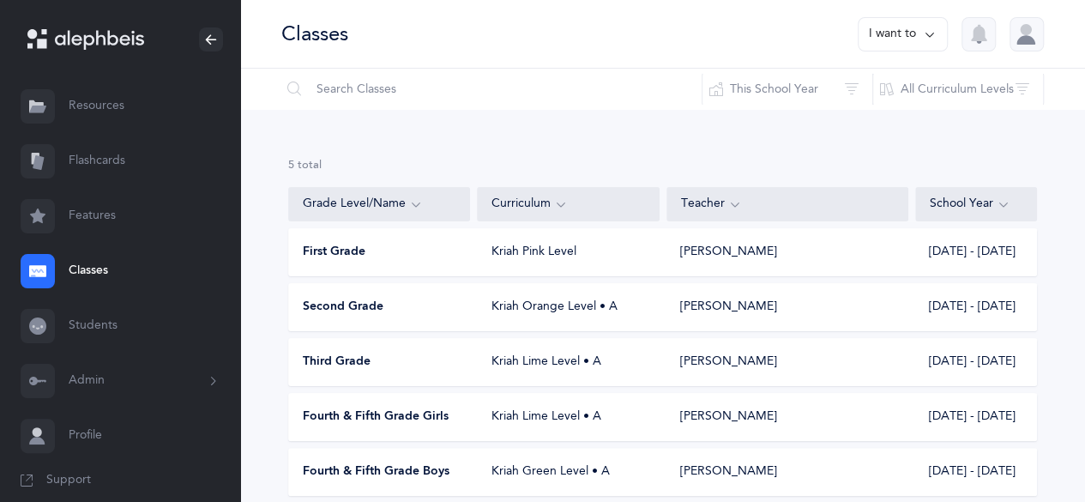
click at [386, 358] on div "Third Grade" at bounding box center [380, 361] width 182 height 17
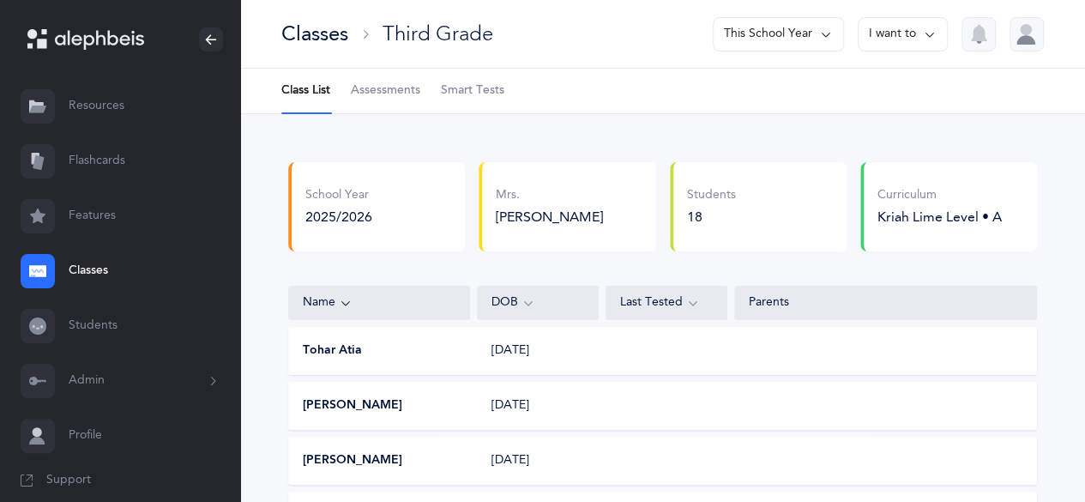
click at [377, 94] on span "Assessments" at bounding box center [385, 90] width 69 height 17
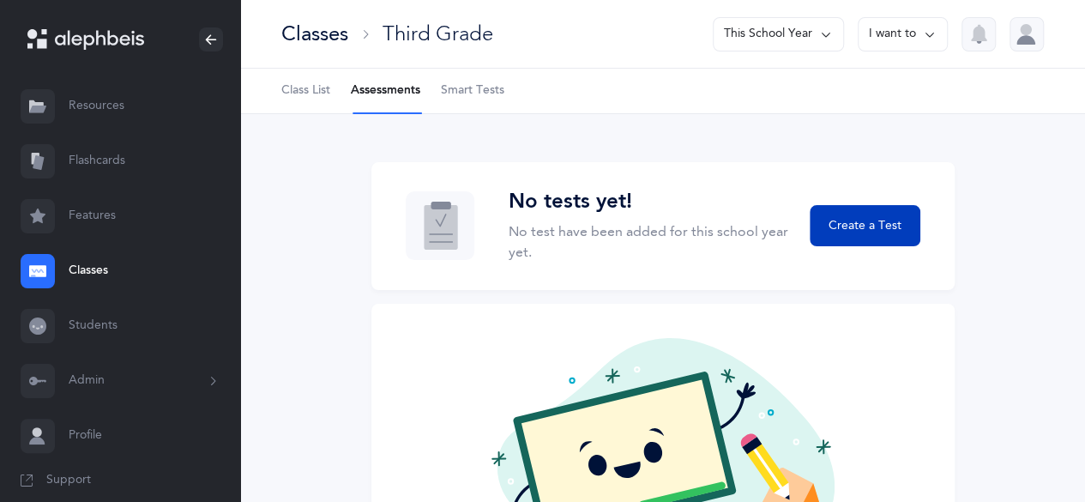
click at [875, 231] on span "Create a Test" at bounding box center [864, 226] width 73 height 18
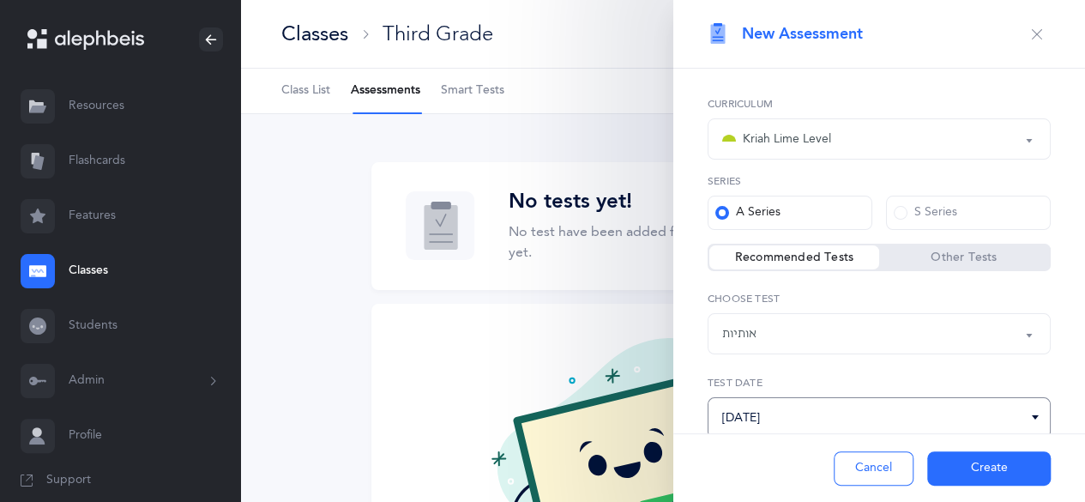
click at [941, 421] on input "[DATE]" at bounding box center [878, 417] width 343 height 41
click at [1022, 416] on iframe at bounding box center [1031, 448] width 65 height 65
click at [1028, 413] on icon at bounding box center [1035, 417] width 14 height 15
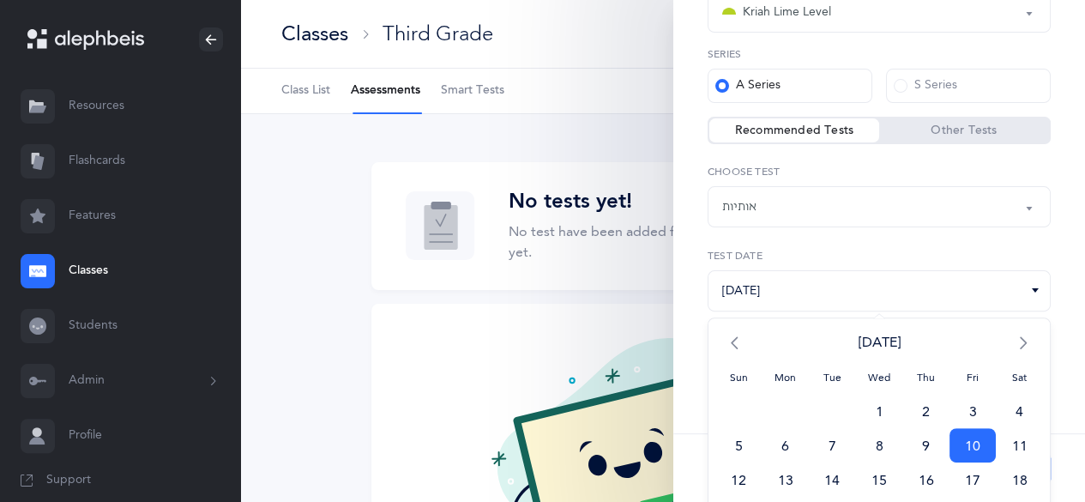
scroll to position [197, 0]
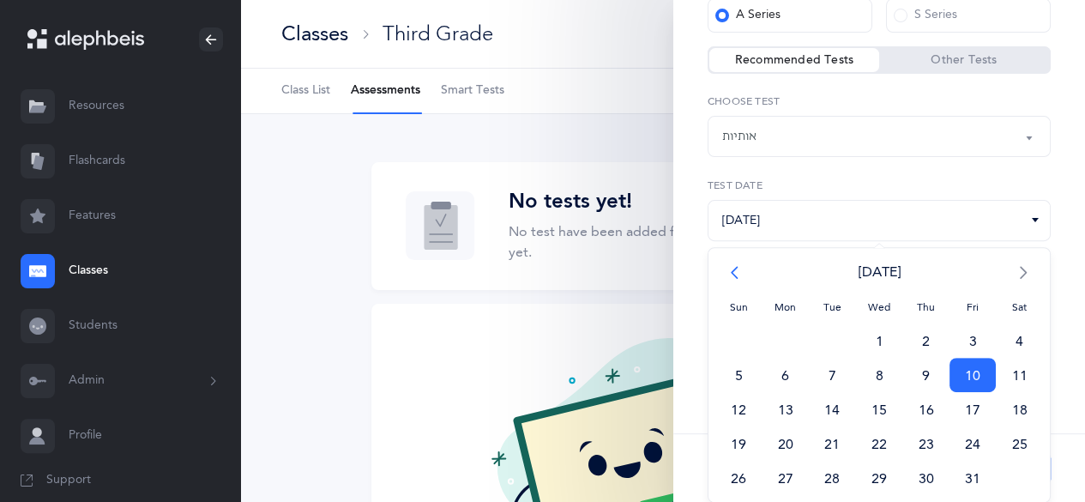
click at [728, 276] on span "<" at bounding box center [738, 272] width 47 height 34
click at [876, 374] on span "10" at bounding box center [879, 375] width 47 height 34
type input "[DATE]"
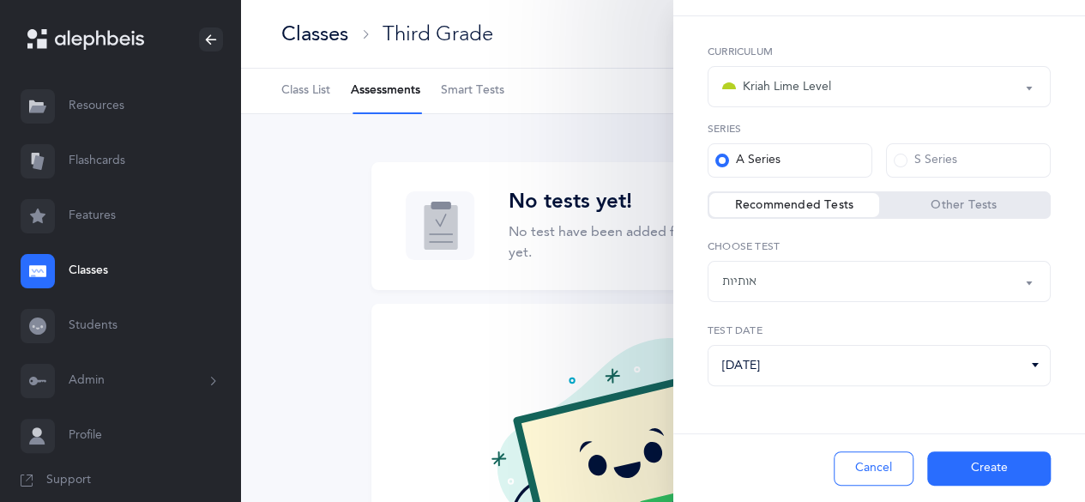
click at [972, 470] on button "Create" at bounding box center [988, 468] width 123 height 34
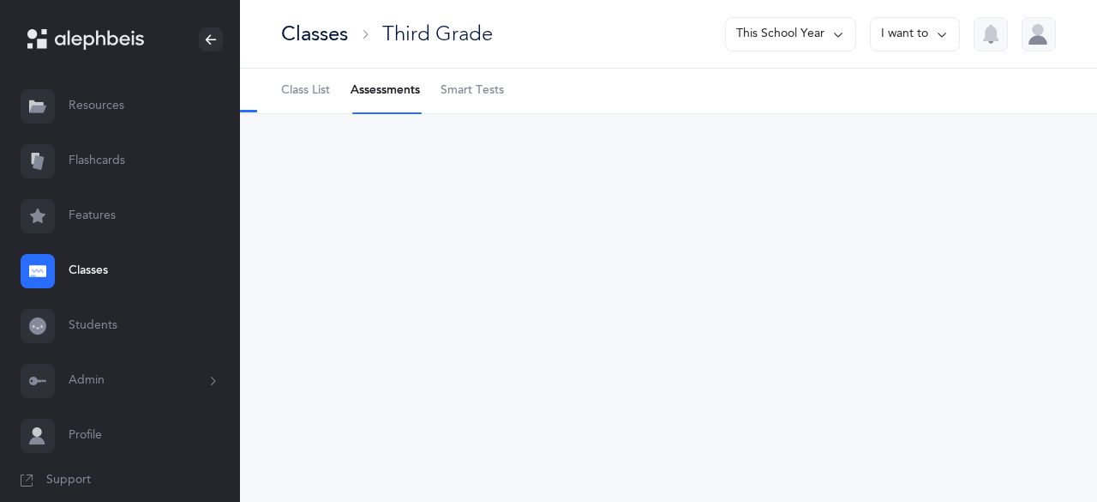
select select "2"
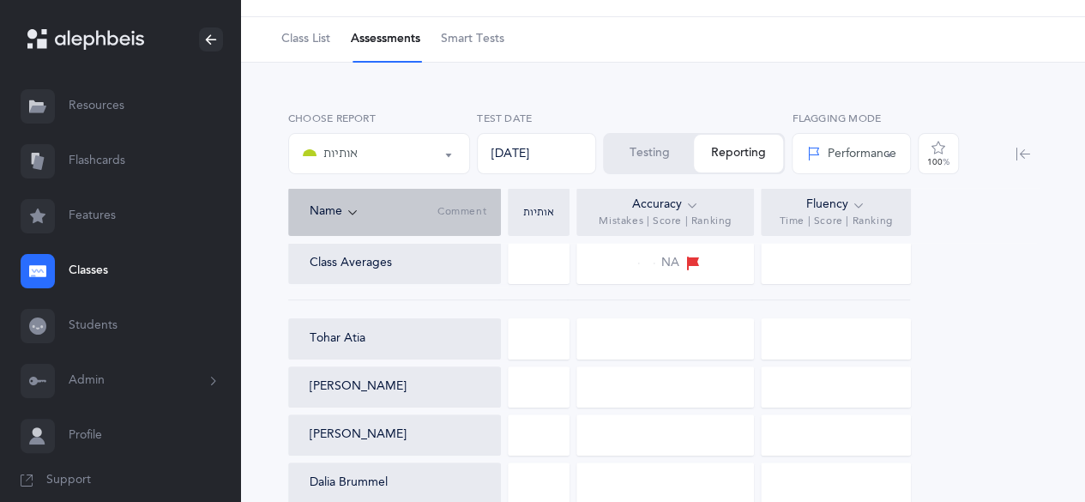
scroll to position [0, 0]
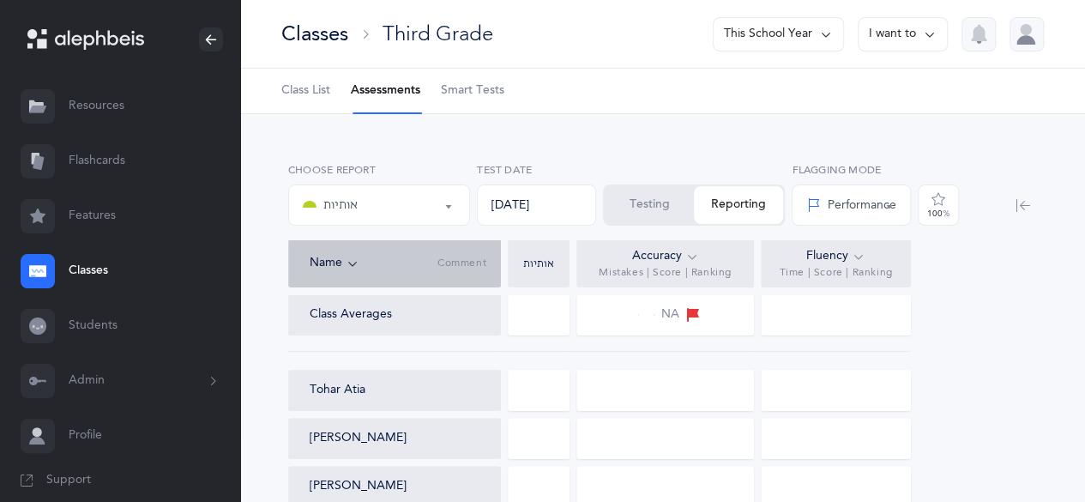
click at [646, 217] on button "Testing" at bounding box center [648, 205] width 89 height 38
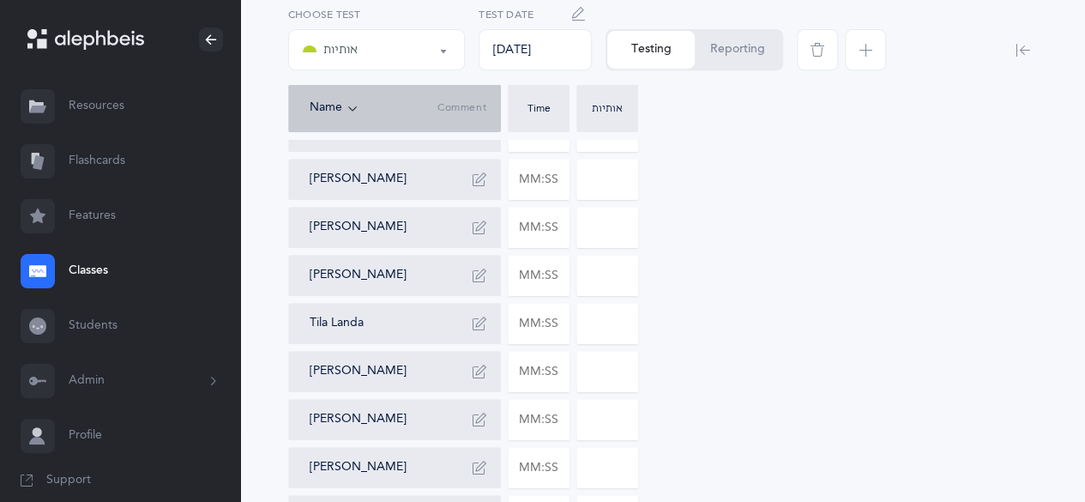
scroll to position [364, 0]
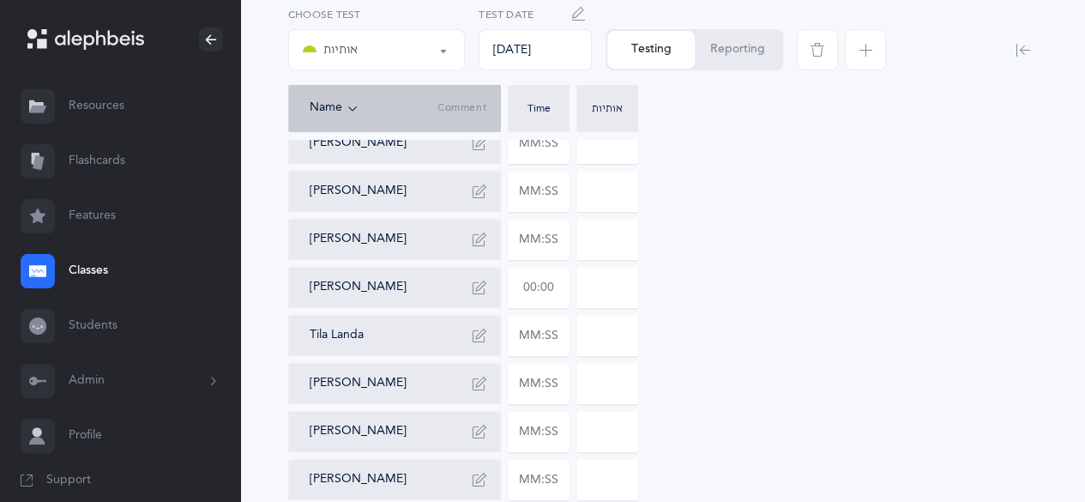
click at [521, 292] on input "text" at bounding box center [538, 287] width 60 height 39
type input "01:30"
type input "1"
drag, startPoint x: 1083, startPoint y: 260, endPoint x: 1097, endPoint y: 256, distance: 14.1
click at [1085, 256] on html "Chavie Zebberman Resources Resources Flashcards Flashcards Features Features Cl…" at bounding box center [542, 253] width 1085 height 1234
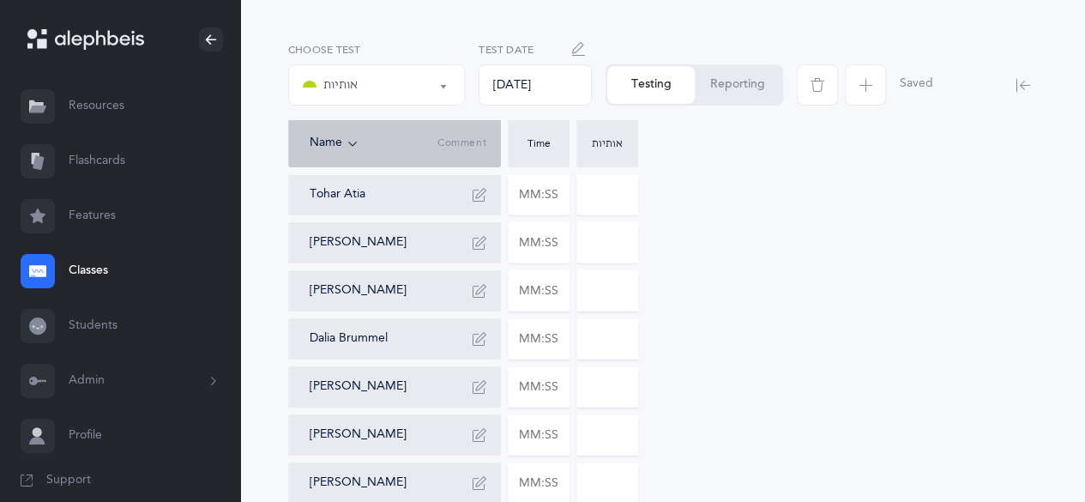
scroll to position [0, 0]
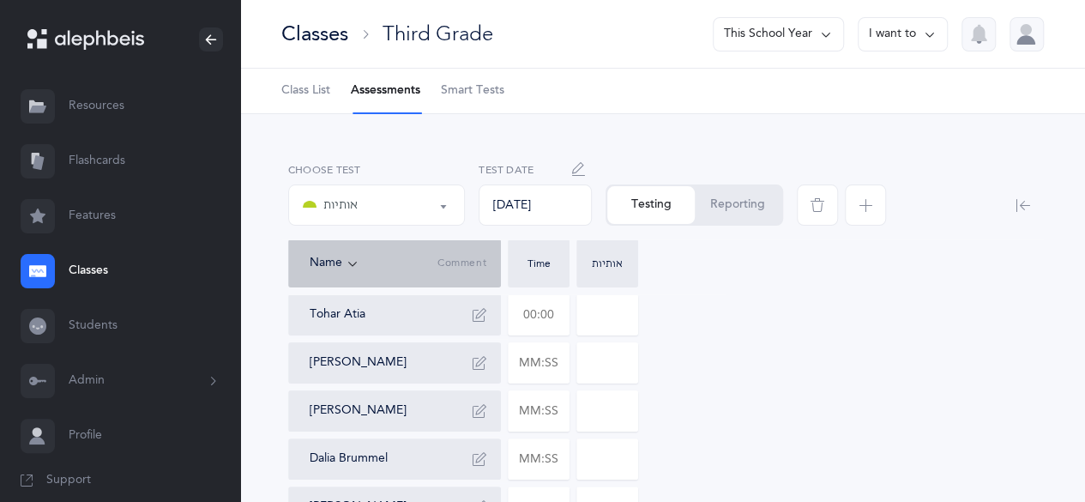
click at [543, 317] on input "text" at bounding box center [538, 314] width 60 height 39
type input "02:27"
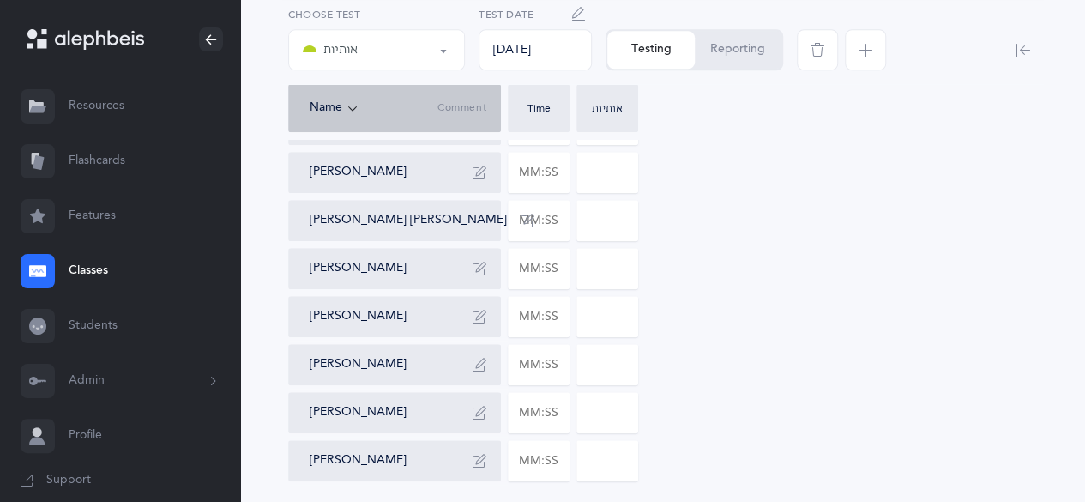
scroll to position [731, 0]
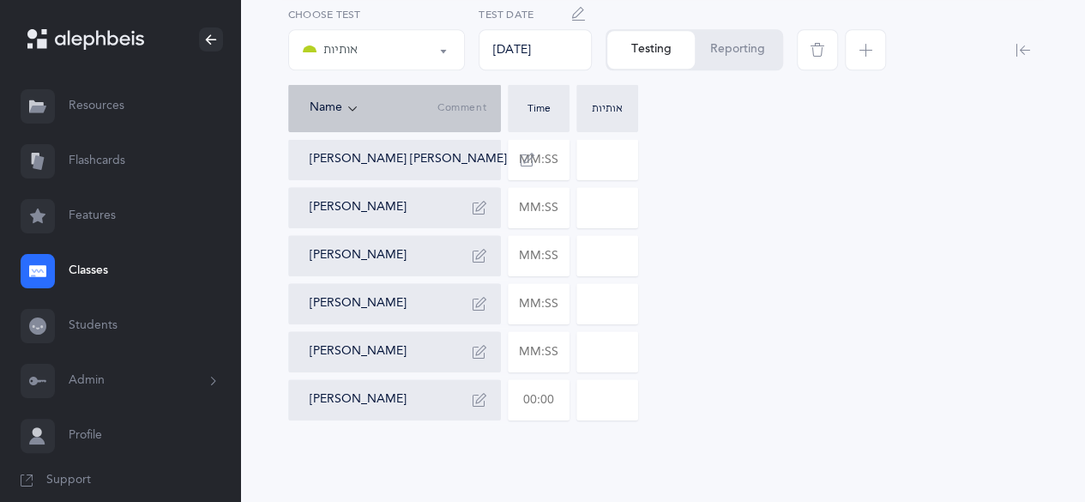
type input "6"
click at [544, 404] on input "text" at bounding box center [538, 399] width 60 height 39
type input "02:31"
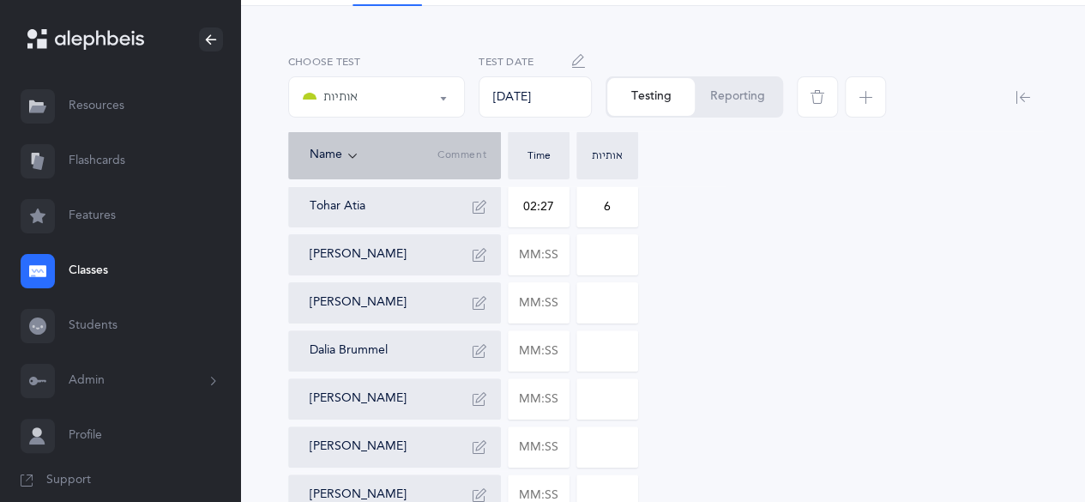
scroll to position [110, 0]
type input "15"
click at [543, 398] on input "text" at bounding box center [538, 396] width 60 height 39
type input "01:22"
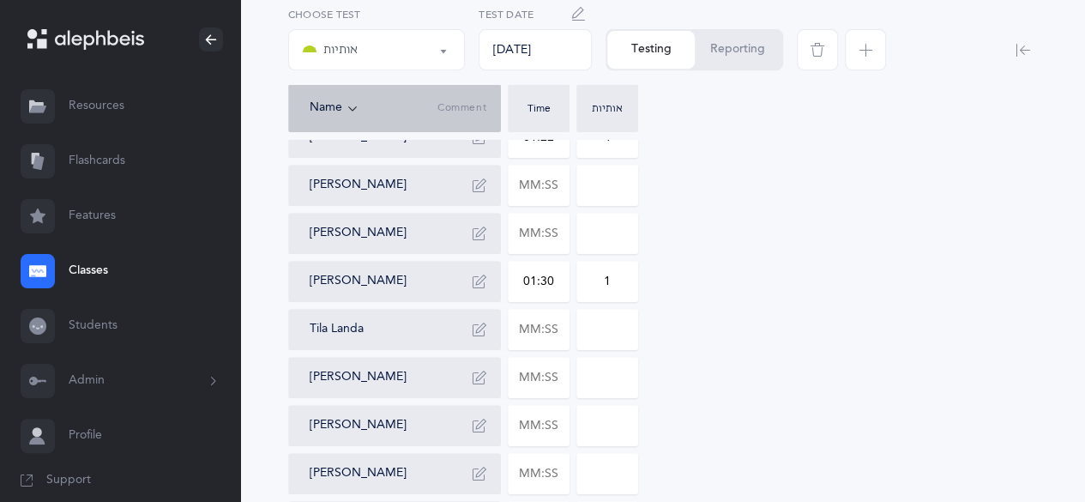
scroll to position [398, 0]
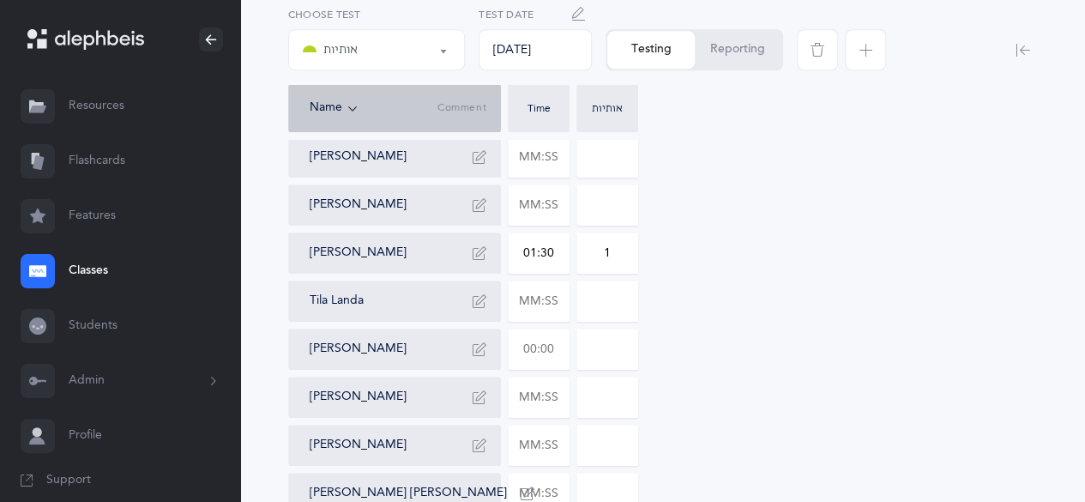
type input "4"
click at [544, 351] on input "text" at bounding box center [538, 348] width 60 height 39
type input "01:20"
type input "0"
click at [808, 346] on div "Tohar Atia 02:27 6 Mikaella Bavaro Rachel Blizinsky Dalia Brummel Naomi Doiny 0…" at bounding box center [662, 324] width 749 height 857
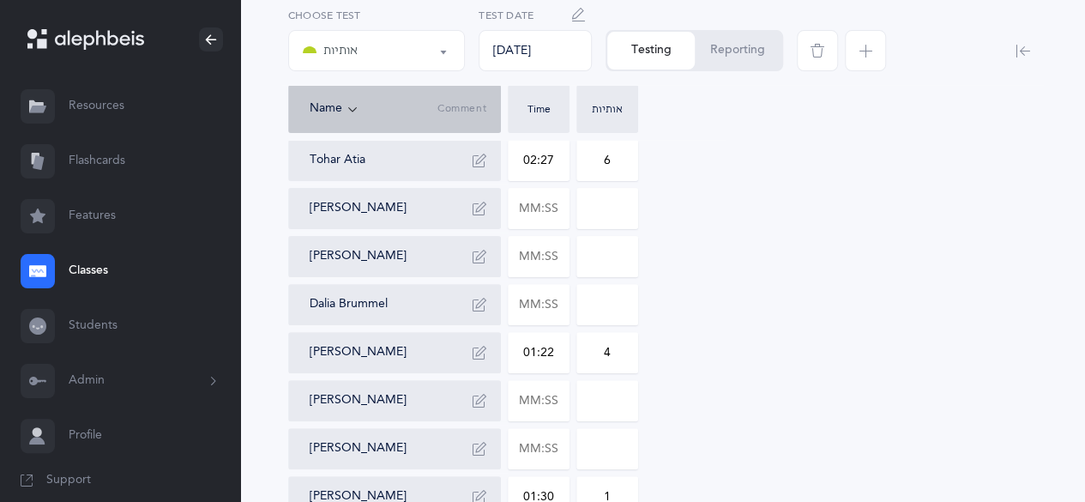
scroll to position [168, 0]
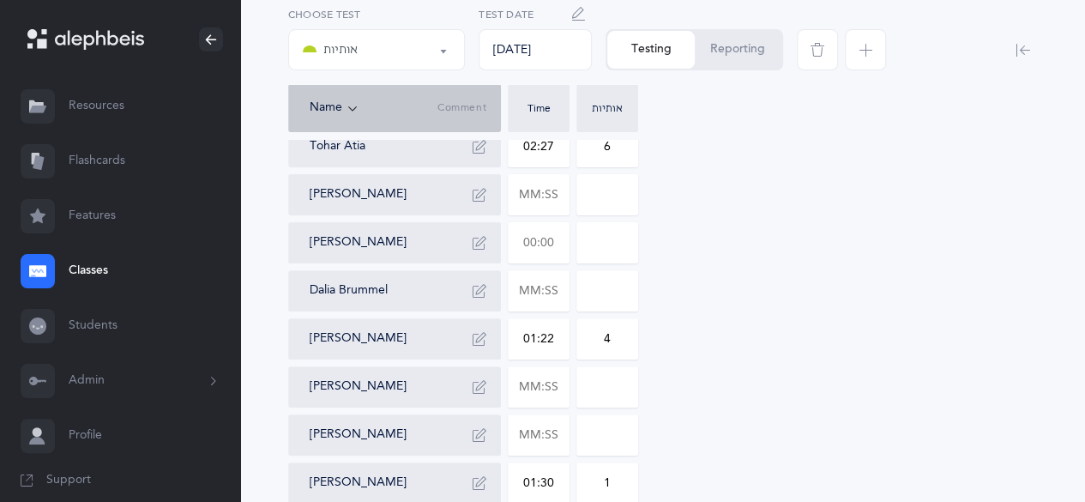
click at [557, 238] on input "text" at bounding box center [538, 242] width 60 height 39
type input "01:08"
type input "0"
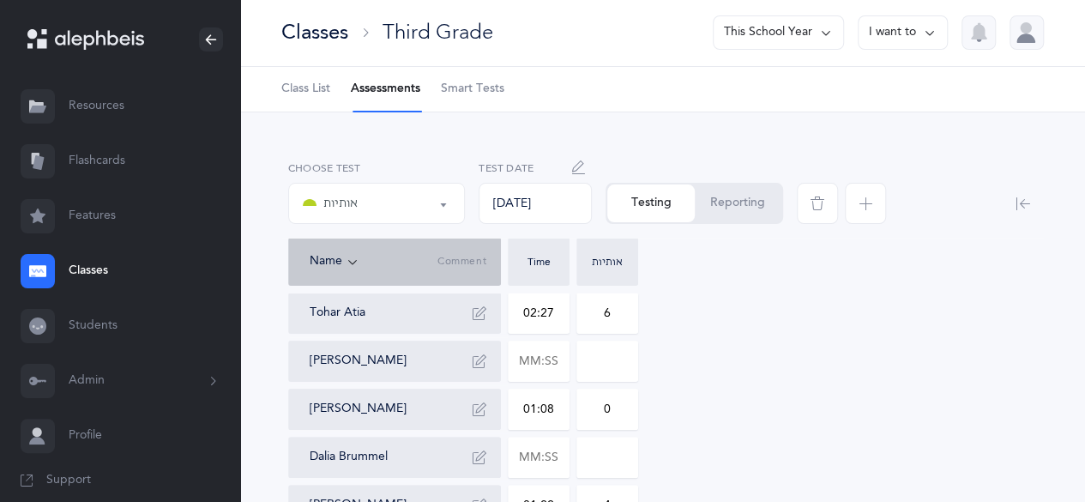
scroll to position [0, 0]
click at [305, 92] on span "Class List" at bounding box center [305, 90] width 49 height 17
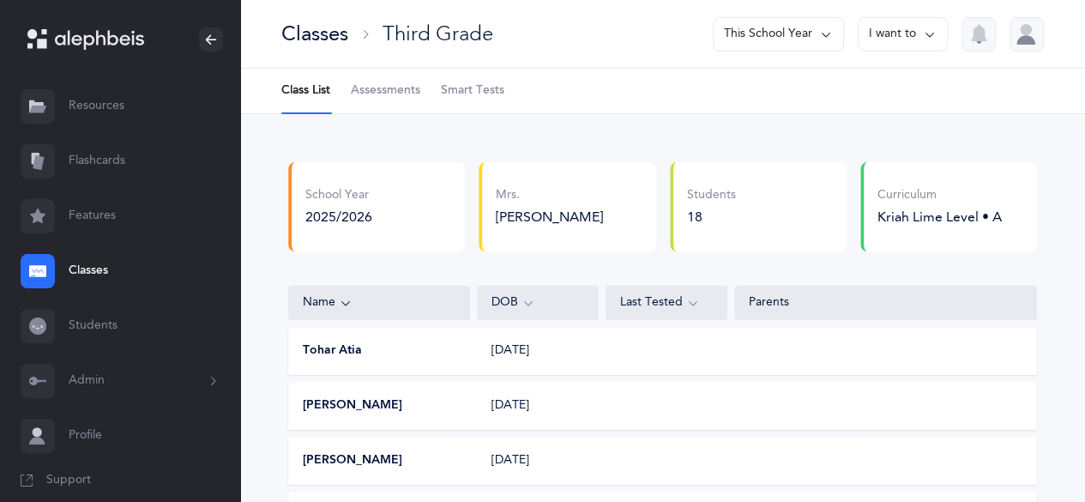
click at [900, 43] on button "I want to" at bounding box center [902, 34] width 90 height 34
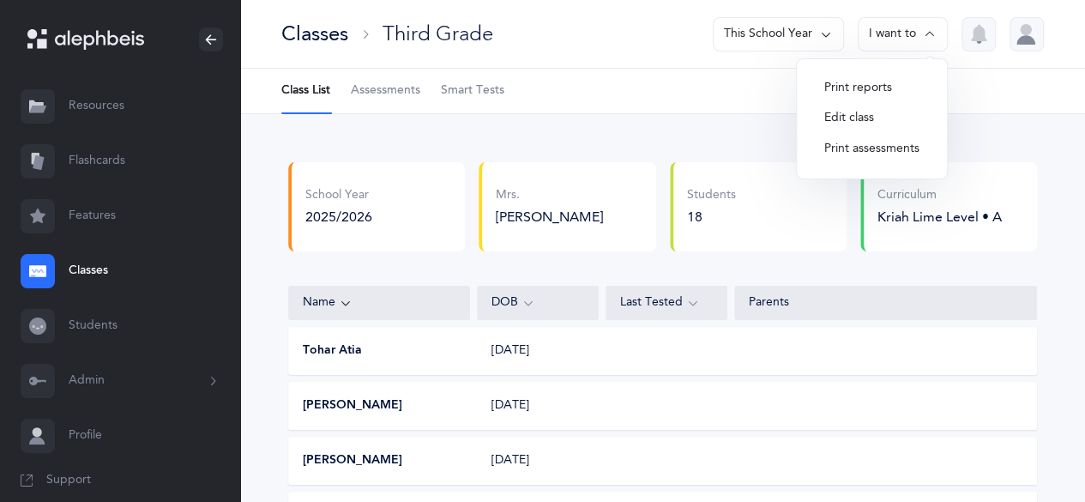
click at [863, 117] on button "Edit class" at bounding box center [871, 118] width 123 height 31
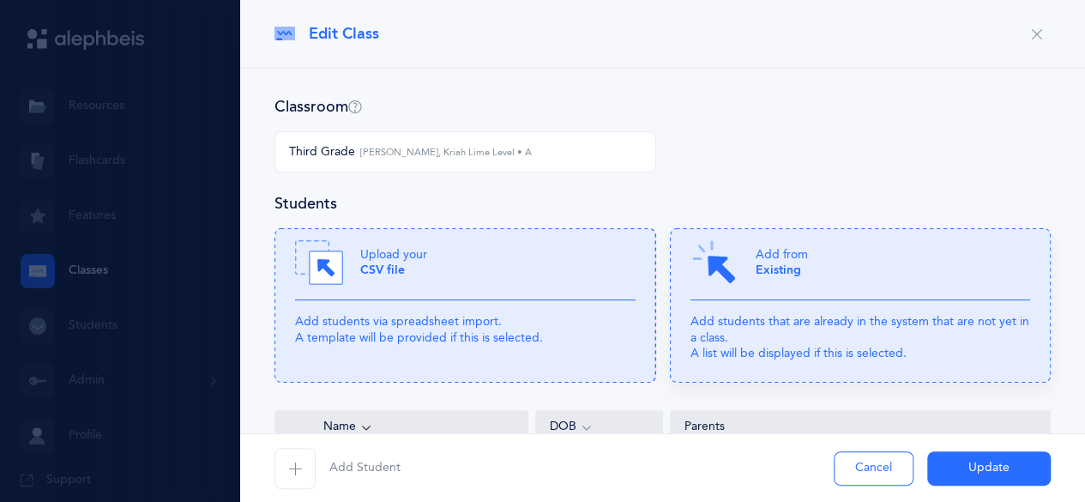
click at [780, 265] on b "Existing" at bounding box center [777, 270] width 45 height 14
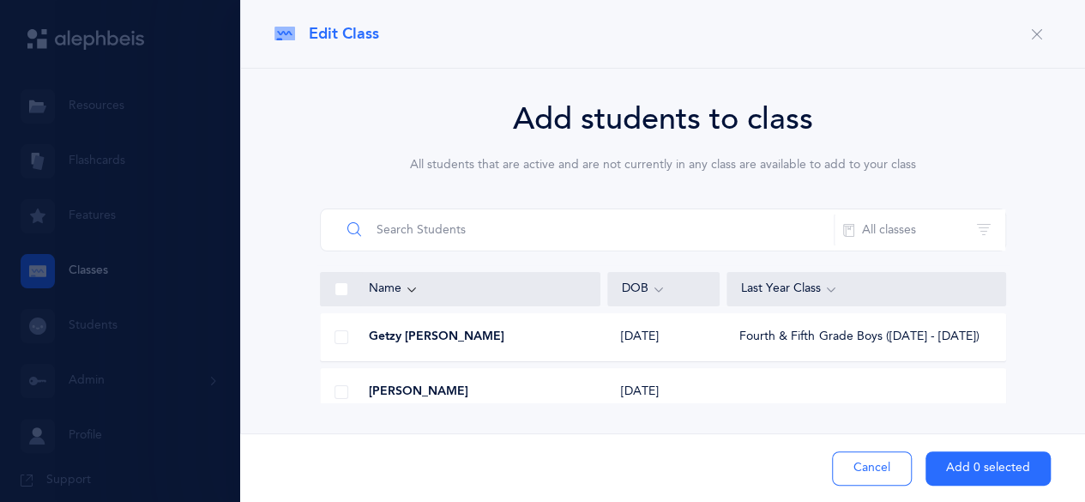
click at [497, 229] on input "text" at bounding box center [587, 229] width 494 height 41
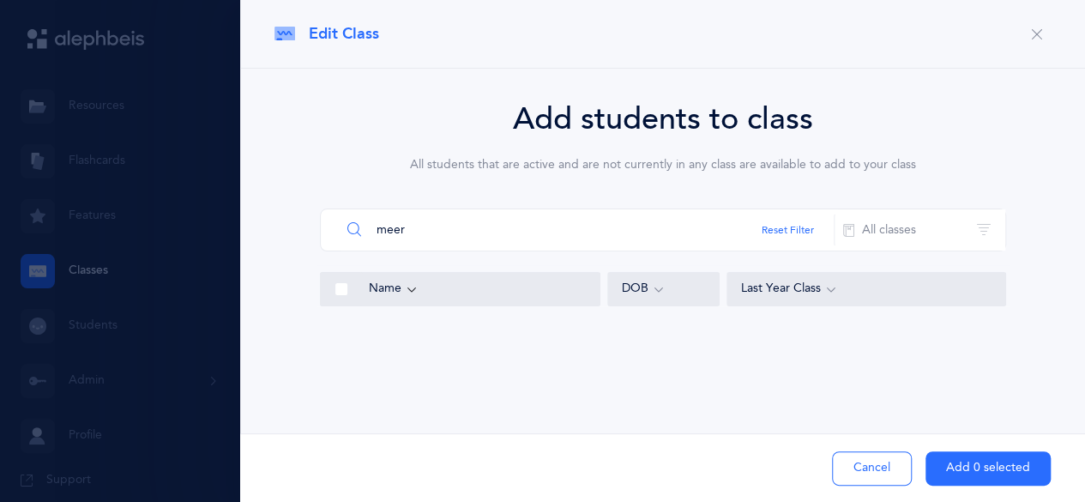
scroll to position [853, 0]
type input "m"
type input "e"
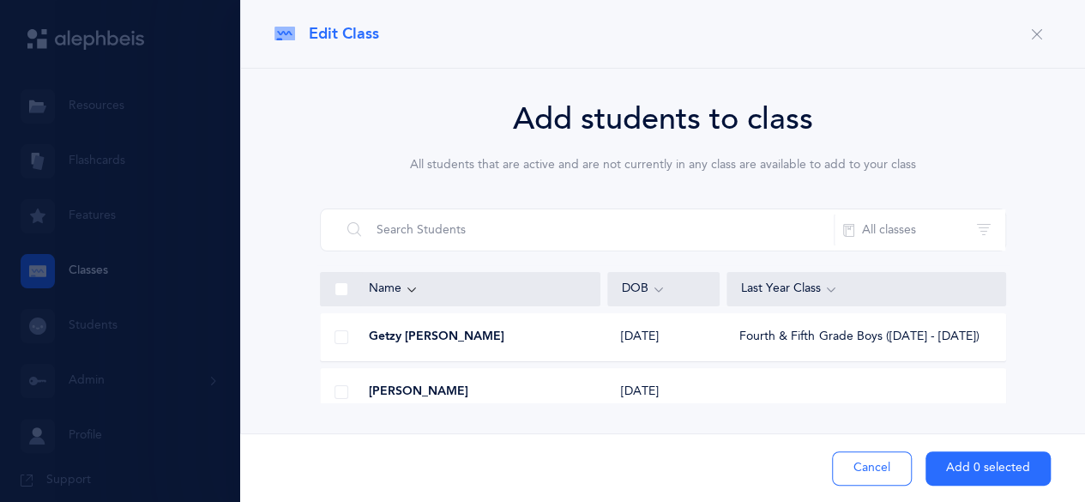
click at [1034, 35] on icon "button" at bounding box center [1037, 34] width 14 height 14
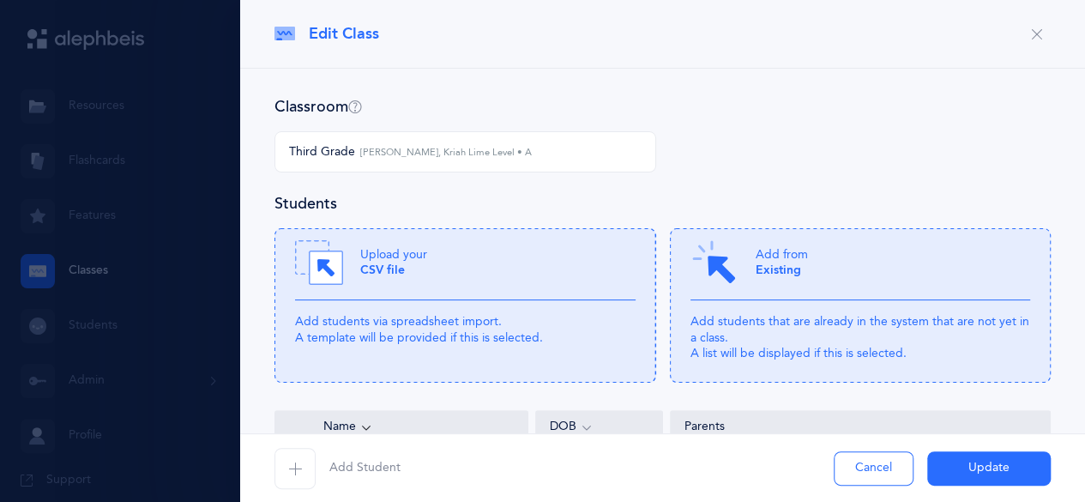
click at [289, 478] on span "button" at bounding box center [294, 468] width 41 height 41
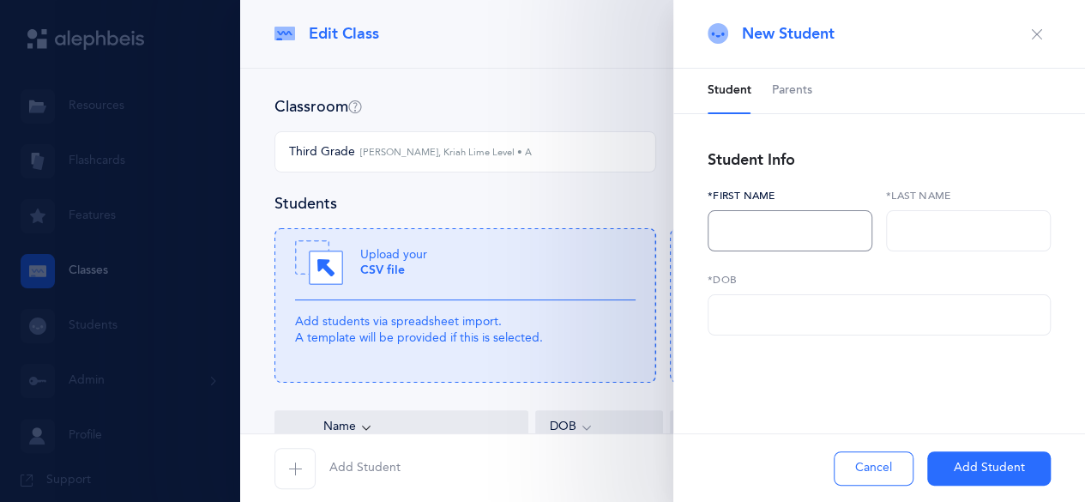
click at [809, 229] on input "text" at bounding box center [789, 230] width 165 height 41
type input "Esther"
type input "Meer"
click at [783, 310] on input "text" at bounding box center [878, 314] width 343 height 41
click at [830, 308] on input "text" at bounding box center [878, 314] width 343 height 41
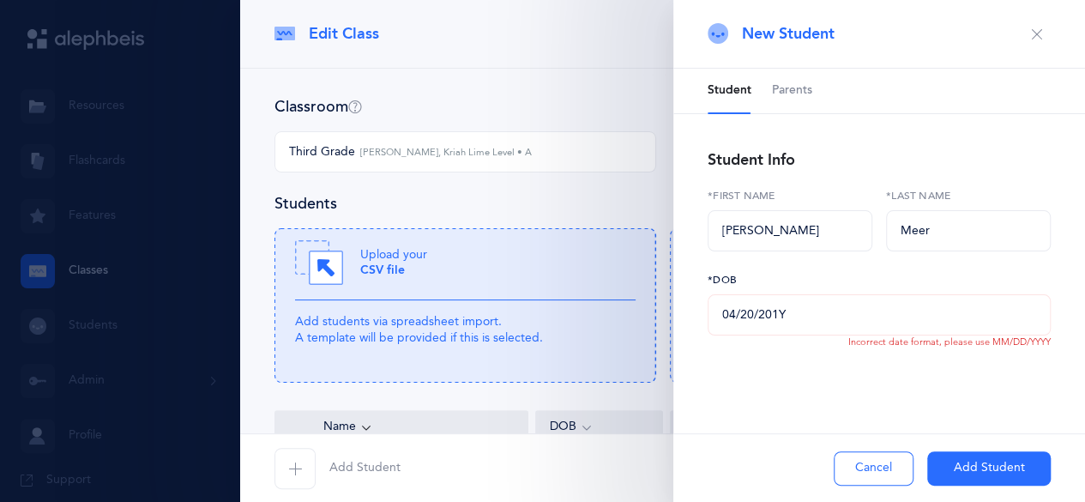
type input "04/20/2016"
click at [979, 469] on button "Add Student" at bounding box center [988, 468] width 123 height 34
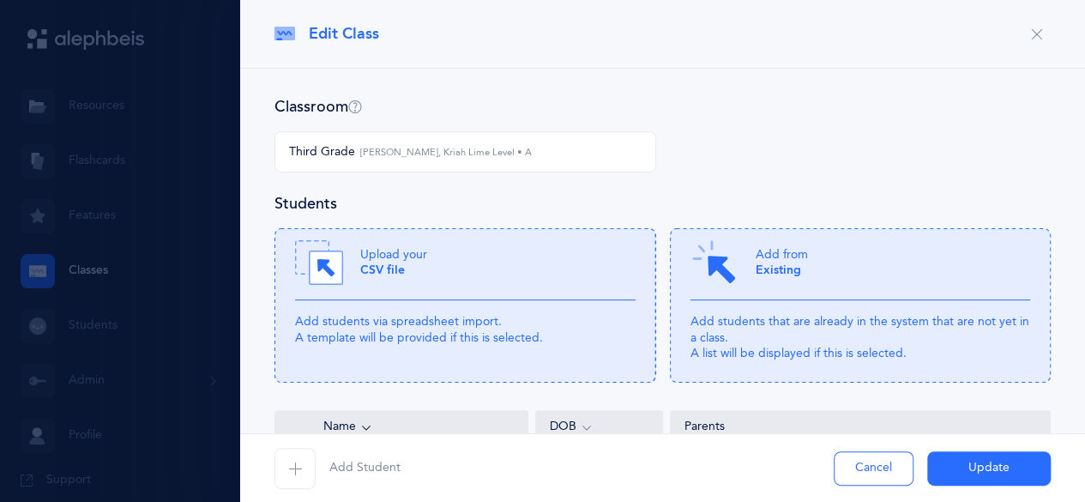
scroll to position [0, 0]
click at [963, 472] on button "Update" at bounding box center [988, 468] width 123 height 34
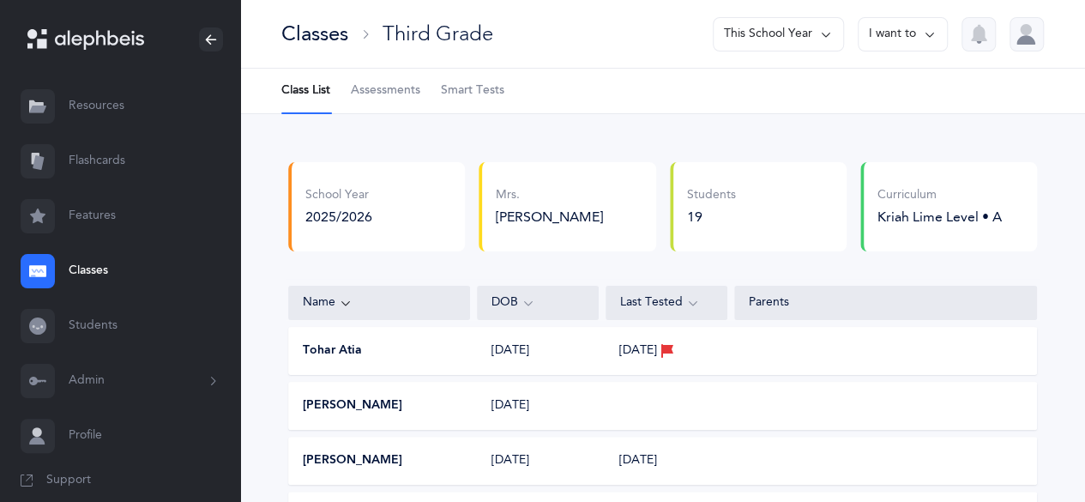
click at [405, 75] on link "Assessments" at bounding box center [385, 91] width 69 height 45
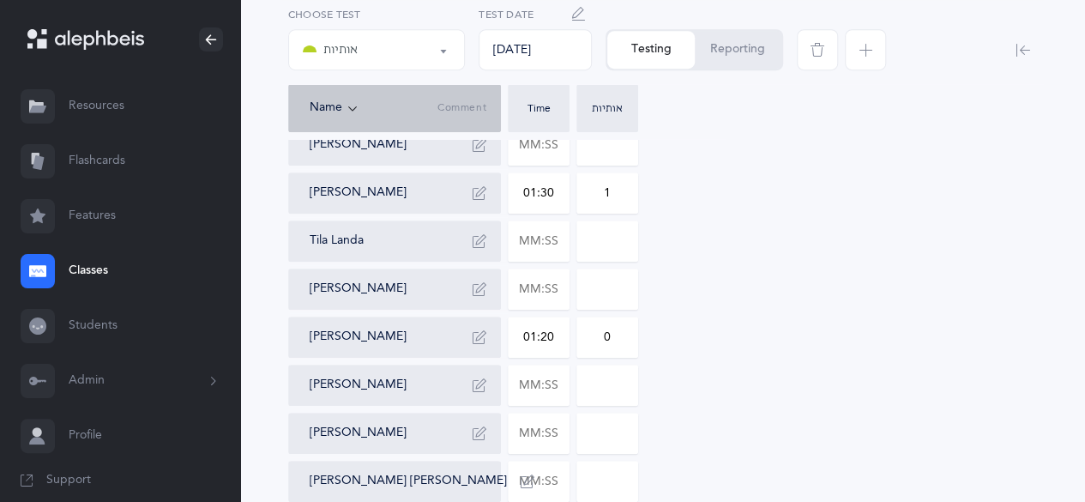
scroll to position [480, 0]
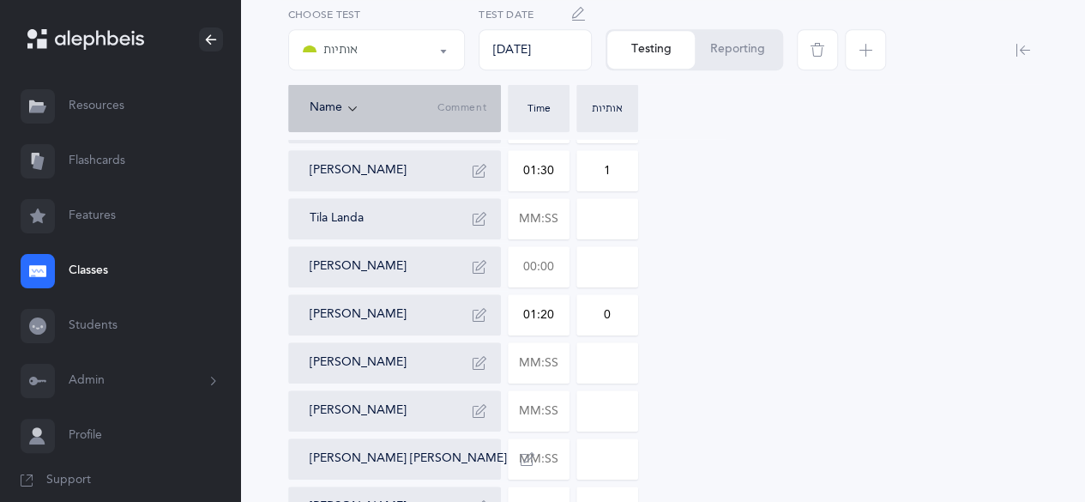
click at [526, 264] on input "text" at bounding box center [538, 266] width 60 height 39
type input "01:13"
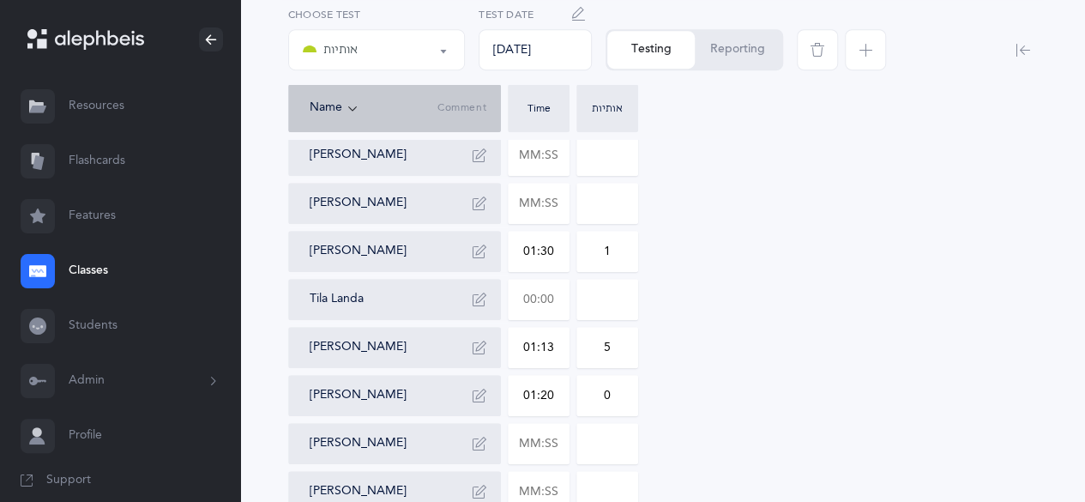
scroll to position [398, 0]
type input "5"
click at [540, 303] on input "text" at bounding box center [538, 300] width 60 height 39
type input "00:47"
type input "0"
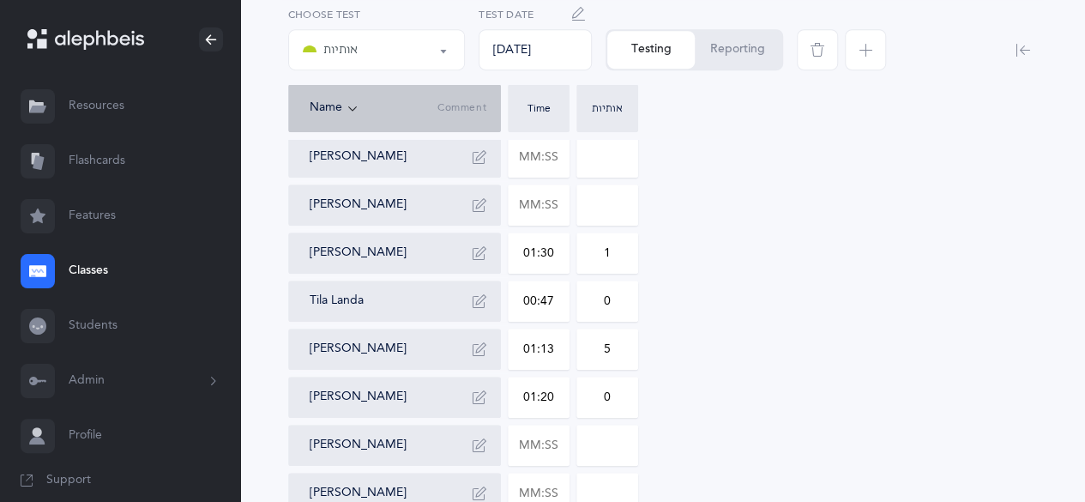
click at [607, 291] on input "0" at bounding box center [607, 300] width 60 height 39
click at [812, 372] on div "Tohar Atia 02:27 6 Mikaella Bavaro Rachel Blizinsky 01:08 0 Dalia Brummel Naomi…" at bounding box center [662, 348] width 749 height 905
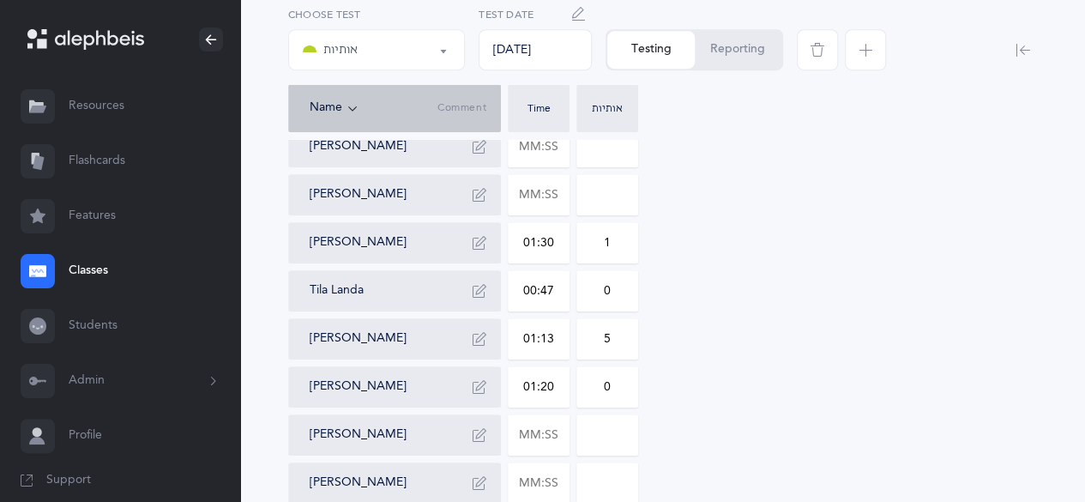
scroll to position [417, 0]
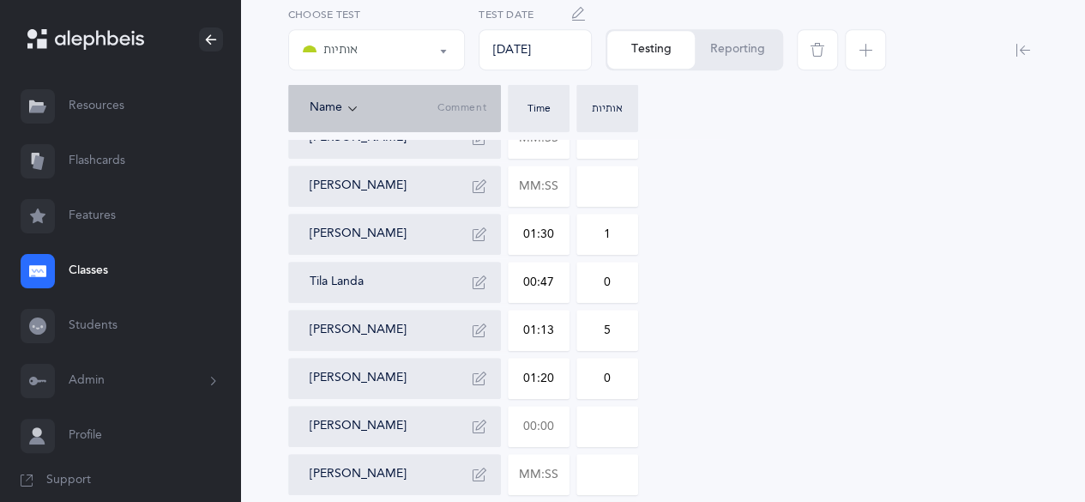
click at [536, 419] on input "text" at bounding box center [538, 425] width 60 height 39
type input "01:58"
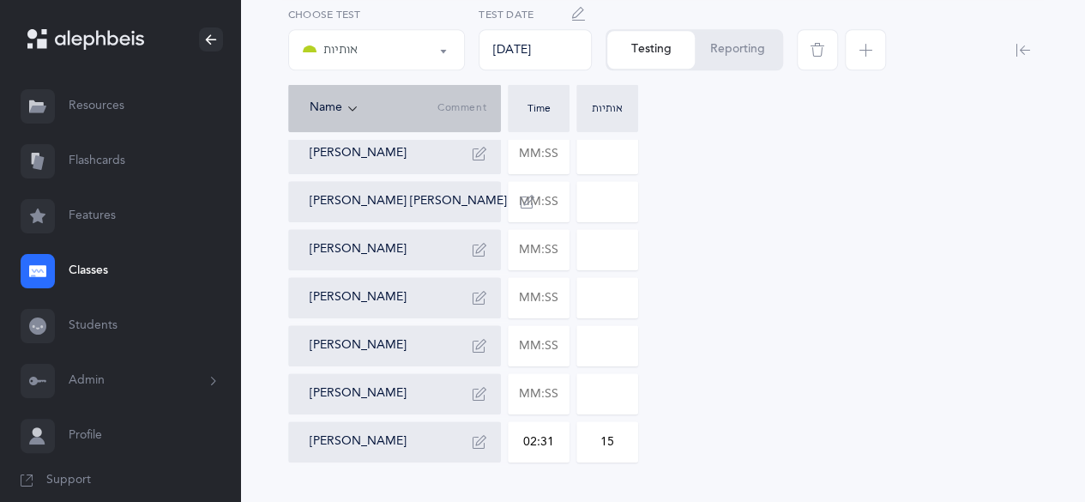
scroll to position [779, 0]
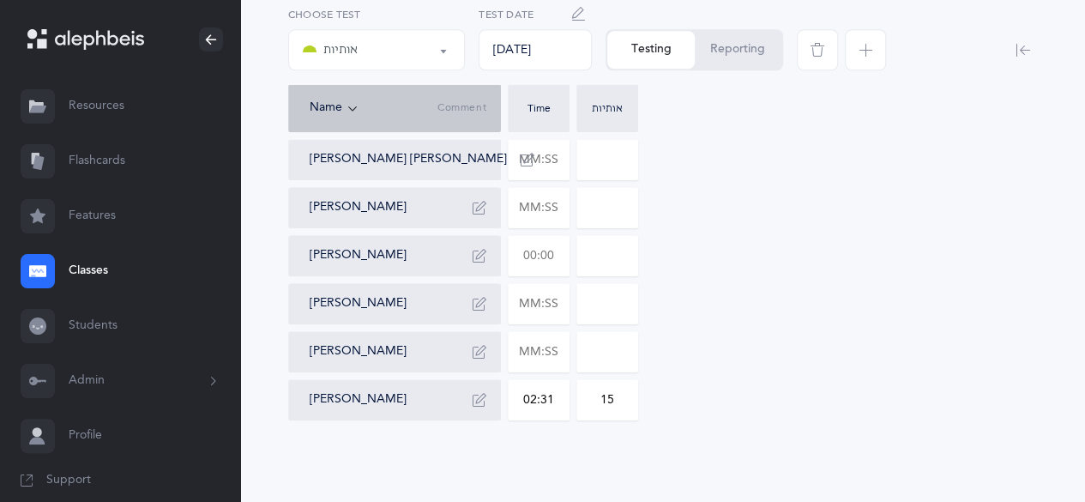
type input "3"
click at [547, 243] on input "text" at bounding box center [538, 255] width 60 height 39
type input "01:33"
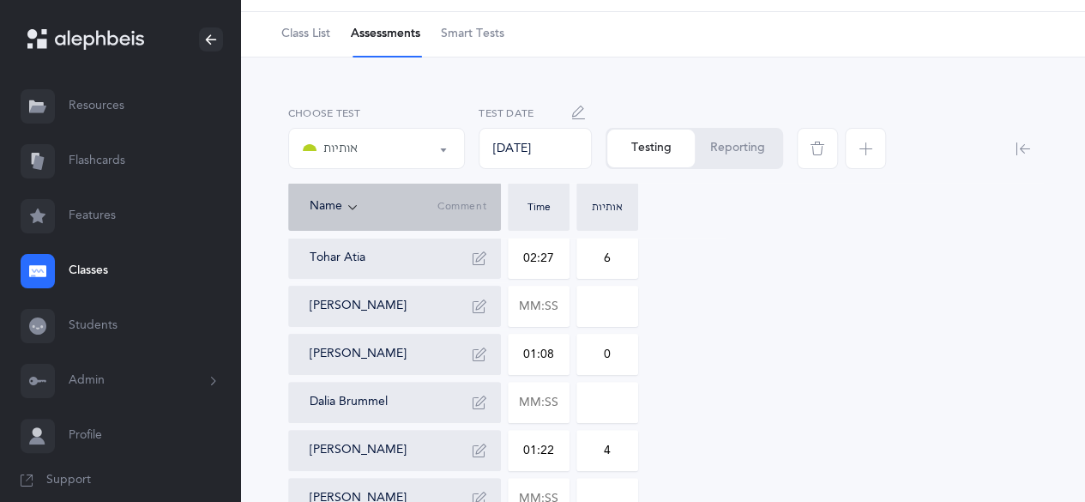
scroll to position [9, 0]
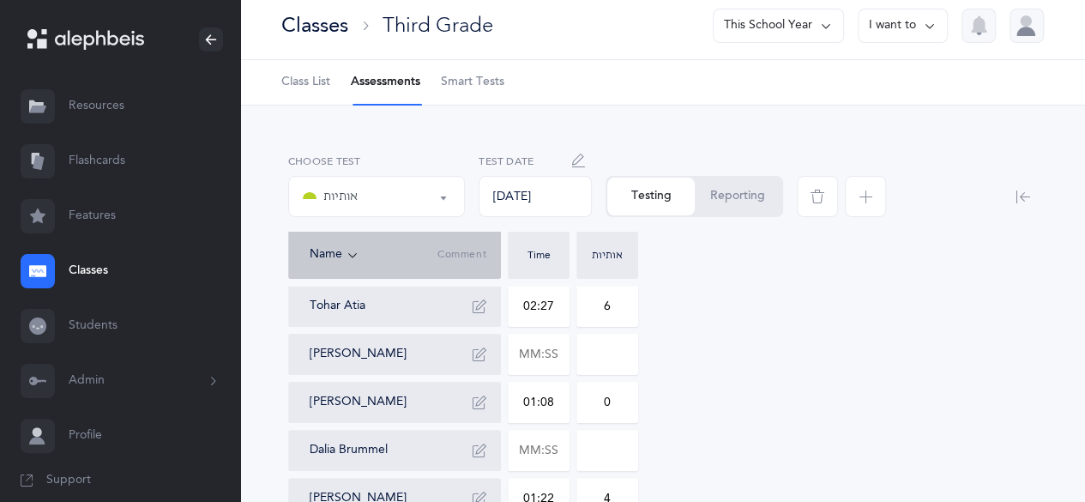
type input "10"
click at [314, 90] on span "Class List" at bounding box center [305, 82] width 49 height 17
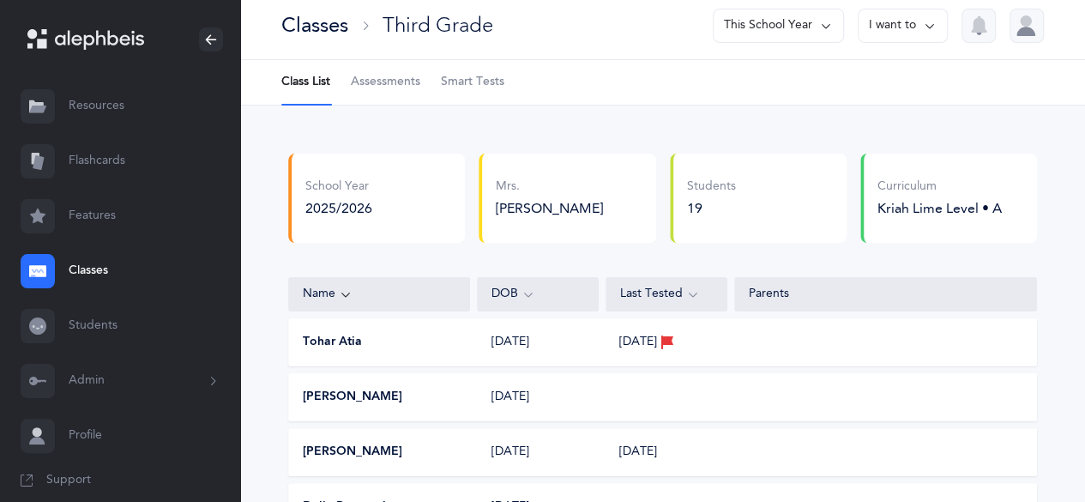
click at [909, 30] on button "I want to" at bounding box center [902, 26] width 90 height 34
click at [917, 117] on button "Edit class" at bounding box center [871, 109] width 123 height 31
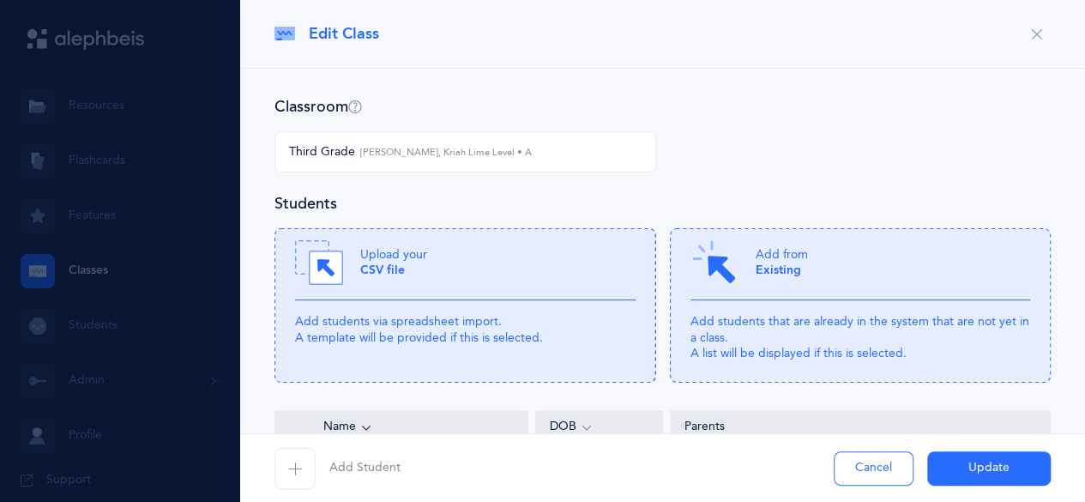
click at [298, 464] on icon "button" at bounding box center [295, 468] width 14 height 14
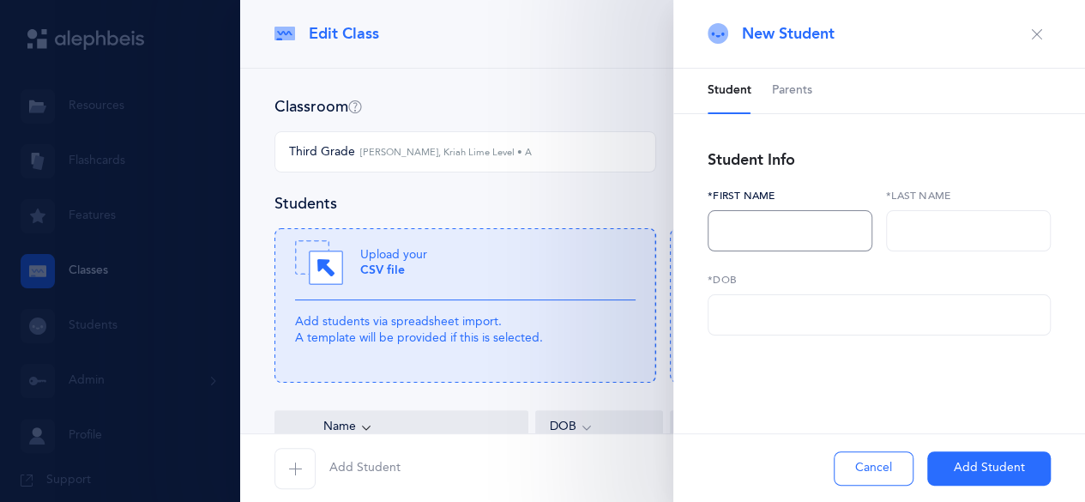
click at [802, 225] on input "text" at bounding box center [789, 230] width 165 height 41
type input "Chaya Mushka"
type input "Zohar"
click at [790, 317] on input "text" at bounding box center [878, 314] width 343 height 41
type input "2M/DD/YYYY"
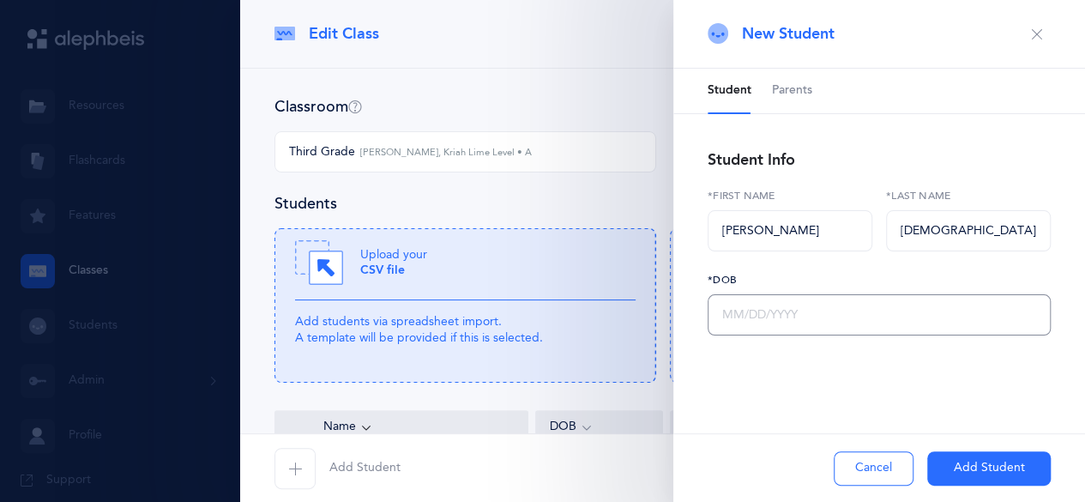
type input "9M/DD/YYYY"
click at [790, 317] on input "09/DD/YYYY" at bounding box center [878, 314] width 343 height 41
click at [966, 465] on button "Add Student" at bounding box center [988, 468] width 123 height 34
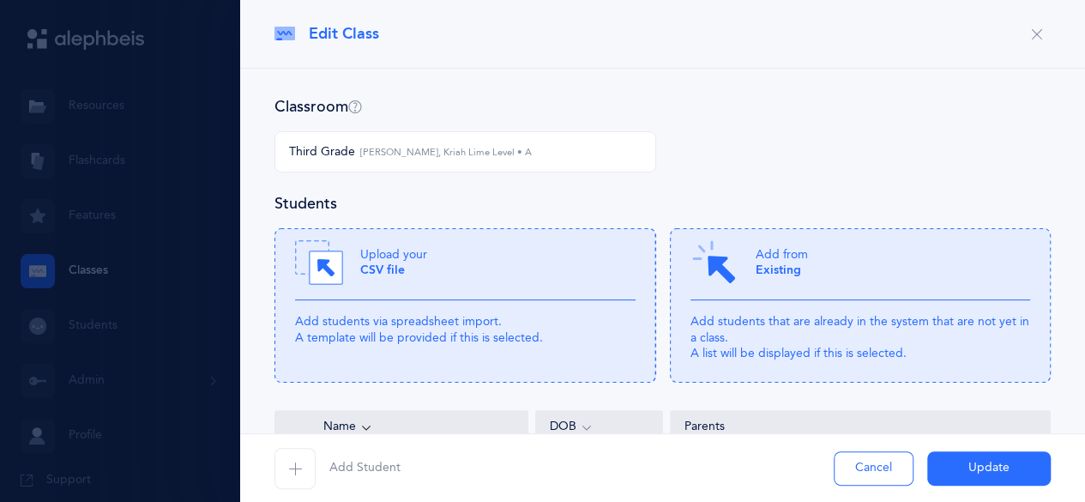
click at [972, 472] on button "Update" at bounding box center [988, 468] width 123 height 34
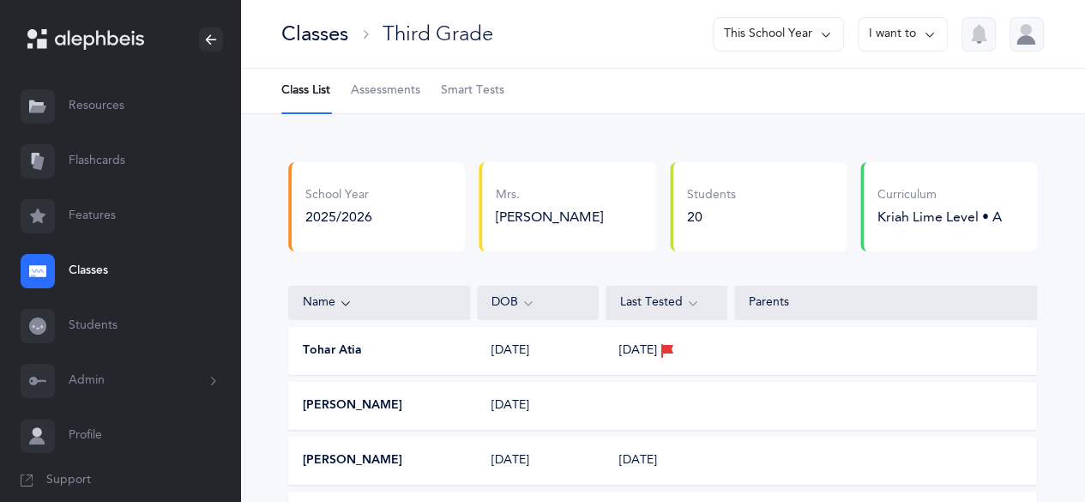
click at [420, 87] on span "Assessments" at bounding box center [385, 90] width 69 height 17
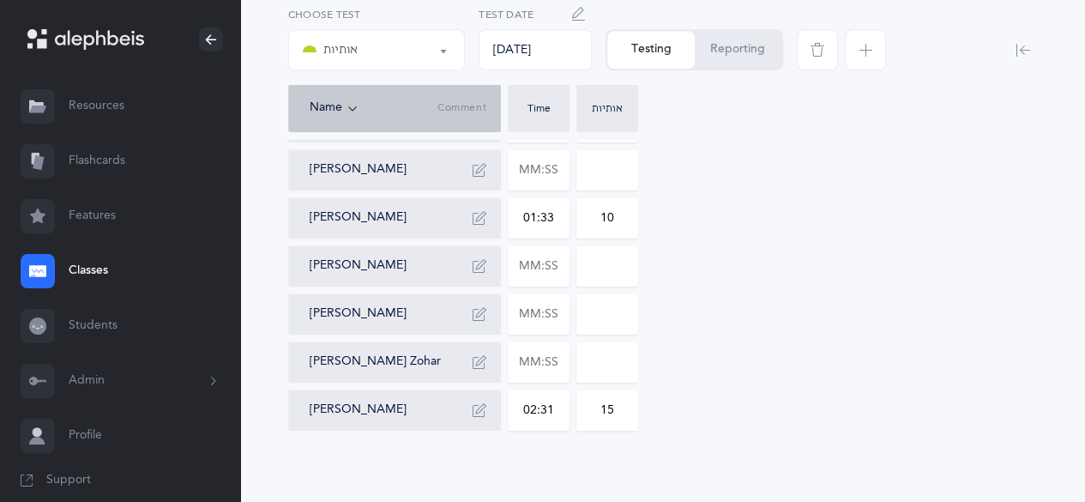
scroll to position [821, 0]
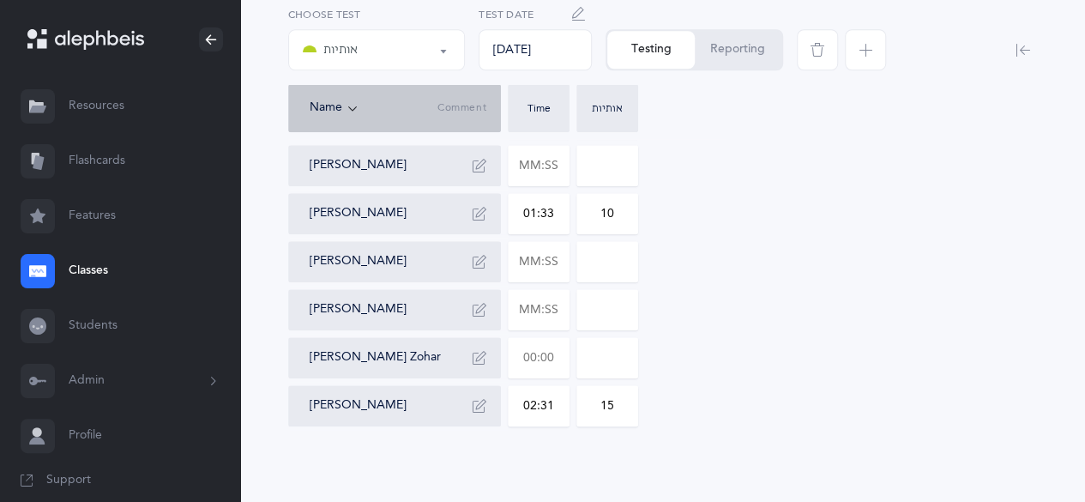
click at [538, 354] on input "text" at bounding box center [538, 357] width 60 height 39
click at [537, 164] on input "text" at bounding box center [538, 165] width 60 height 39
click at [540, 267] on input "text" at bounding box center [538, 261] width 60 height 39
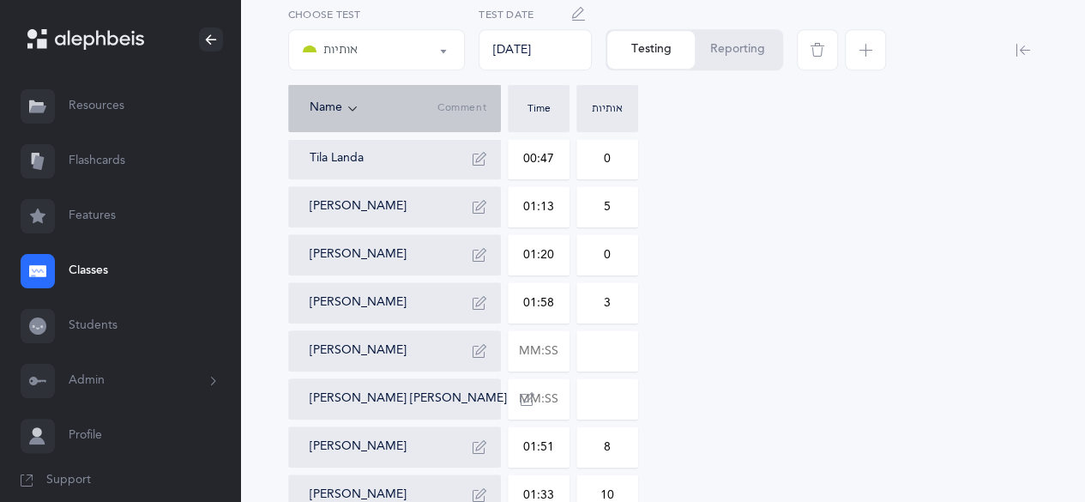
scroll to position [559, 0]
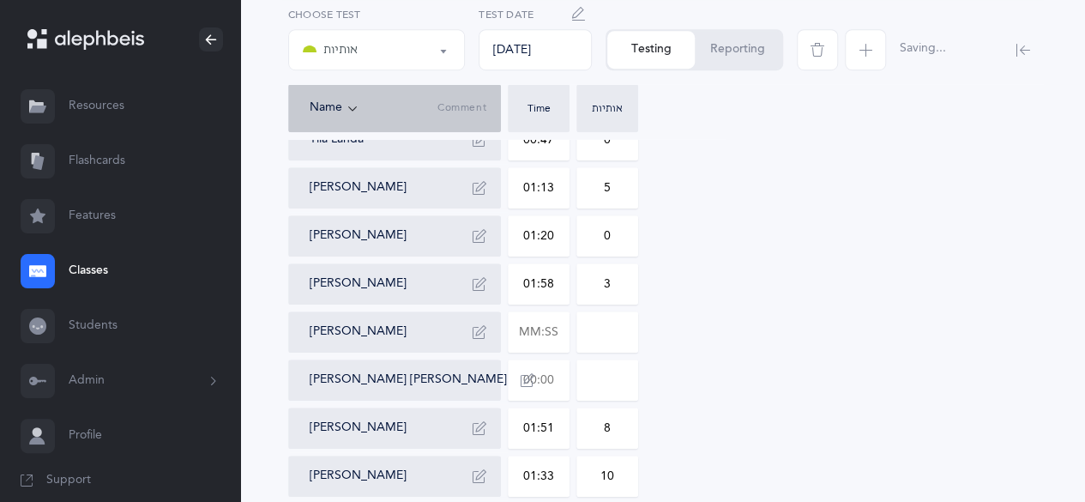
click at [547, 371] on input "text" at bounding box center [538, 379] width 60 height 39
click at [844, 416] on div "Tohar Atia 02:27 6 Mikaella Bavaro Rachel Blizinsky 01:08 0 Dalia Brummel Naomi…" at bounding box center [662, 211] width 749 height 953
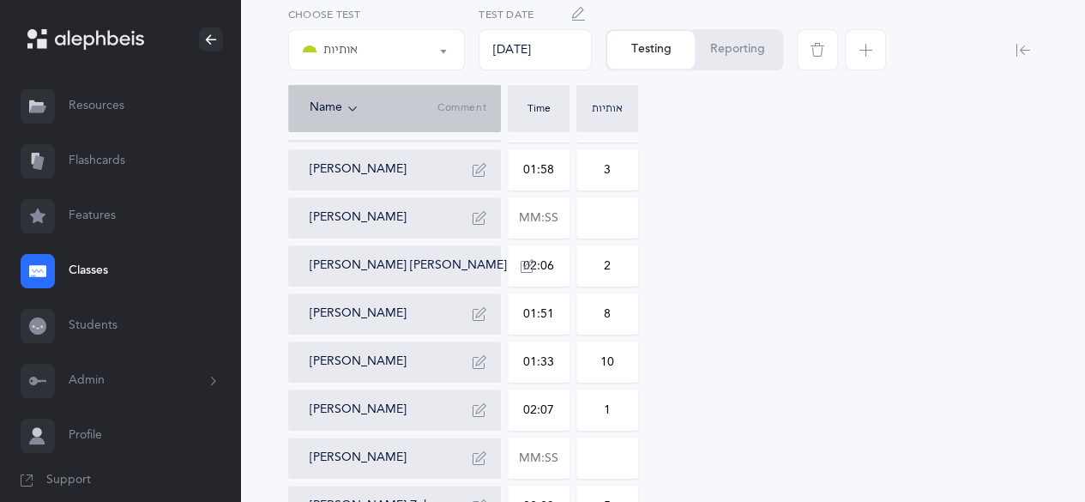
scroll to position [827, 0]
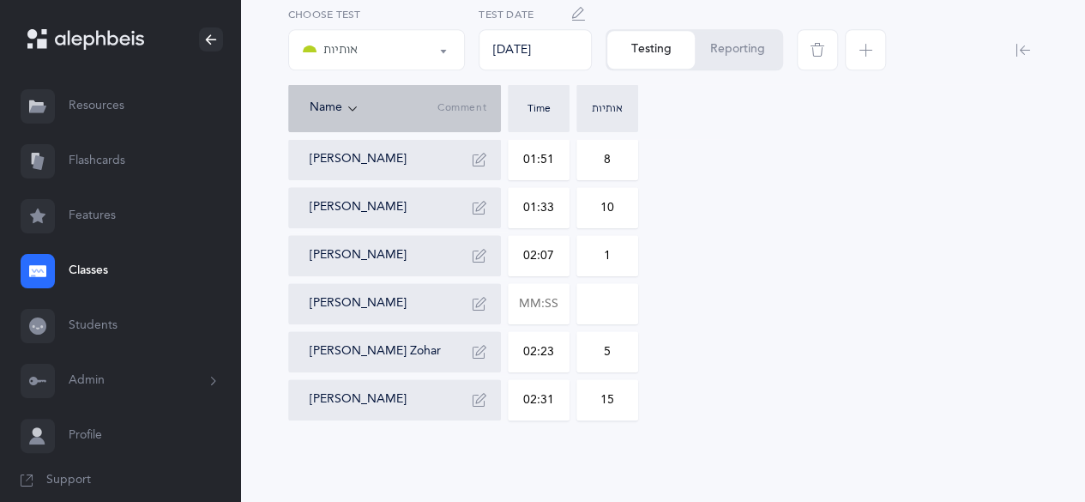
click at [868, 47] on icon "button" at bounding box center [865, 50] width 14 height 14
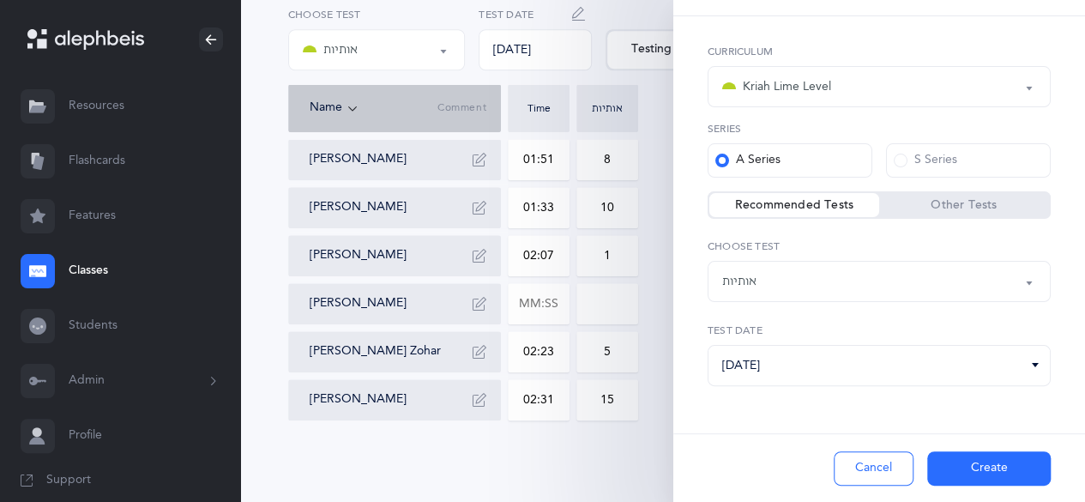
click at [869, 275] on div "אותיות" at bounding box center [879, 281] width 314 height 29
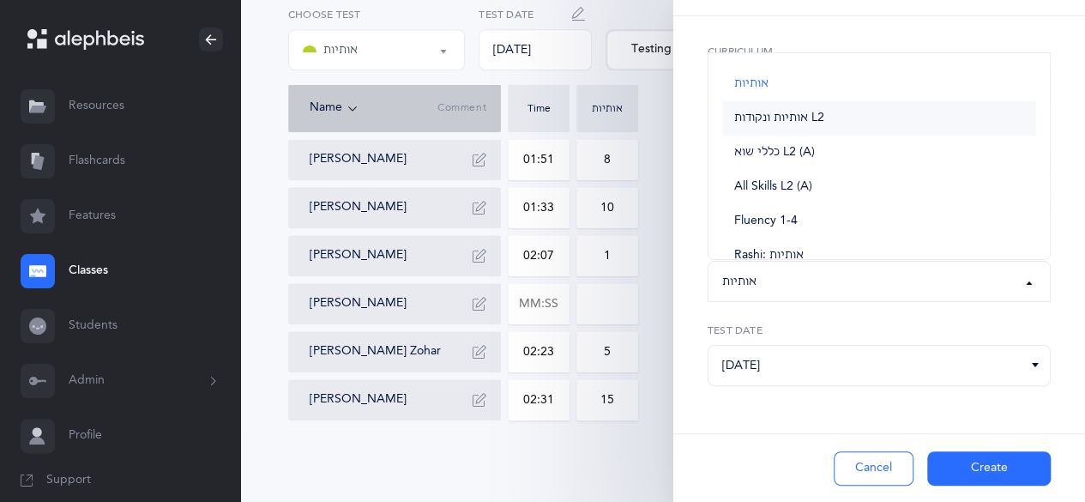
click at [947, 111] on link "אותיות ונקודות L2" at bounding box center [879, 118] width 314 height 34
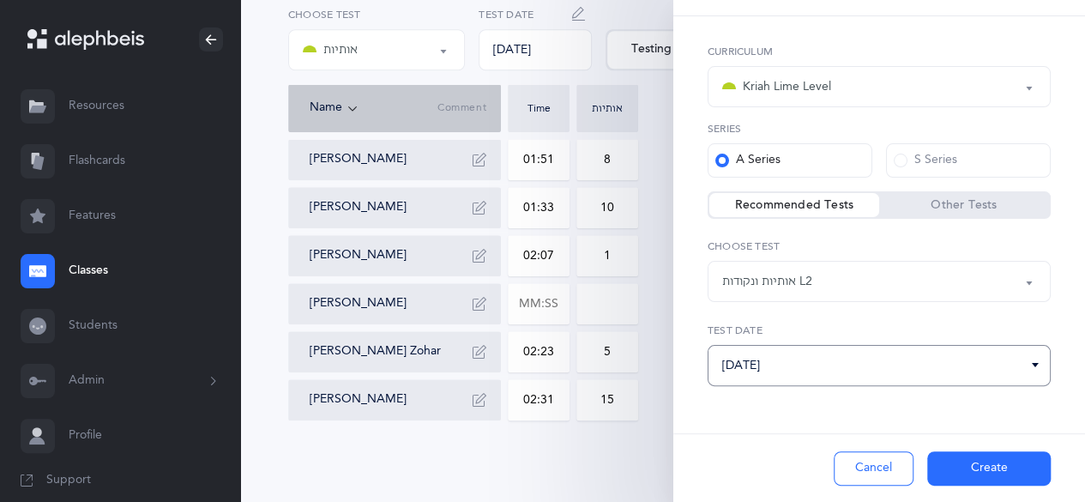
click at [830, 350] on input "[DATE]" at bounding box center [878, 365] width 343 height 41
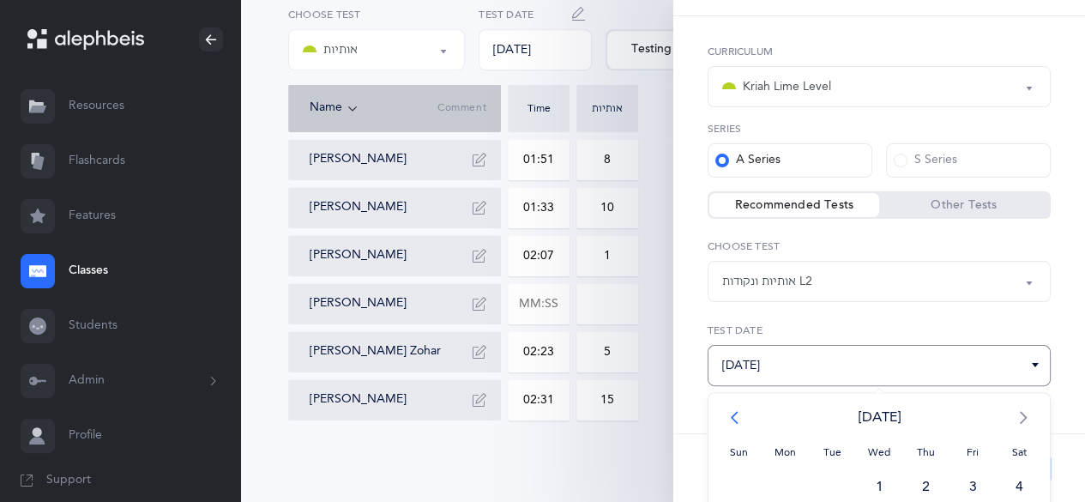
click at [739, 415] on span "<" at bounding box center [738, 417] width 47 height 34
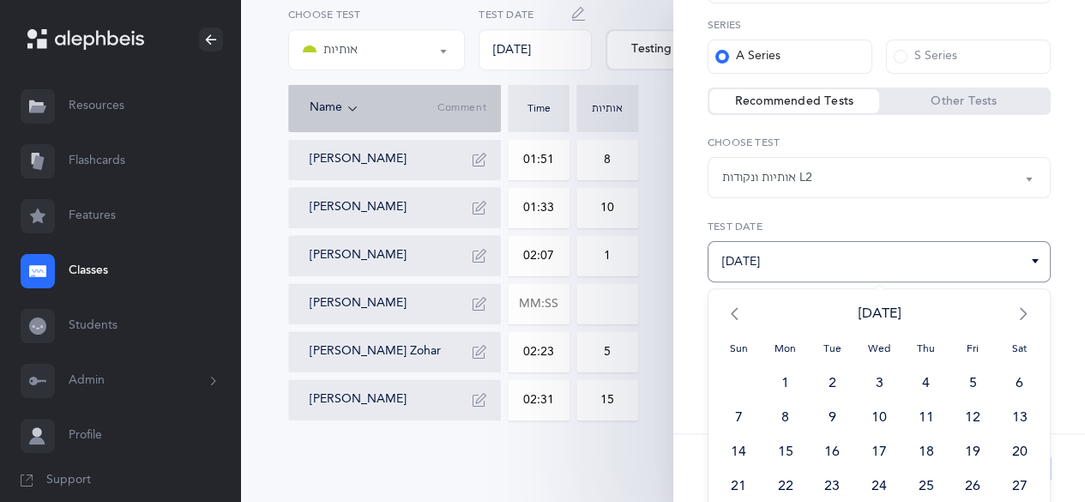
scroll to position [196, 0]
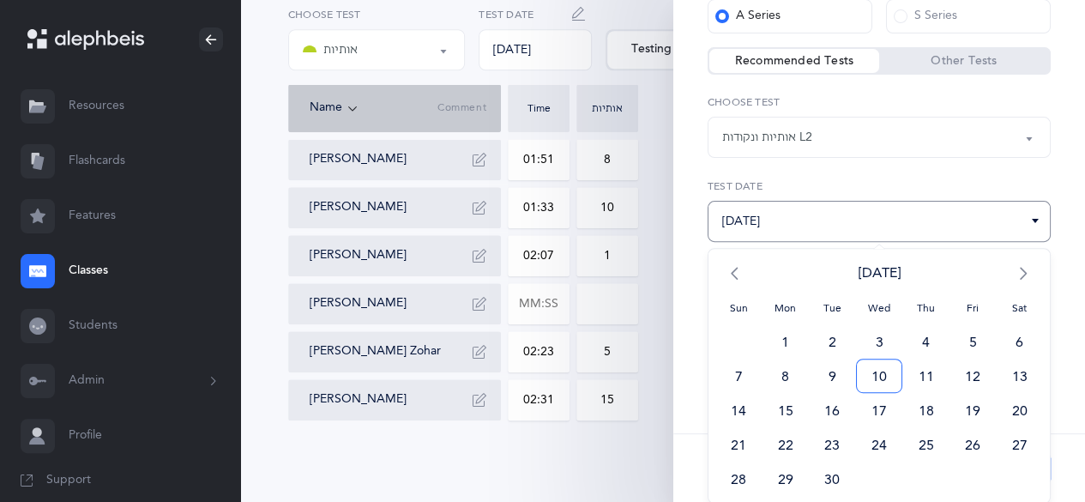
click at [871, 374] on span "10" at bounding box center [879, 375] width 47 height 34
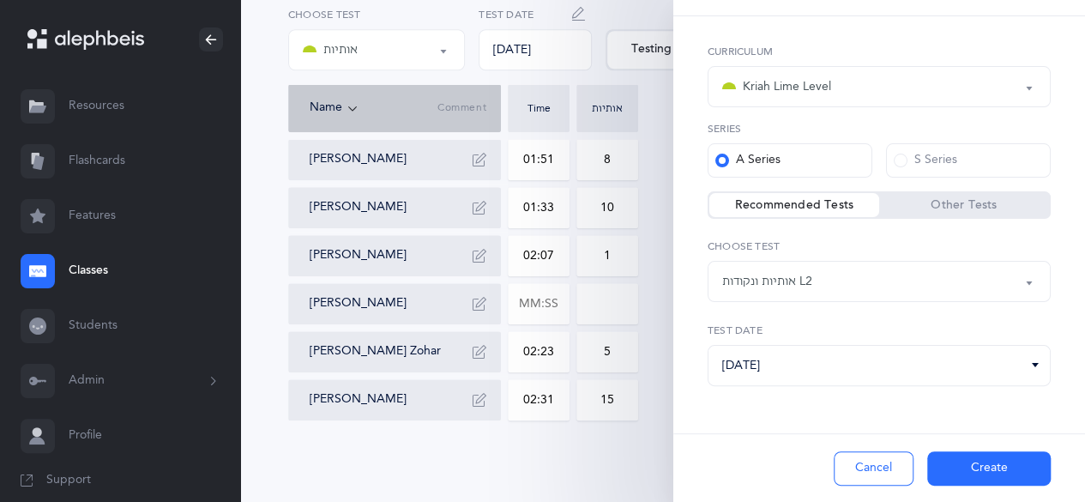
click at [965, 454] on button "Create" at bounding box center [988, 468] width 123 height 34
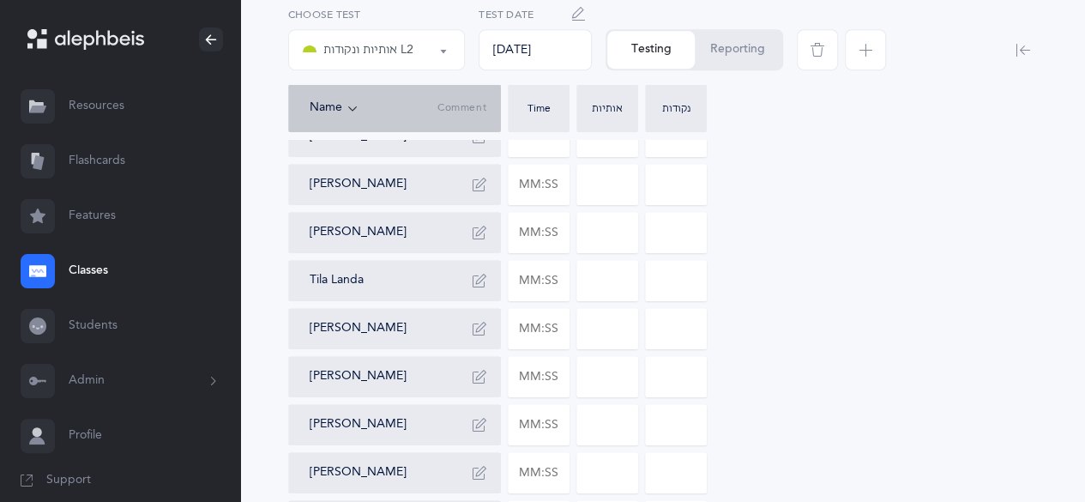
scroll to position [420, 0]
click at [568, 230] on div at bounding box center [539, 230] width 62 height 41
click at [552, 230] on input "text" at bounding box center [538, 230] width 60 height 39
click at [622, 231] on input "0" at bounding box center [607, 230] width 60 height 39
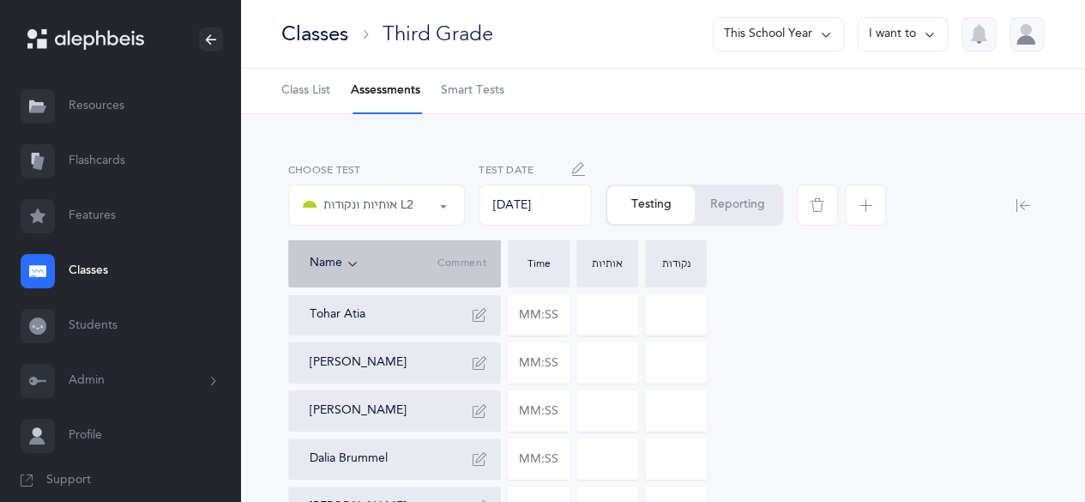
scroll to position [74, 0]
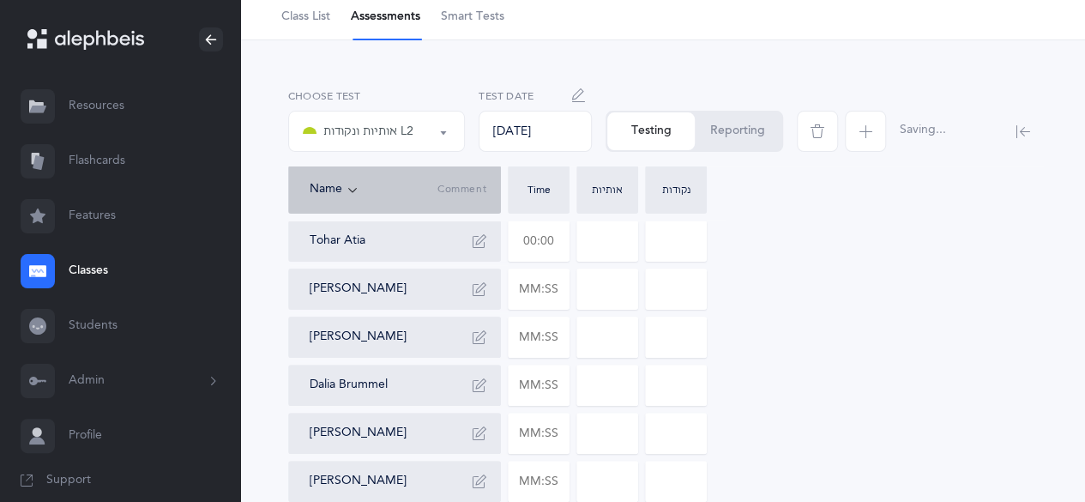
click at [533, 244] on input "text" at bounding box center [538, 240] width 60 height 39
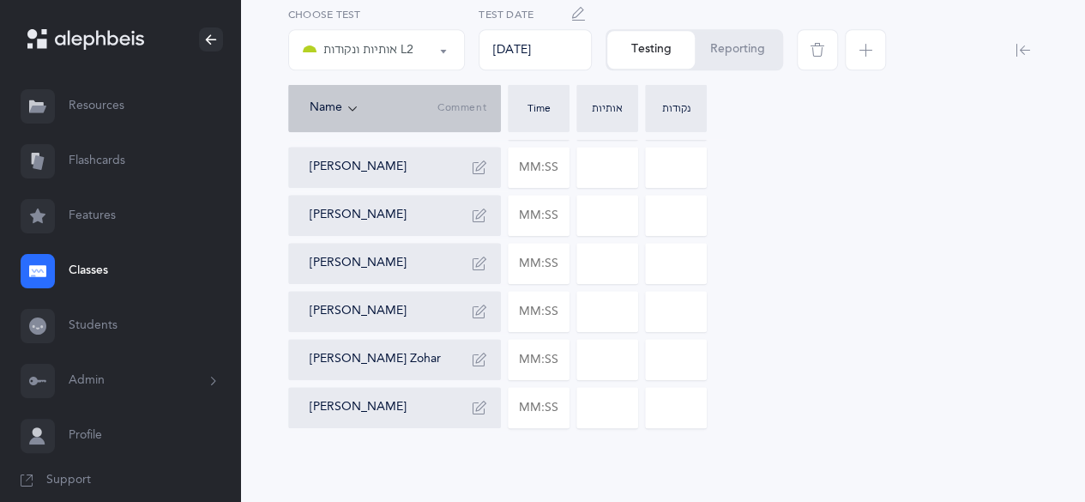
scroll to position [827, 0]
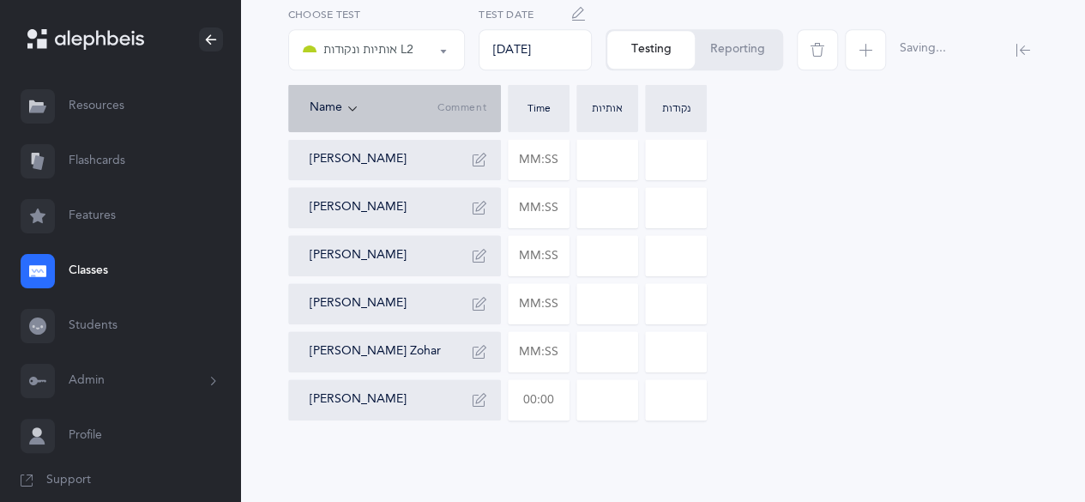
click at [542, 401] on input "text" at bounding box center [538, 399] width 60 height 39
click at [622, 392] on input "0" at bounding box center [607, 399] width 60 height 39
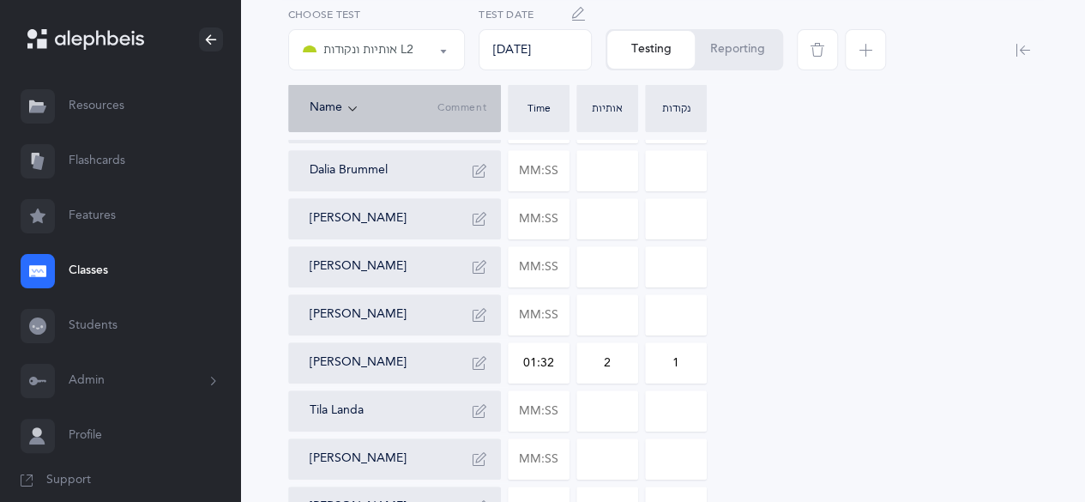
scroll to position [286, 0]
click at [549, 220] on input "text" at bounding box center [538, 220] width 60 height 39
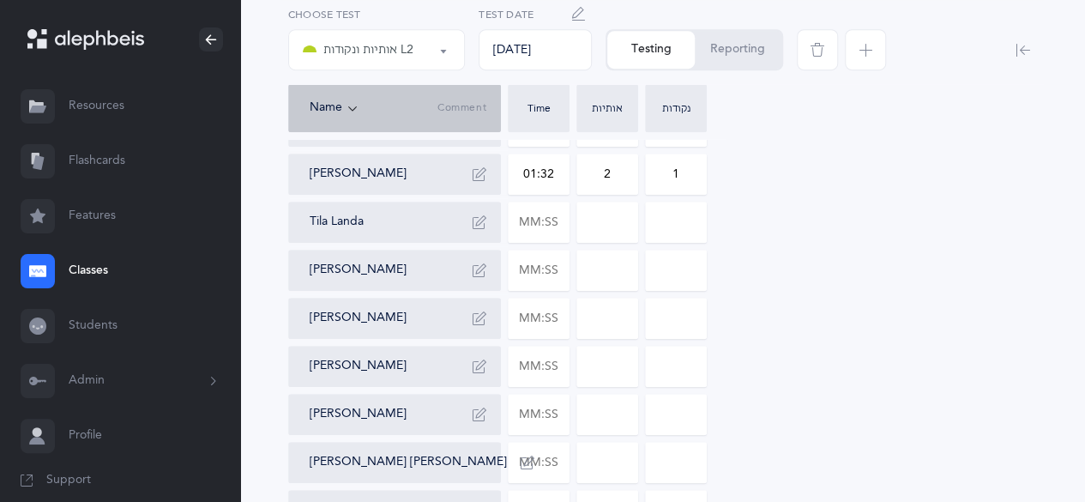
scroll to position [480, 0]
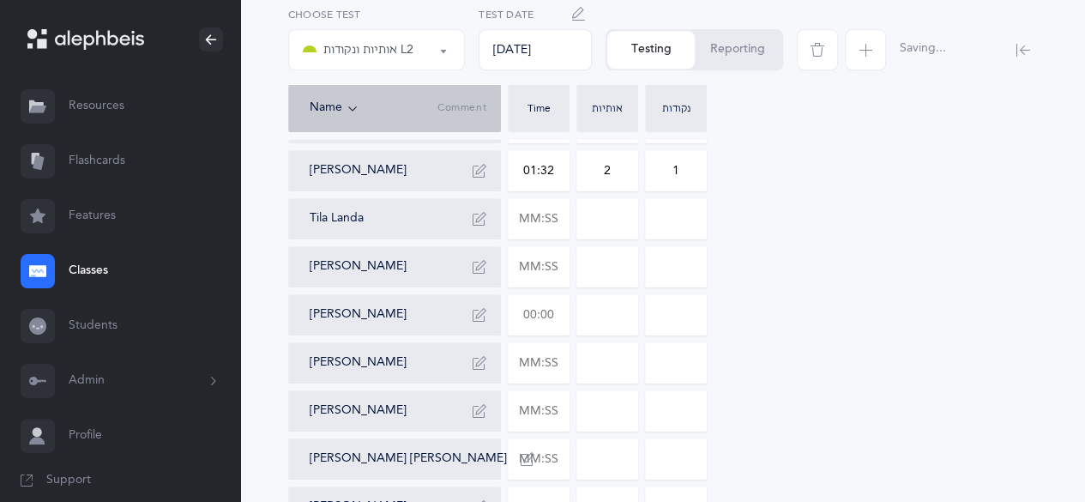
click at [529, 321] on input "text" at bounding box center [538, 314] width 60 height 39
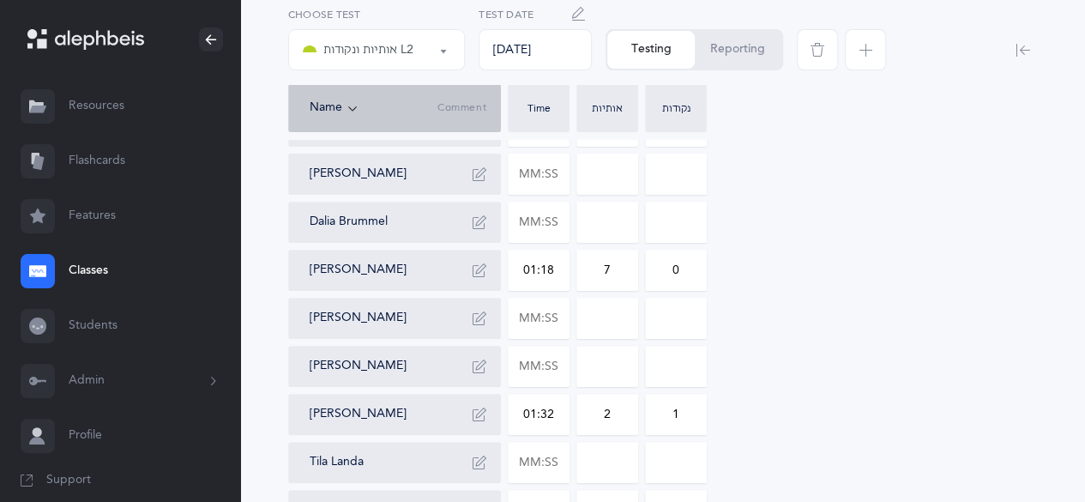
scroll to position [235, 0]
click at [546, 177] on input "text" at bounding box center [538, 175] width 60 height 39
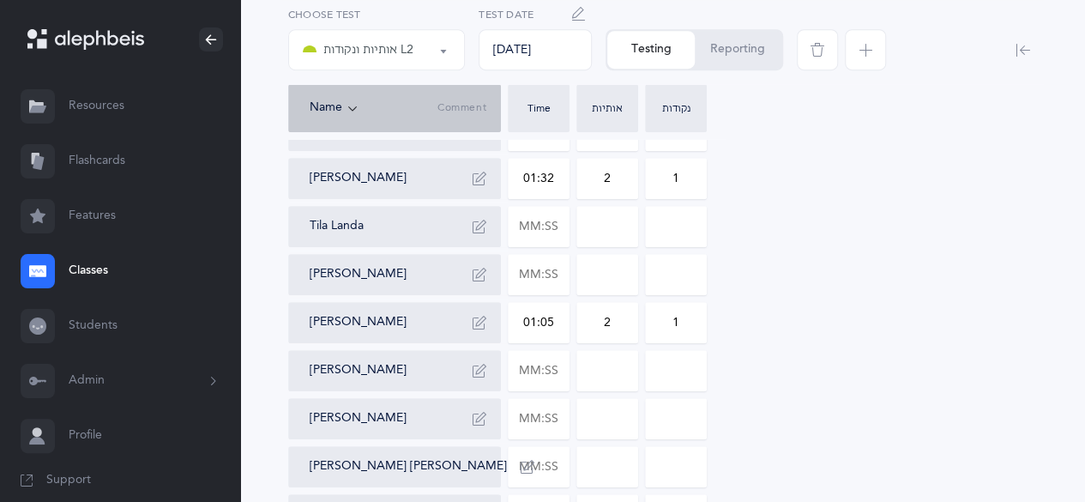
scroll to position [476, 0]
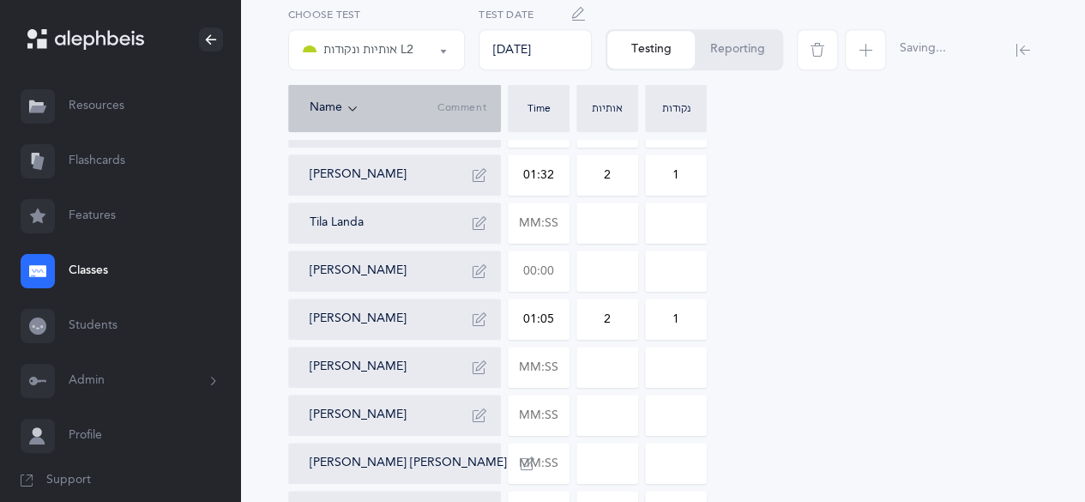
click at [531, 270] on input "text" at bounding box center [538, 270] width 60 height 39
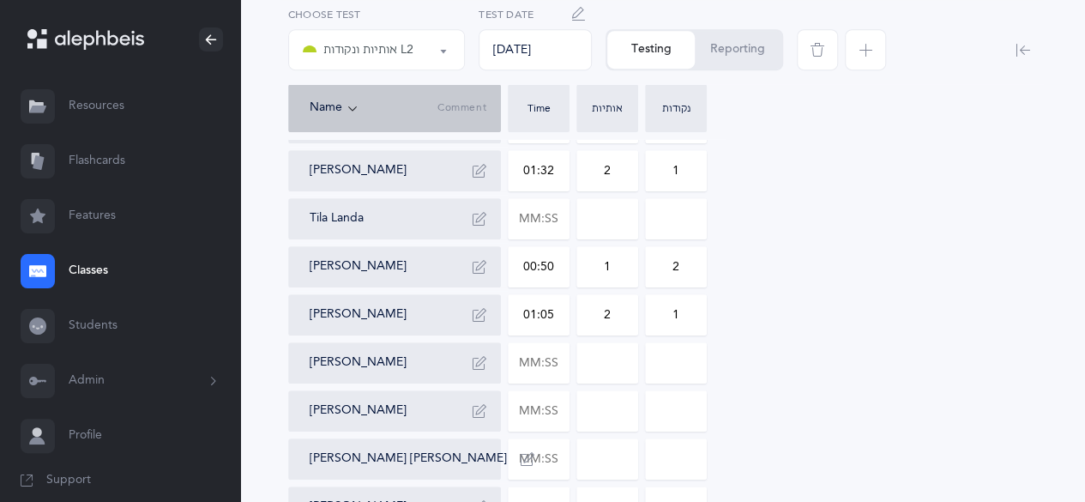
scroll to position [483, 0]
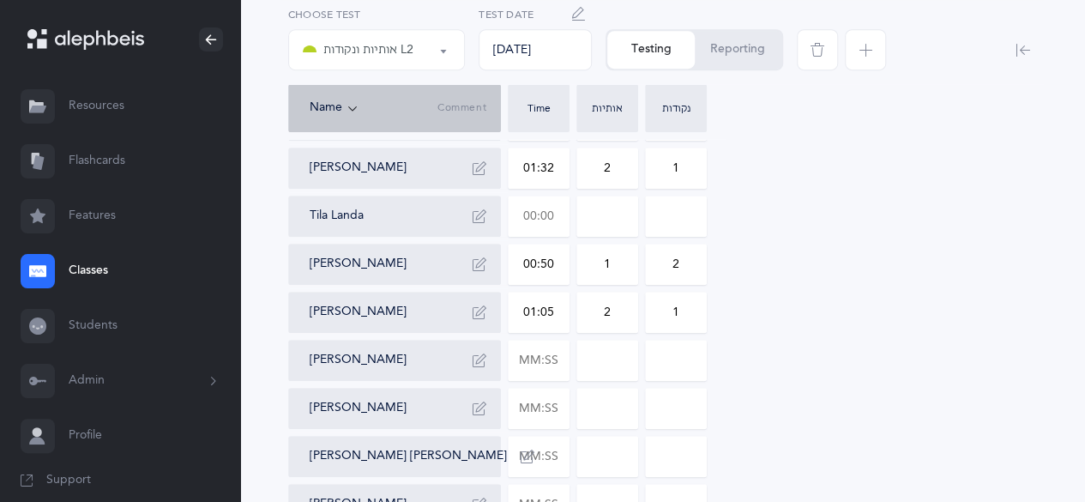
click at [552, 222] on input "text" at bounding box center [538, 215] width 60 height 39
click at [550, 224] on input "00:30" at bounding box center [538, 215] width 60 height 39
click at [534, 355] on input "text" at bounding box center [538, 359] width 60 height 39
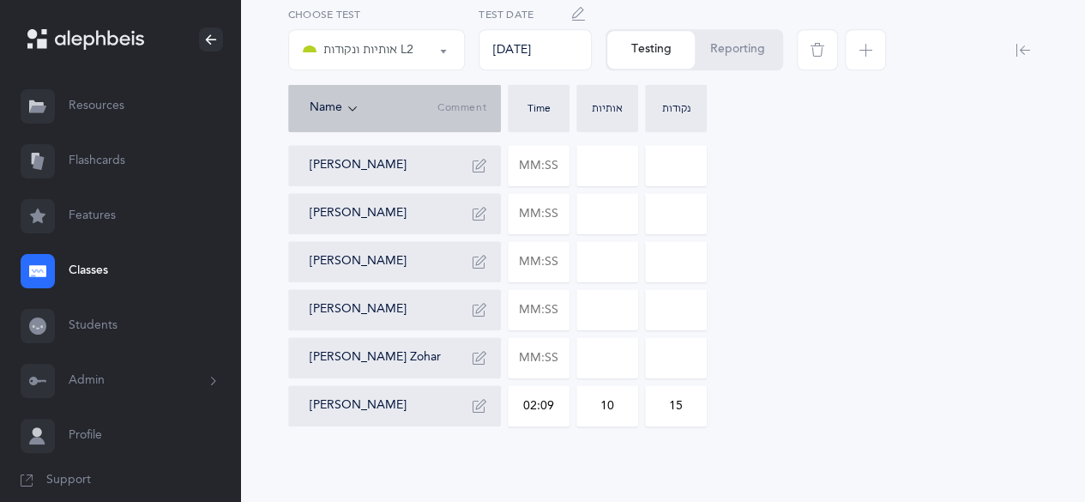
scroll to position [827, 0]
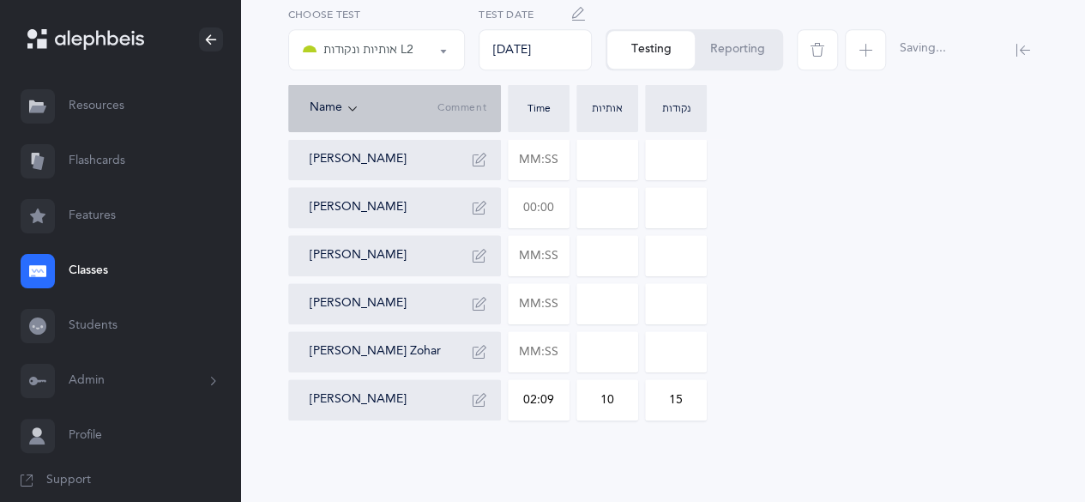
click at [536, 205] on input "text" at bounding box center [538, 207] width 60 height 39
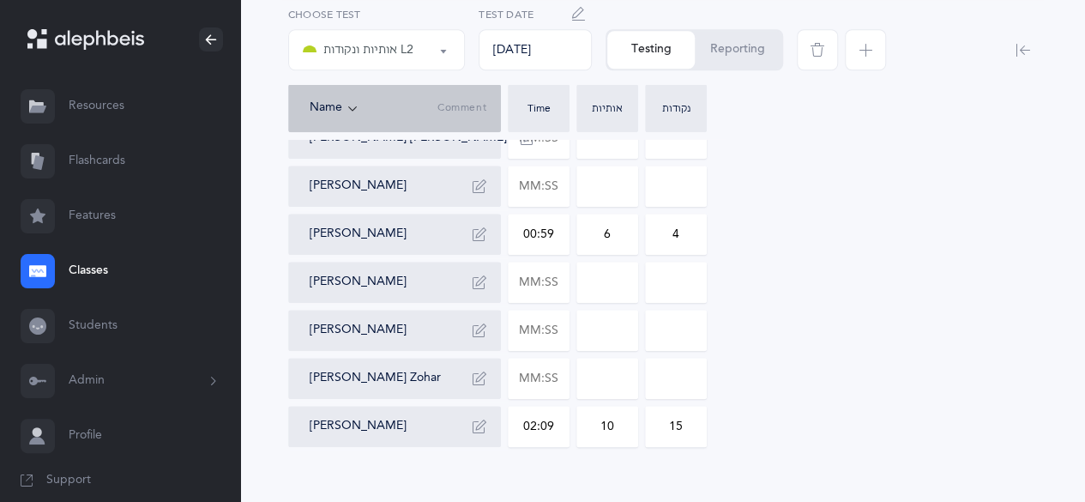
scroll to position [797, 0]
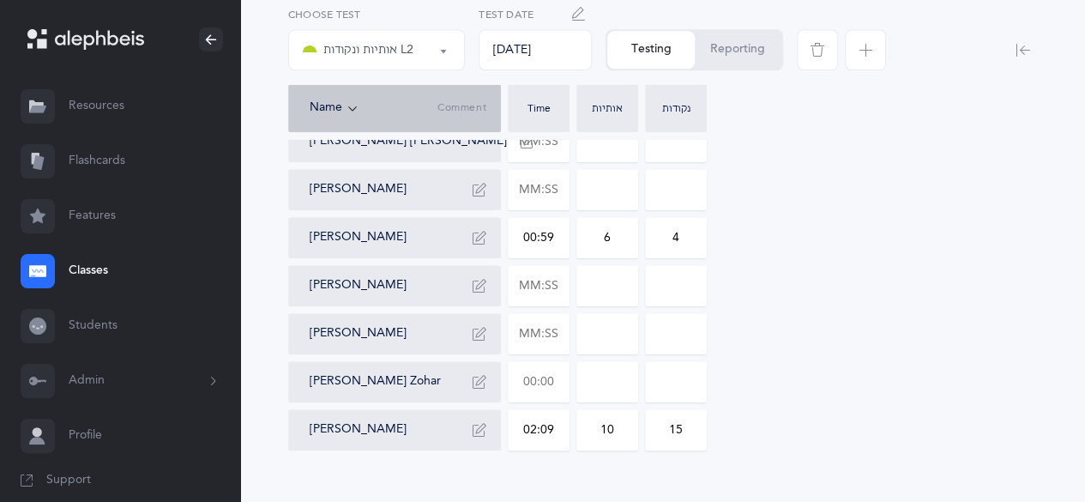
click at [547, 388] on input "text" at bounding box center [538, 381] width 60 height 39
click at [542, 189] on input "text" at bounding box center [538, 189] width 60 height 39
click at [551, 286] on input "text" at bounding box center [538, 285] width 60 height 39
click at [553, 142] on input "text" at bounding box center [538, 141] width 60 height 39
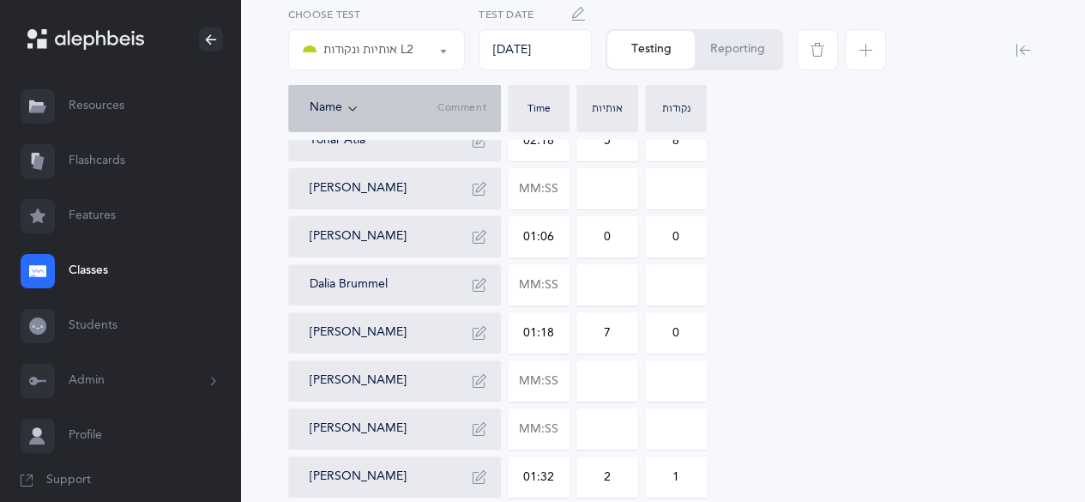
scroll to position [0, 0]
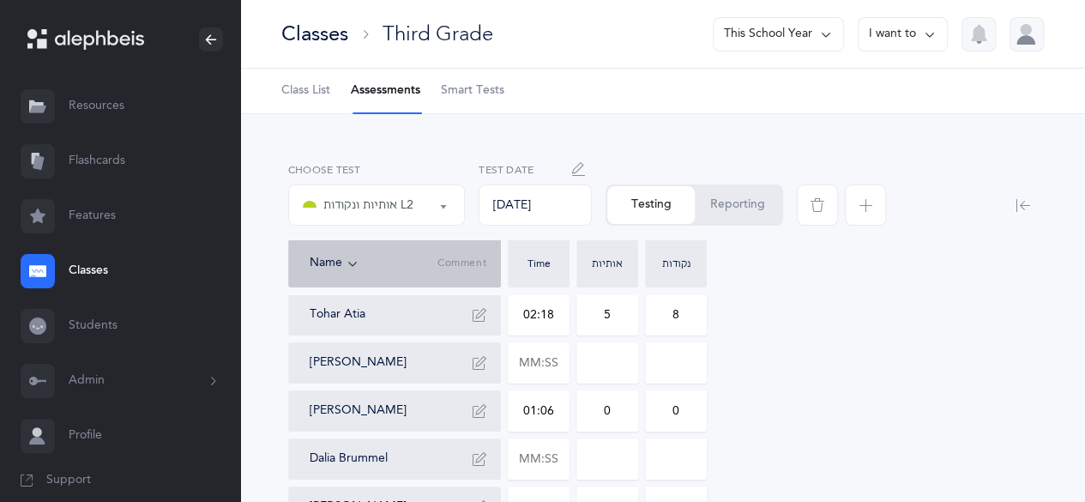
click at [791, 44] on button "This School Year" at bounding box center [778, 34] width 131 height 34
click at [800, 85] on button "This School Year" at bounding box center [771, 88] width 116 height 31
click at [916, 36] on button "I want to" at bounding box center [902, 34] width 90 height 34
click at [895, 116] on button "Edit class" at bounding box center [871, 118] width 123 height 31
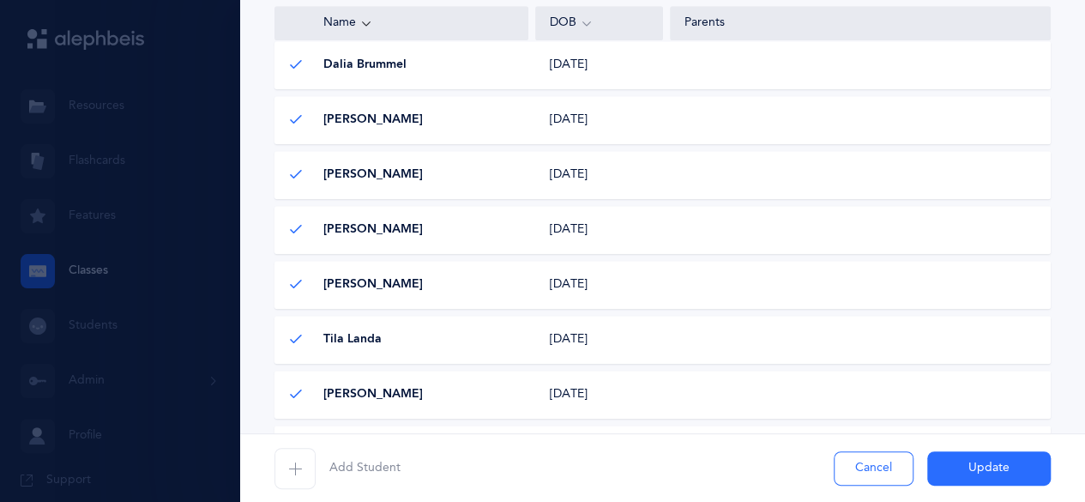
scroll to position [557, 0]
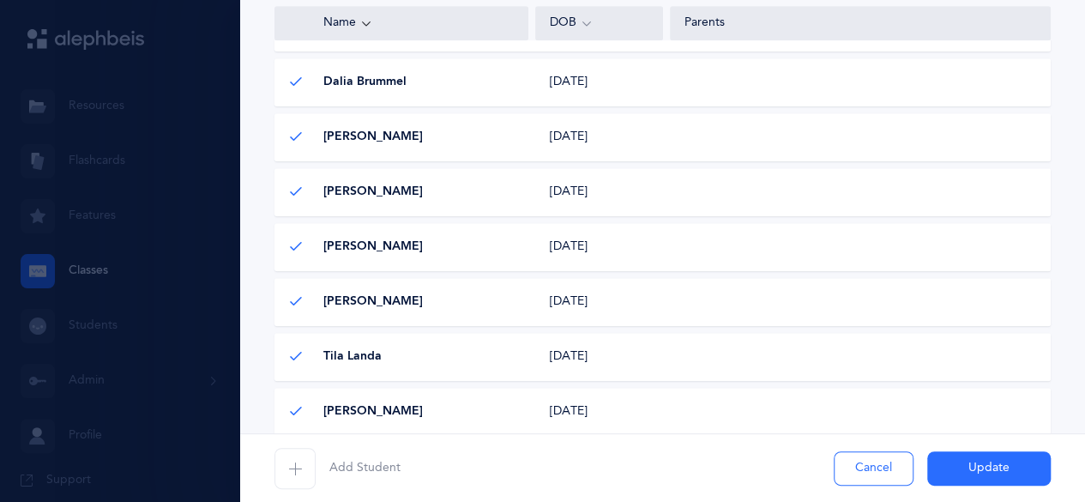
click at [298, 243] on icon at bounding box center [296, 246] width 14 height 14
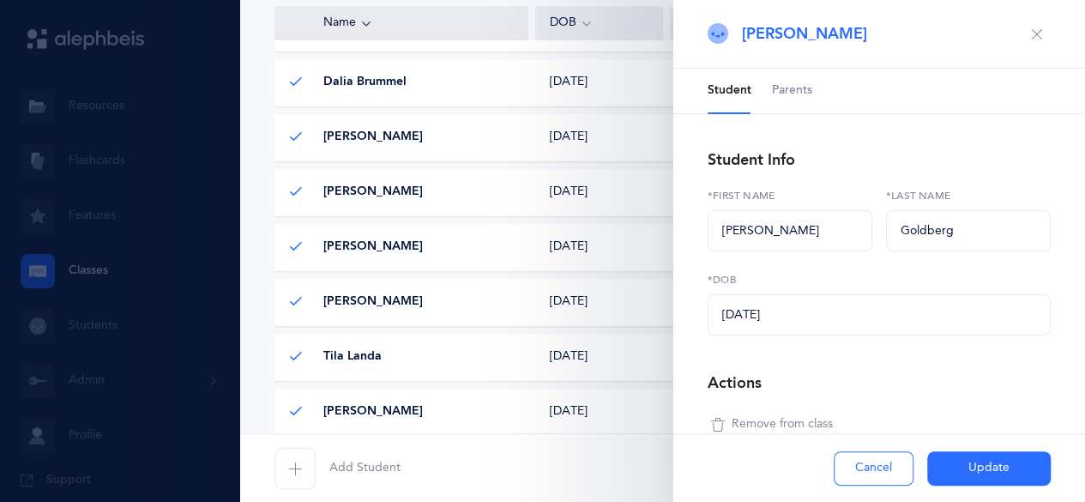
scroll to position [32, 0]
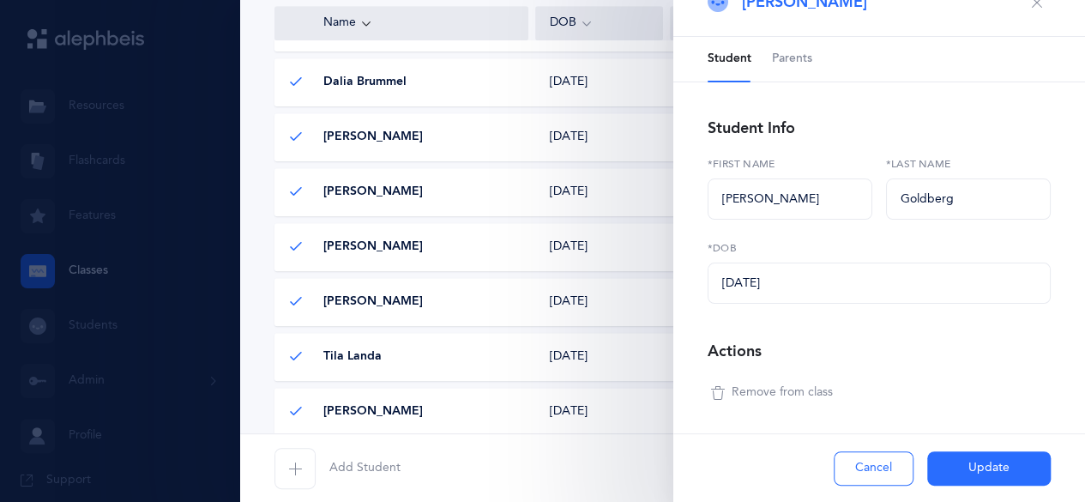
click at [787, 379] on button "Remove from class" at bounding box center [771, 392] width 129 height 27
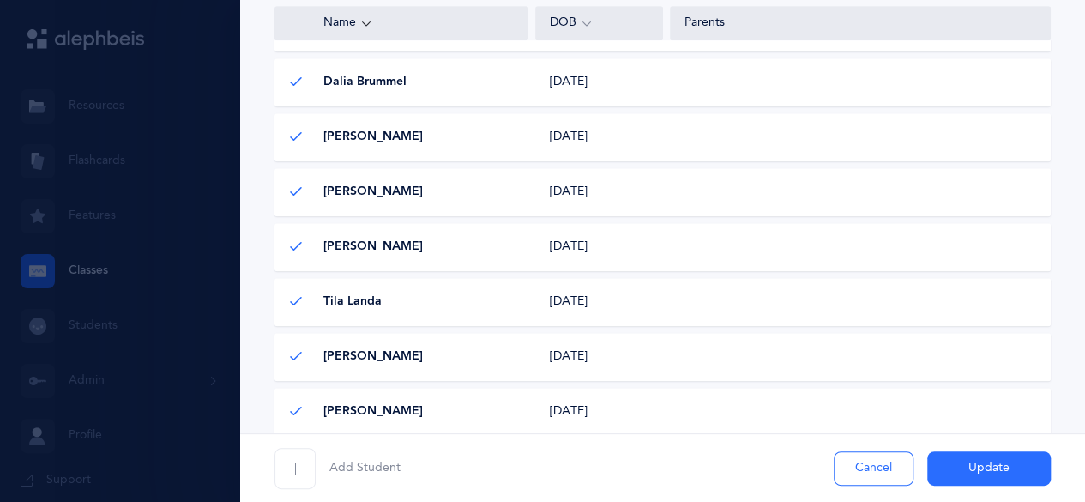
click at [364, 200] on span "[PERSON_NAME]" at bounding box center [372, 191] width 99 height 17
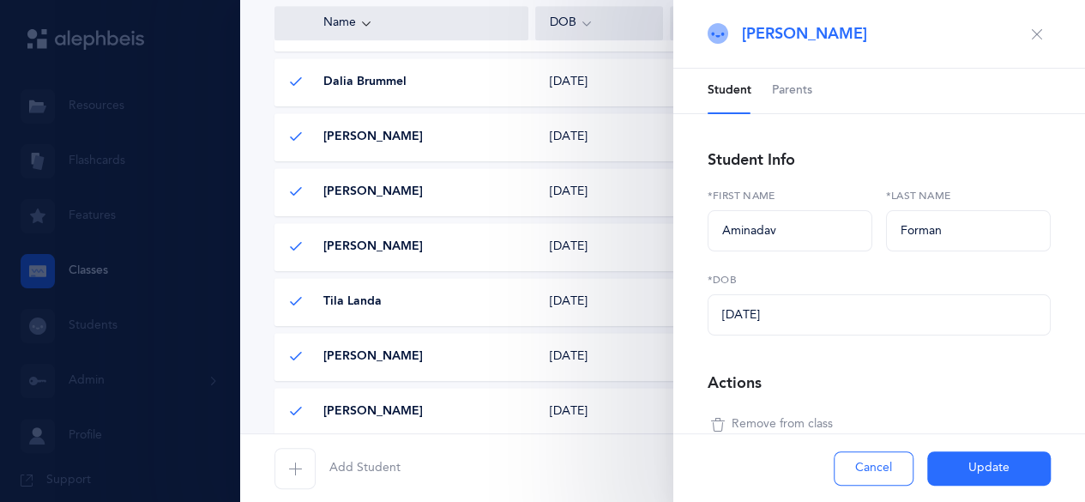
click at [808, 424] on span "Remove from class" at bounding box center [781, 424] width 101 height 17
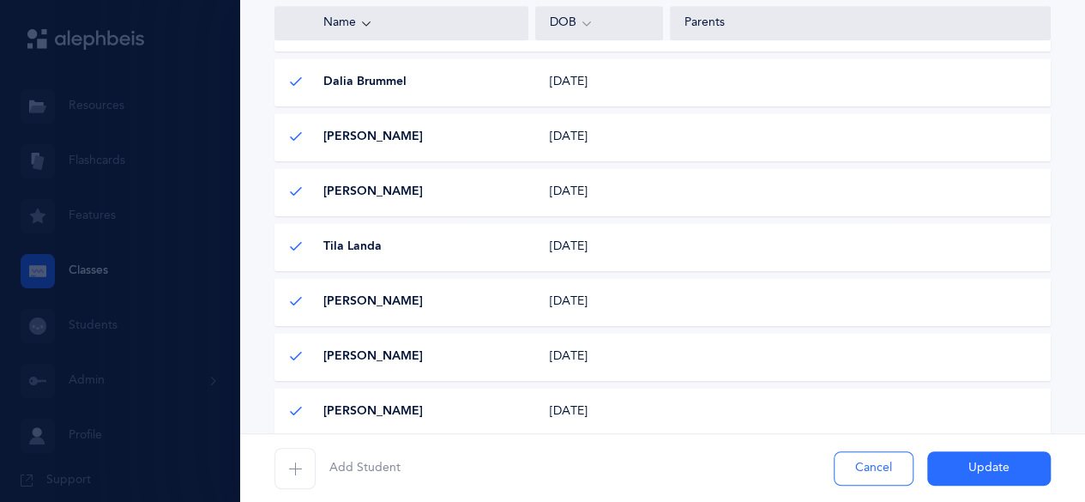
click at [983, 476] on button "Update" at bounding box center [988, 468] width 123 height 34
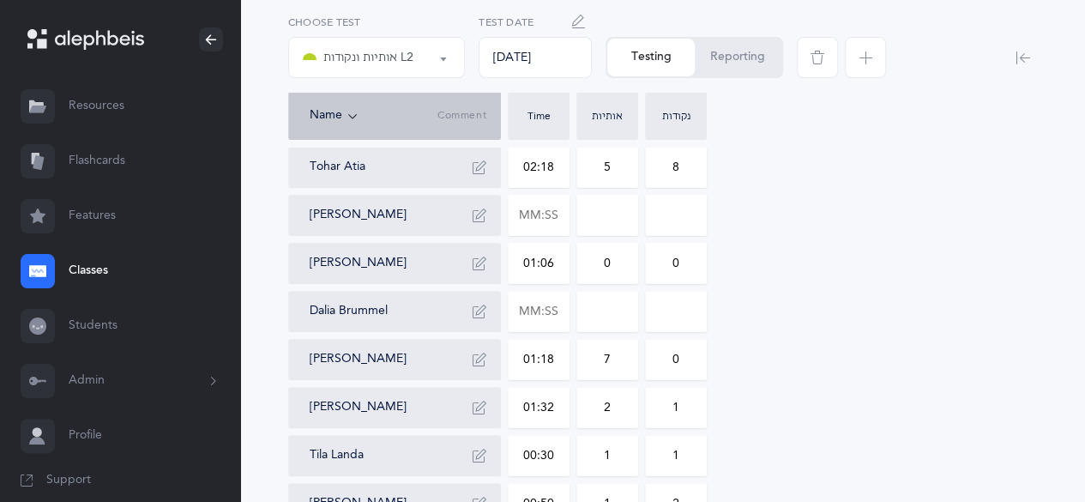
scroll to position [0, 0]
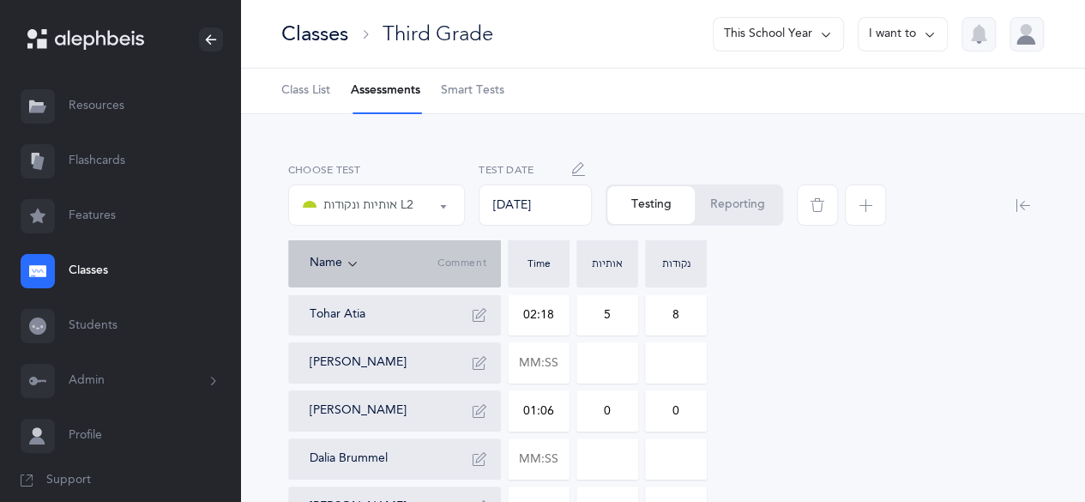
click at [753, 216] on button "Reporting" at bounding box center [737, 205] width 87 height 38
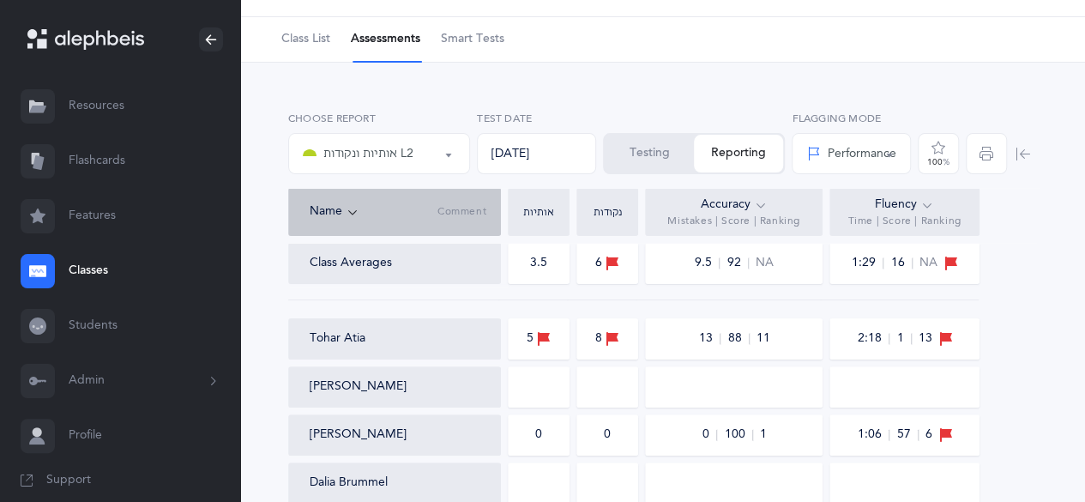
scroll to position [34, 0]
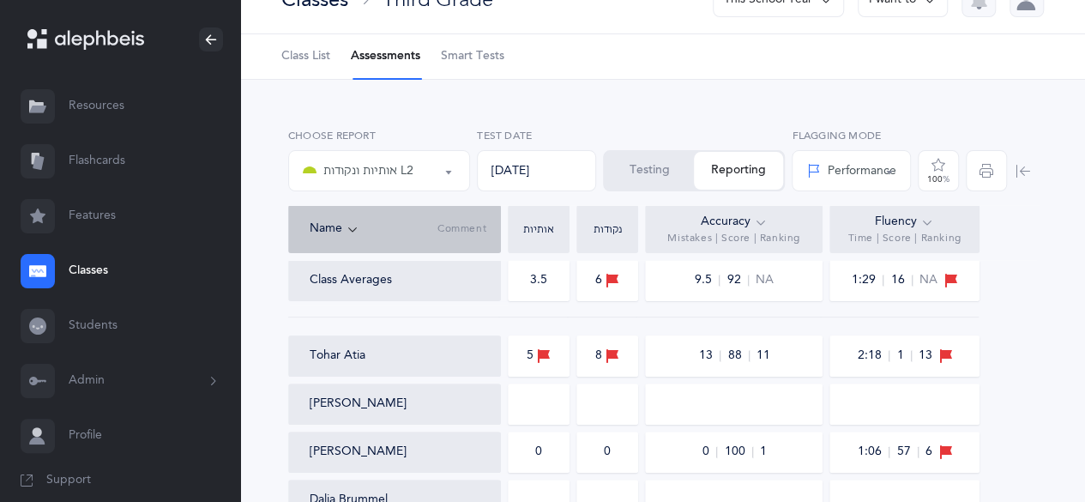
click at [656, 172] on button "Testing" at bounding box center [648, 171] width 89 height 38
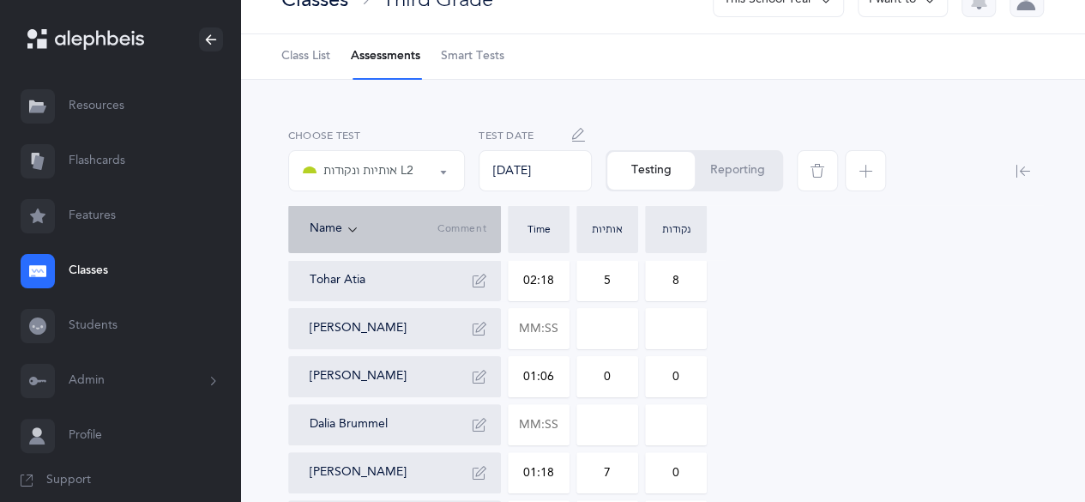
click at [869, 183] on span "button" at bounding box center [865, 170] width 41 height 41
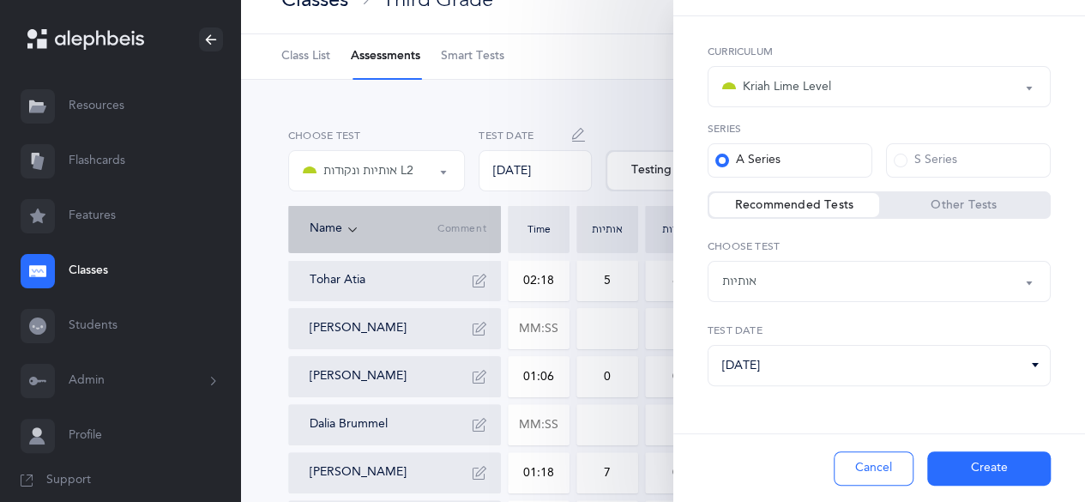
click at [869, 183] on div "Kriah Red Level Kriah Orange Level Kriah Yellow Level Kriah Green Level Kriah L…" at bounding box center [879, 259] width 412 height 486
click at [874, 274] on div "אותיות" at bounding box center [879, 281] width 314 height 29
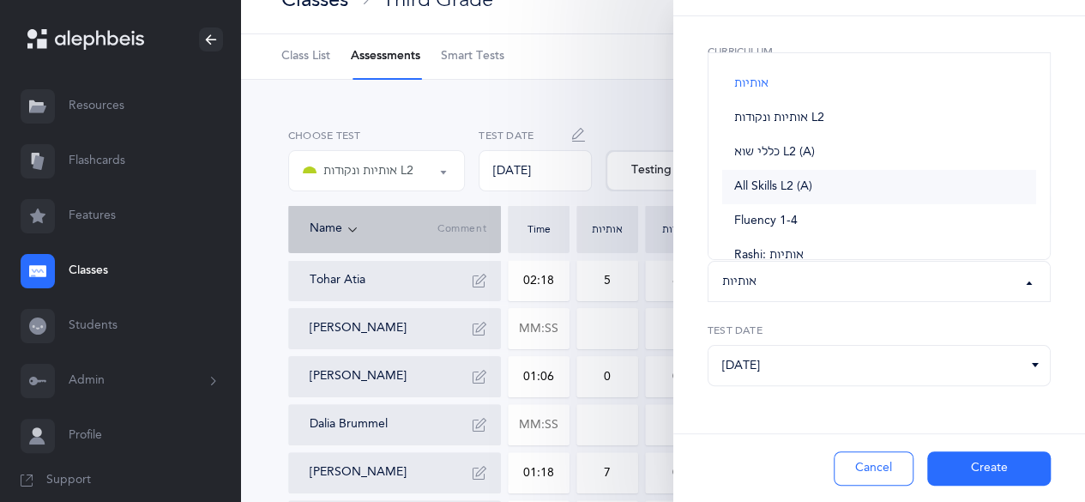
click at [785, 179] on span "All Skills L2 (A)" at bounding box center [773, 186] width 78 height 15
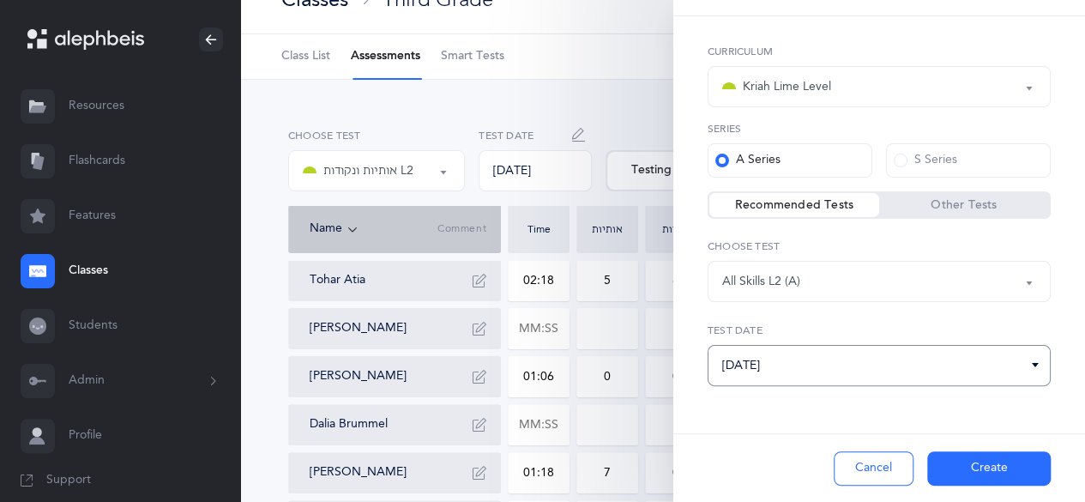
click at [814, 368] on input "[DATE]" at bounding box center [878, 365] width 343 height 41
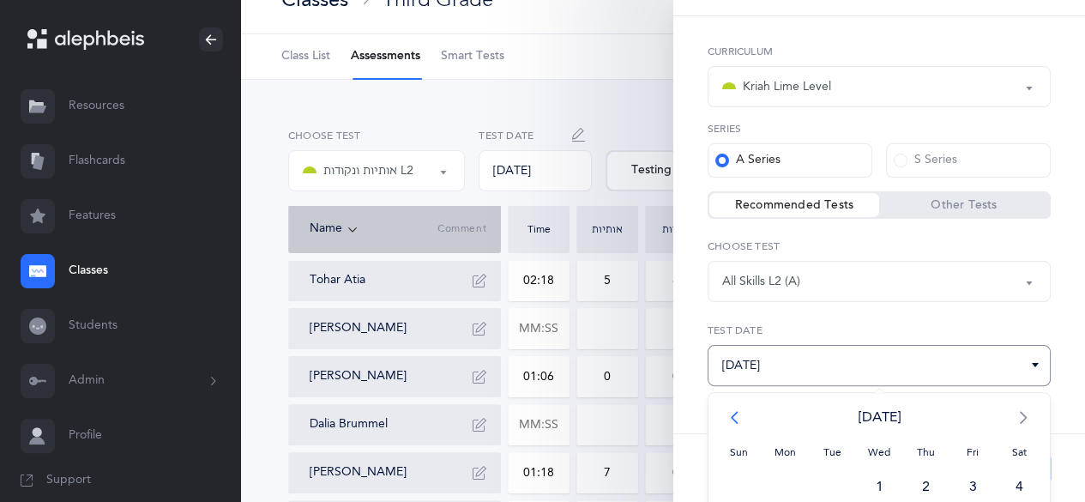
click at [734, 416] on span "<" at bounding box center [738, 417] width 47 height 34
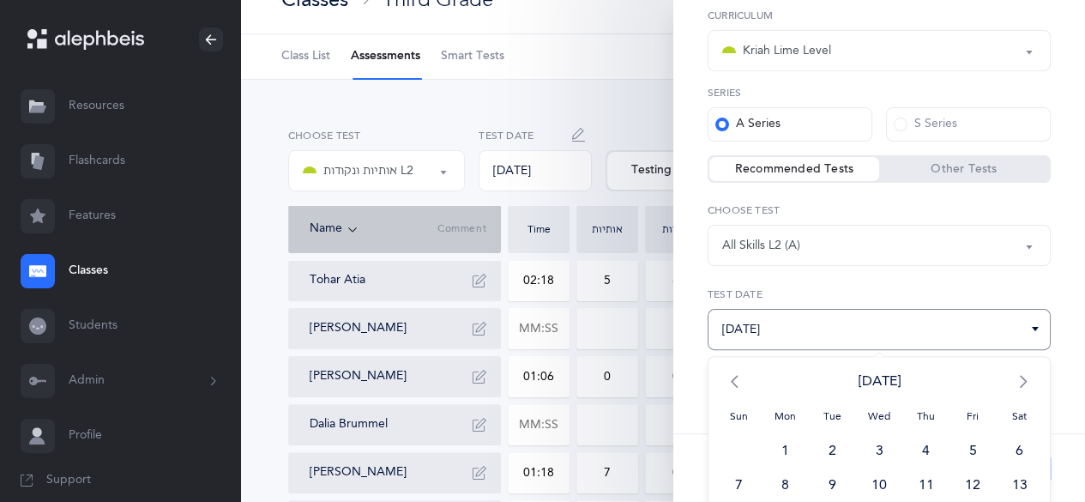
scroll to position [197, 0]
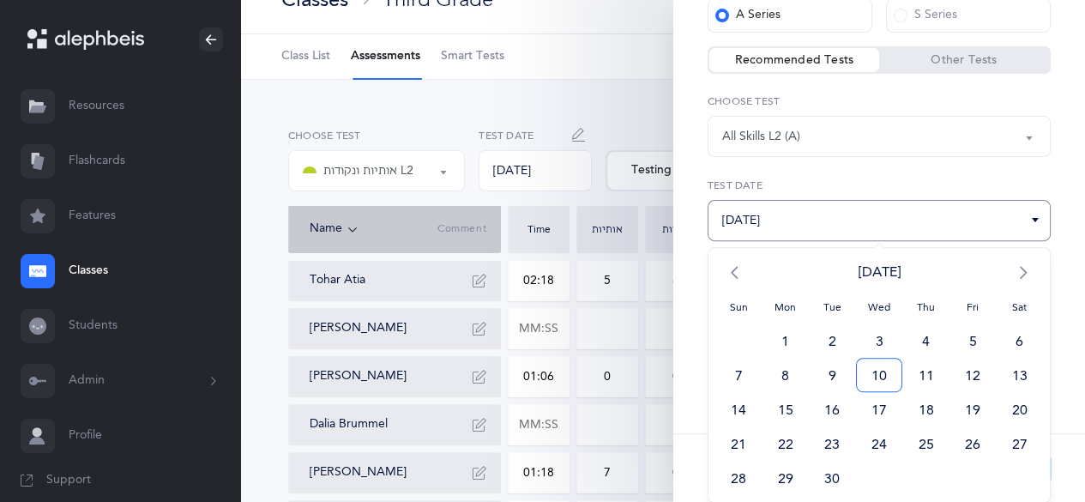
click at [875, 382] on span "10" at bounding box center [879, 375] width 47 height 34
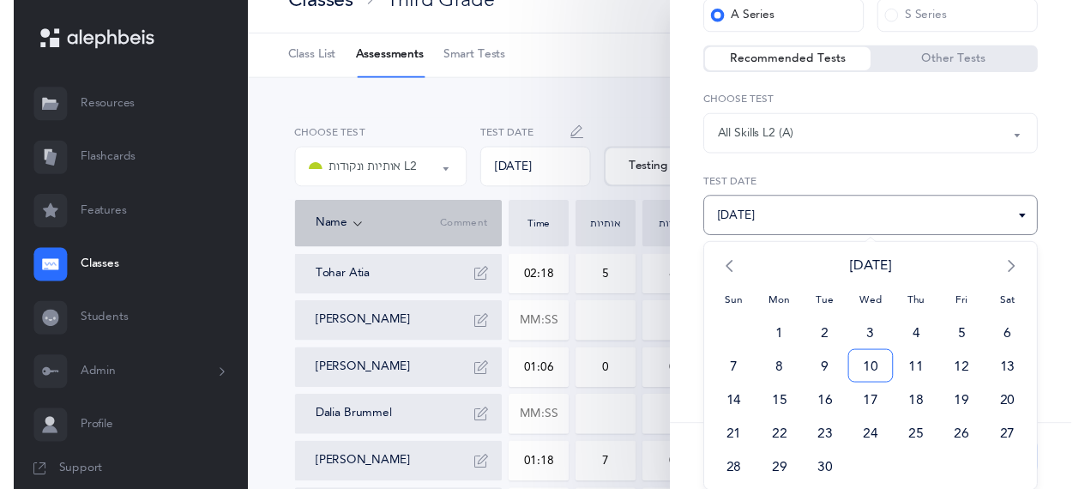
scroll to position [52, 0]
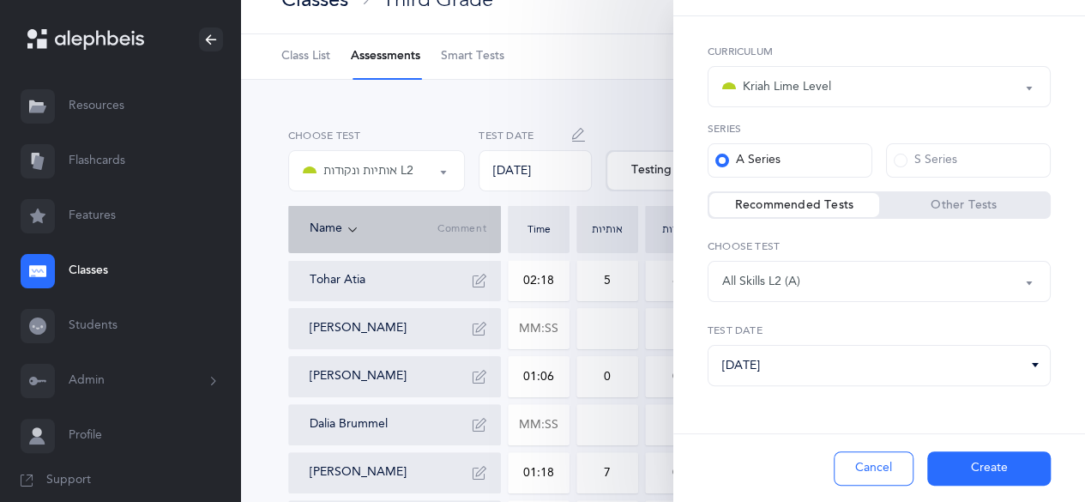
click at [989, 477] on button "Create" at bounding box center [988, 468] width 123 height 34
click at [989, 477] on div "Cancel Create" at bounding box center [879, 467] width 412 height 69
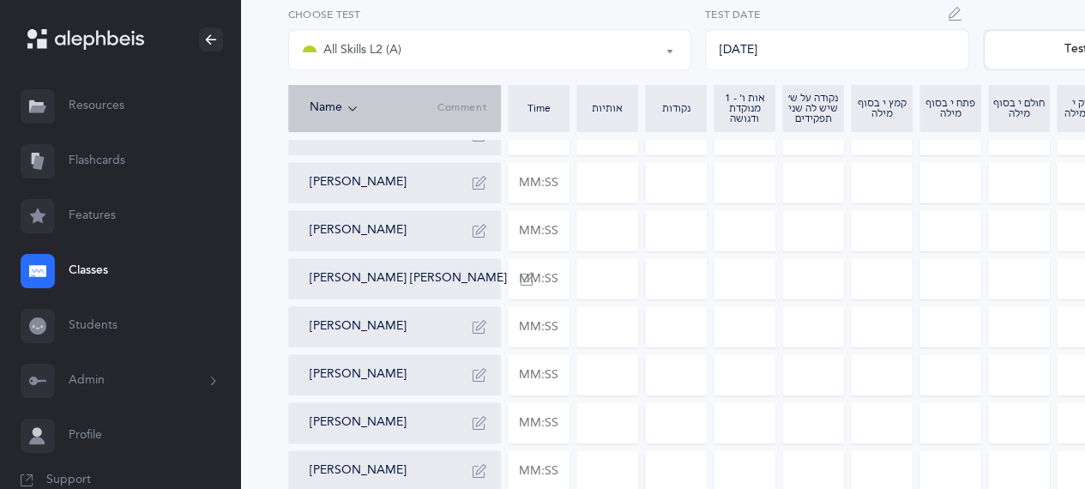
scroll to position [566, 0]
click at [542, 331] on input "text" at bounding box center [538, 324] width 60 height 39
click at [602, 328] on input "0" at bounding box center [607, 324] width 60 height 39
click at [667, 328] on input "0" at bounding box center [676, 324] width 60 height 39
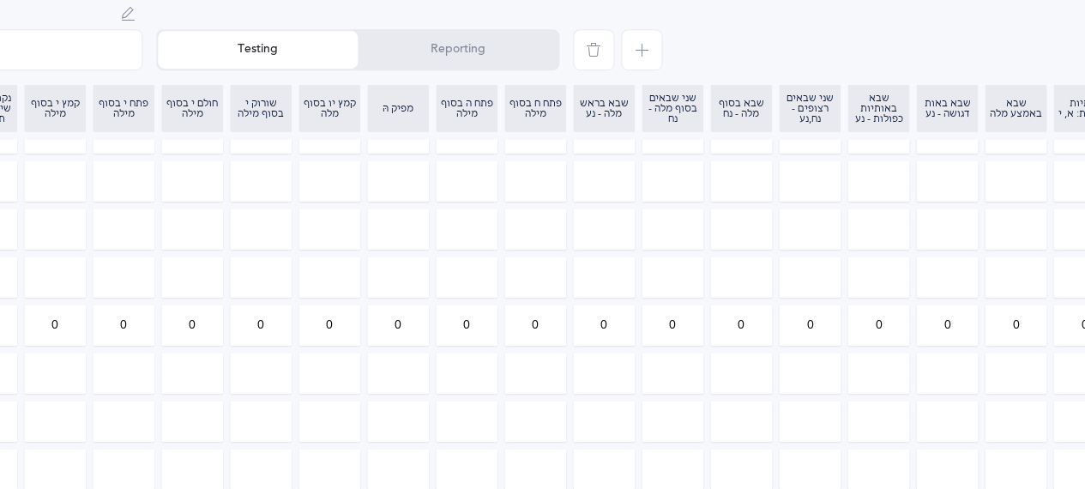
scroll to position [566, 905]
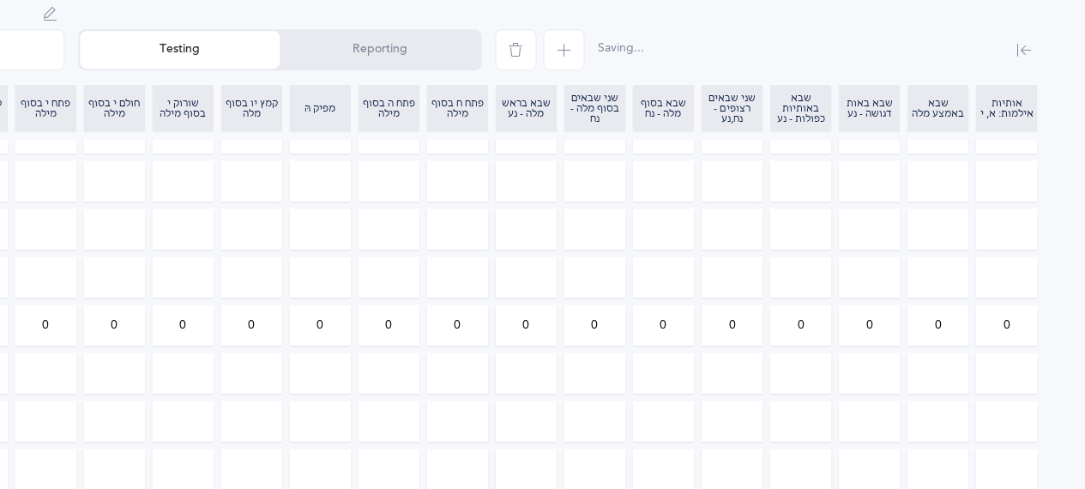
click at [1015, 321] on input "0" at bounding box center [1006, 324] width 60 height 39
click at [950, 325] on input "0" at bounding box center [937, 324] width 60 height 39
click at [879, 324] on input "0" at bounding box center [869, 324] width 60 height 39
click at [750, 325] on input "0" at bounding box center [731, 324] width 60 height 39
click at [606, 327] on input "0" at bounding box center [594, 324] width 60 height 39
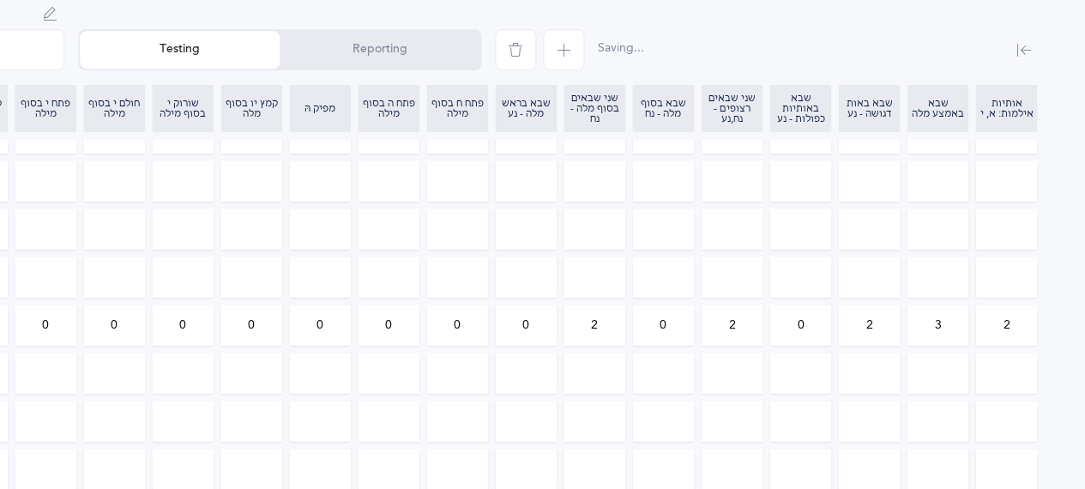
click at [537, 325] on input "0" at bounding box center [526, 324] width 60 height 39
click at [464, 321] on input "0" at bounding box center [457, 324] width 60 height 39
click at [408, 310] on input "0" at bounding box center [388, 324] width 60 height 39
click at [340, 320] on input "0" at bounding box center [320, 324] width 60 height 39
click at [267, 316] on input "0" at bounding box center [251, 324] width 60 height 39
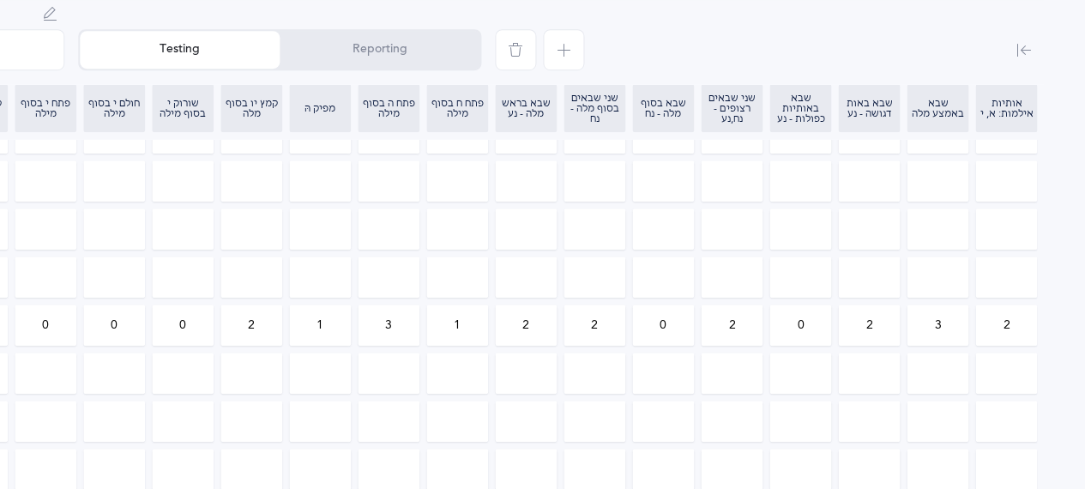
click at [195, 316] on input "0" at bounding box center [183, 324] width 60 height 39
click at [123, 324] on input "0" at bounding box center [114, 324] width 60 height 39
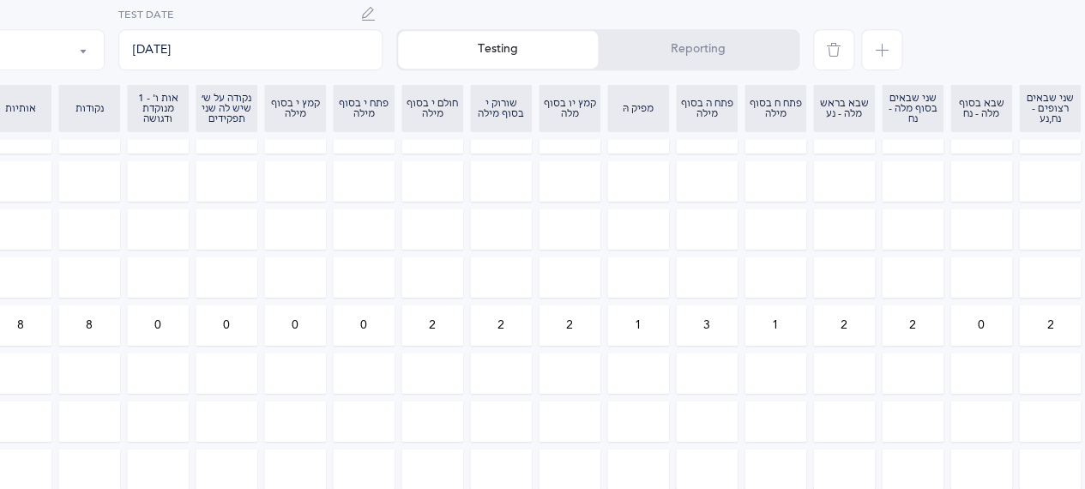
scroll to position [566, 568]
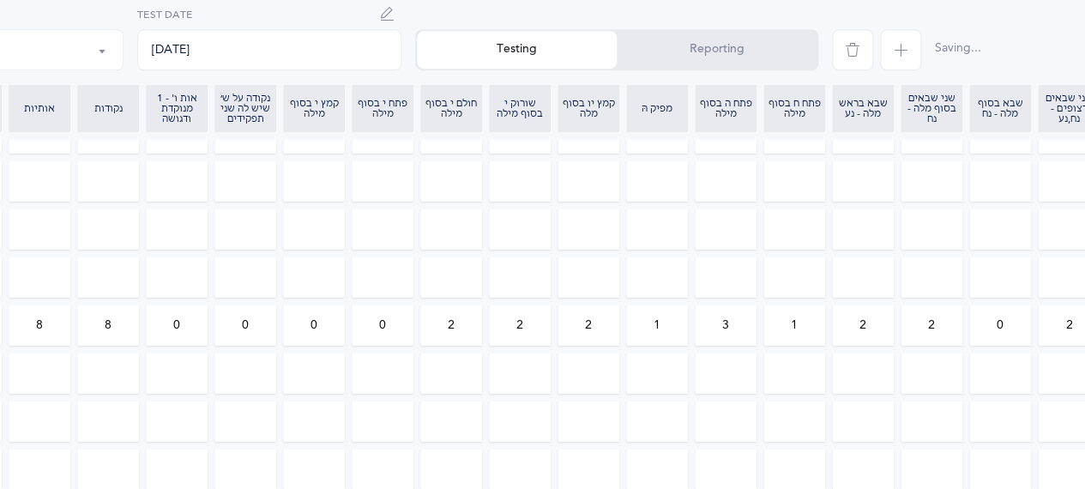
click at [388, 326] on input "0" at bounding box center [382, 324] width 60 height 39
click at [321, 326] on input "0" at bounding box center [314, 324] width 60 height 39
click at [602, 334] on input "2" at bounding box center [588, 324] width 60 height 39
click at [334, 312] on input "0" at bounding box center [314, 324] width 60 height 39
click at [267, 314] on input "0" at bounding box center [245, 324] width 60 height 39
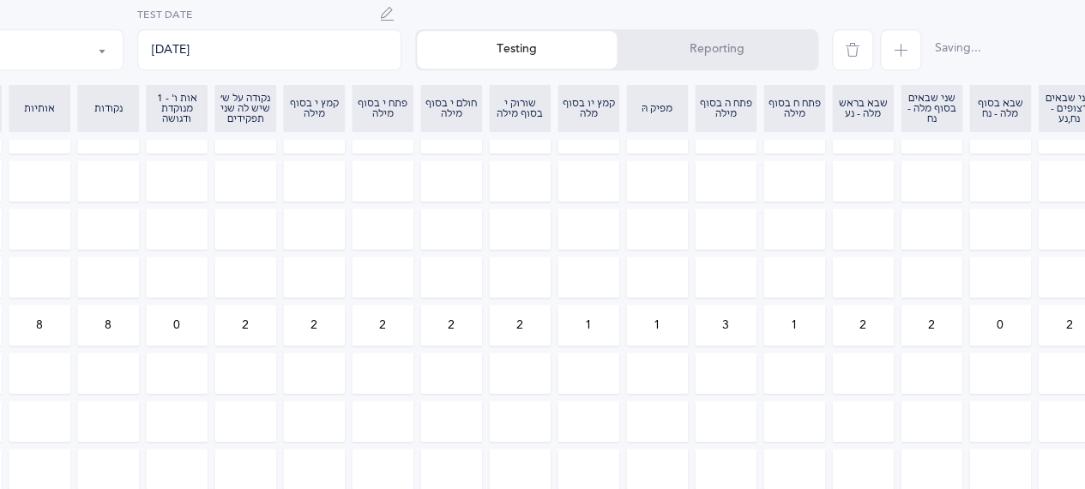
click at [183, 329] on input "0" at bounding box center [177, 324] width 60 height 39
click at [193, 349] on div "Tohar Atia Mikaella Bavaro Rachel Blizinsky Dalia Brummel Naomi Doiny Sholom Ka…" at bounding box center [546, 156] width 1653 height 857
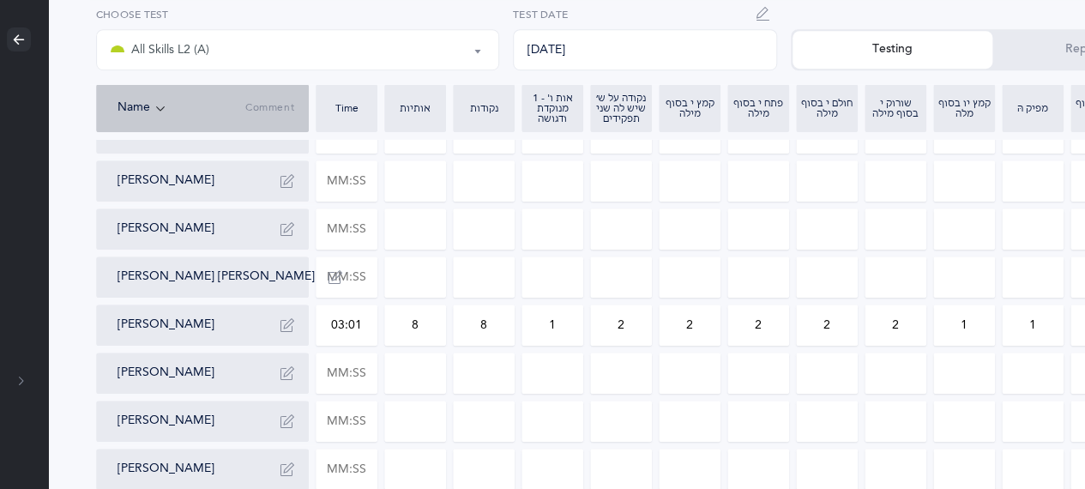
scroll to position [566, 189]
click at [355, 280] on input "text" at bounding box center [349, 276] width 60 height 39
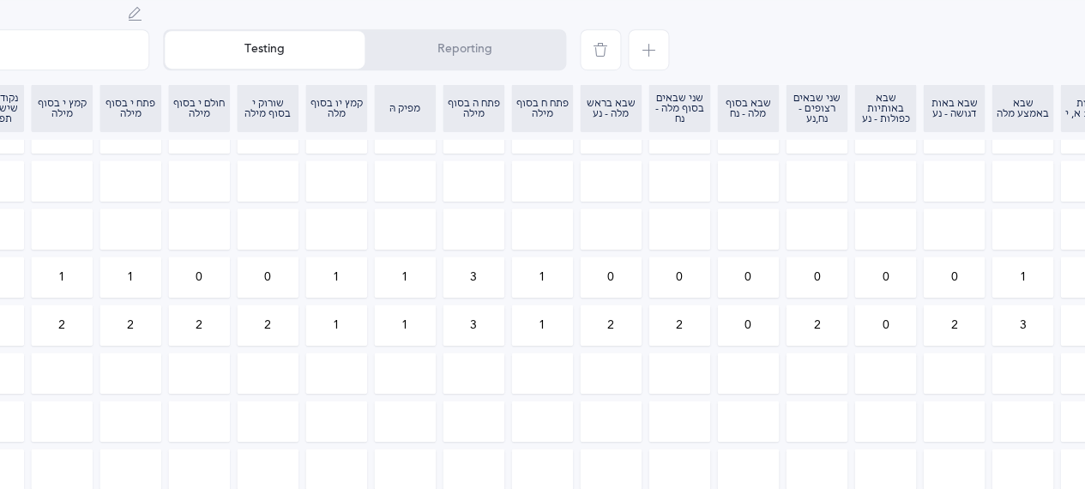
scroll to position [566, 856]
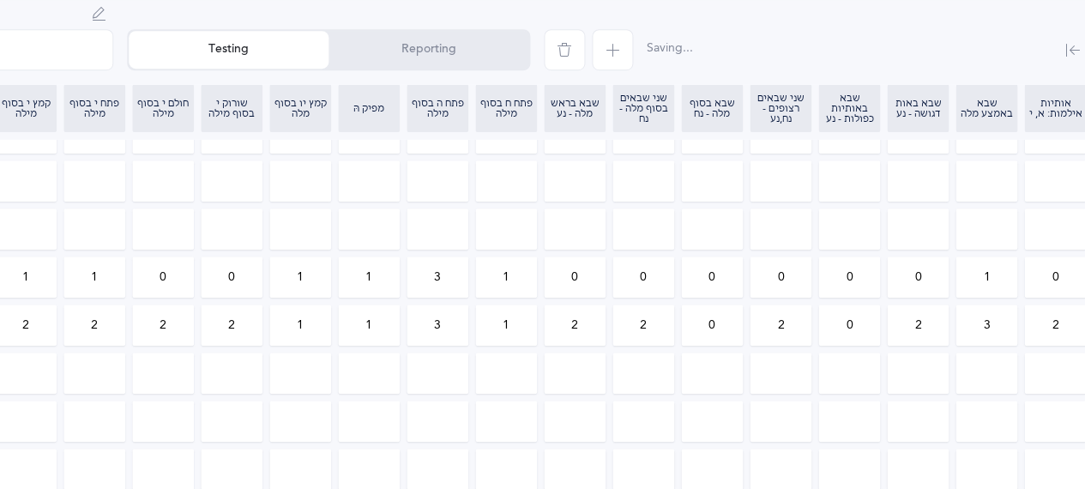
click at [655, 284] on input "0" at bounding box center [643, 276] width 60 height 39
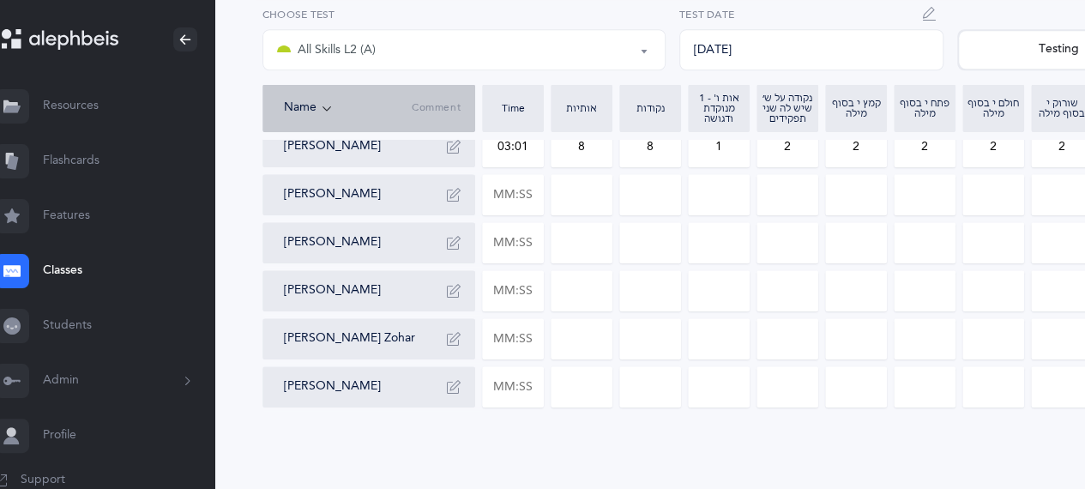
scroll to position [744, 17]
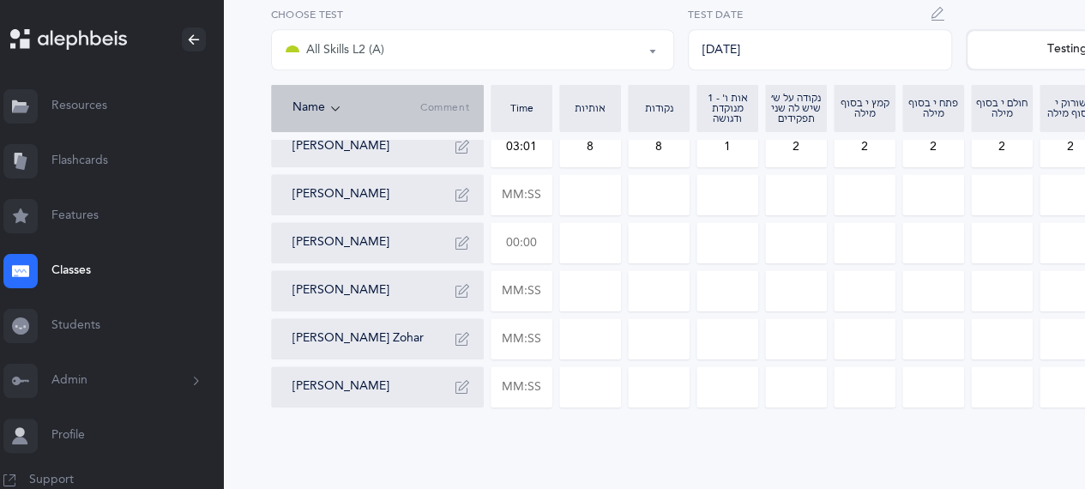
click at [525, 237] on input "text" at bounding box center [521, 242] width 60 height 39
click at [586, 244] on input "0" at bounding box center [590, 242] width 60 height 39
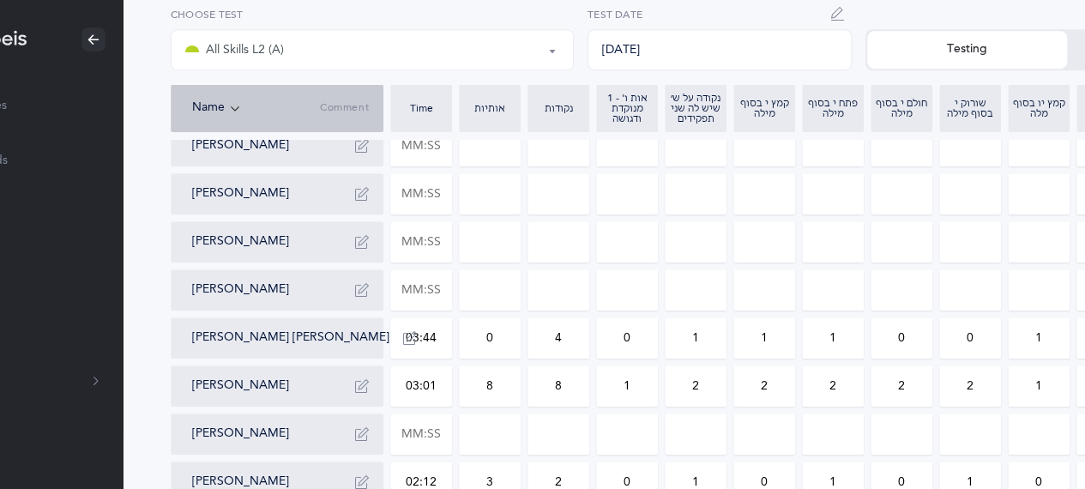
scroll to position [504, 117]
click at [437, 201] on input "text" at bounding box center [421, 194] width 60 height 39
click at [569, 200] on input "0" at bounding box center [558, 194] width 60 height 39
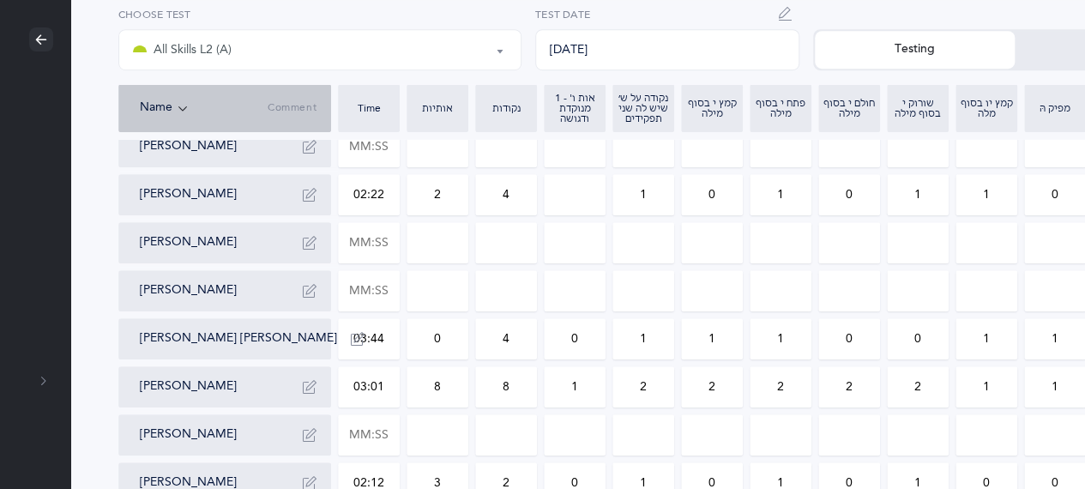
scroll to position [504, 751]
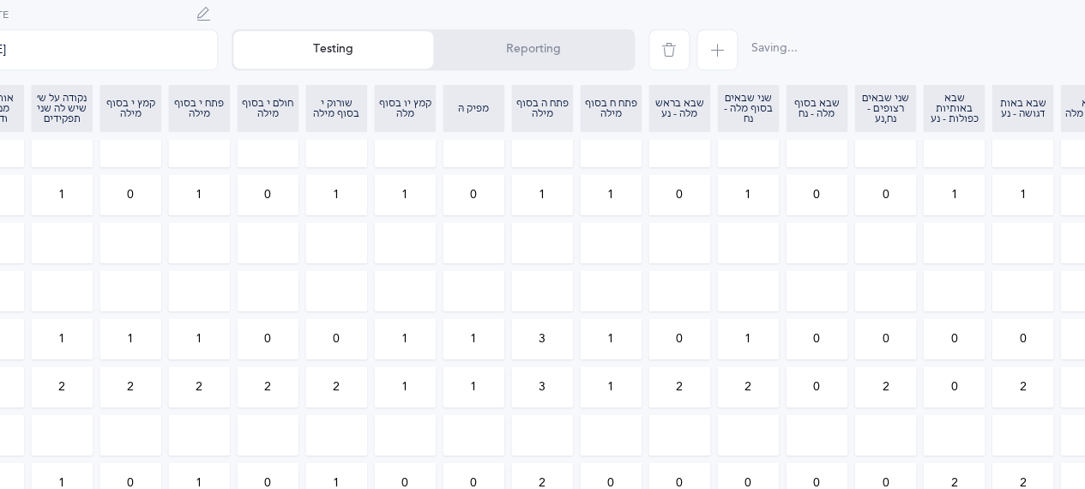
click at [887, 195] on input "0" at bounding box center [885, 194] width 60 height 39
click at [606, 45] on button "Reporting" at bounding box center [533, 50] width 200 height 38
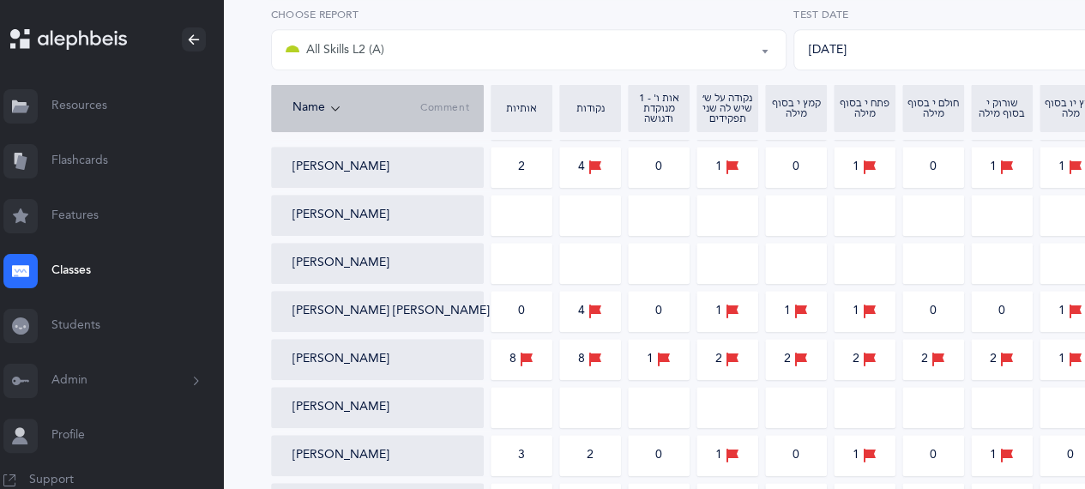
scroll to position [607, 0]
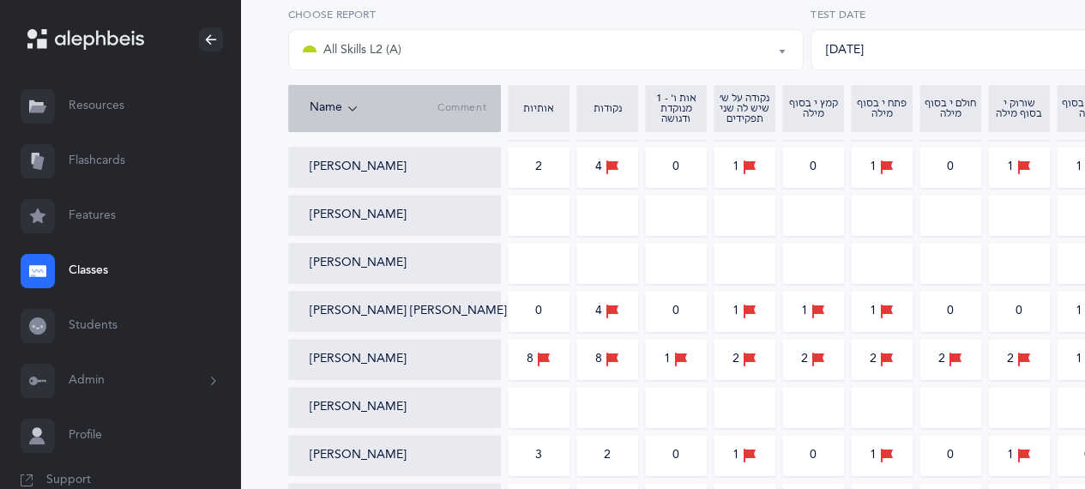
click at [66, 256] on link "Classes" at bounding box center [120, 271] width 240 height 55
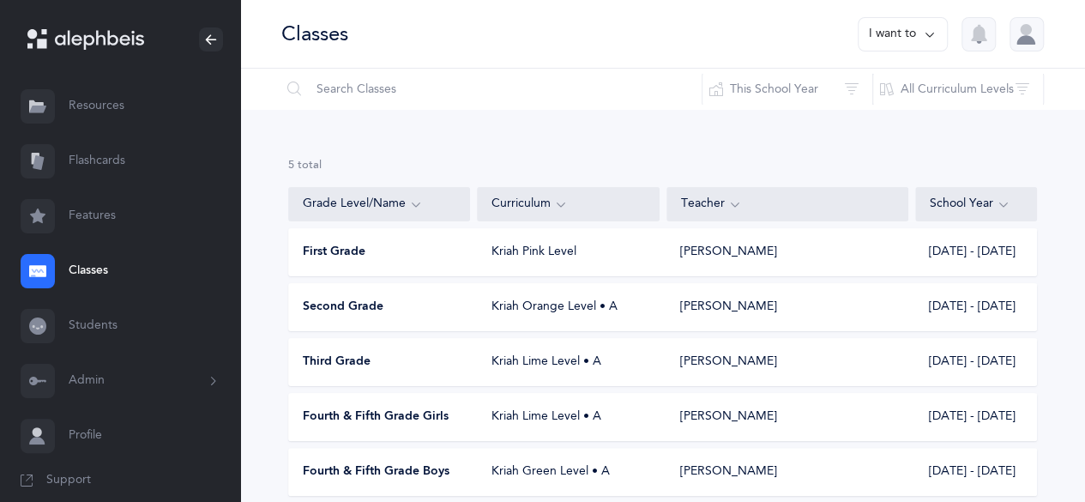
click at [487, 484] on div "Fourth & Fifth Grade Boys Kriah Green Level • A Menachem Fischer 2025 - 2026" at bounding box center [662, 472] width 749 height 48
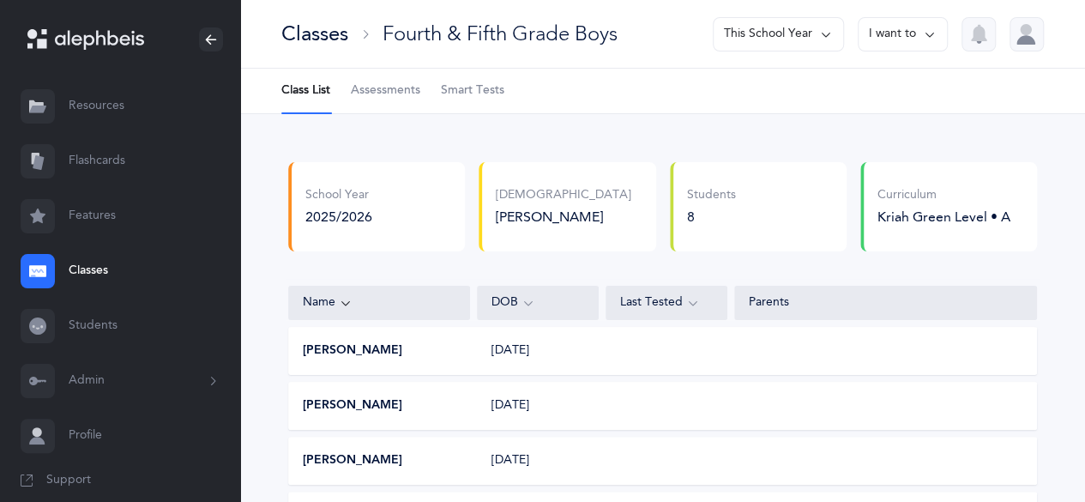
click at [330, 37] on div "Classes" at bounding box center [314, 34] width 67 height 28
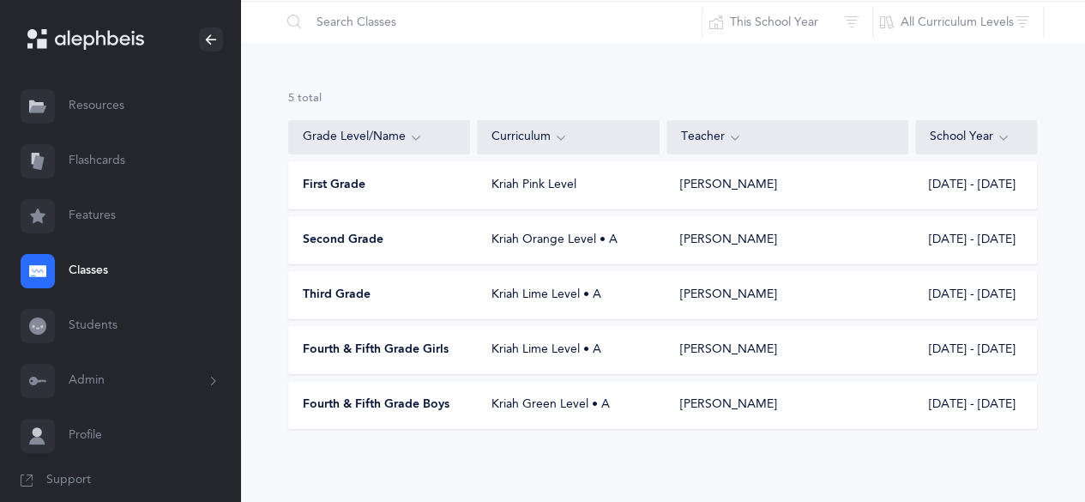
scroll to position [69, 0]
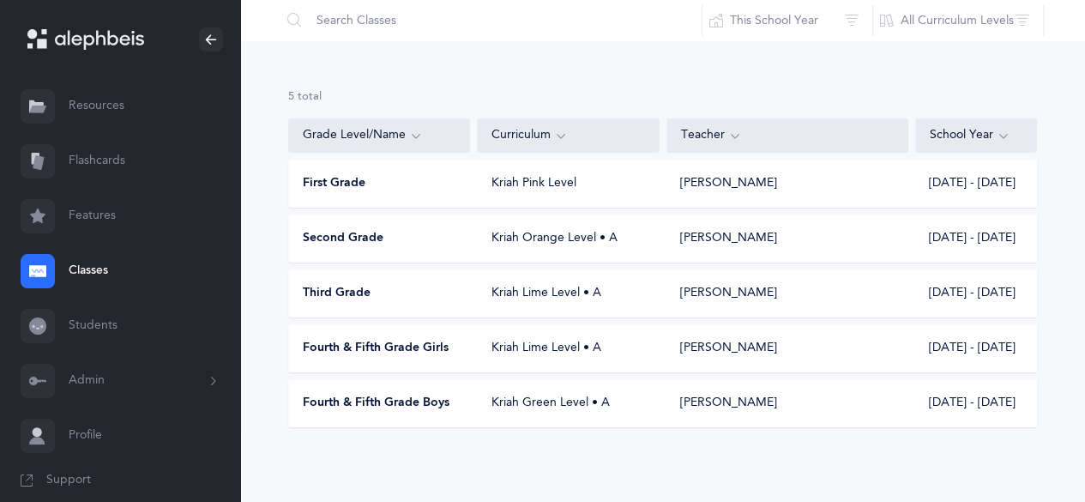
click at [613, 336] on div "Fourth & Fifth Grade Girls Kriah Lime Level • A Beila Prescott 2025 - 2026" at bounding box center [662, 348] width 749 height 48
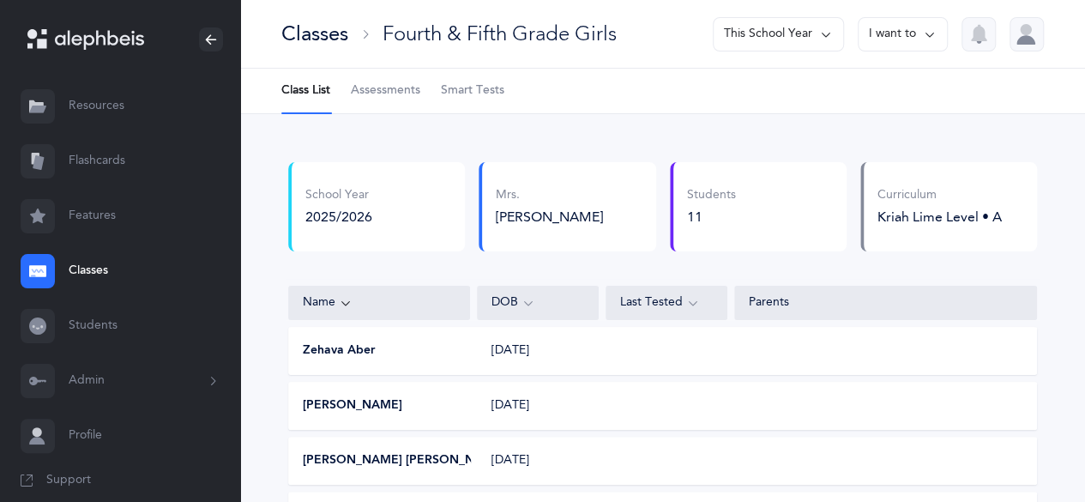
click at [394, 84] on span "Assessments" at bounding box center [385, 90] width 69 height 17
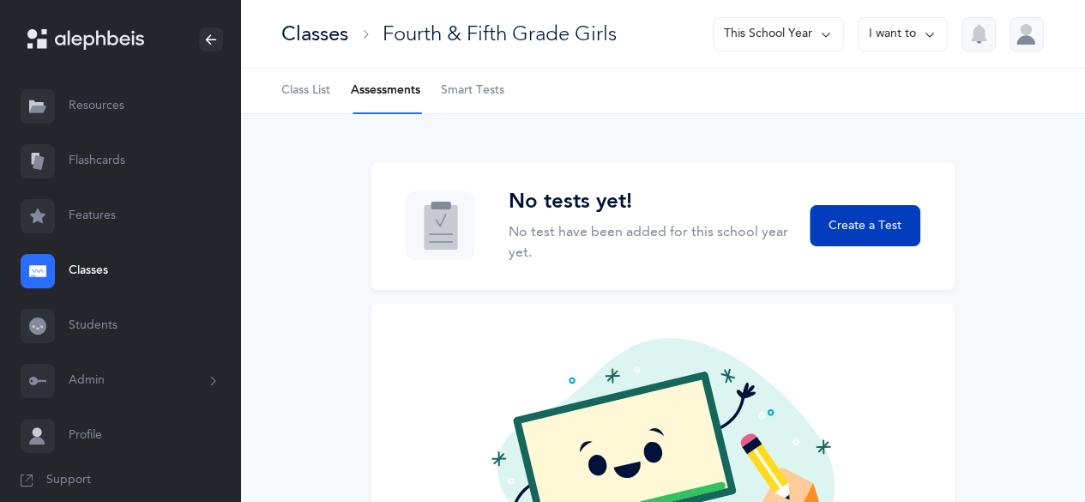
click at [875, 225] on span "Create a Test" at bounding box center [864, 226] width 73 height 18
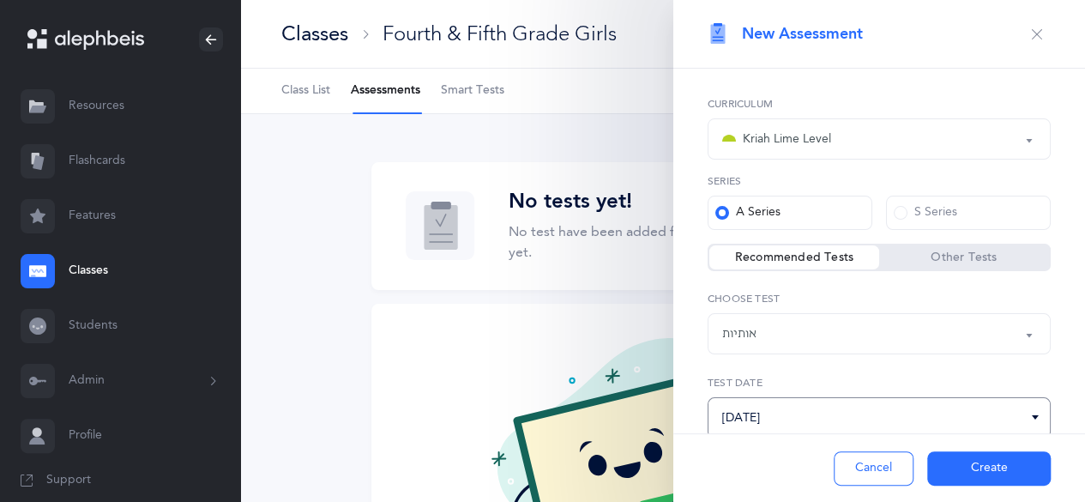
click at [873, 409] on input "[DATE]" at bounding box center [878, 417] width 343 height 41
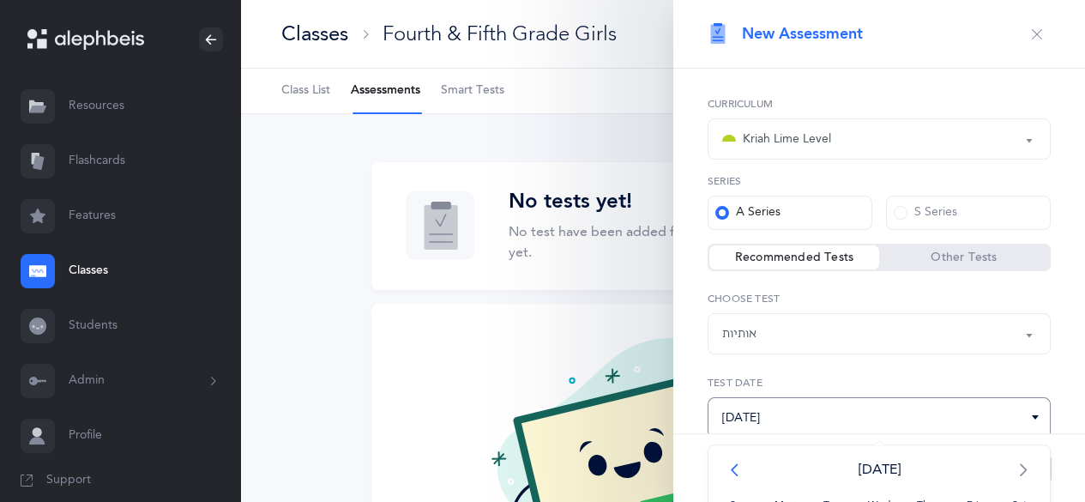
click at [730, 472] on span "<" at bounding box center [738, 469] width 47 height 34
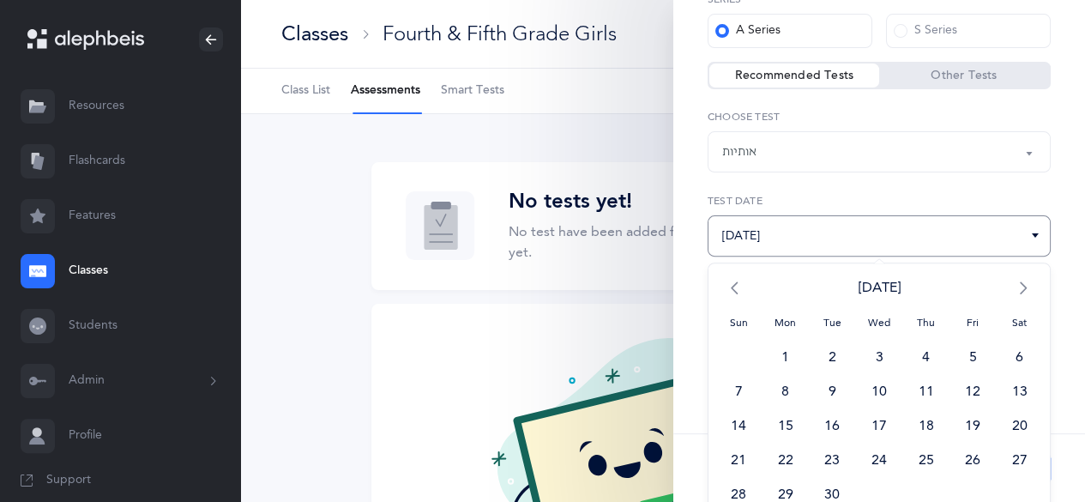
scroll to position [197, 0]
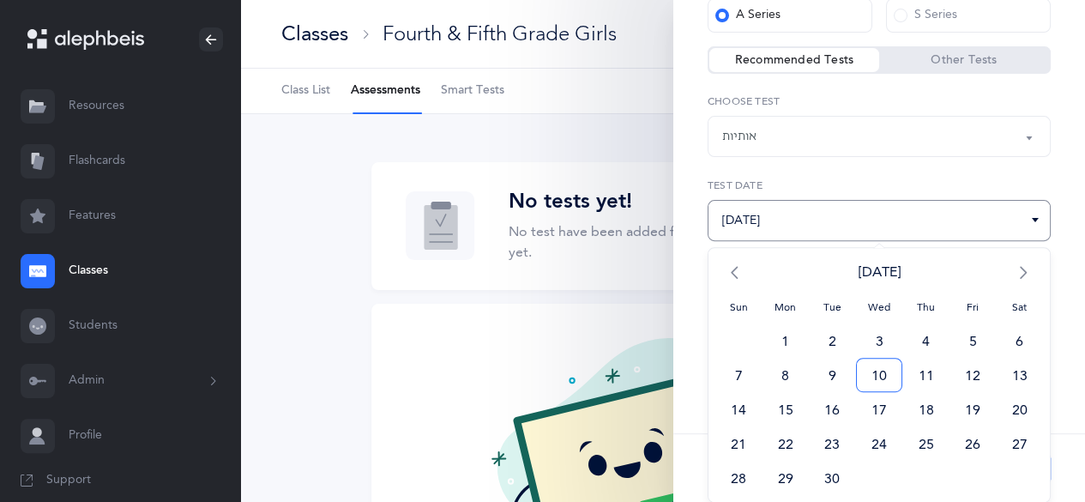
click at [871, 380] on span "10" at bounding box center [879, 375] width 47 height 34
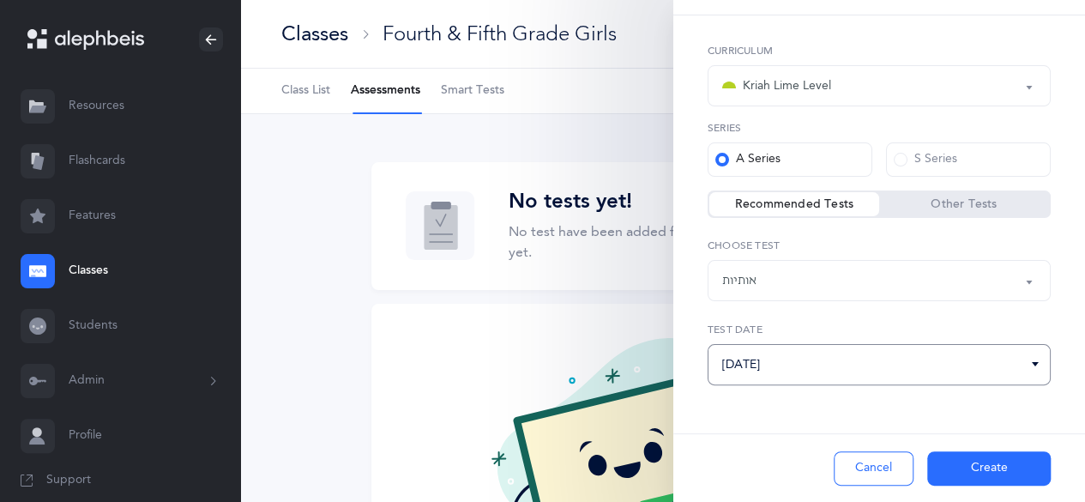
scroll to position [52, 0]
click at [962, 457] on button "Create" at bounding box center [988, 468] width 123 height 34
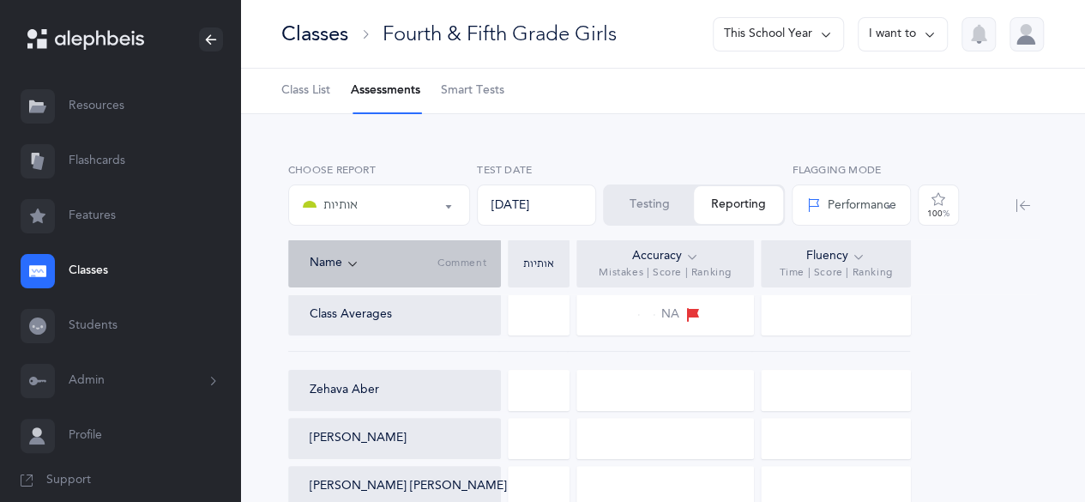
click at [534, 390] on div at bounding box center [539, 390] width 62 height 41
click at [673, 215] on button "Testing" at bounding box center [648, 205] width 89 height 38
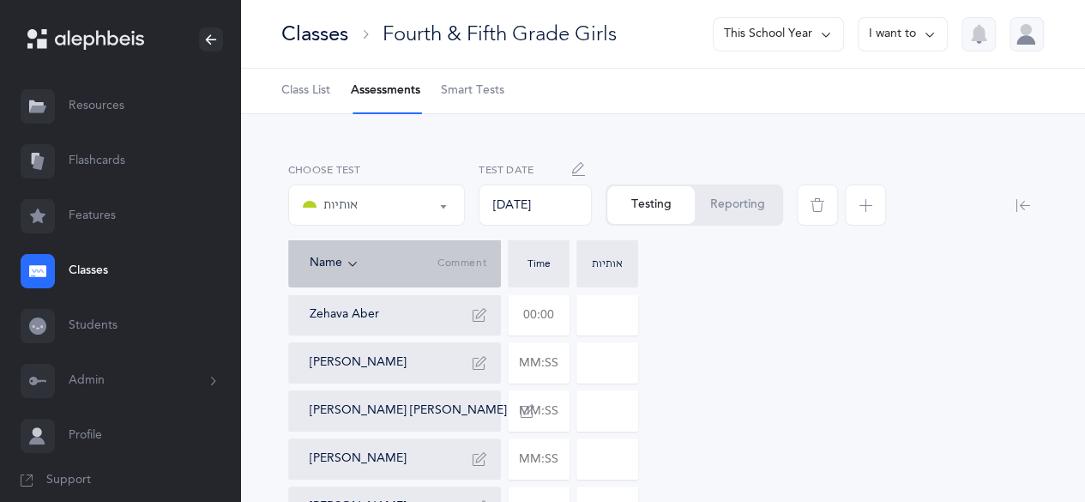
click at [549, 310] on input "text" at bounding box center [538, 314] width 60 height 39
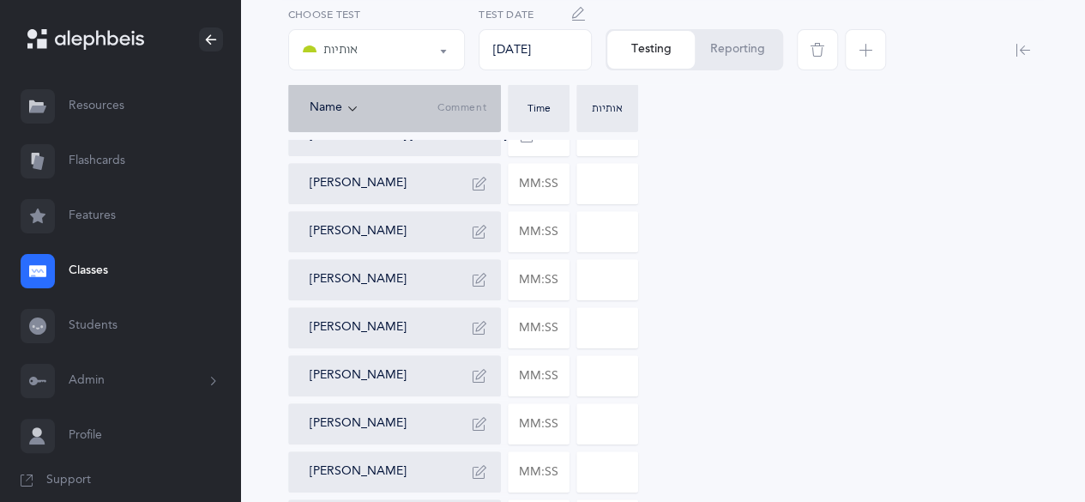
scroll to position [279, 0]
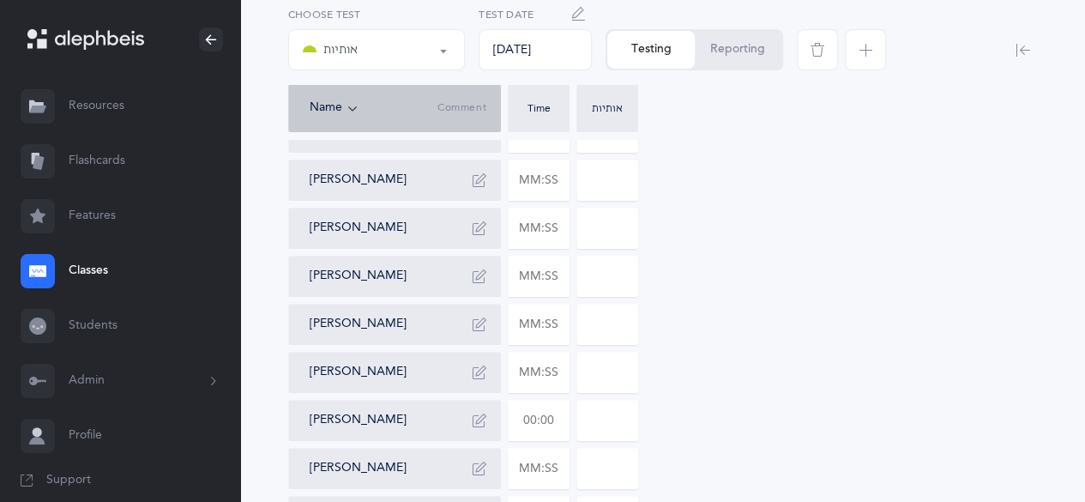
click at [528, 414] on input "text" at bounding box center [538, 419] width 60 height 39
click at [645, 411] on div "Zehava Aber Zahava Bogart Sara Caroline Freida Fenton Maya Grunblatt Ruth Katz …" at bounding box center [662, 275] width 749 height 521
click at [607, 421] on input "0" at bounding box center [607, 419] width 60 height 39
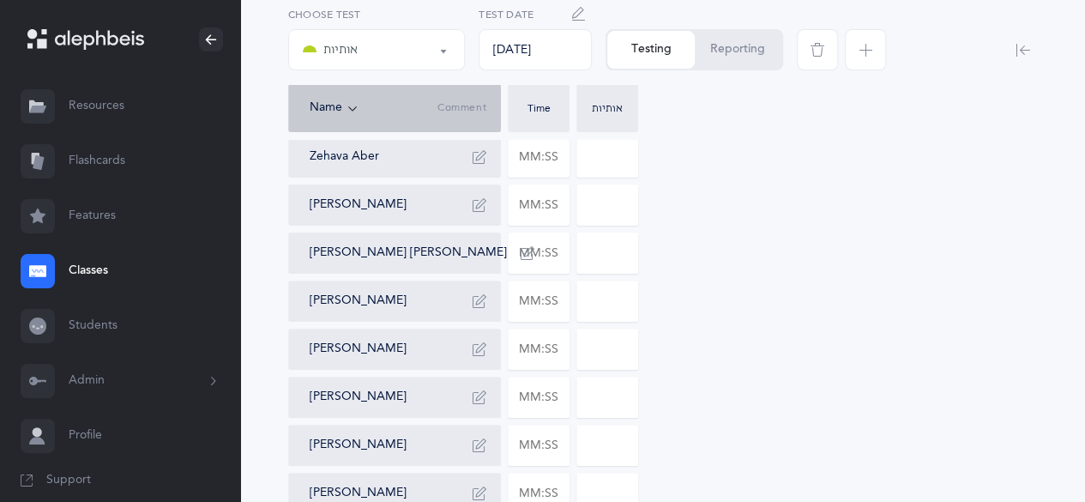
scroll to position [153, 0]
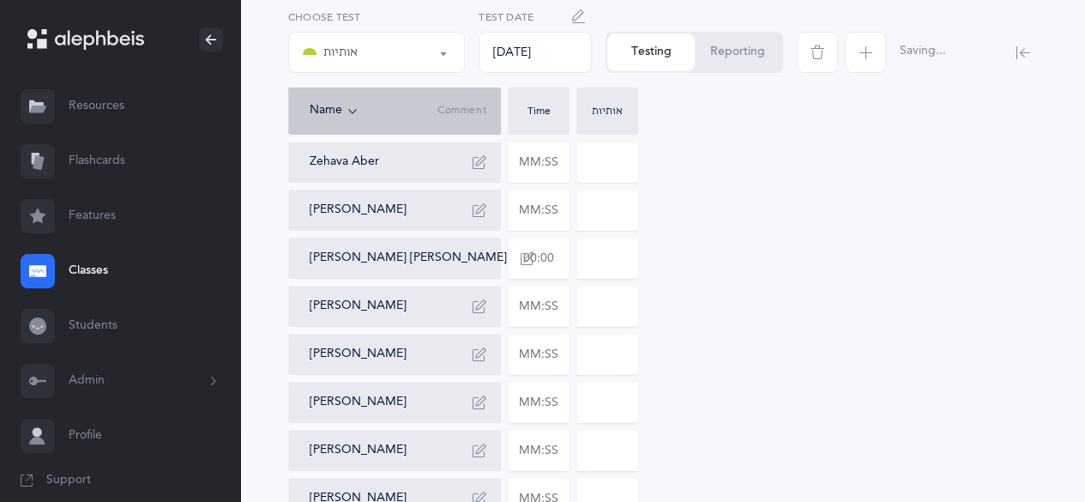
click at [540, 251] on input "text" at bounding box center [538, 257] width 60 height 39
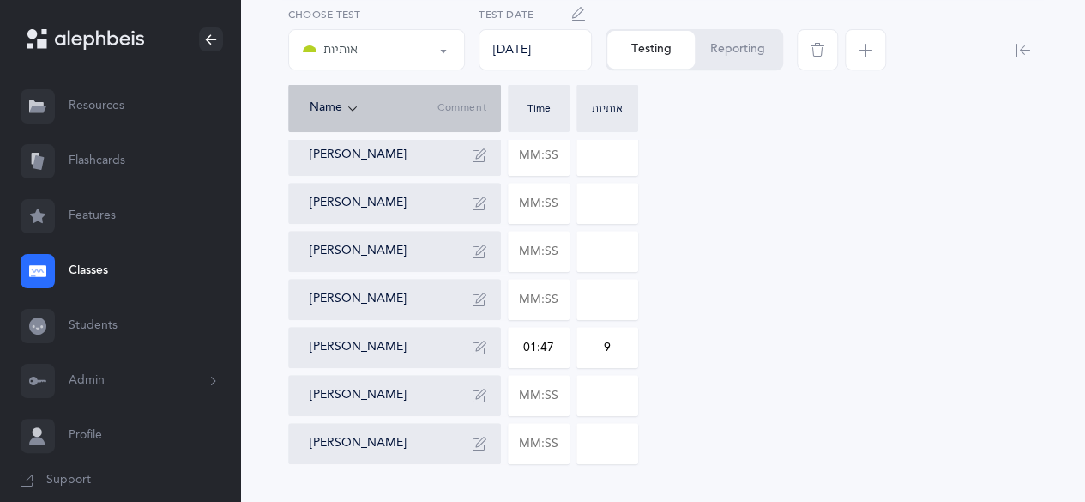
scroll to position [395, 0]
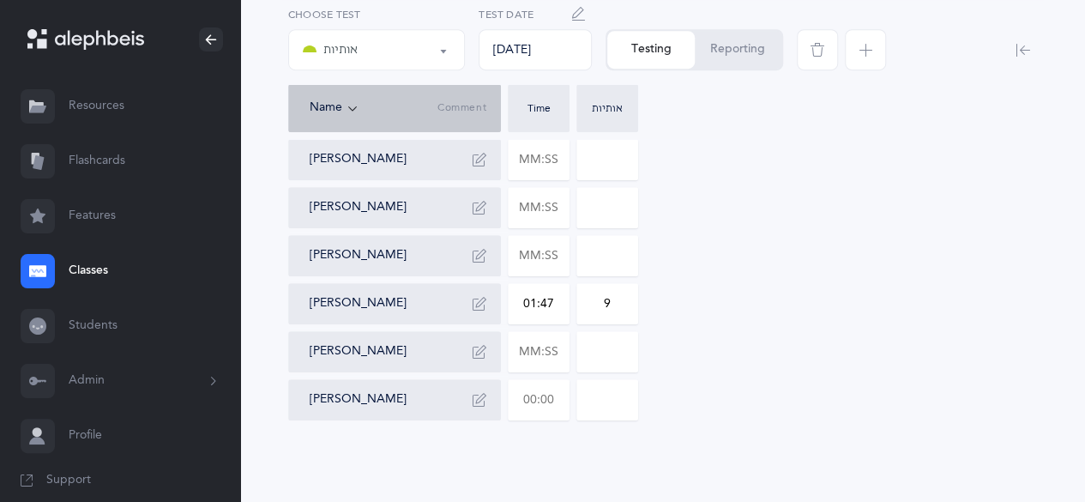
click at [542, 399] on input "text" at bounding box center [538, 399] width 60 height 39
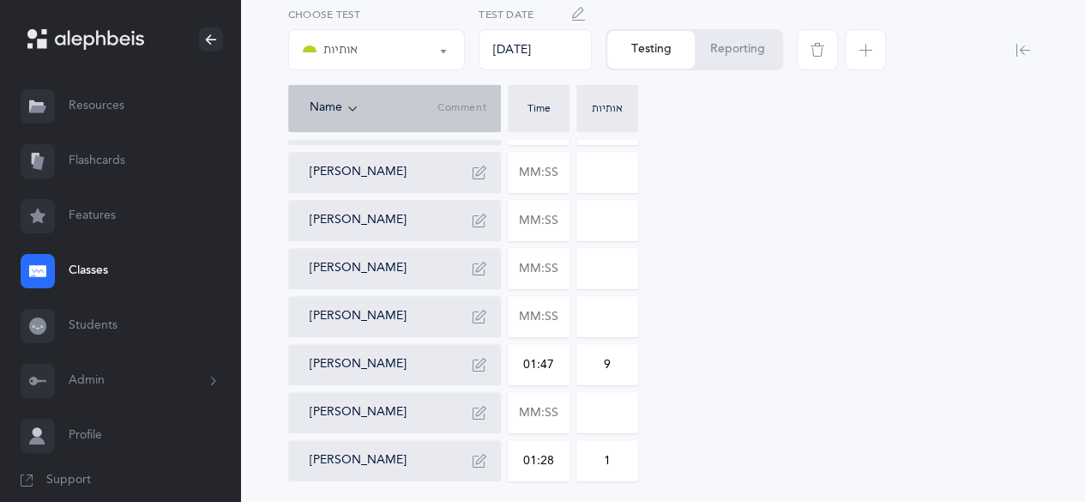
scroll to position [333, 0]
click at [562, 270] on input "text" at bounding box center [538, 269] width 60 height 39
click at [546, 325] on input "text" at bounding box center [538, 317] width 60 height 39
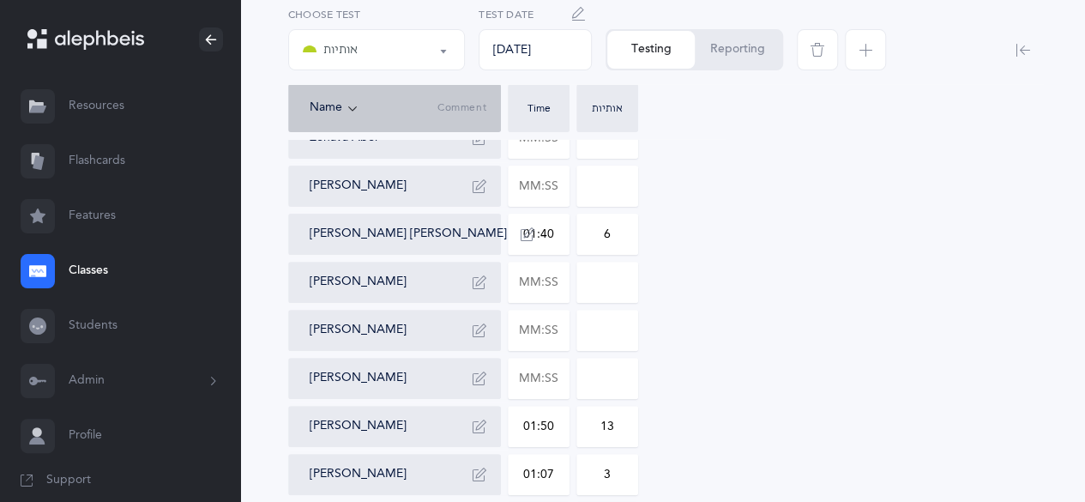
scroll to position [151, 0]
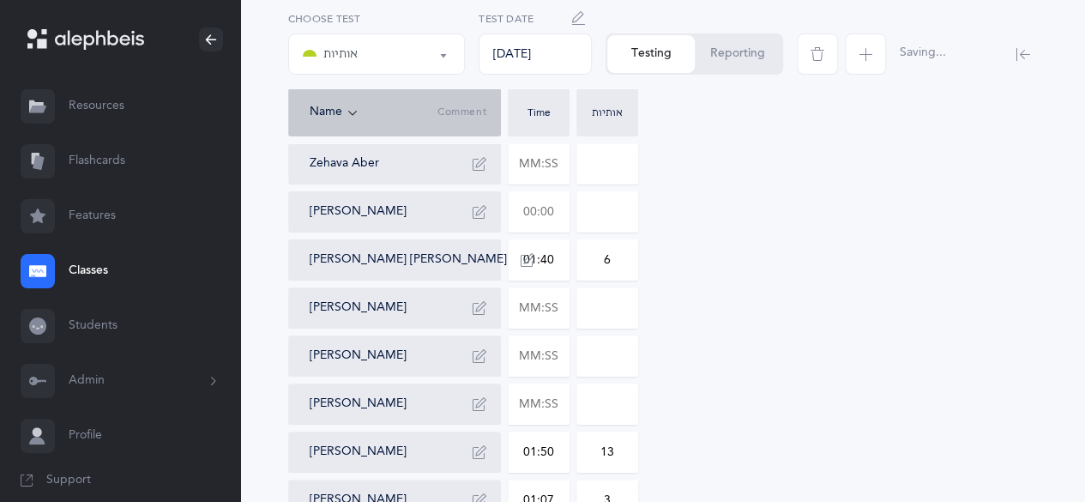
click at [538, 210] on input "text" at bounding box center [538, 211] width 60 height 39
click at [559, 356] on input "text" at bounding box center [538, 354] width 60 height 39
click at [554, 165] on input "text" at bounding box center [538, 162] width 60 height 39
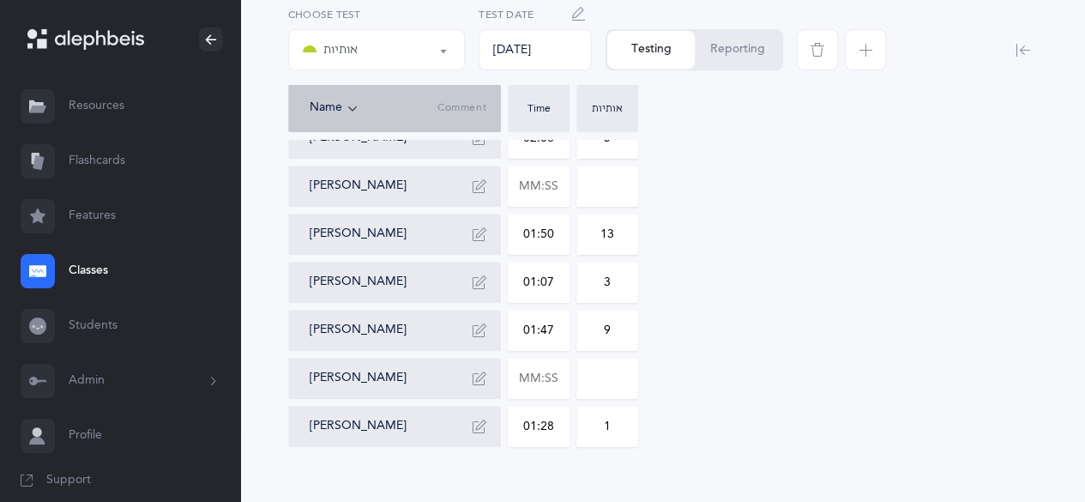
scroll to position [370, 0]
click at [547, 376] on input "text" at bounding box center [538, 376] width 60 height 39
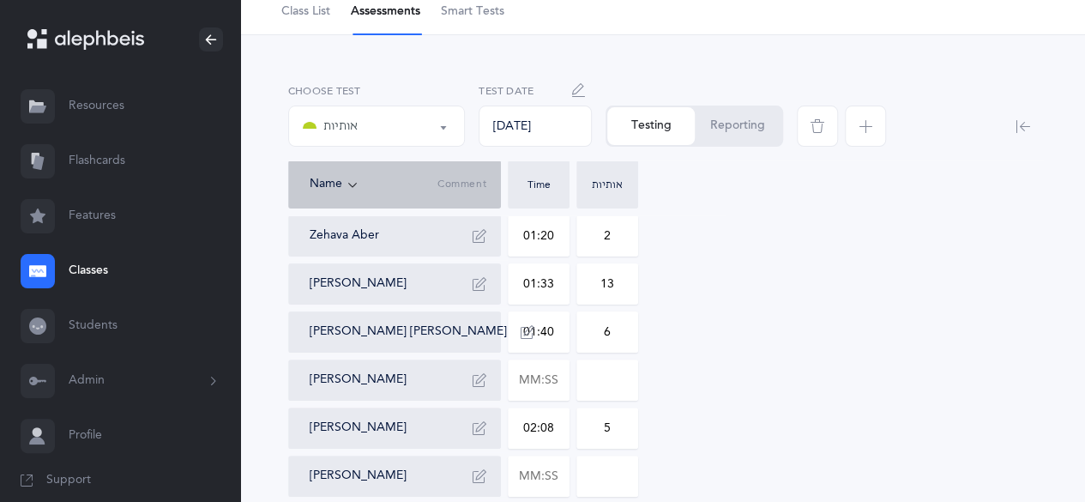
scroll to position [74, 0]
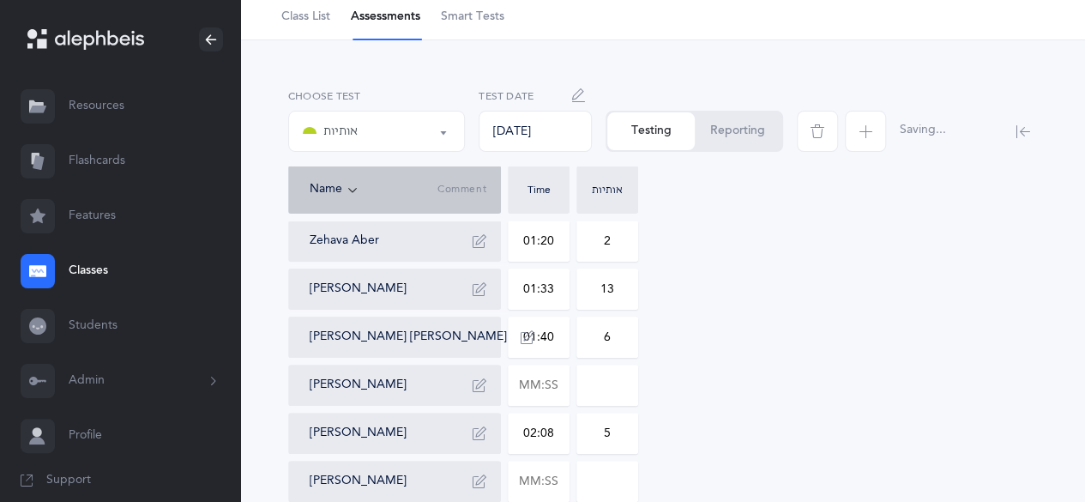
click at [616, 378] on input at bounding box center [607, 384] width 60 height 39
click at [555, 380] on input "text" at bounding box center [538, 384] width 60 height 39
click at [741, 124] on button "Reporting" at bounding box center [737, 131] width 87 height 38
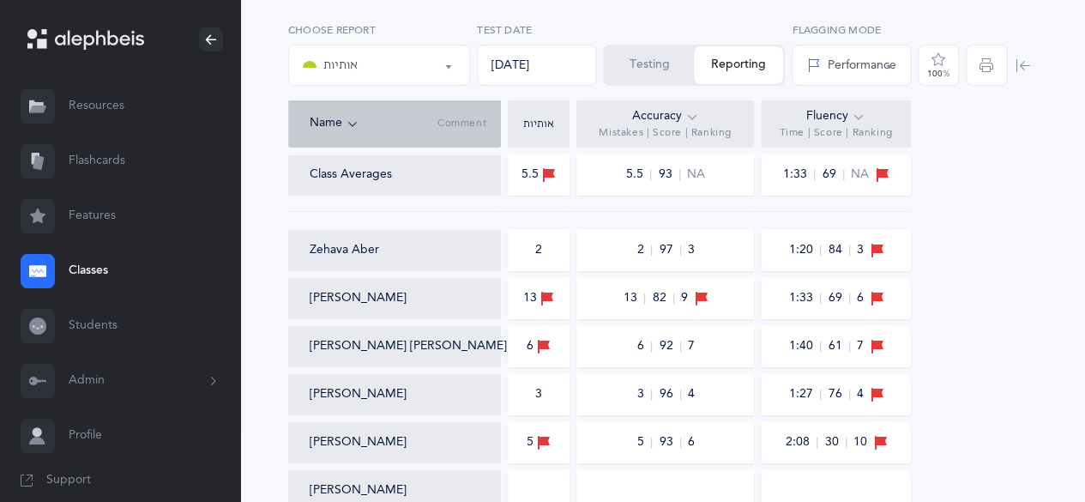
scroll to position [0, 0]
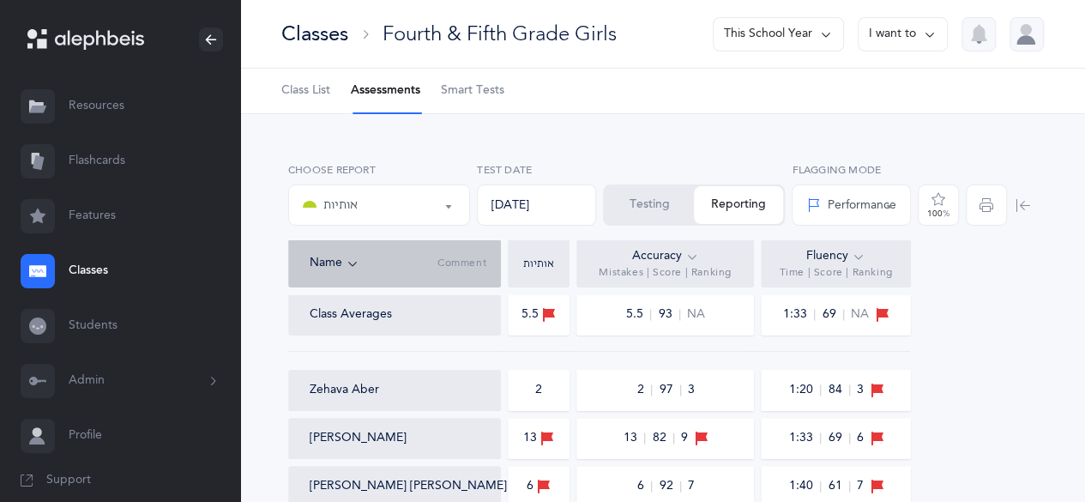
click at [379, 212] on div "אותיות" at bounding box center [379, 204] width 153 height 29
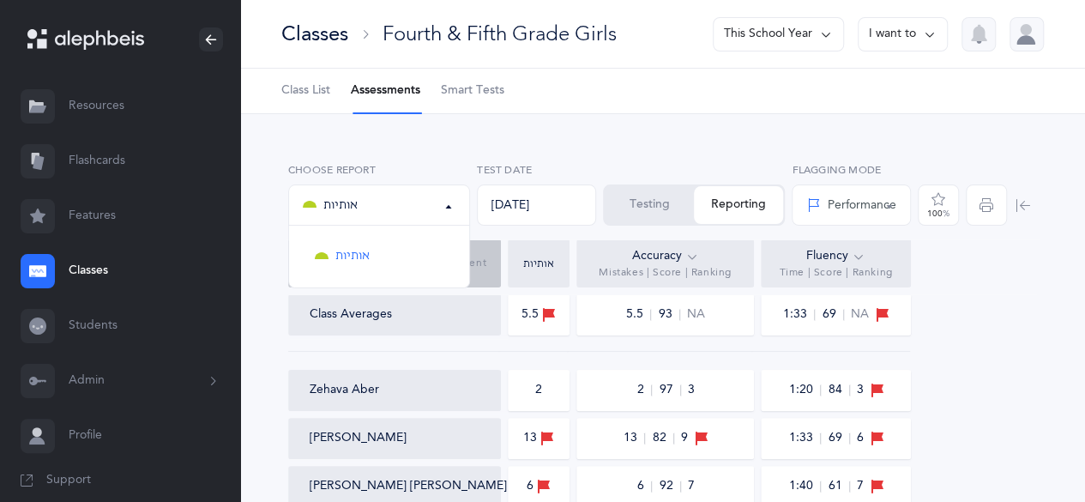
click at [466, 155] on div "אותיות אותיות אותיות Choose report 09/10/2025 Test Date Testing Reporting Perfo…" at bounding box center [662, 197] width 755 height 84
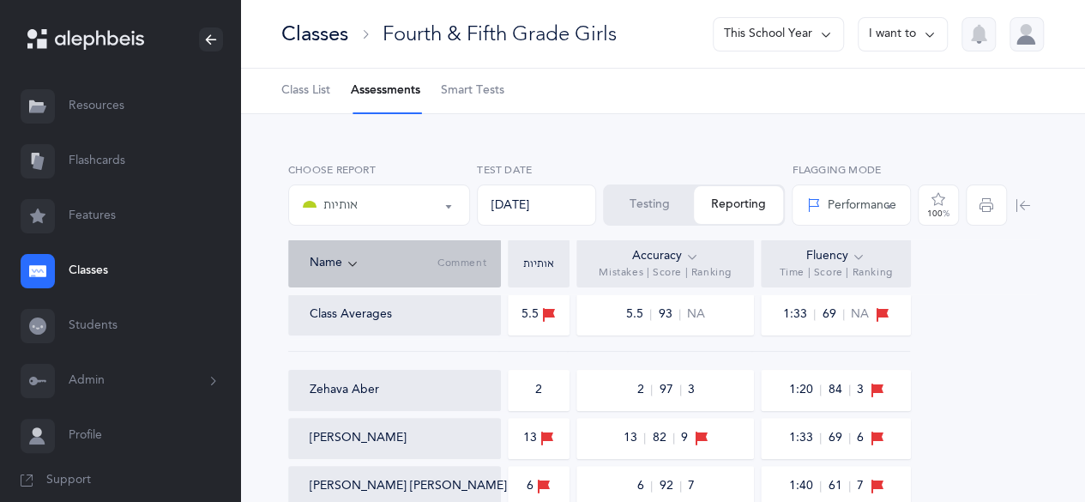
click at [673, 200] on button "Testing" at bounding box center [648, 205] width 89 height 38
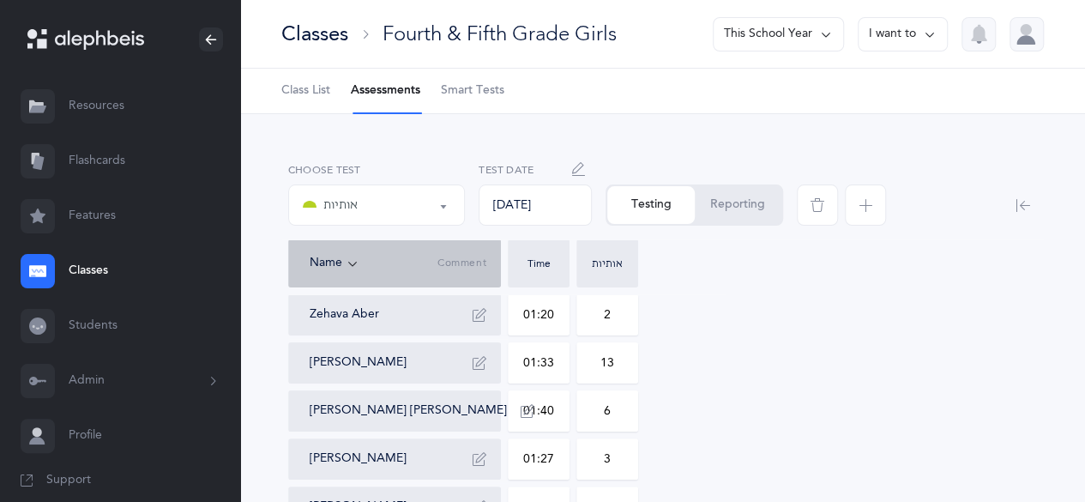
click at [876, 198] on span "button" at bounding box center [865, 204] width 41 height 41
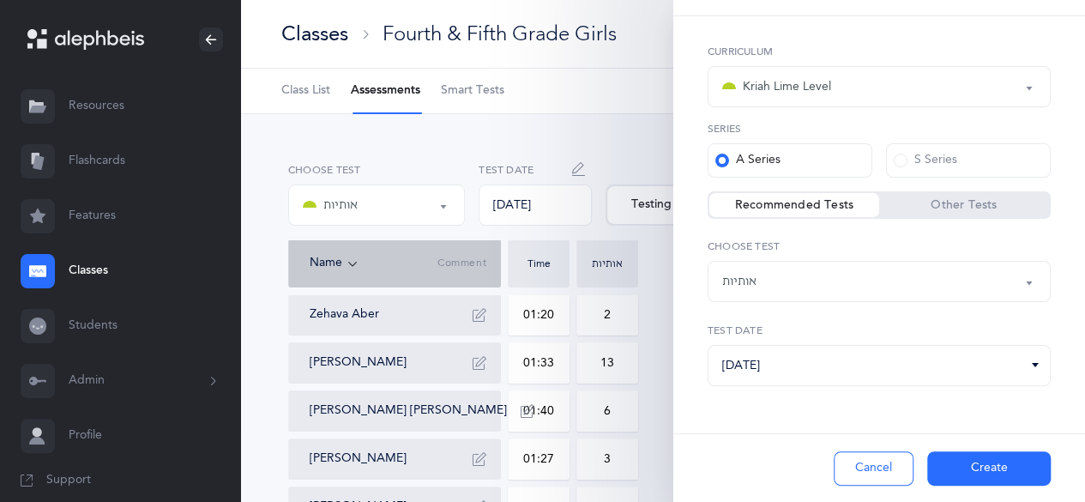
click at [870, 288] on div "אותיות" at bounding box center [879, 281] width 314 height 29
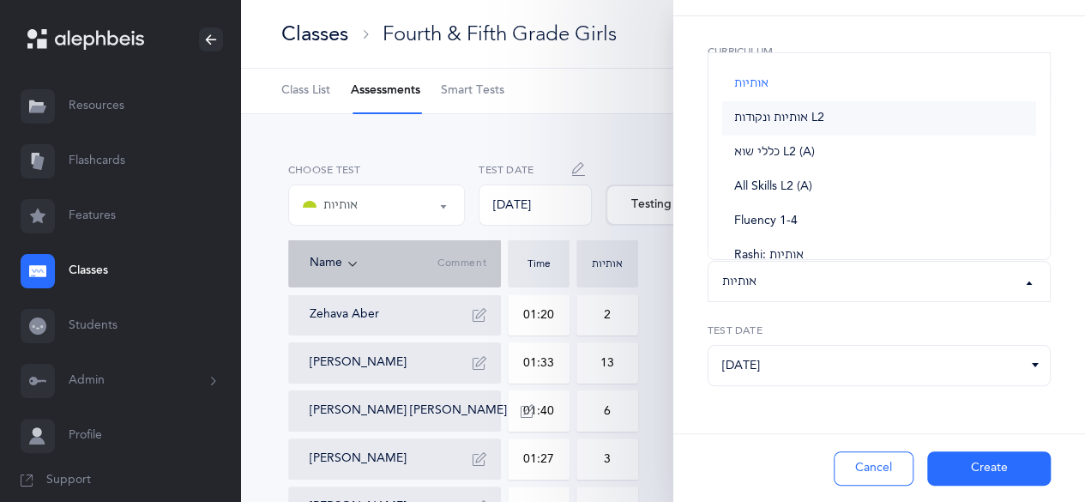
click at [931, 118] on link "אותיות ונקודות L2" at bounding box center [879, 118] width 314 height 34
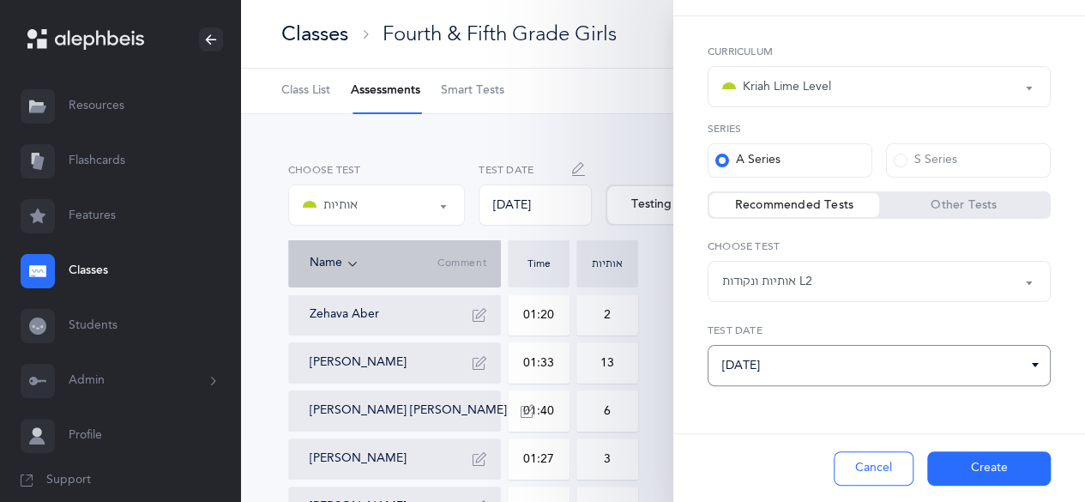
click at [917, 347] on input "[DATE]" at bounding box center [878, 365] width 343 height 41
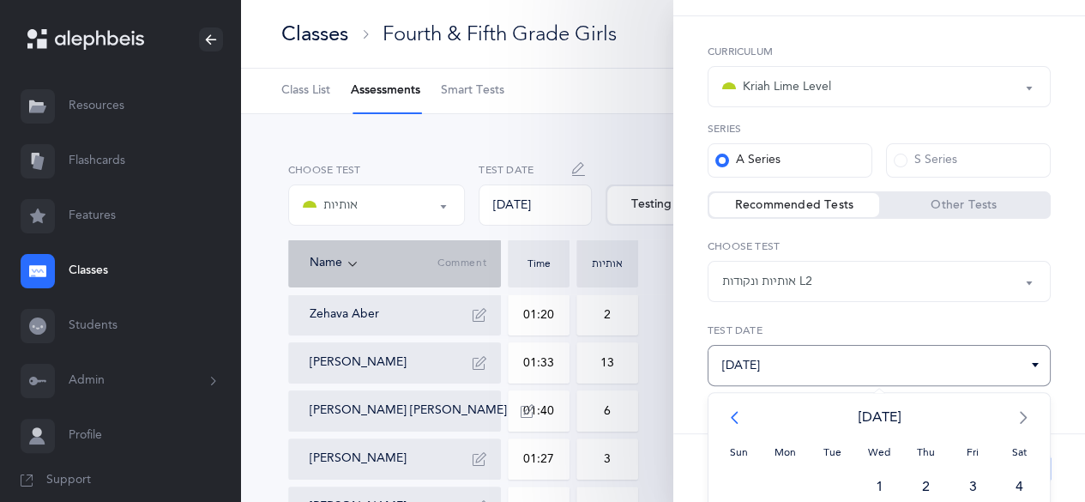
click at [738, 407] on span "<" at bounding box center [738, 417] width 47 height 34
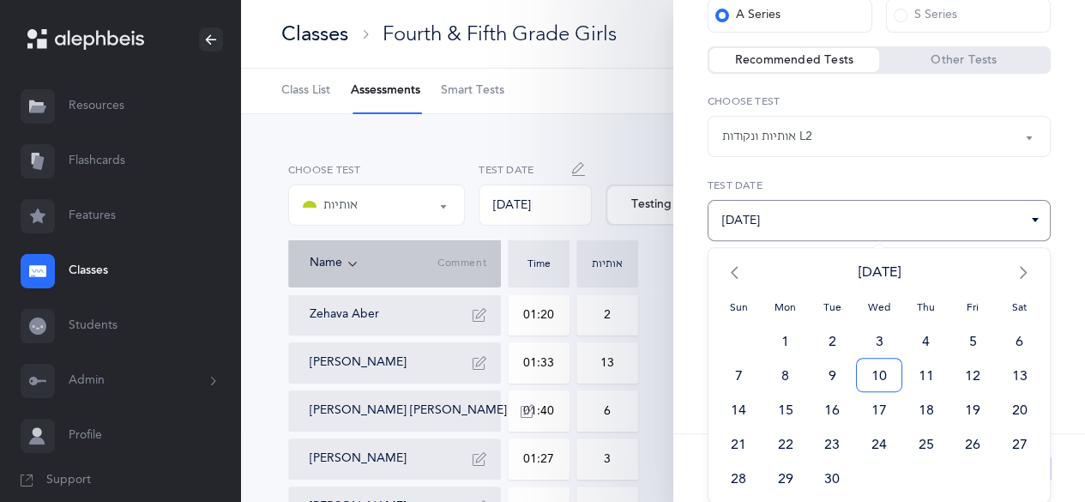
click at [880, 378] on span "10" at bounding box center [879, 375] width 47 height 34
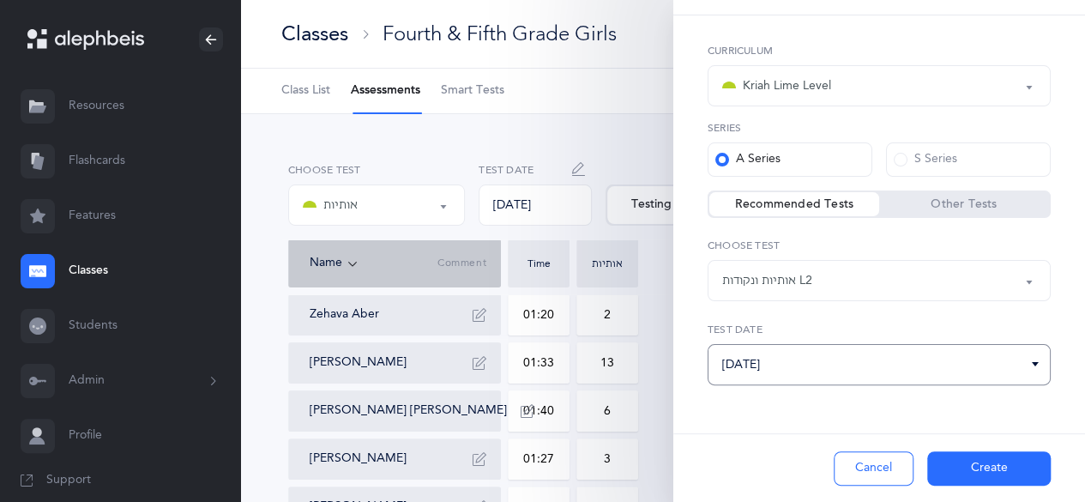
scroll to position [52, 0]
click at [977, 466] on button "Create" at bounding box center [988, 468] width 123 height 34
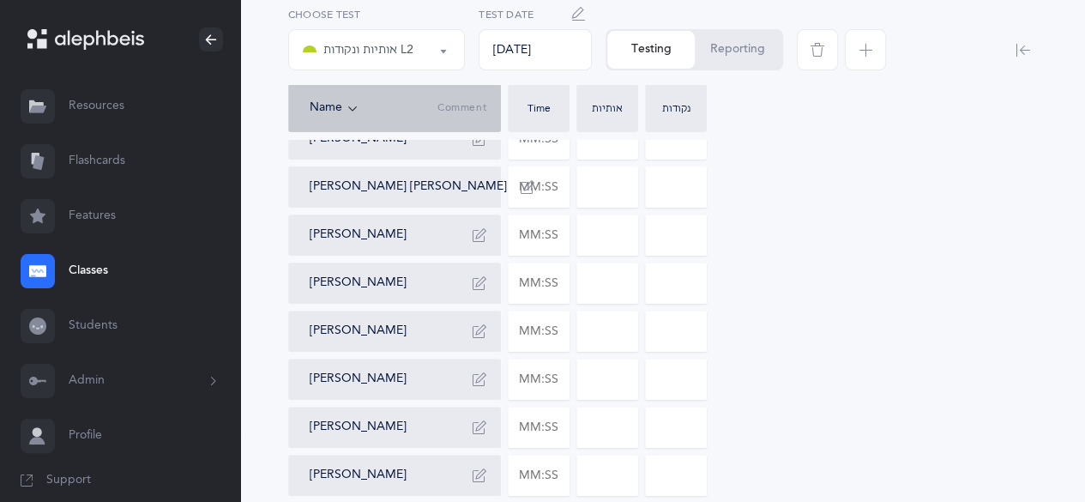
scroll to position [226, 0]
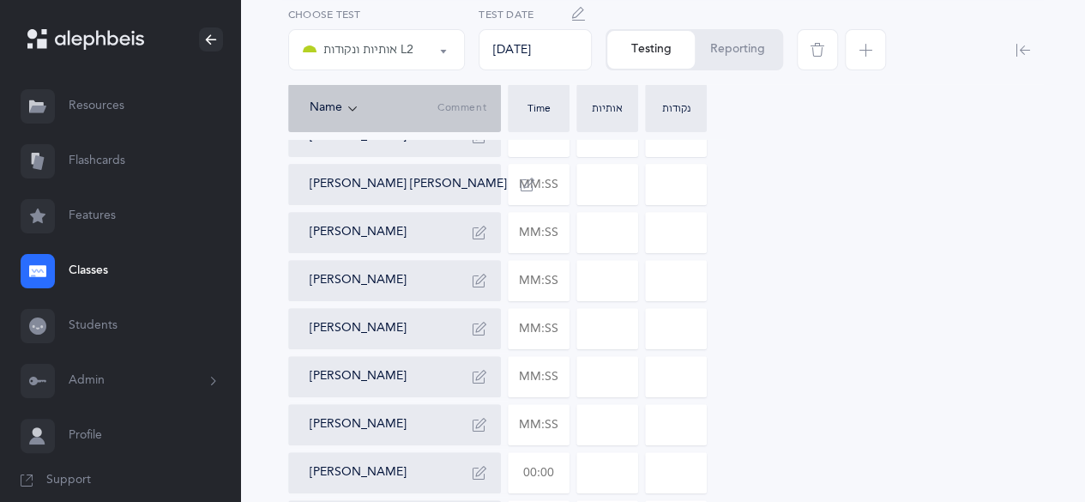
click at [550, 485] on input "text" at bounding box center [538, 472] width 60 height 39
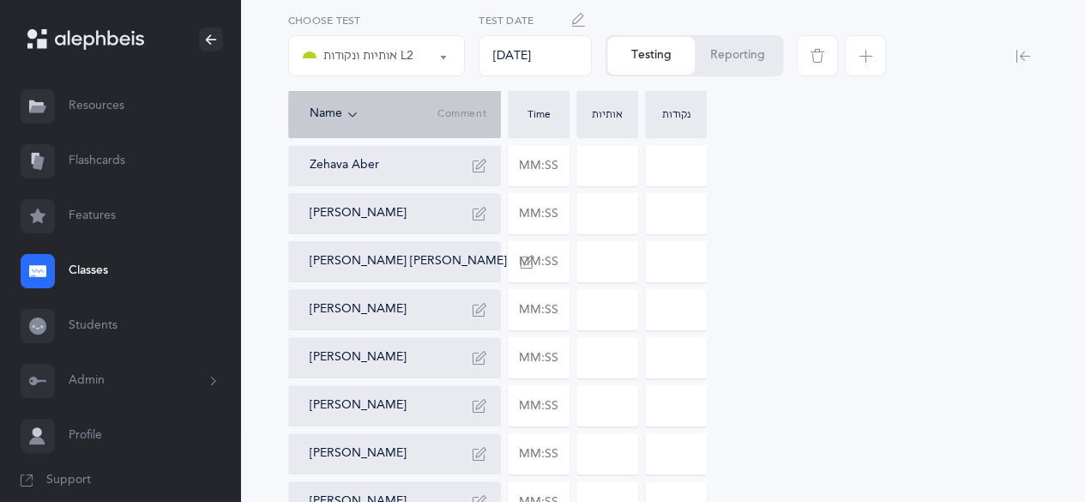
scroll to position [121, 0]
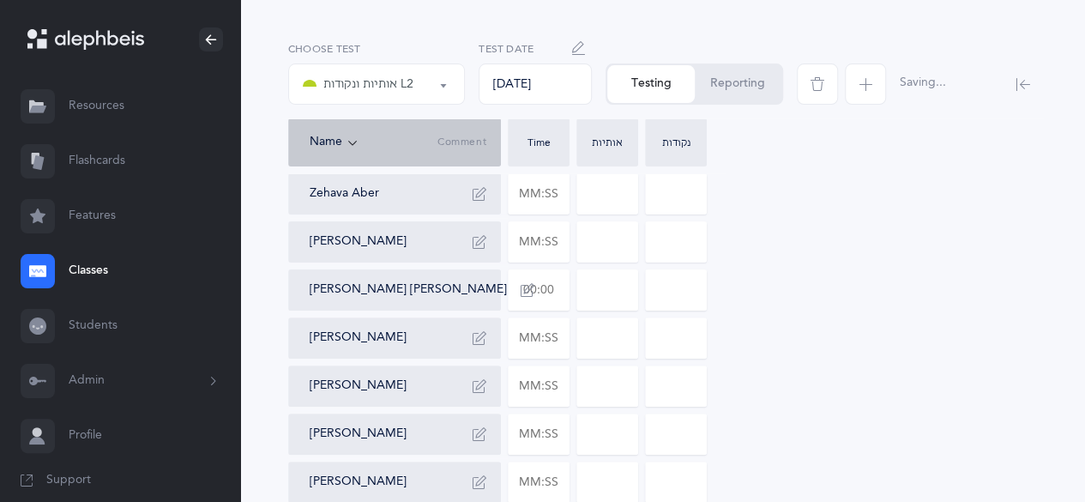
click at [543, 304] on input "text" at bounding box center [538, 289] width 60 height 39
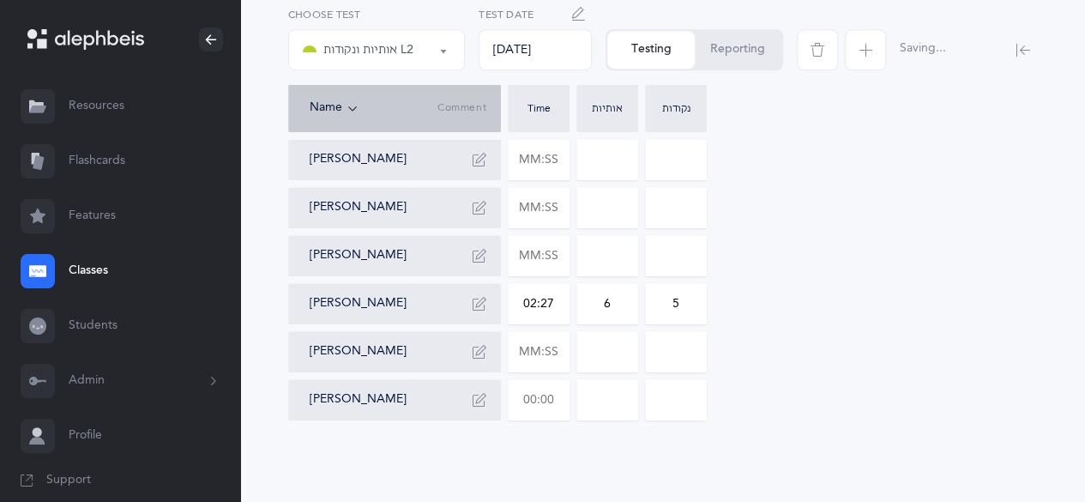
click at [536, 398] on input "text" at bounding box center [538, 399] width 60 height 39
click at [537, 209] on input "text" at bounding box center [538, 207] width 60 height 39
click at [515, 254] on input "text" at bounding box center [538, 255] width 60 height 39
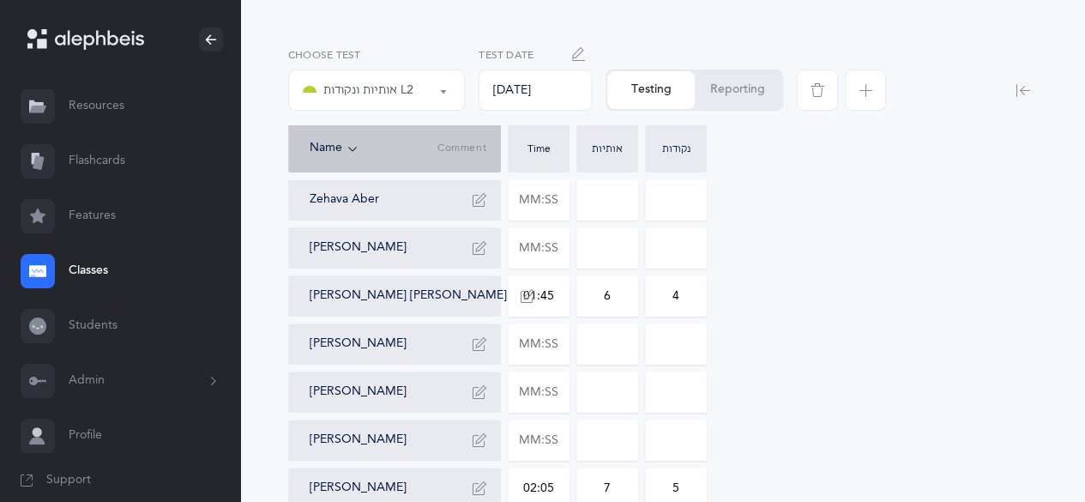
scroll to position [24, 0]
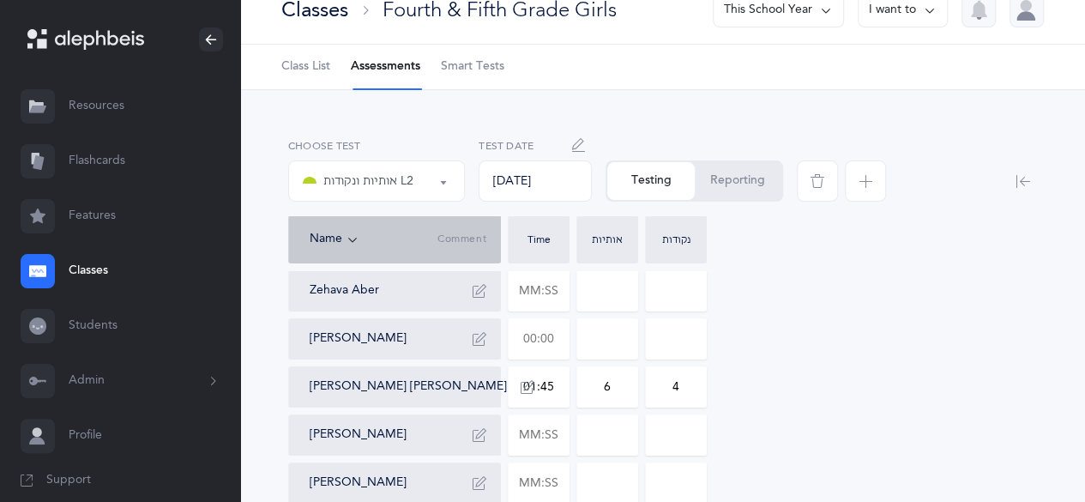
click at [540, 328] on input "text" at bounding box center [538, 338] width 60 height 39
click at [550, 491] on input "text" at bounding box center [538, 482] width 60 height 39
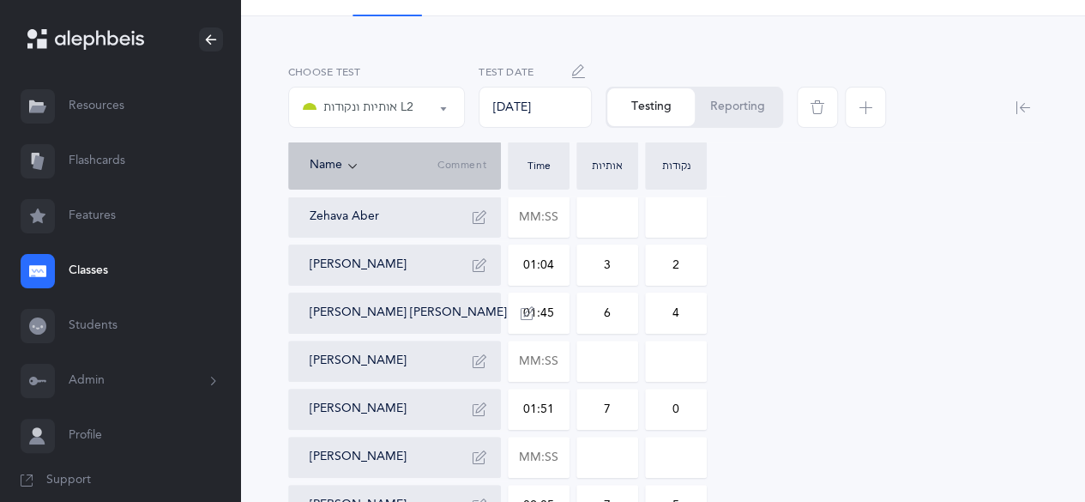
scroll to position [18, 0]
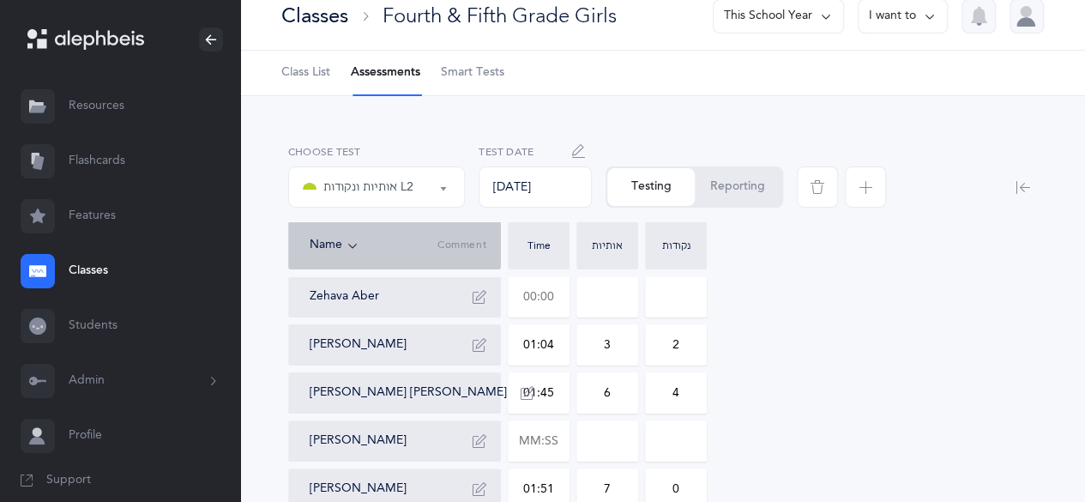
click at [554, 285] on input "text" at bounding box center [538, 296] width 60 height 39
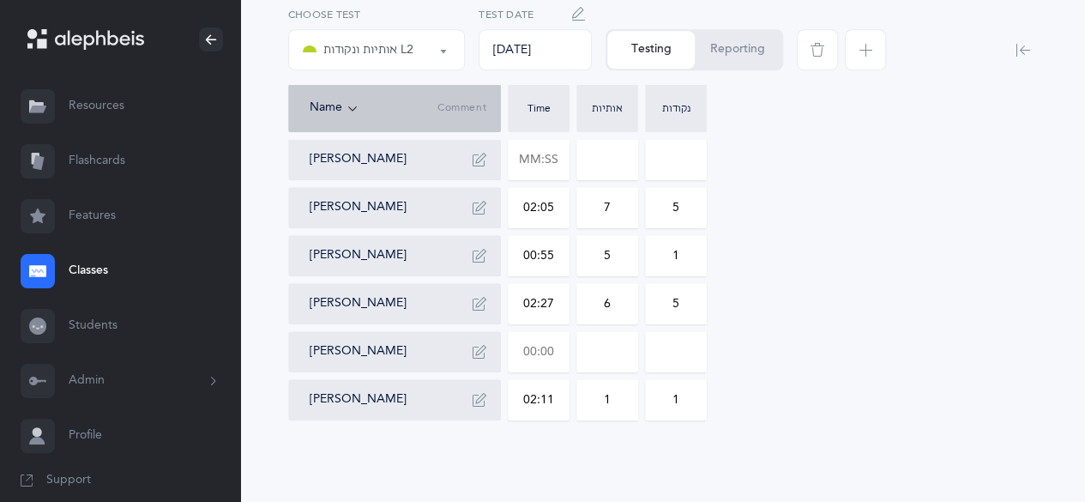
click at [556, 344] on input "text" at bounding box center [538, 351] width 60 height 39
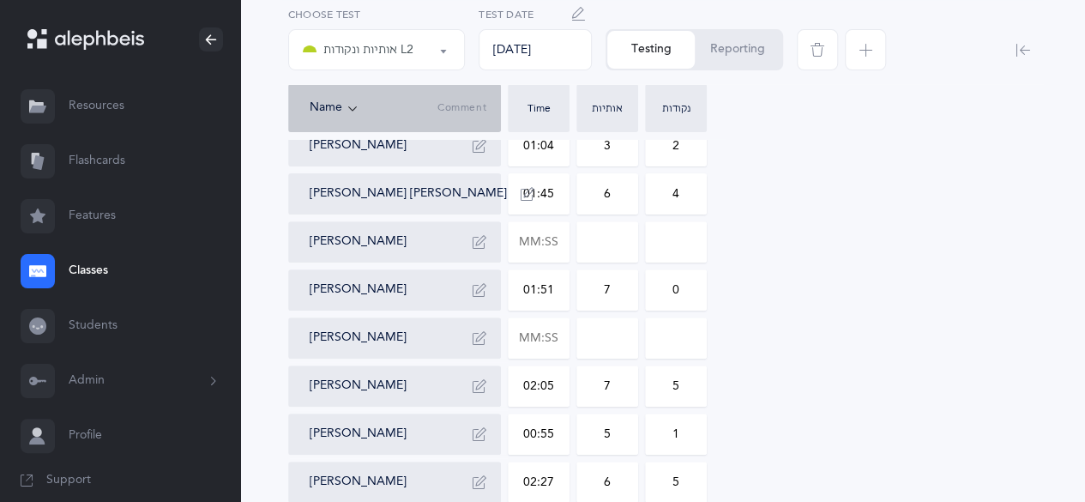
scroll to position [24, 0]
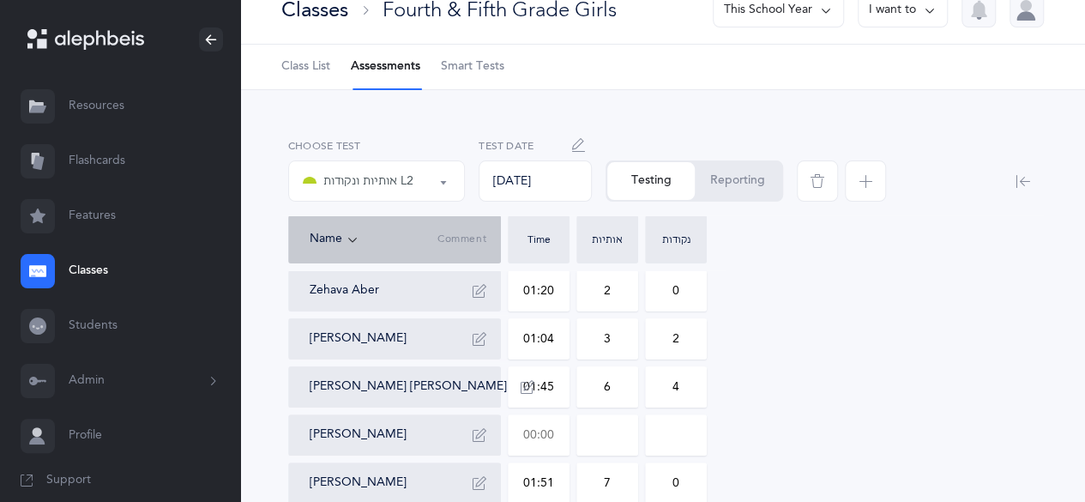
click at [552, 433] on input "text" at bounding box center [538, 434] width 60 height 39
click at [605, 441] on input "0" at bounding box center [607, 434] width 60 height 39
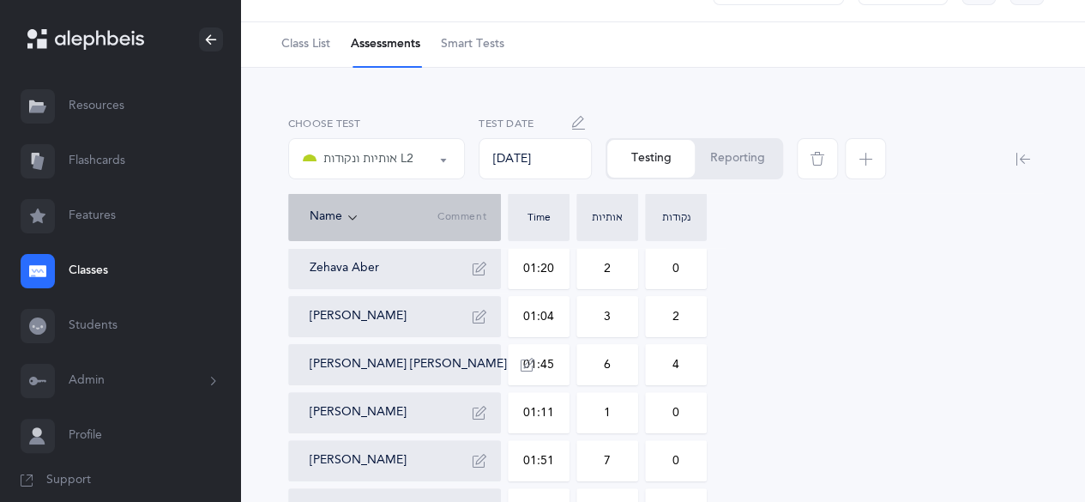
scroll to position [0, 0]
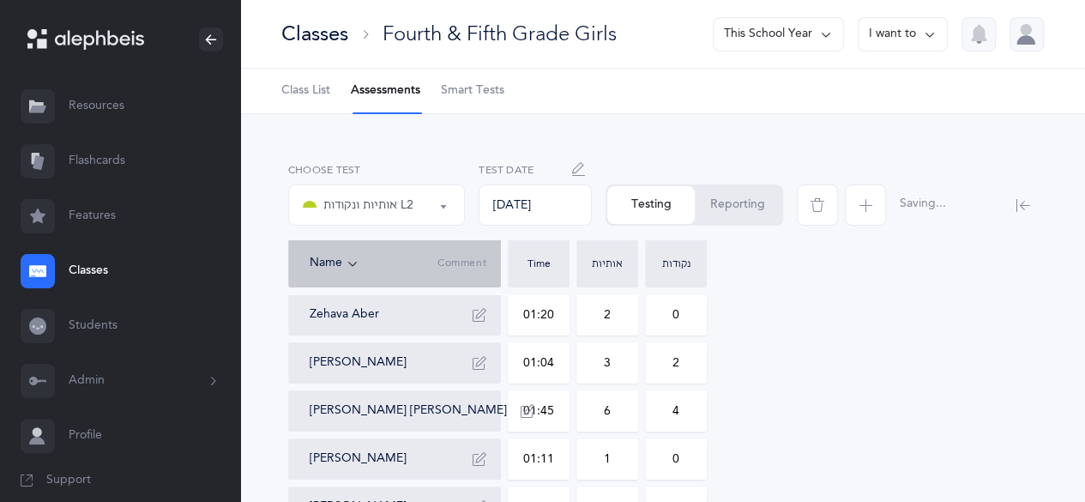
click at [731, 195] on button "Reporting" at bounding box center [737, 205] width 87 height 38
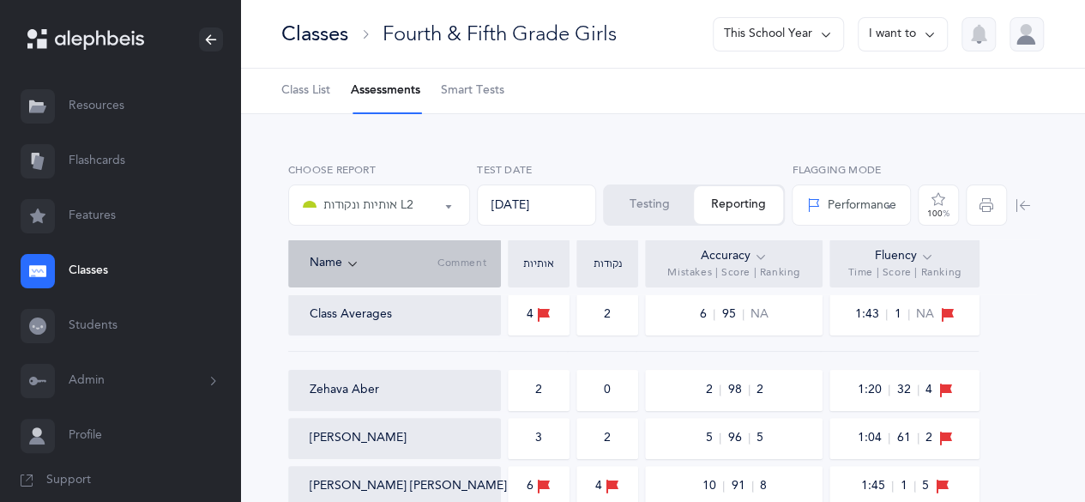
click at [928, 256] on icon at bounding box center [927, 256] width 14 height 19
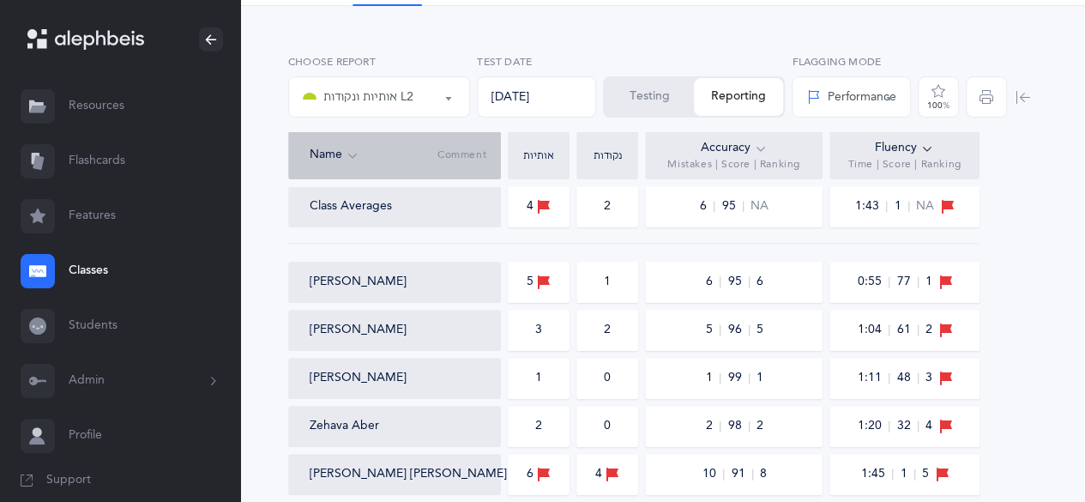
scroll to position [105, 0]
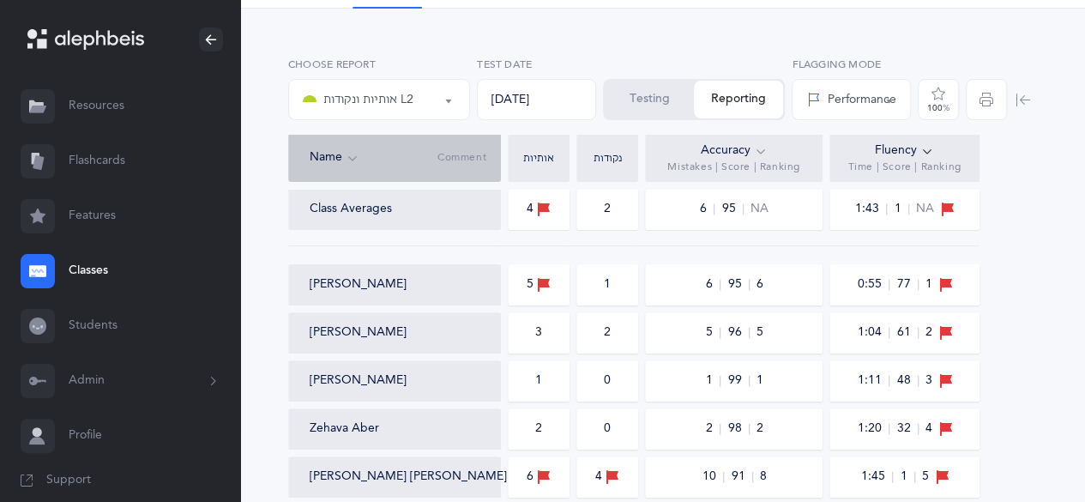
click at [648, 93] on button "Testing" at bounding box center [648, 100] width 89 height 38
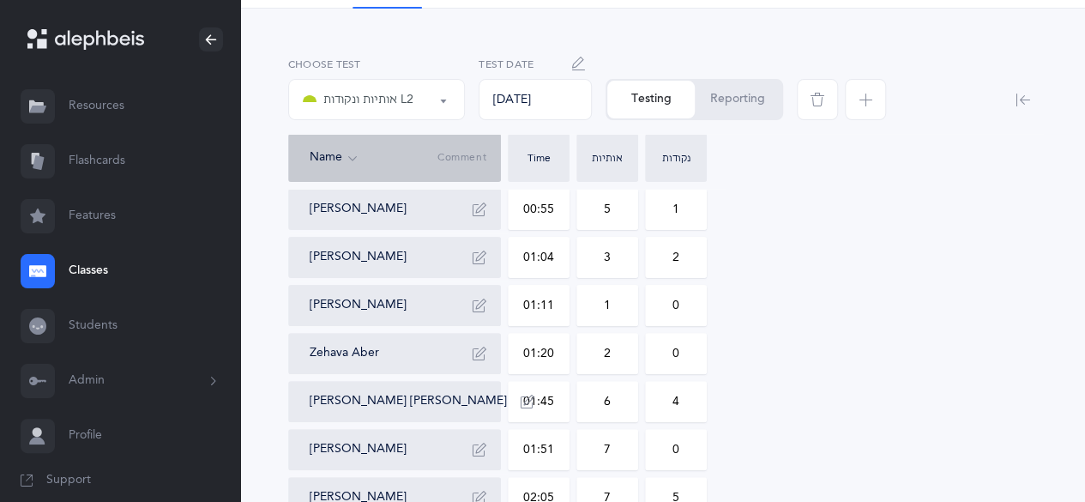
click at [871, 99] on icon "button" at bounding box center [865, 100] width 14 height 14
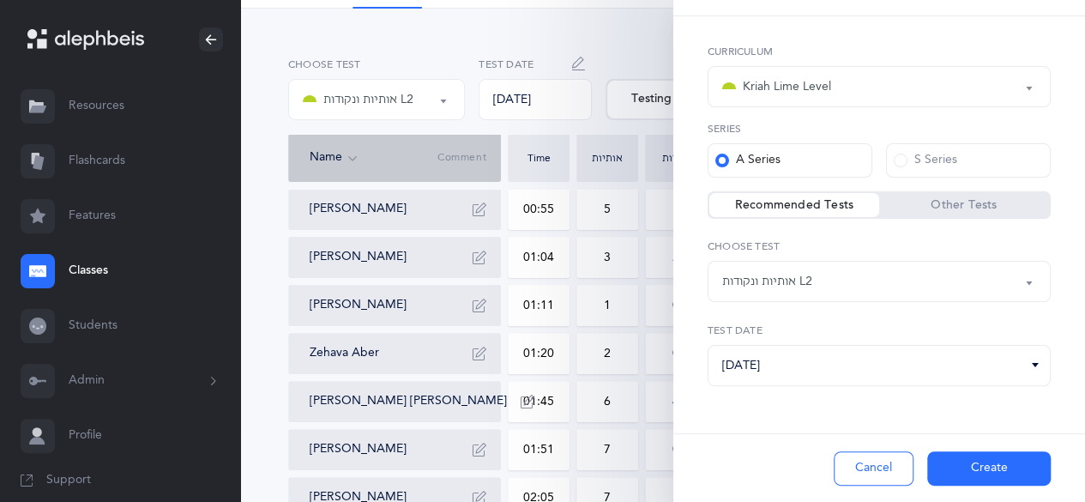
click at [863, 287] on div "אותיות ונקודות L2" at bounding box center [879, 281] width 314 height 29
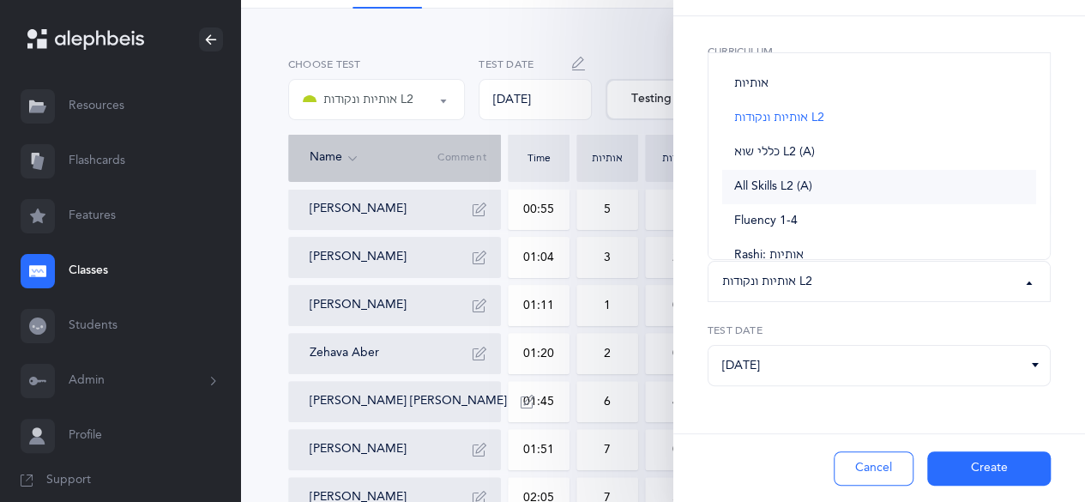
click at [818, 184] on link "All Skills L2 (A)" at bounding box center [879, 187] width 314 height 34
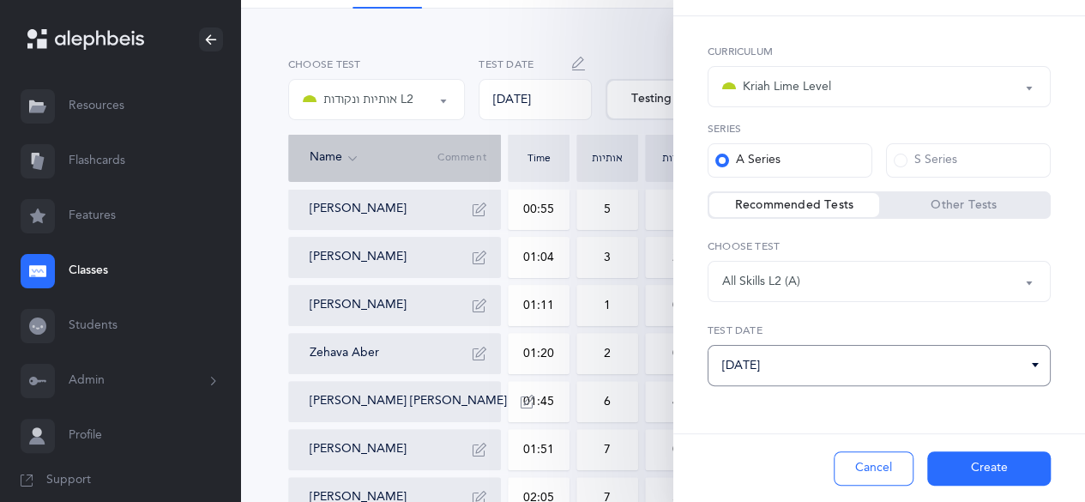
click at [907, 365] on input "[DATE]" at bounding box center [878, 365] width 343 height 41
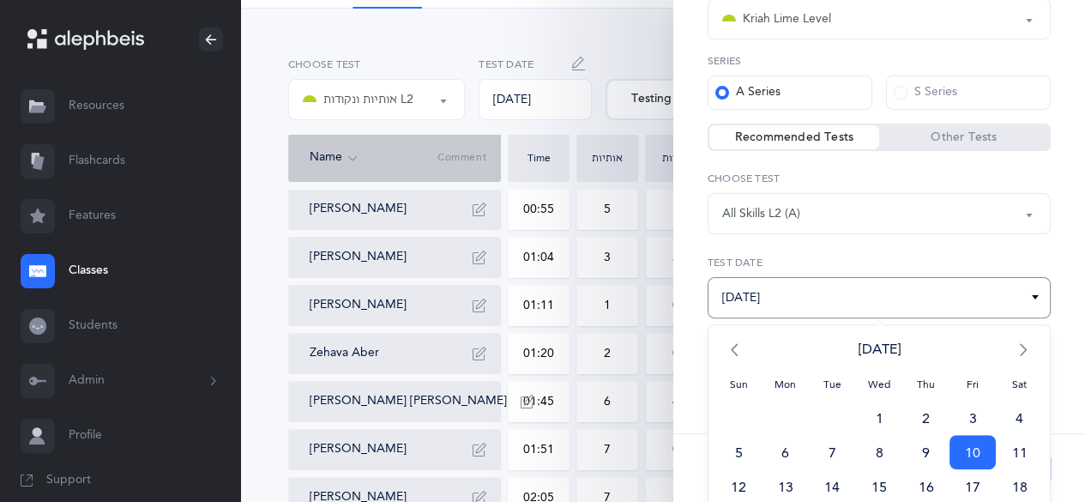
scroll to position [197, 0]
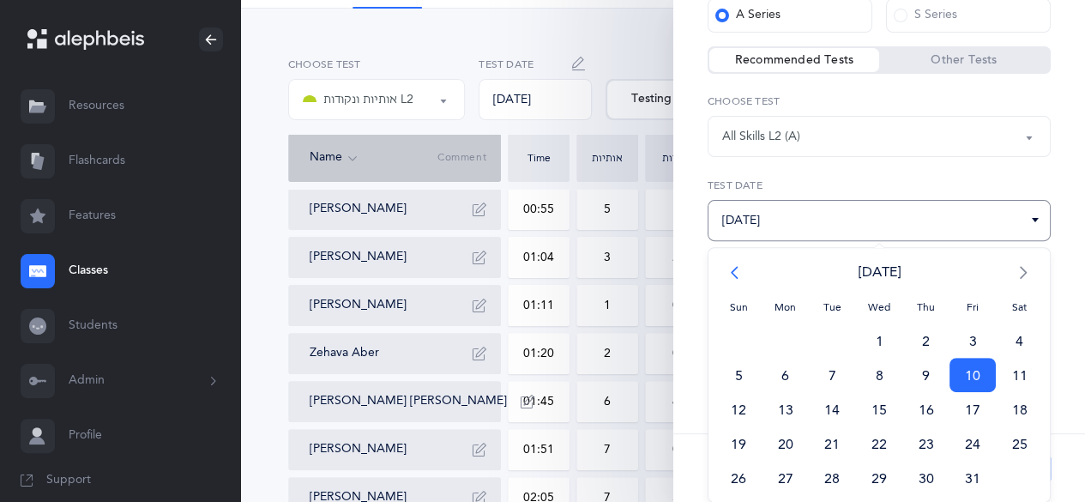
click at [740, 275] on span "<" at bounding box center [738, 272] width 47 height 34
click at [869, 376] on span "10" at bounding box center [879, 375] width 47 height 34
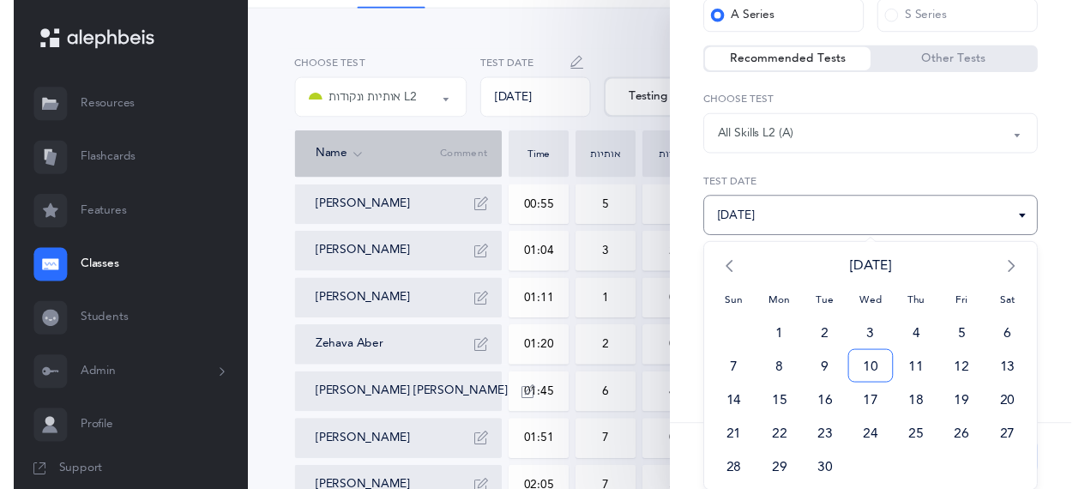
scroll to position [52, 0]
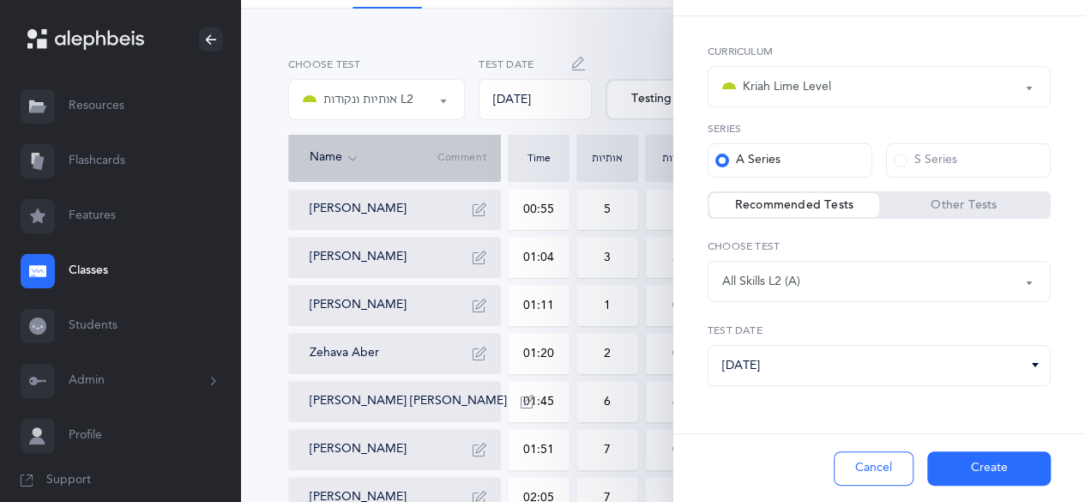
click at [953, 448] on div "Cancel Create" at bounding box center [879, 467] width 412 height 69
click at [963, 466] on button "Create" at bounding box center [988, 468] width 123 height 34
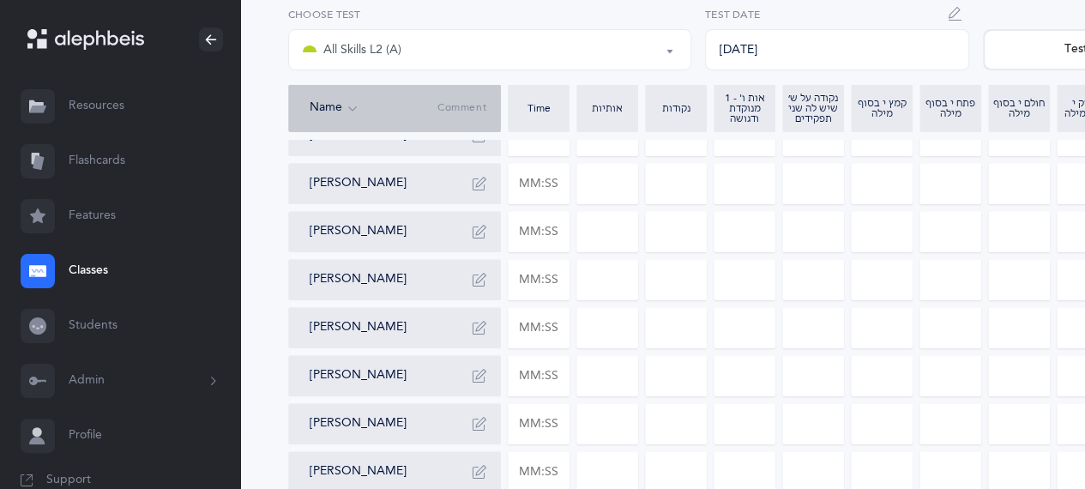
scroll to position [327, 0]
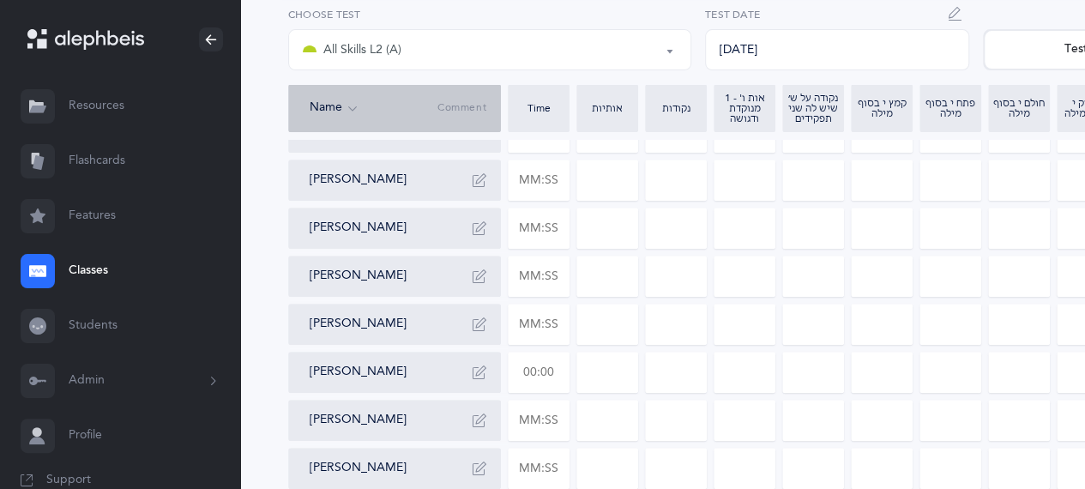
click at [549, 370] on input "text" at bounding box center [538, 371] width 60 height 39
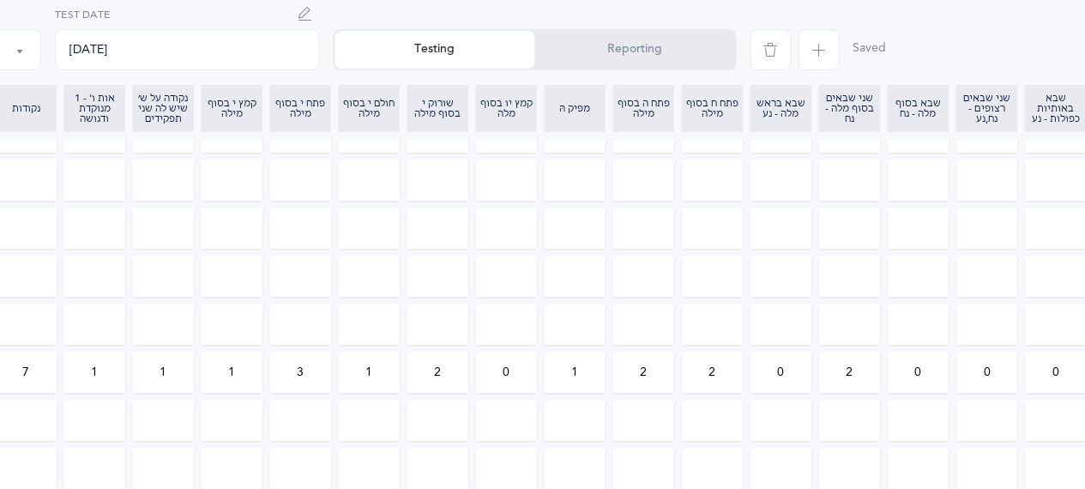
scroll to position [327, 905]
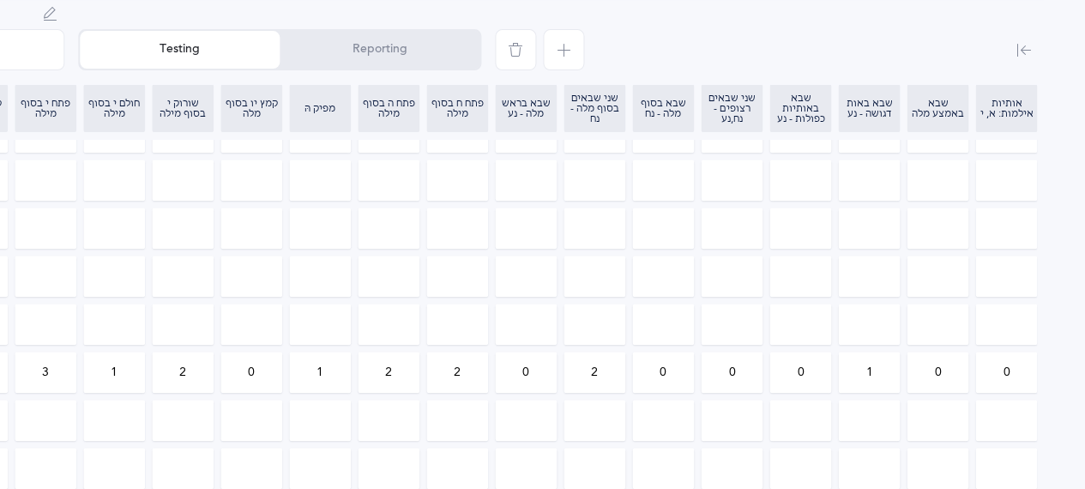
click at [739, 377] on input "0" at bounding box center [731, 371] width 60 height 39
click at [945, 370] on input "0" at bounding box center [937, 371] width 60 height 39
click at [813, 375] on input "0" at bounding box center [800, 371] width 60 height 39
click at [1046, 43] on div "אותיות אותיות ונקודות L2 All Skills L2 (A) All Skills L2 (A) אותיות אותיות ונקו…" at bounding box center [210, 179] width 1749 height 784
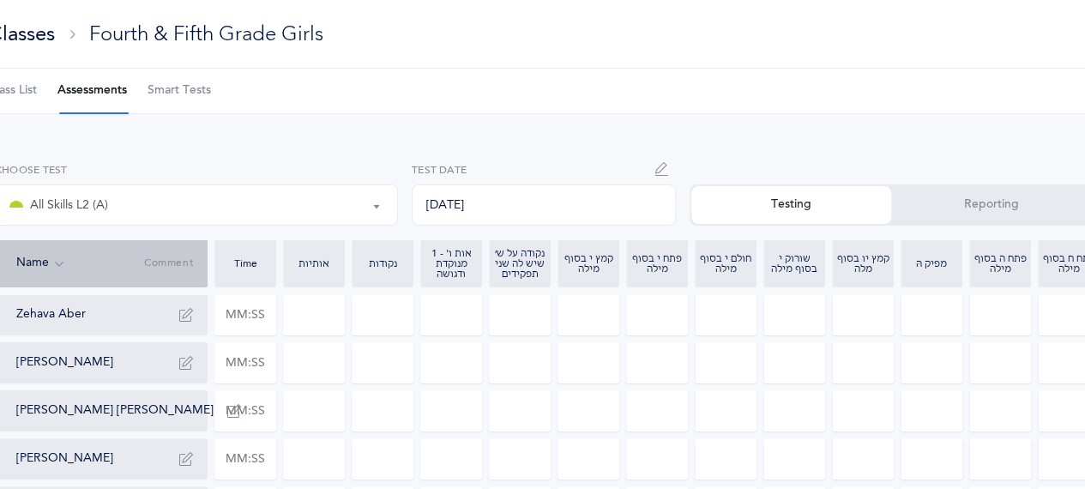
scroll to position [0, 0]
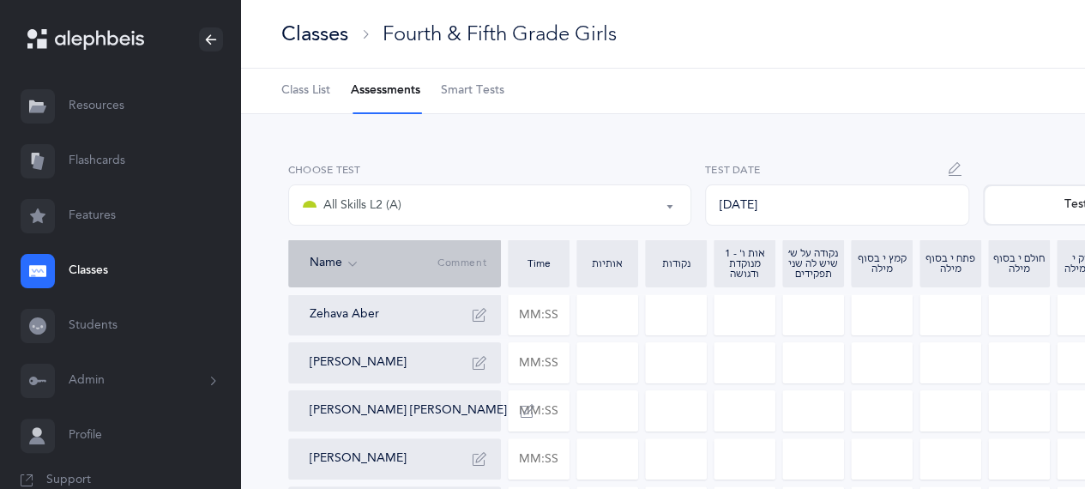
click at [80, 265] on link "Classes" at bounding box center [120, 271] width 240 height 55
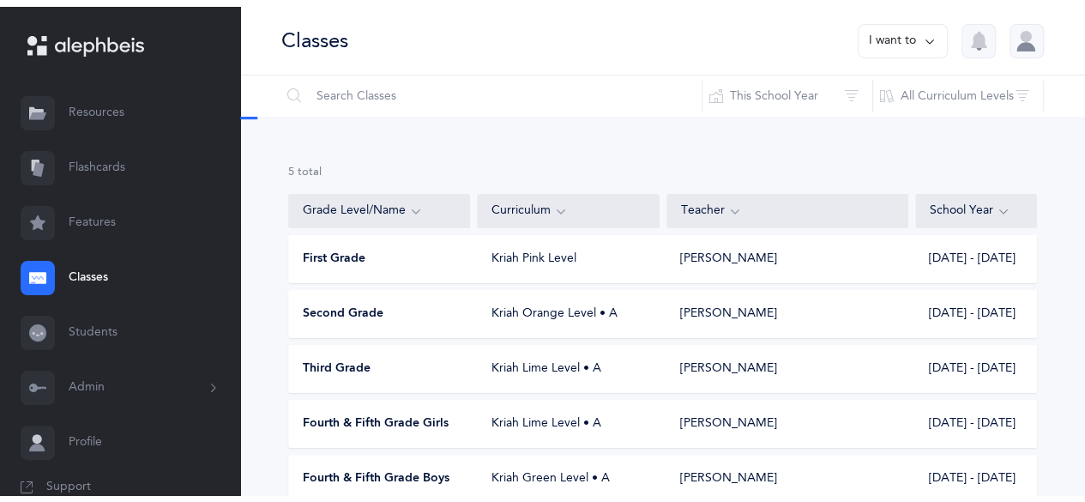
scroll to position [69, 0]
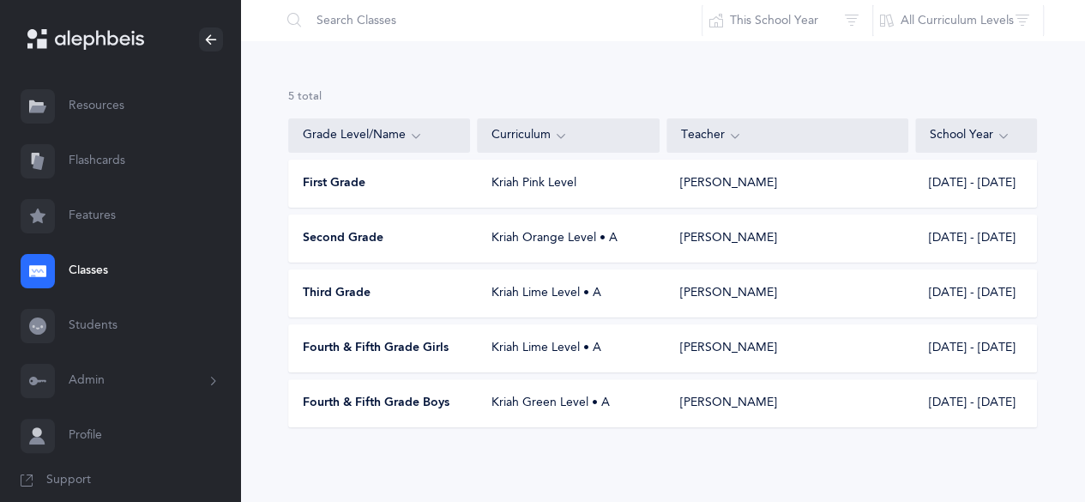
click at [562, 188] on div "Kriah Pink Level" at bounding box center [569, 183] width 182 height 17
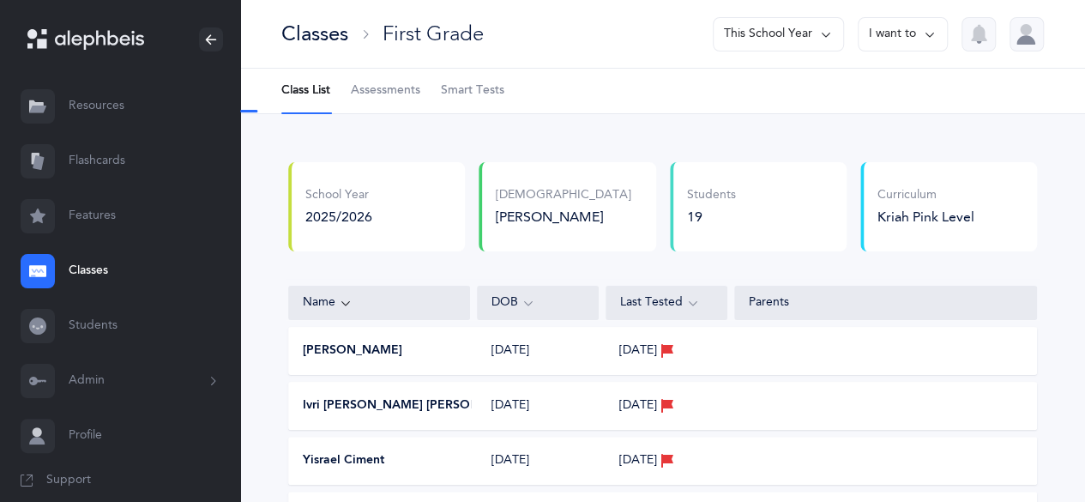
click at [382, 102] on link "Assessments" at bounding box center [385, 91] width 69 height 45
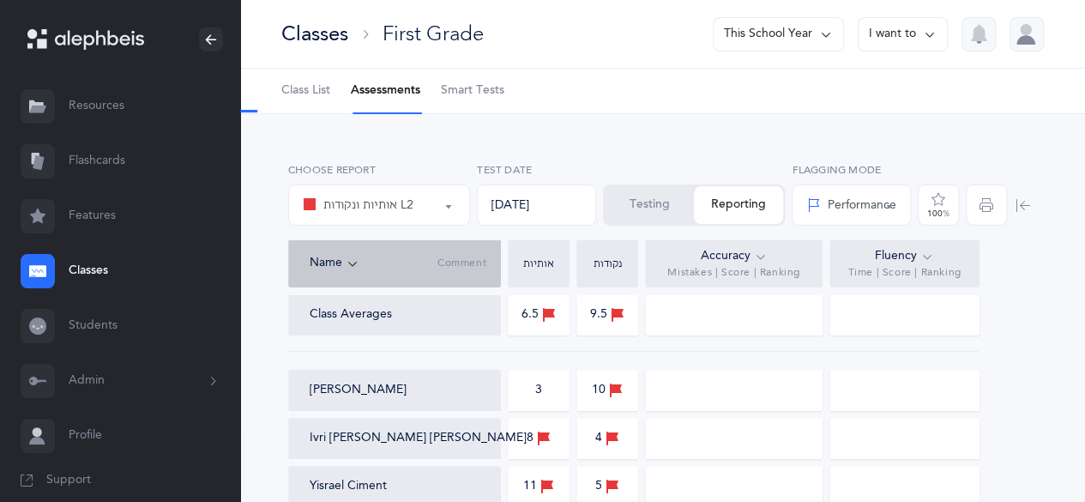
click at [310, 93] on span "Class List" at bounding box center [305, 90] width 49 height 17
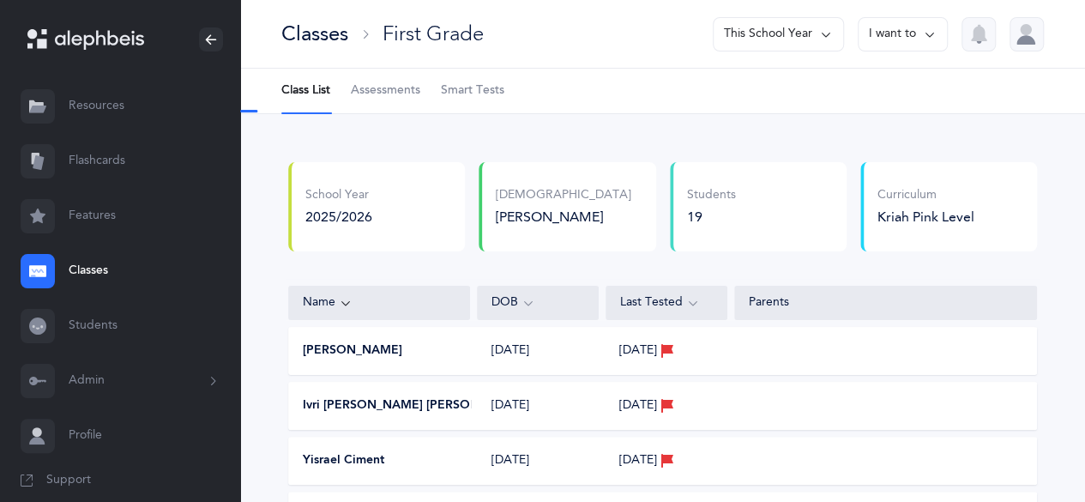
click at [333, 31] on div "Classes" at bounding box center [314, 34] width 67 height 28
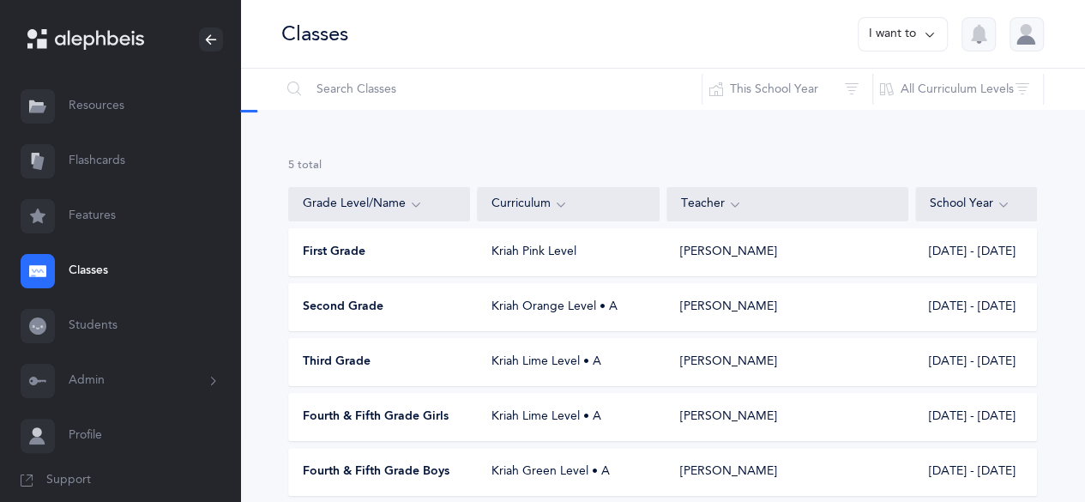
scroll to position [69, 0]
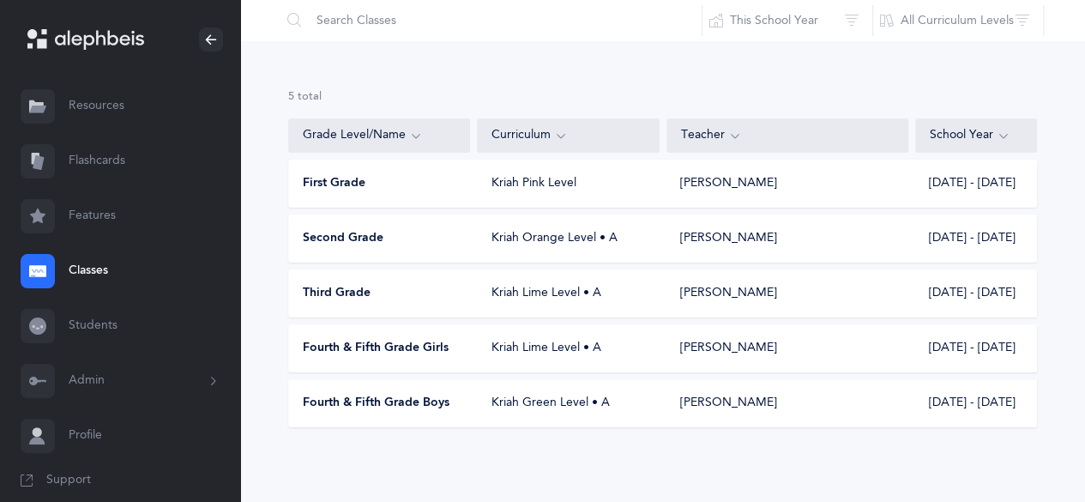
click at [561, 335] on div "Fourth & Fifth Grade Girls Kriah Lime Level • A Beila Prescott 2025 - 2026" at bounding box center [662, 348] width 749 height 48
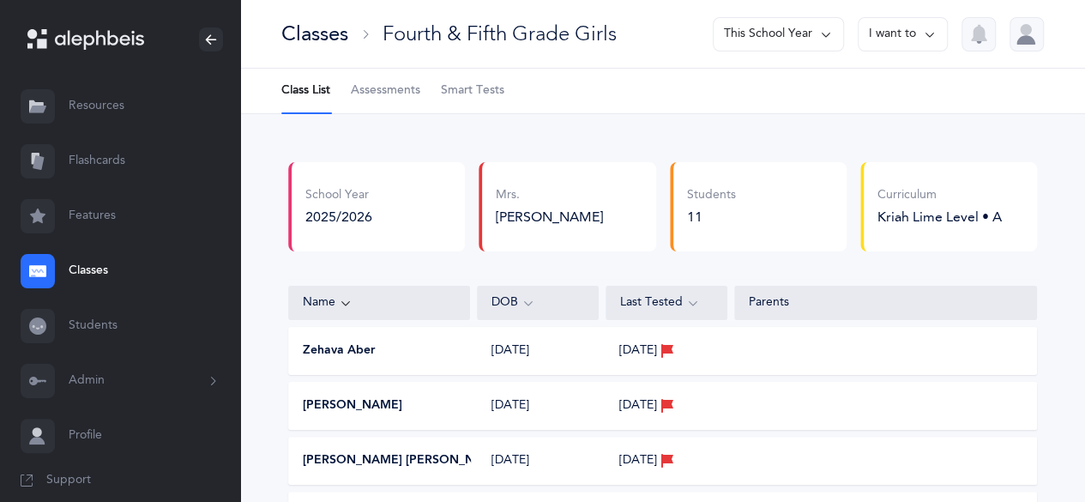
click at [383, 96] on span "Assessments" at bounding box center [385, 90] width 69 height 17
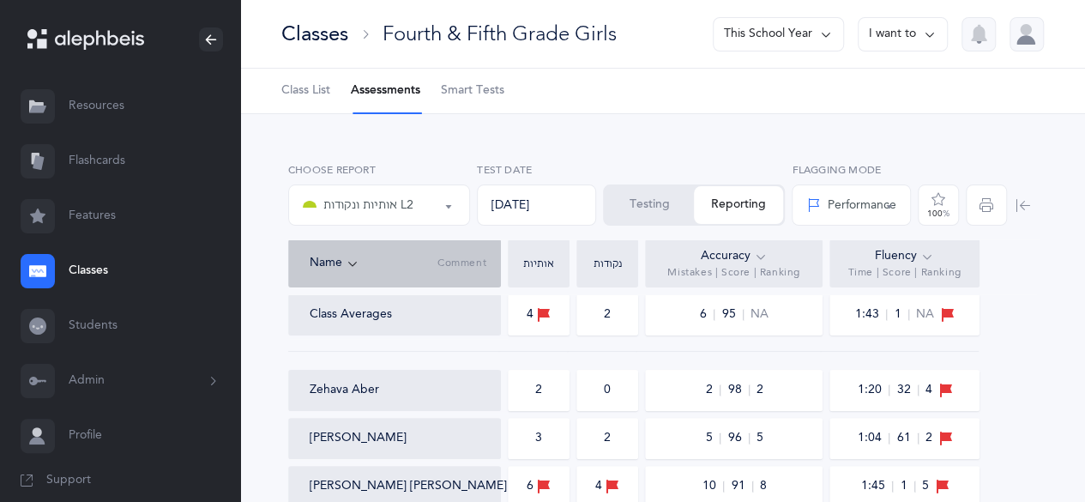
click at [652, 217] on button "Testing" at bounding box center [648, 205] width 89 height 38
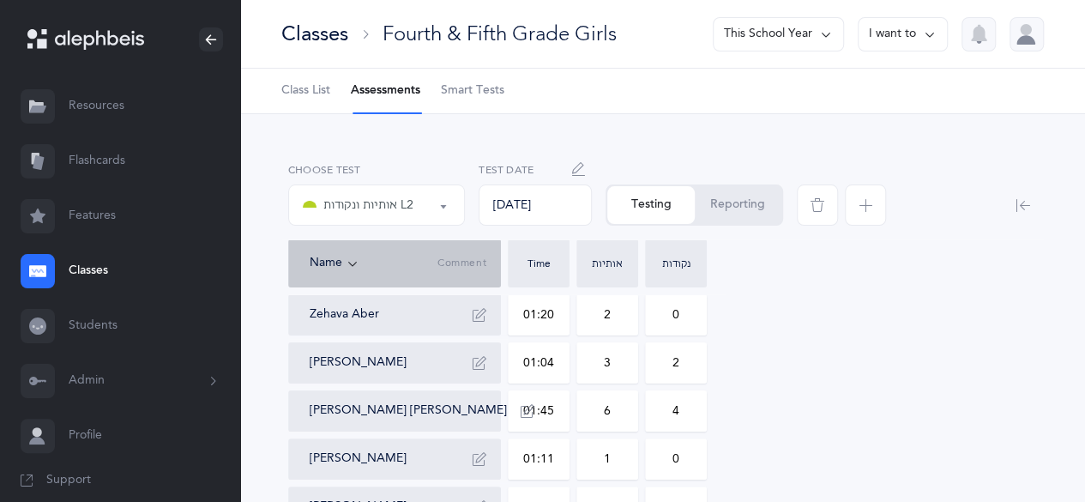
click at [413, 198] on div "אותיות ונקודות L2" at bounding box center [376, 204] width 147 height 29
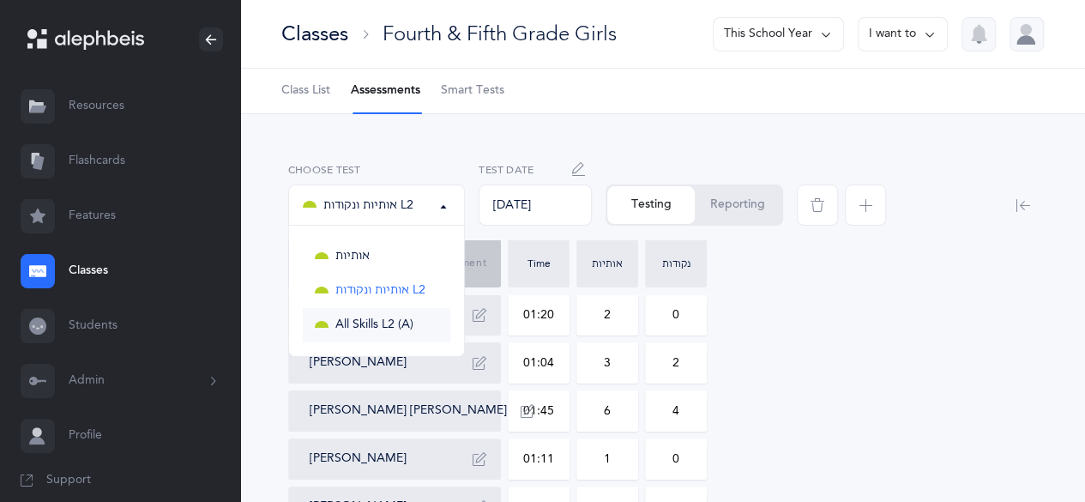
click at [387, 327] on span "All Skills L2 (A)" at bounding box center [374, 324] width 78 height 15
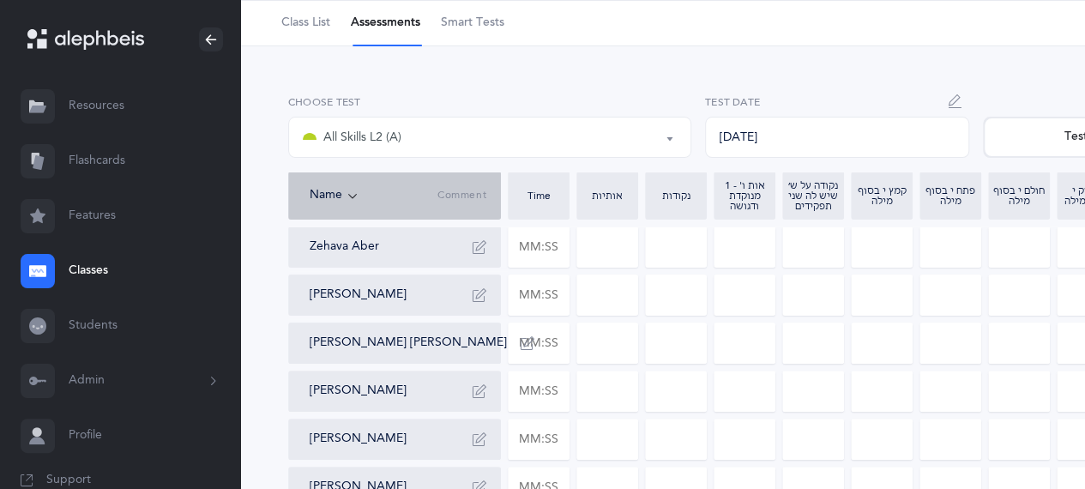
scroll to position [79, 0]
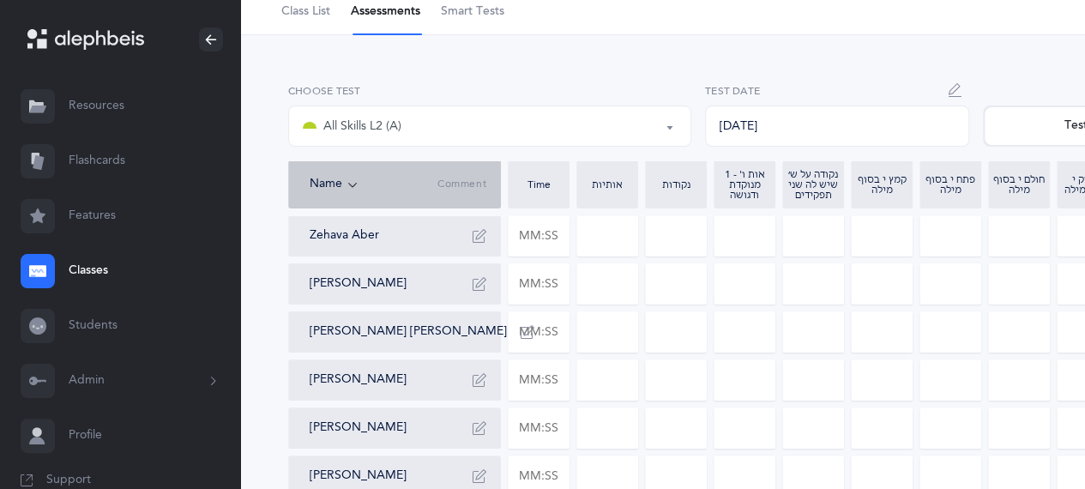
click at [120, 157] on link "Flashcards" at bounding box center [120, 161] width 240 height 55
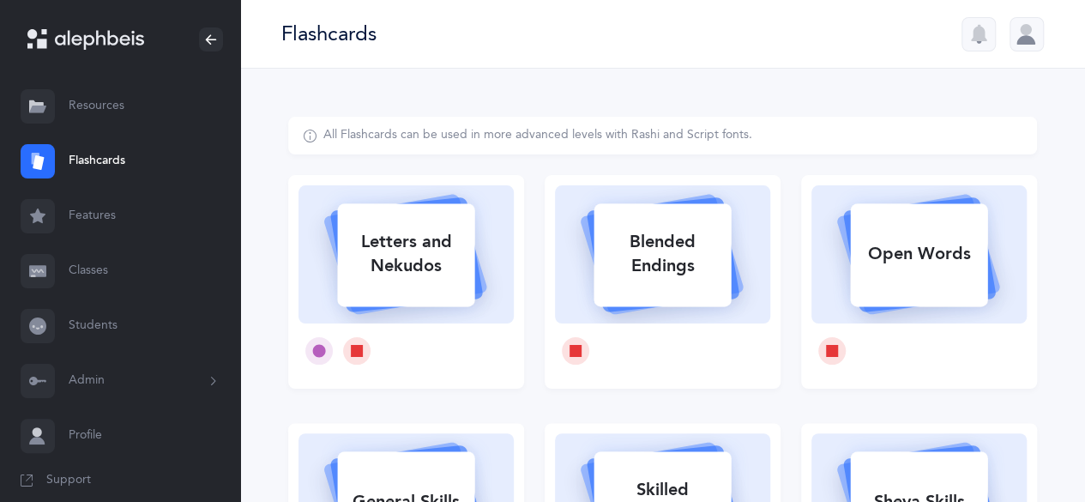
click at [81, 284] on link "Classes" at bounding box center [120, 271] width 240 height 55
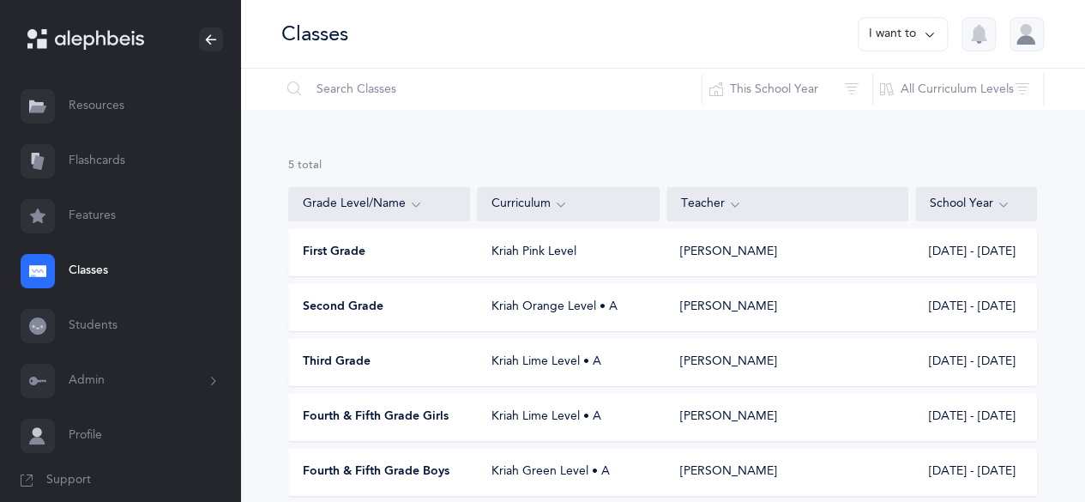
click at [511, 414] on div "Kriah Lime Level • A" at bounding box center [569, 416] width 182 height 17
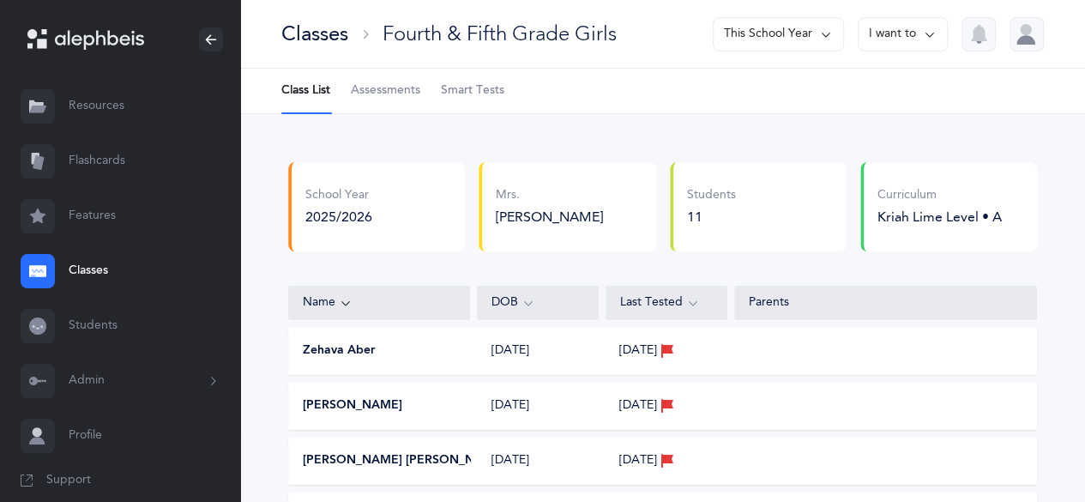
click at [389, 76] on link "Assessments" at bounding box center [385, 91] width 69 height 45
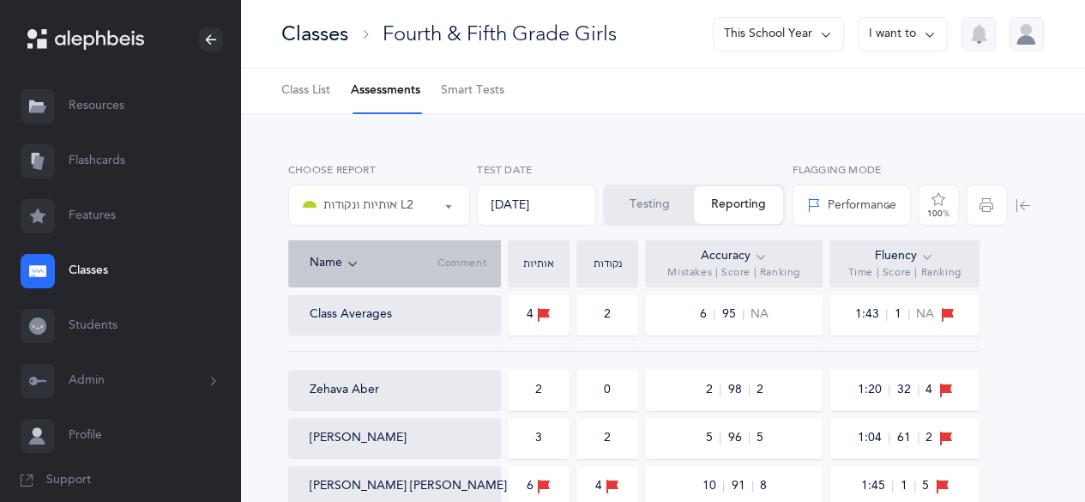
click at [632, 203] on button "Testing" at bounding box center [648, 205] width 89 height 38
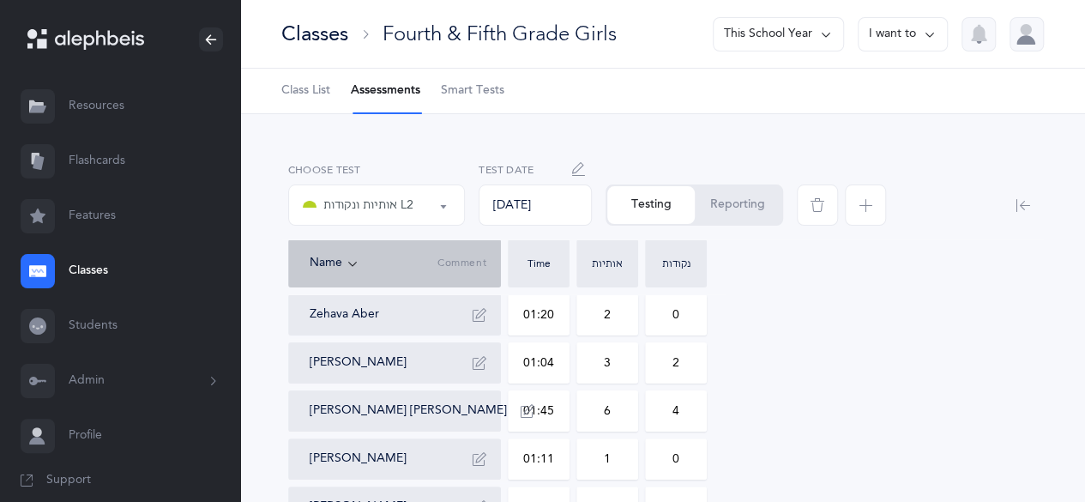
click at [371, 200] on div "אותיות ונקודות L2" at bounding box center [358, 205] width 111 height 21
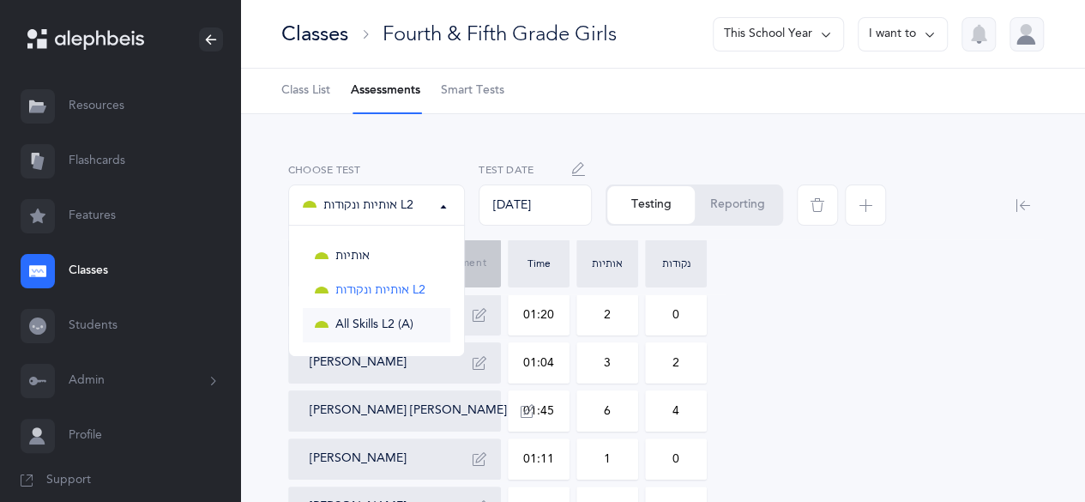
click at [387, 316] on link "All Skills L2 (A)" at bounding box center [376, 325] width 147 height 34
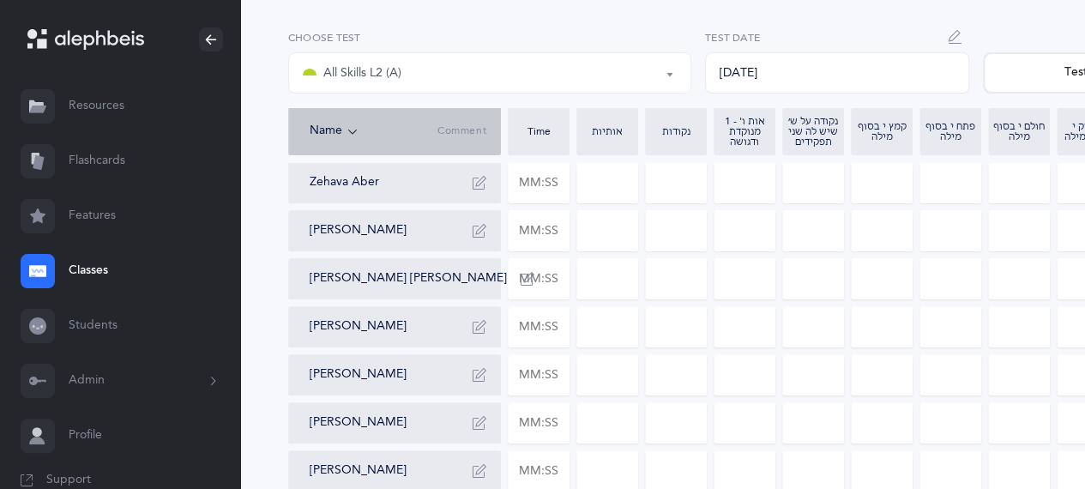
scroll to position [185, 0]
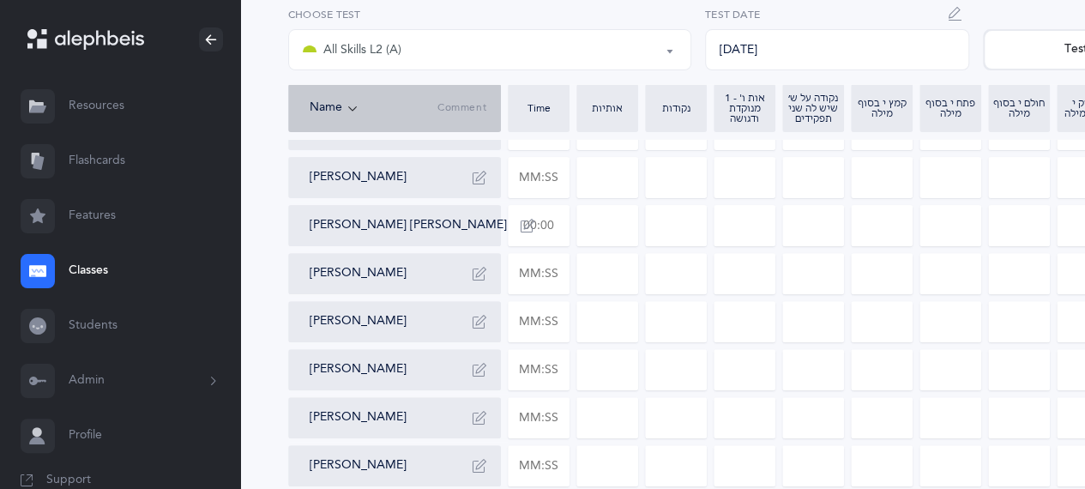
click at [526, 225] on input "text" at bounding box center [538, 225] width 60 height 39
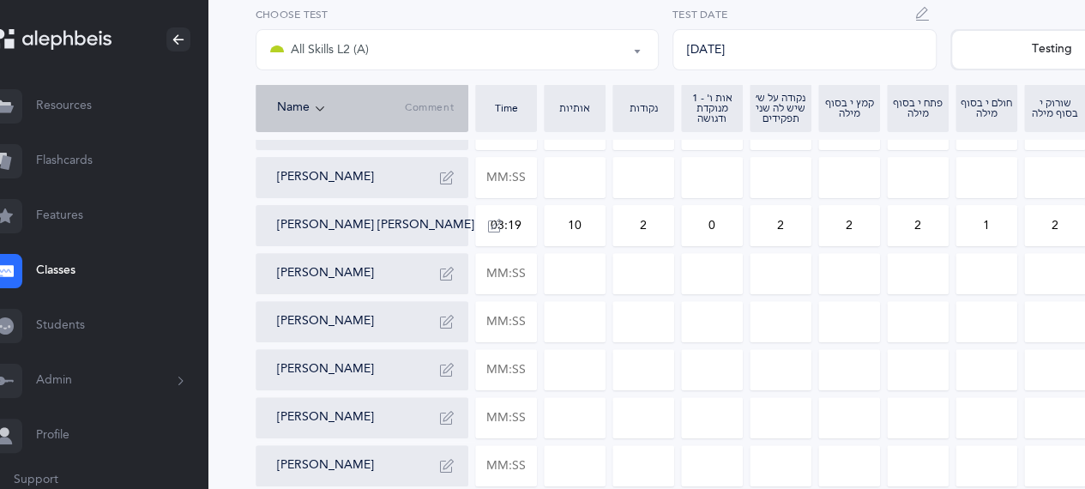
scroll to position [185, 614]
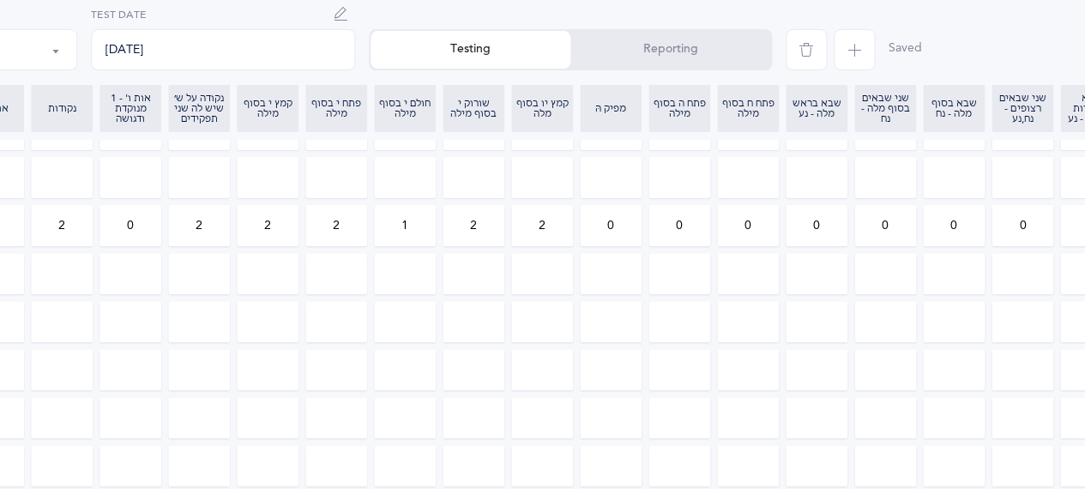
click at [526, 225] on input "2" at bounding box center [542, 225] width 60 height 39
click at [687, 232] on input "1" at bounding box center [679, 225] width 60 height 39
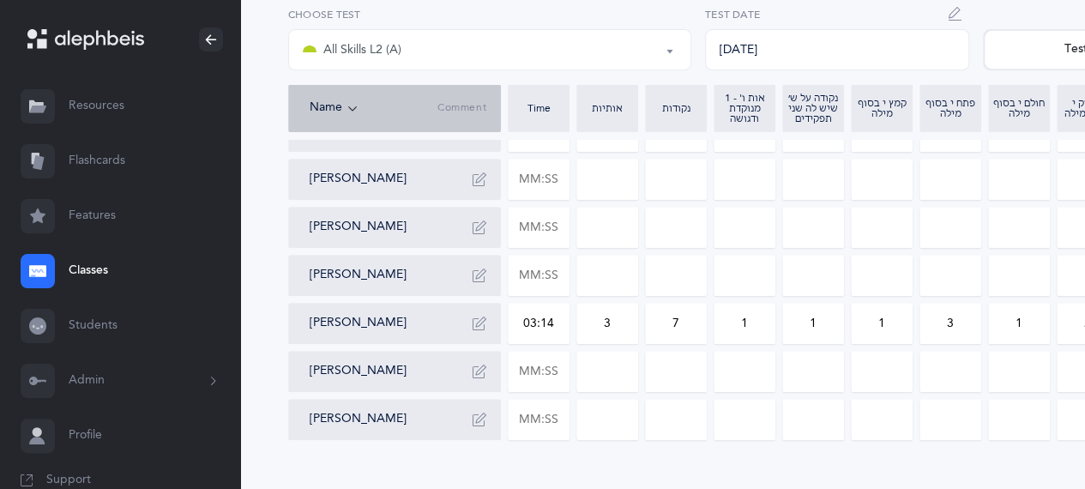
scroll to position [408, 0]
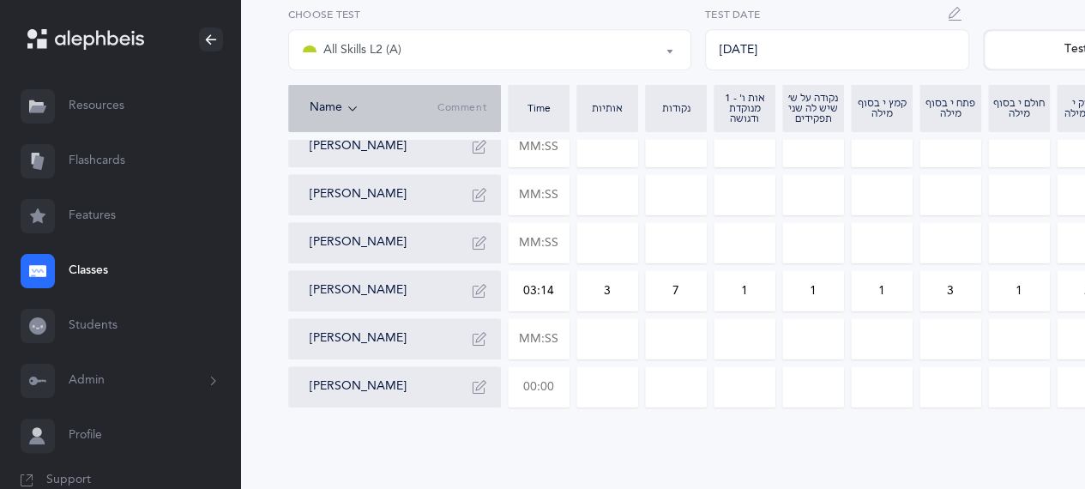
click at [526, 378] on input "text" at bounding box center [538, 386] width 60 height 39
click at [537, 211] on input "text" at bounding box center [538, 194] width 60 height 39
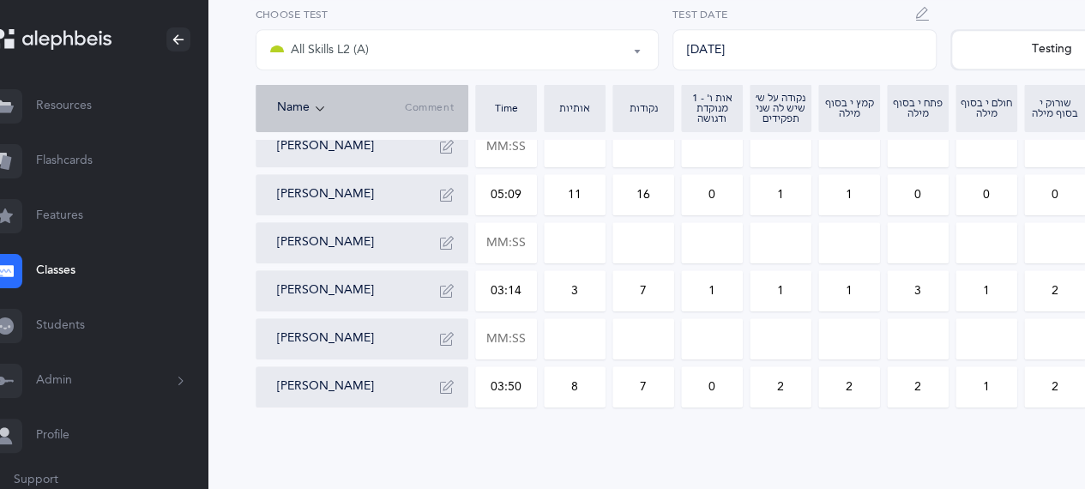
scroll to position [408, 614]
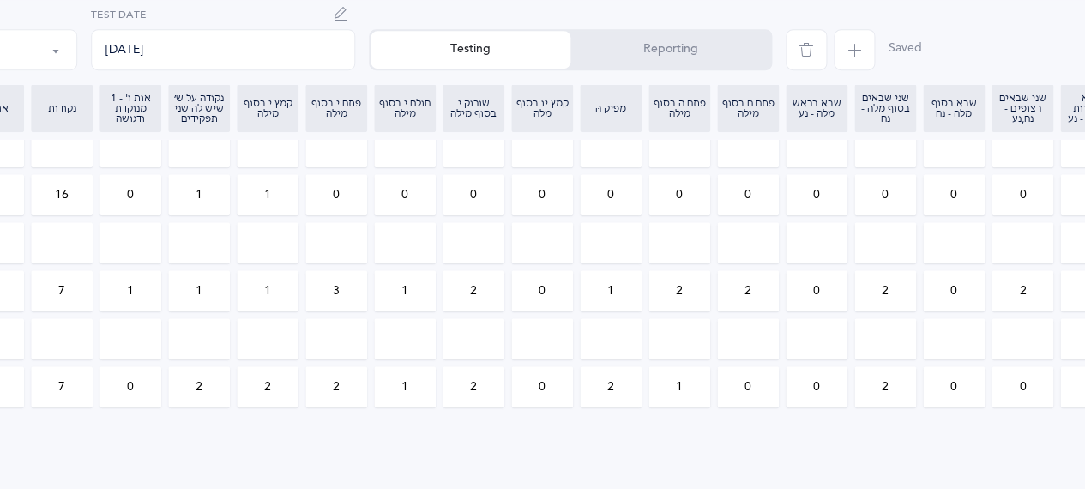
click at [484, 201] on input "0" at bounding box center [473, 194] width 60 height 39
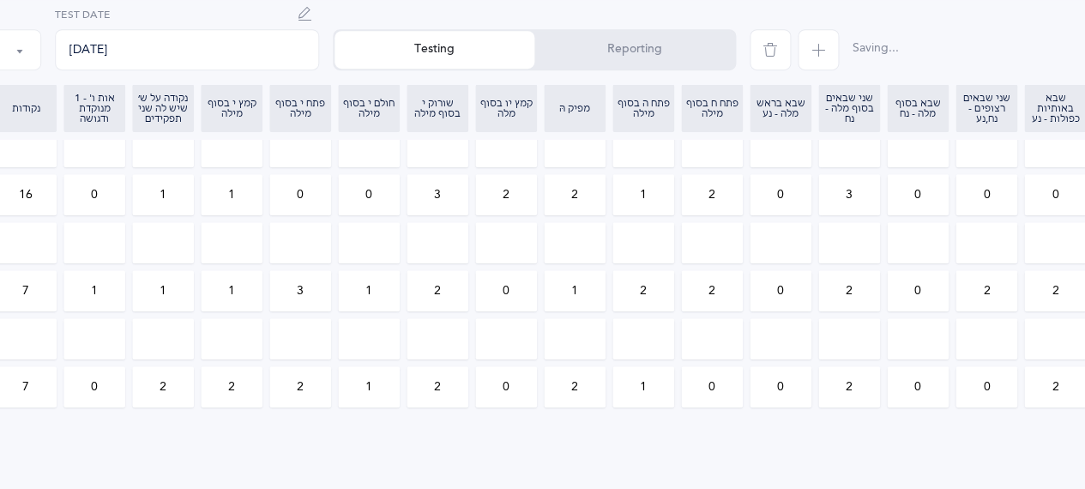
scroll to position [408, 905]
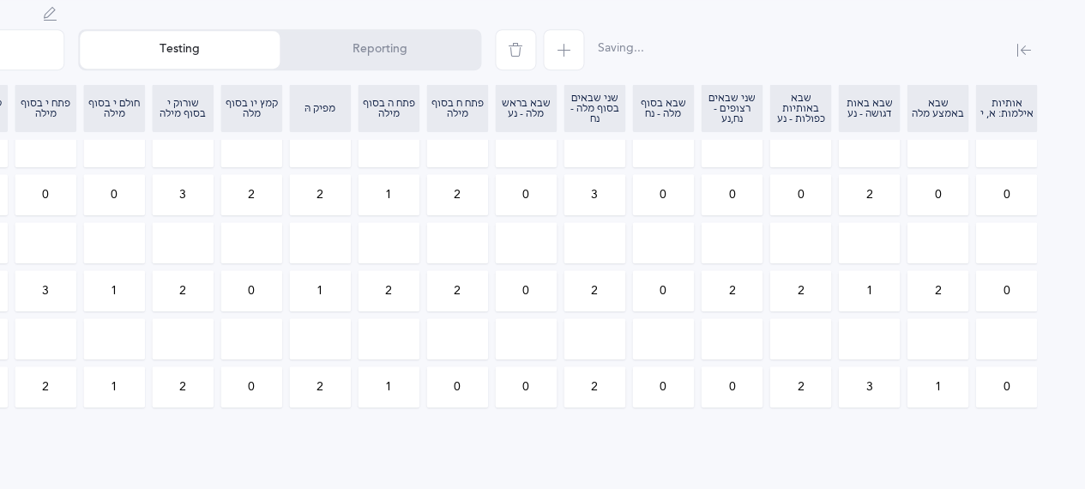
click at [791, 189] on input "0" at bounding box center [800, 194] width 60 height 39
click at [928, 196] on input "0" at bounding box center [937, 194] width 60 height 39
click at [1035, 291] on input "0" at bounding box center [1006, 290] width 60 height 39
click at [1051, 304] on div "אותיות אותיות ונקודות L2 All Skills L2 (A) All Skills L2 (A) Choose test 09/10/…" at bounding box center [210, 98] width 1749 height 784
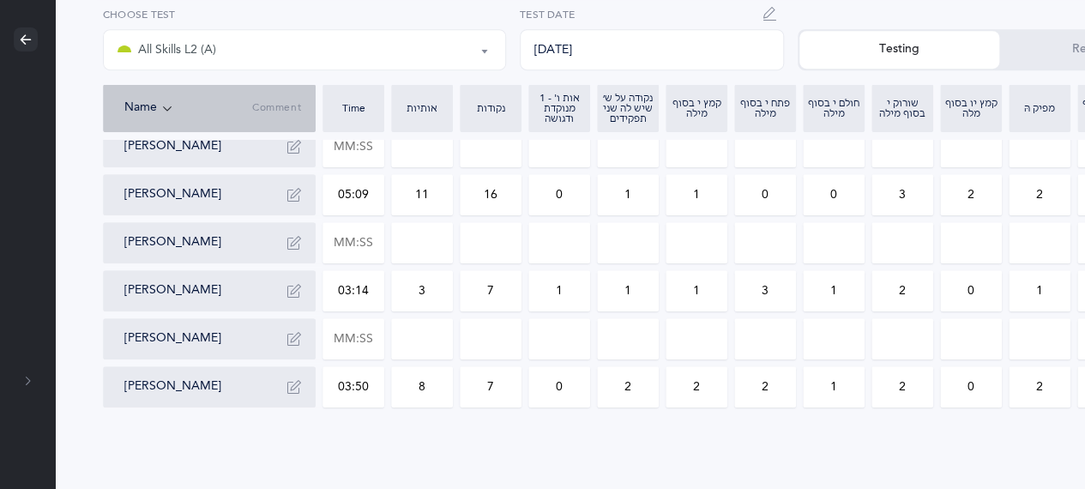
scroll to position [408, 0]
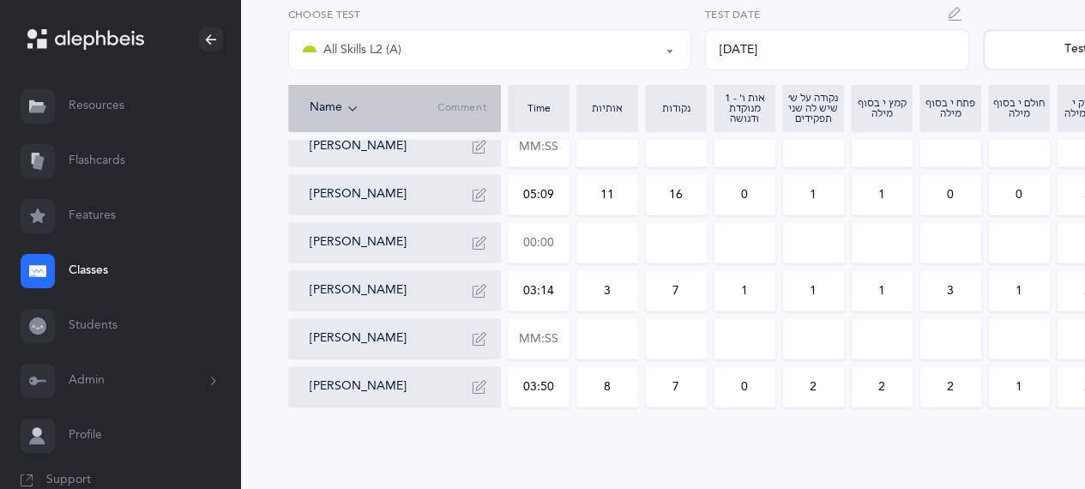
click at [556, 246] on input "text" at bounding box center [538, 242] width 60 height 39
click at [592, 244] on input "0" at bounding box center [607, 242] width 60 height 39
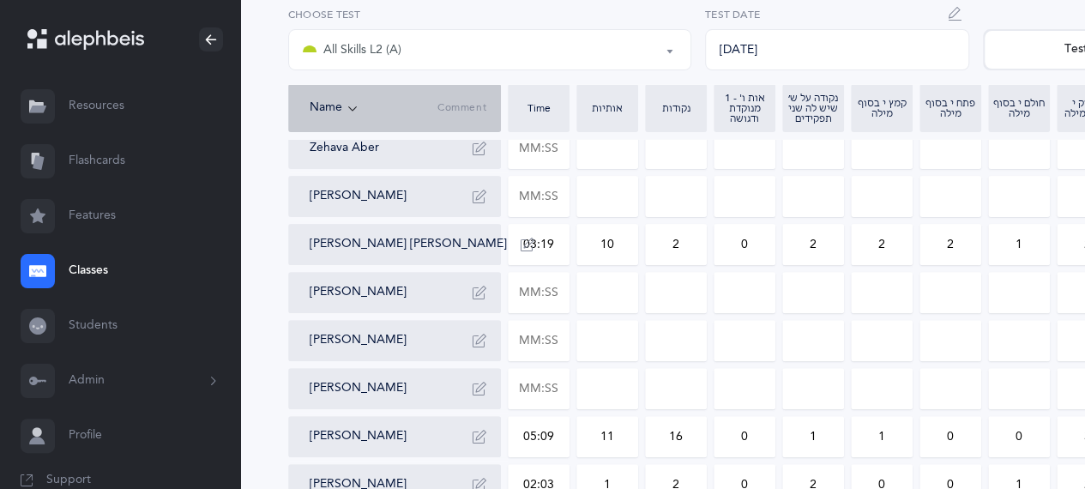
scroll to position [168, 0]
click at [528, 191] on input "text" at bounding box center [538, 194] width 60 height 39
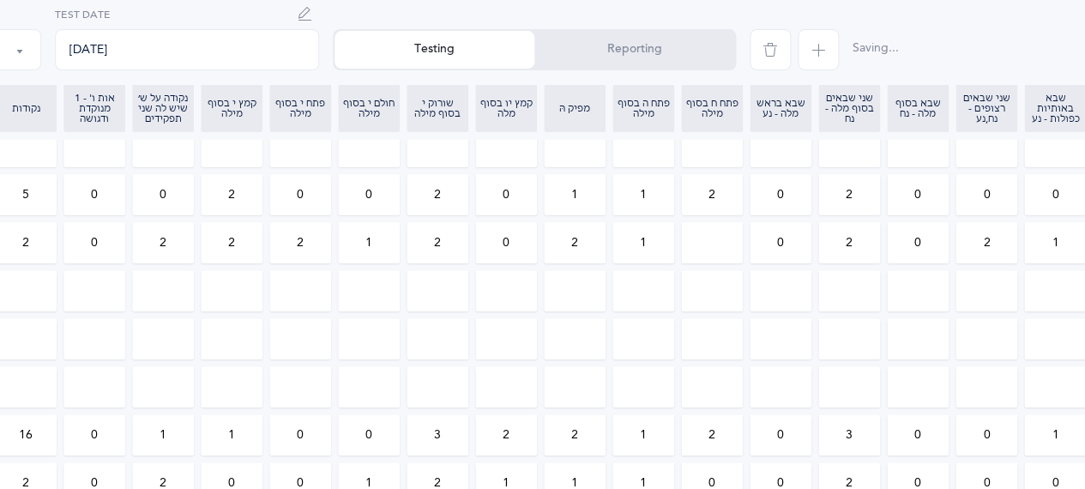
scroll to position [168, 905]
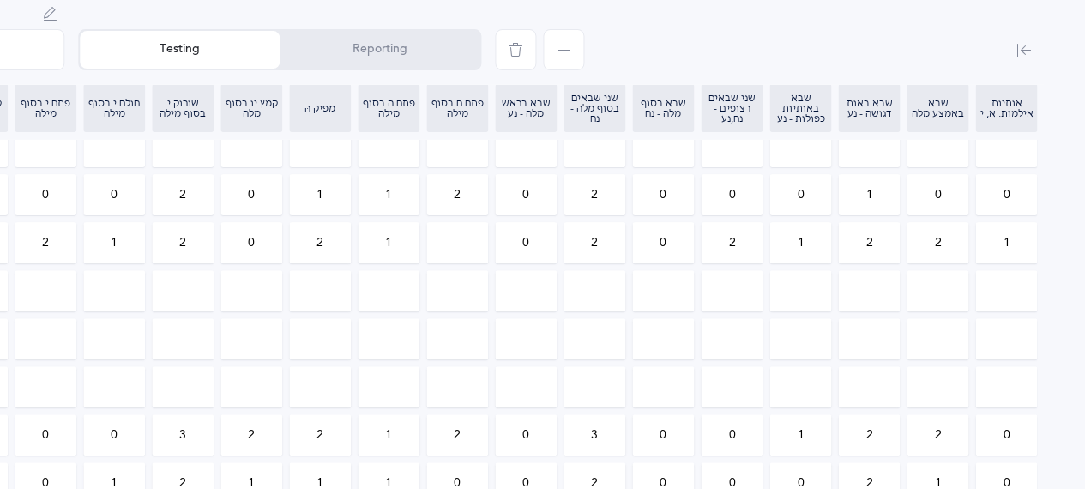
click at [796, 184] on input "0" at bounding box center [800, 194] width 60 height 39
click at [926, 198] on input "0" at bounding box center [937, 194] width 60 height 39
click at [986, 200] on input "0" at bounding box center [1006, 194] width 60 height 39
click at [1056, 256] on div "אותיות אותיות ונקודות L2 All Skills L2 (A) All Skills L2 (A) Choose test 09/10/…" at bounding box center [210, 338] width 1749 height 784
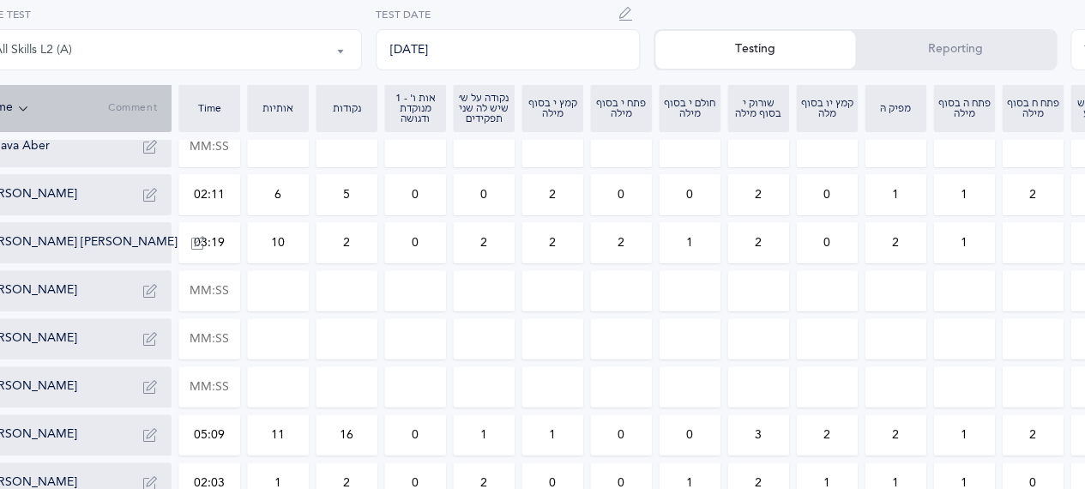
scroll to position [168, 0]
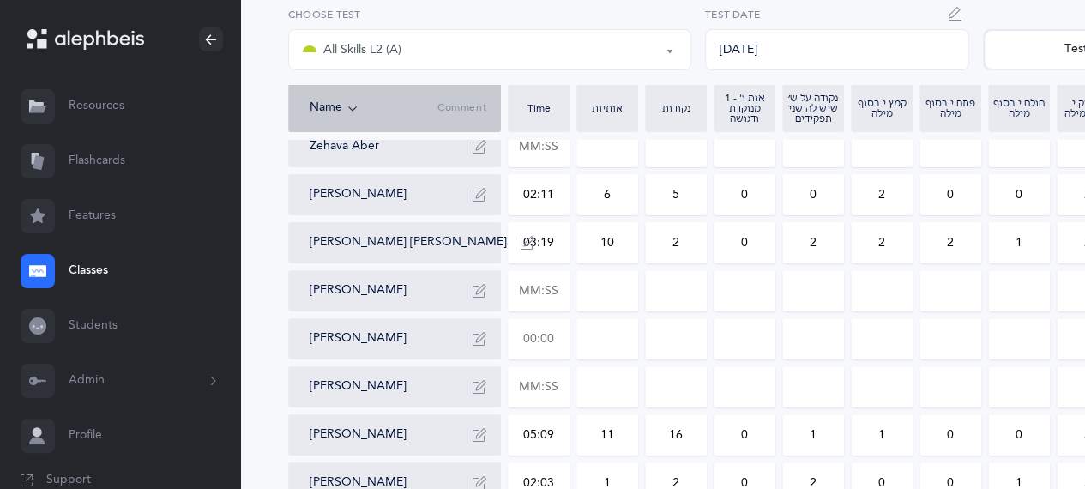
click at [532, 337] on input "text" at bounding box center [538, 338] width 60 height 39
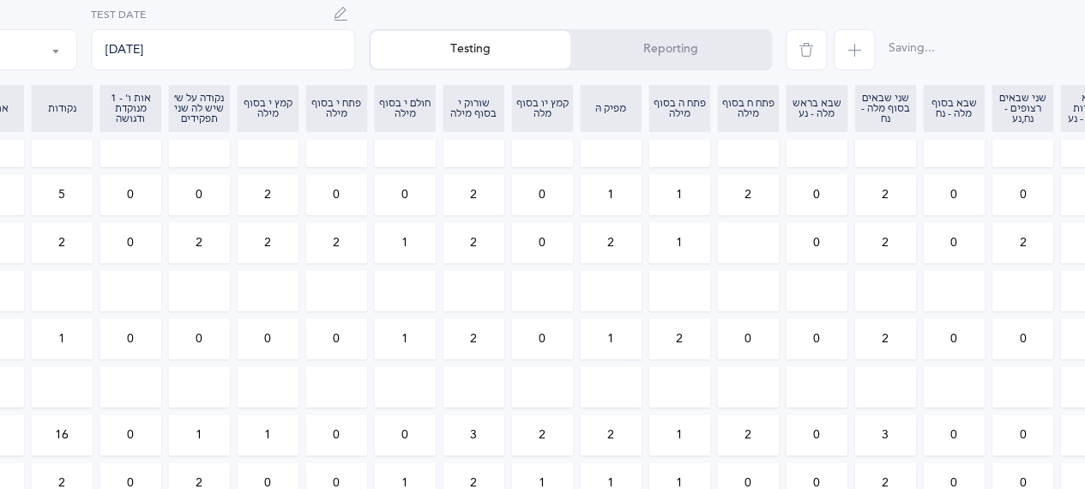
scroll to position [168, 650]
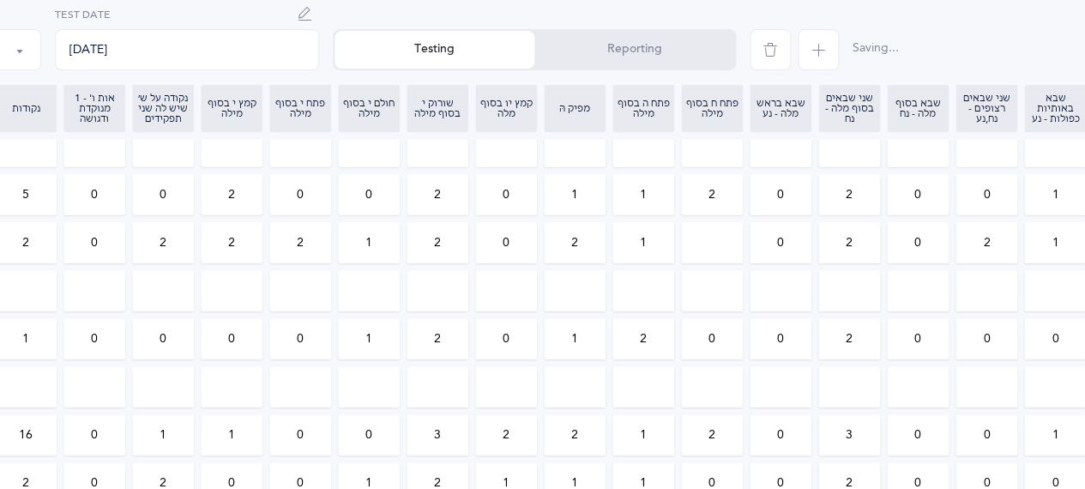
click at [959, 334] on input "0" at bounding box center [986, 338] width 60 height 39
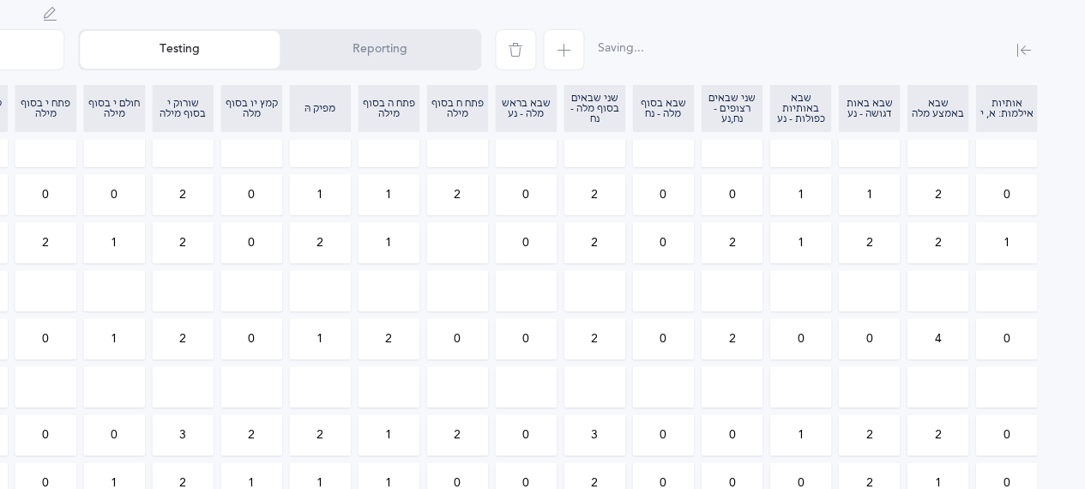
click at [1062, 330] on div "אותיות אותיות ונקודות L2 All Skills L2 (A) All Skills L2 (A) Choose test 09/10/…" at bounding box center [210, 338] width 1749 height 784
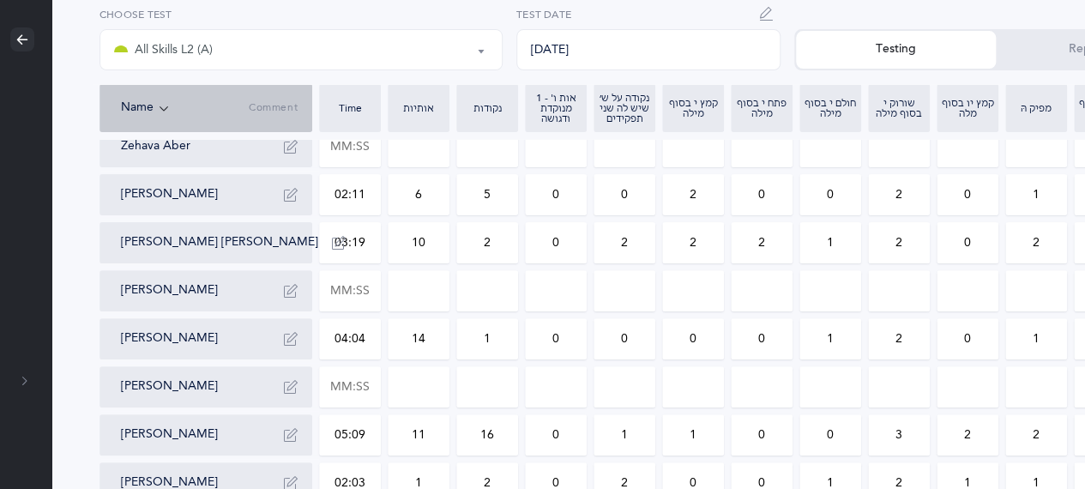
scroll to position [168, 144]
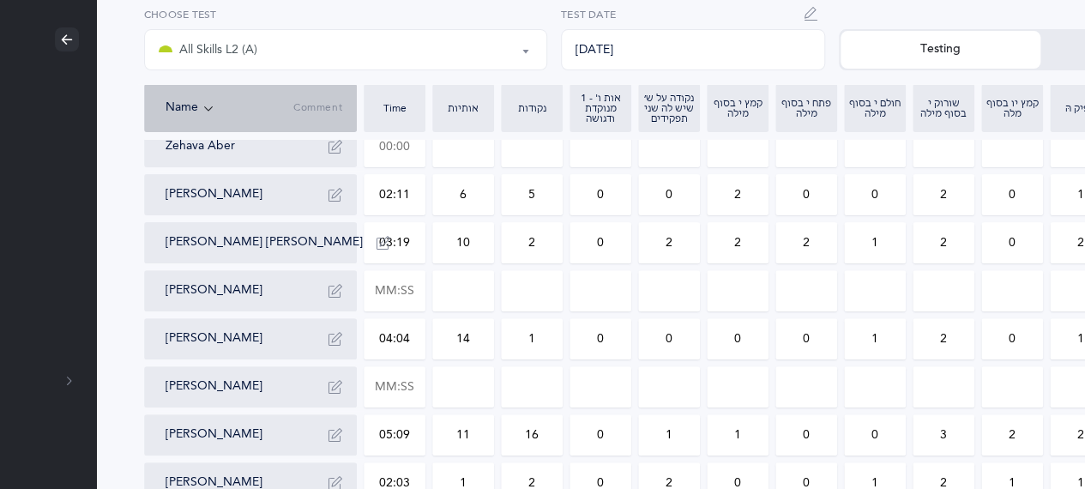
click at [396, 156] on input "text" at bounding box center [394, 146] width 60 height 39
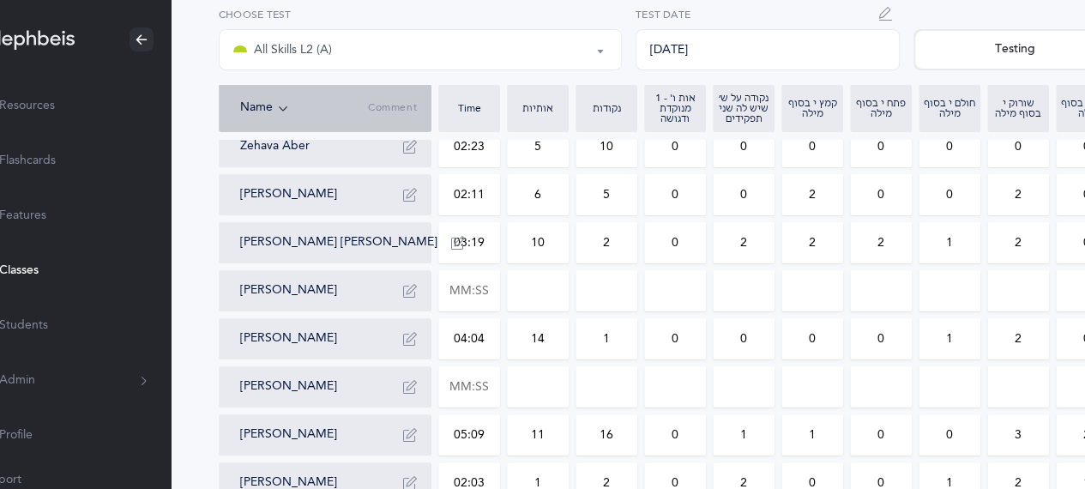
scroll to position [168, 0]
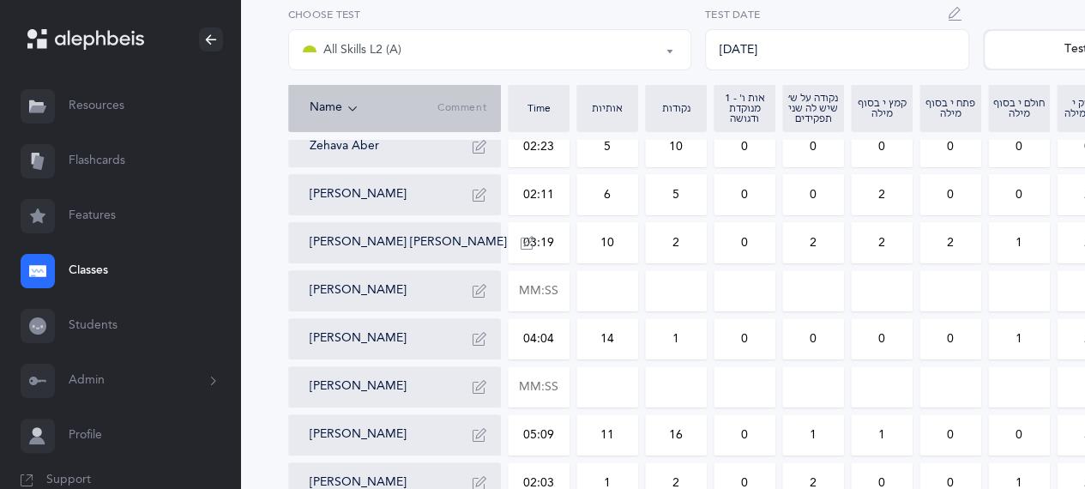
click at [736, 151] on input "0" at bounding box center [744, 146] width 60 height 39
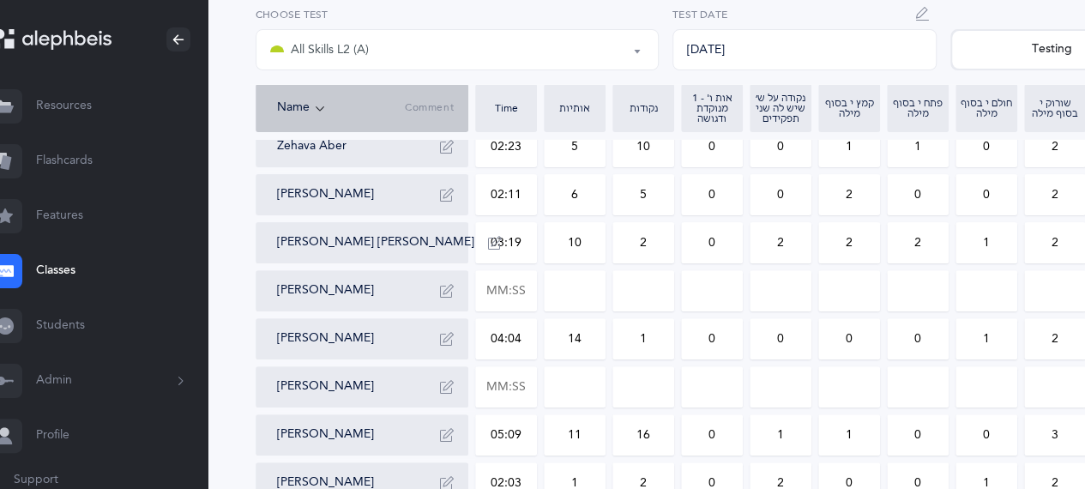
scroll to position [168, 614]
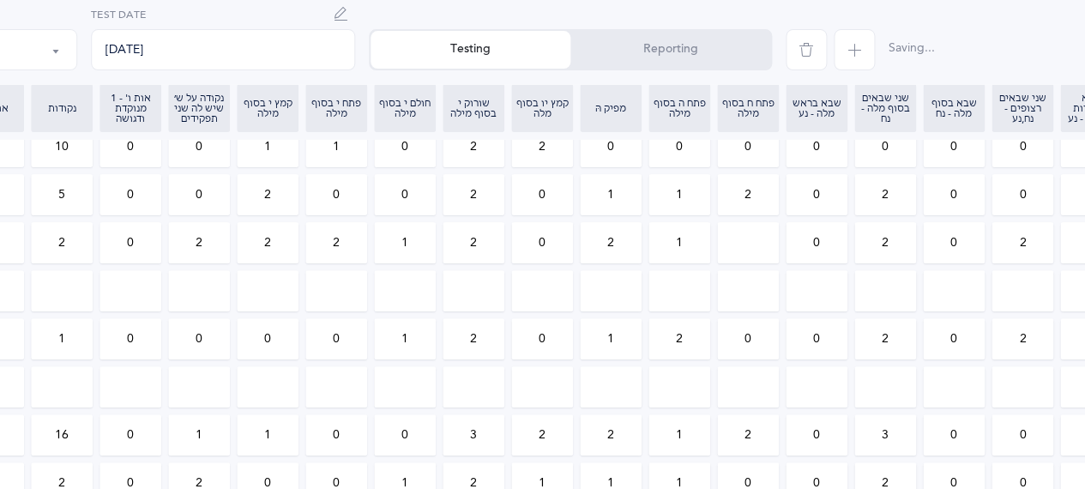
click at [561, 155] on input "2" at bounding box center [542, 146] width 60 height 39
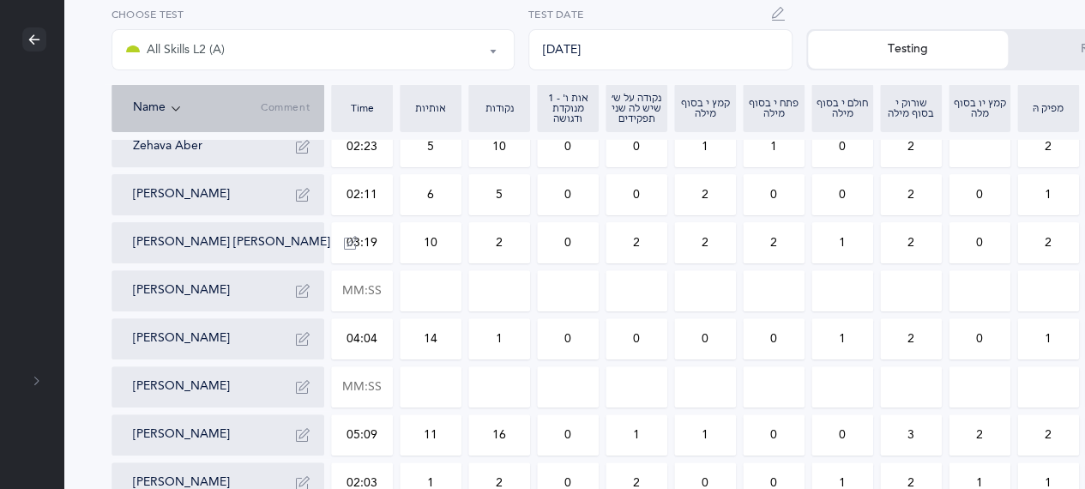
scroll to position [168, 176]
click at [366, 279] on input "text" at bounding box center [363, 290] width 60 height 39
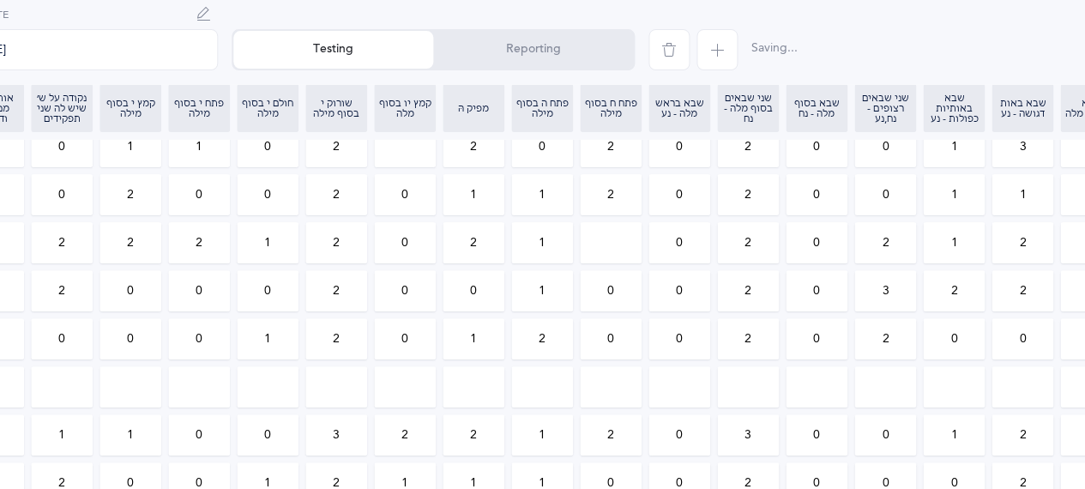
scroll to position [168, 787]
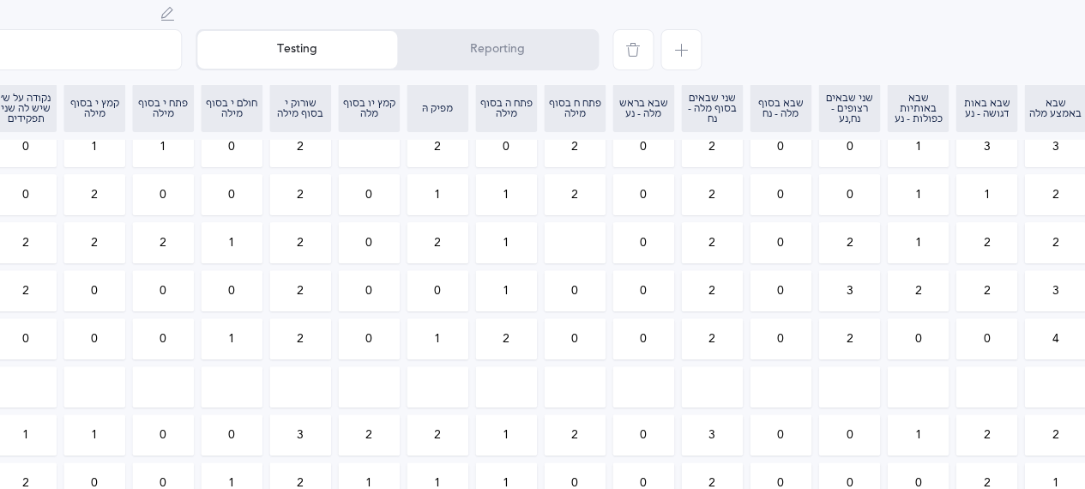
click at [865, 304] on input "3" at bounding box center [849, 290] width 60 height 39
click at [1000, 19] on div at bounding box center [813, 45] width 417 height 77
